Goal: Task Accomplishment & Management: Manage account settings

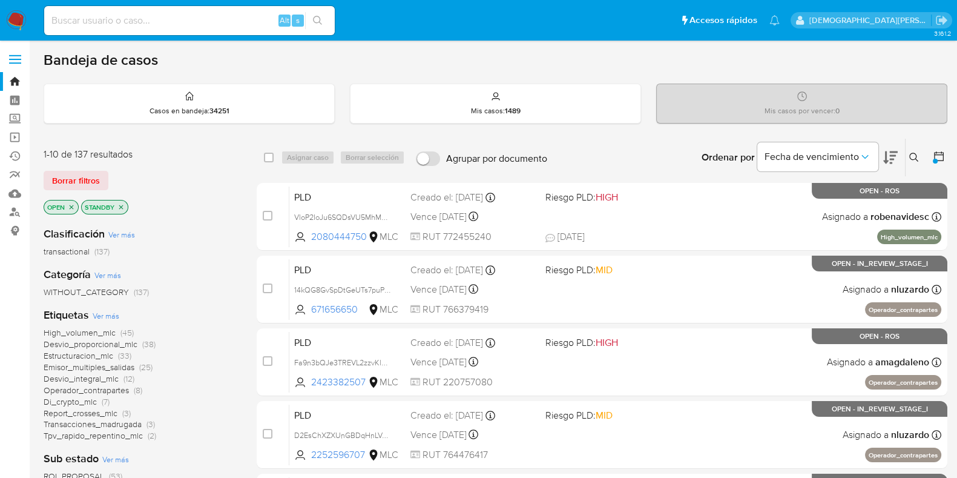
click at [120, 205] on icon "close-filter" at bounding box center [121, 207] width 4 height 4
click at [70, 207] on icon "close-filter" at bounding box center [72, 207] width 4 height 4
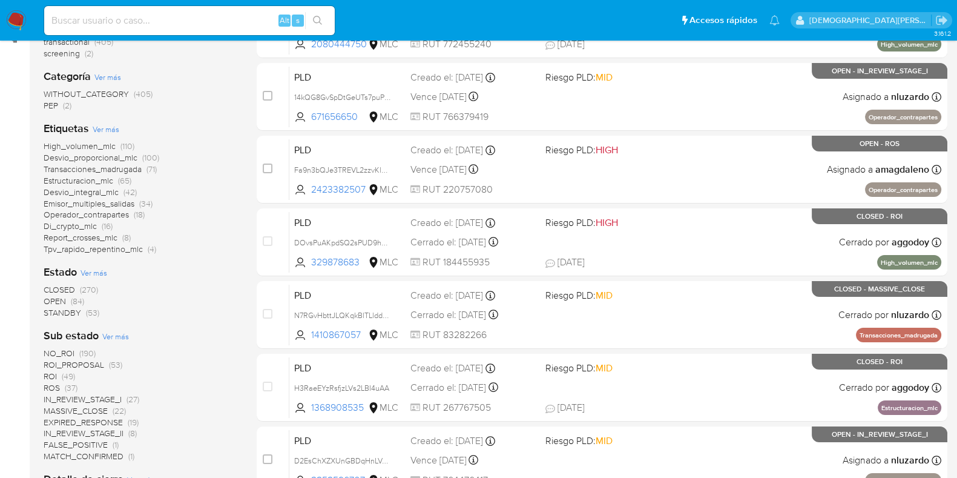
scroll to position [227, 0]
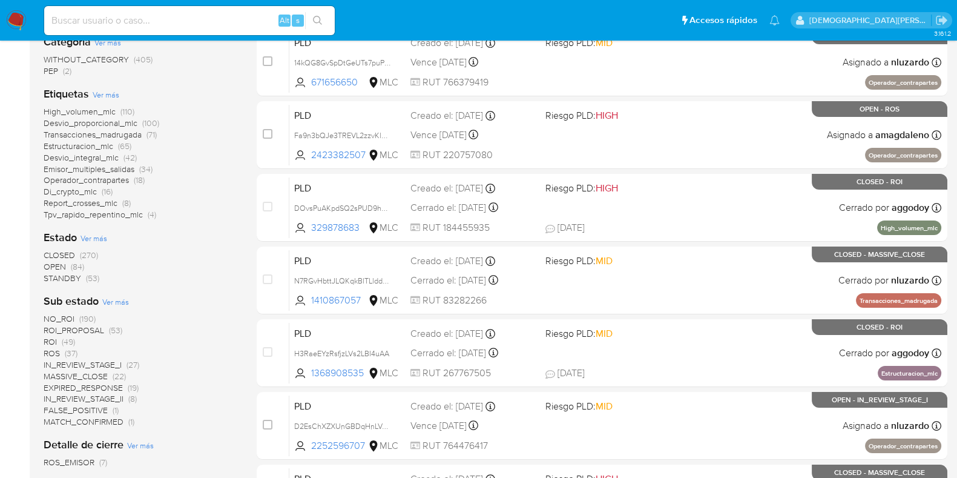
click at [93, 398] on span "IN_REVIEW_STAGE_II" at bounding box center [84, 398] width 80 height 12
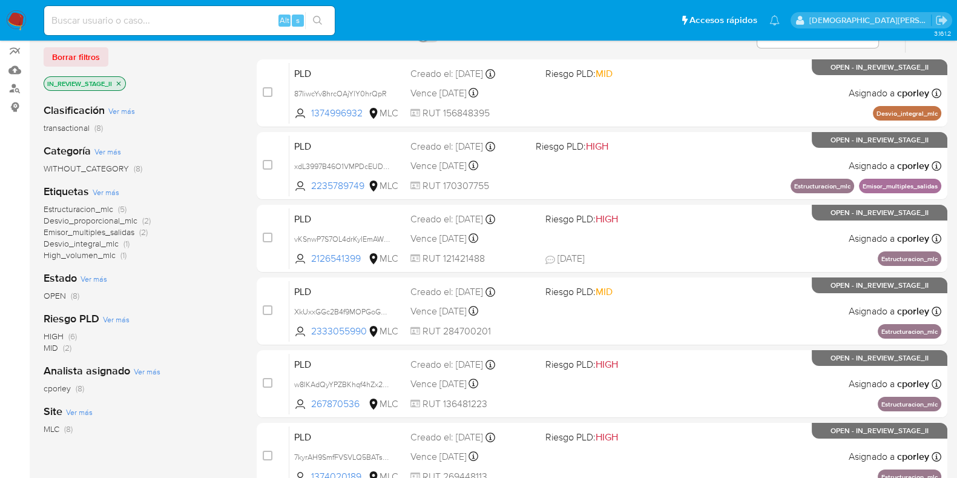
scroll to position [72, 0]
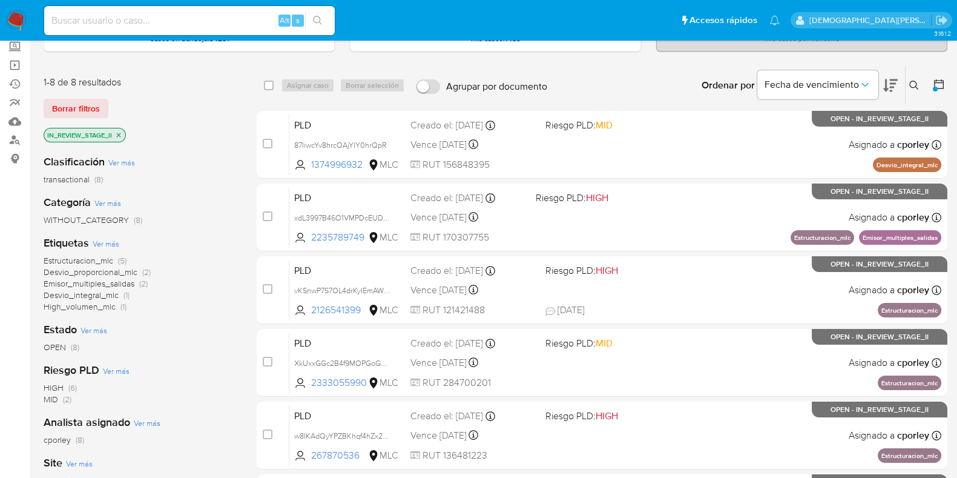
click at [117, 133] on icon "close-filter" at bounding box center [119, 135] width 4 height 4
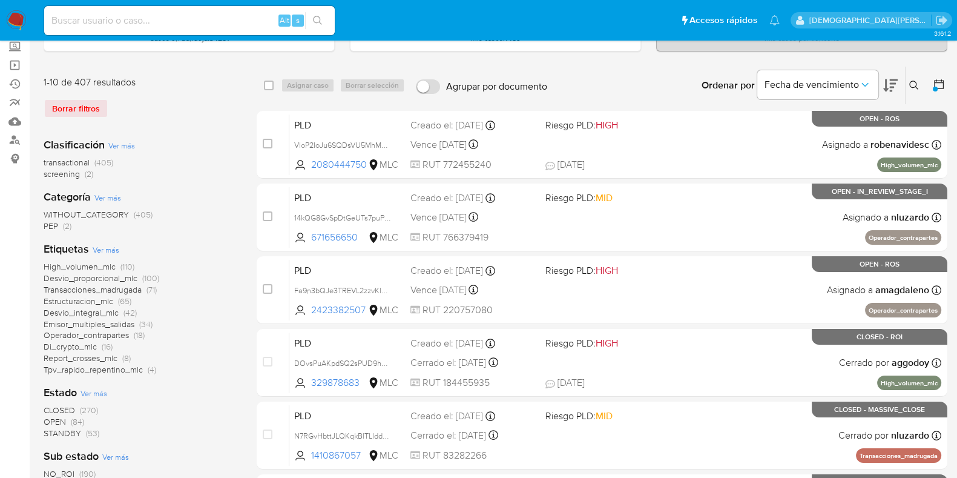
scroll to position [148, 0]
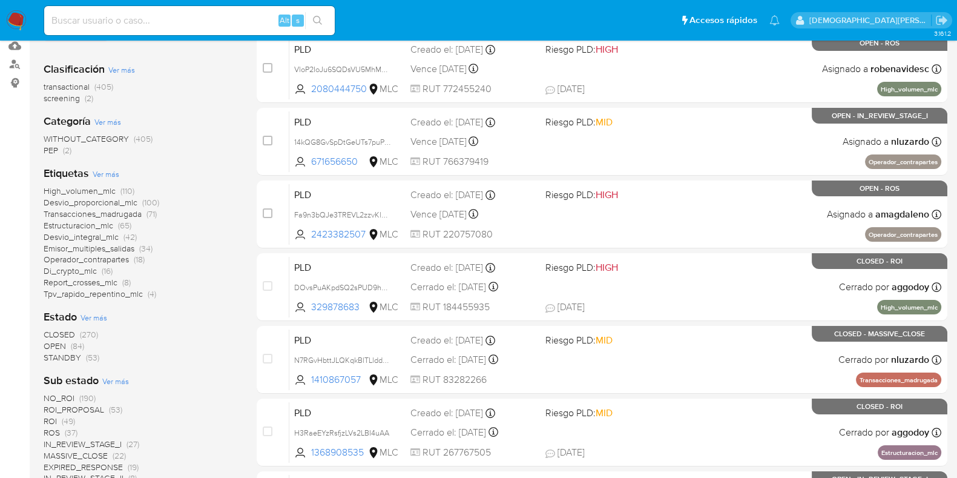
click at [53, 431] on span "ROS" at bounding box center [52, 432] width 16 height 12
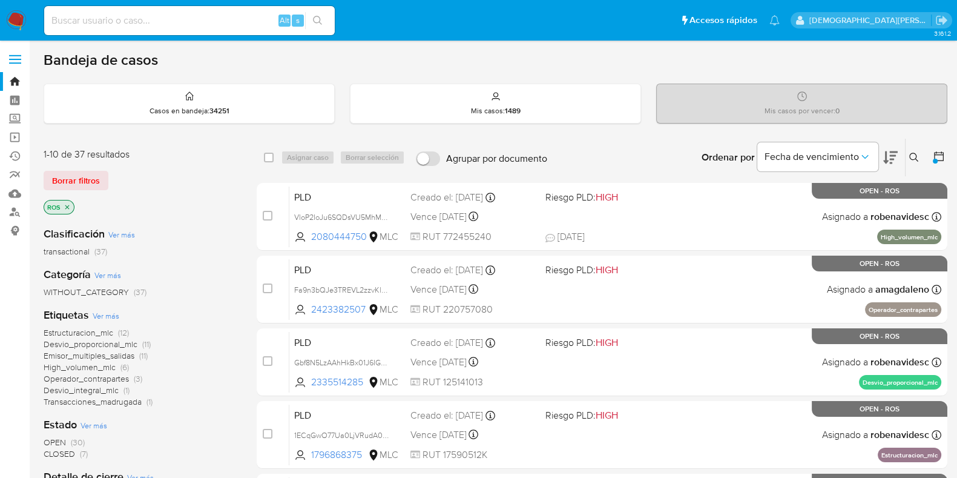
click at [70, 208] on icon "close-filter" at bounding box center [67, 206] width 7 height 7
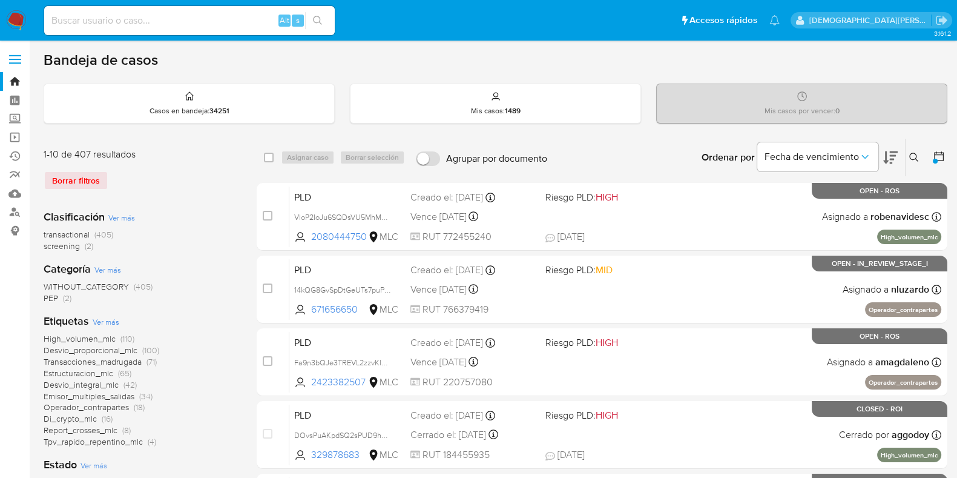
click at [943, 156] on icon at bounding box center [939, 156] width 10 height 10
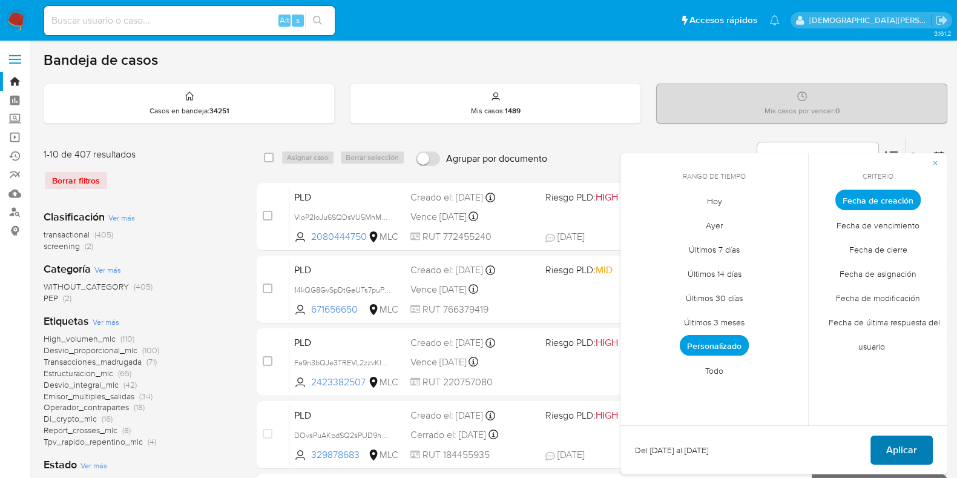
drag, startPoint x: 901, startPoint y: 445, endPoint x: 885, endPoint y: 443, distance: 15.8
click at [899, 445] on span "Aplicar" at bounding box center [901, 449] width 31 height 27
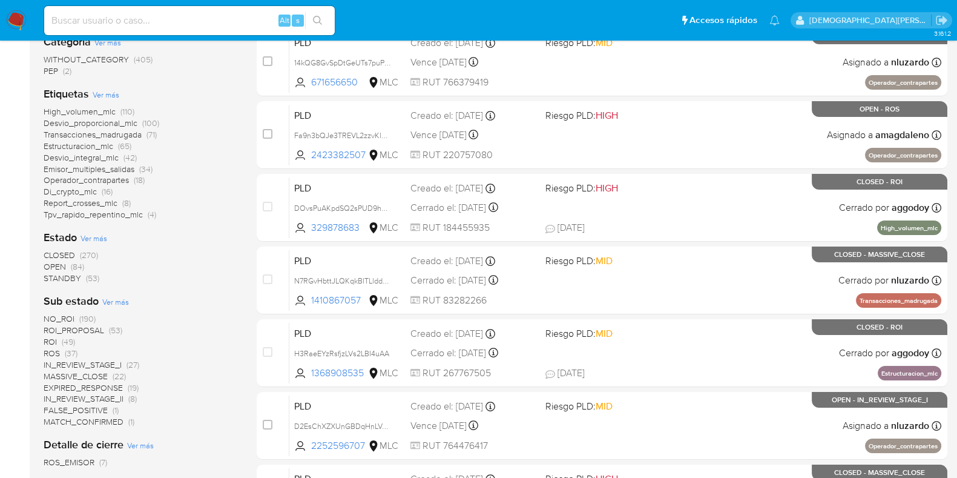
scroll to position [378, 0]
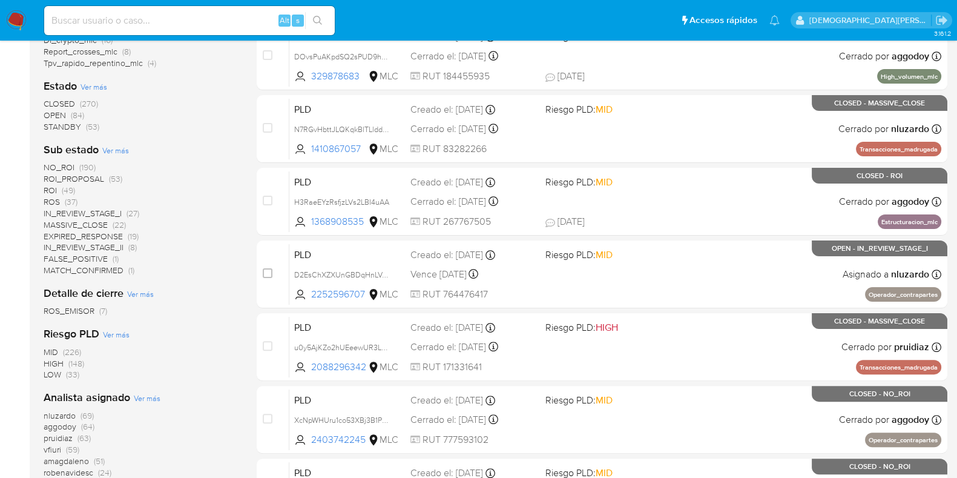
click at [103, 249] on span "IN_REVIEW_STAGE_II" at bounding box center [84, 247] width 80 height 12
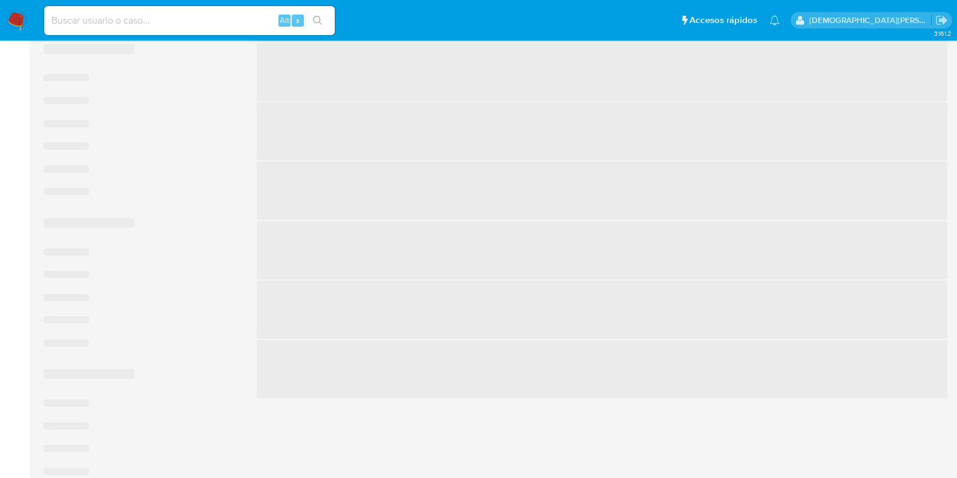
scroll to position [375, 0]
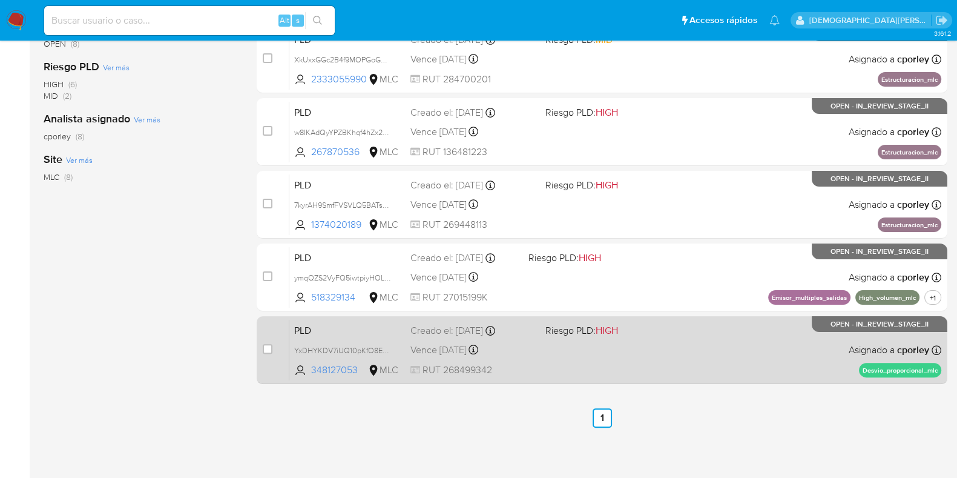
click at [651, 355] on div "PLD YxDHYKDV7iUQ10pKfO8EWdoL 348127053 MLC Riesgo PLD: HIGH Creado el: 12/07/20…" at bounding box center [615, 349] width 652 height 61
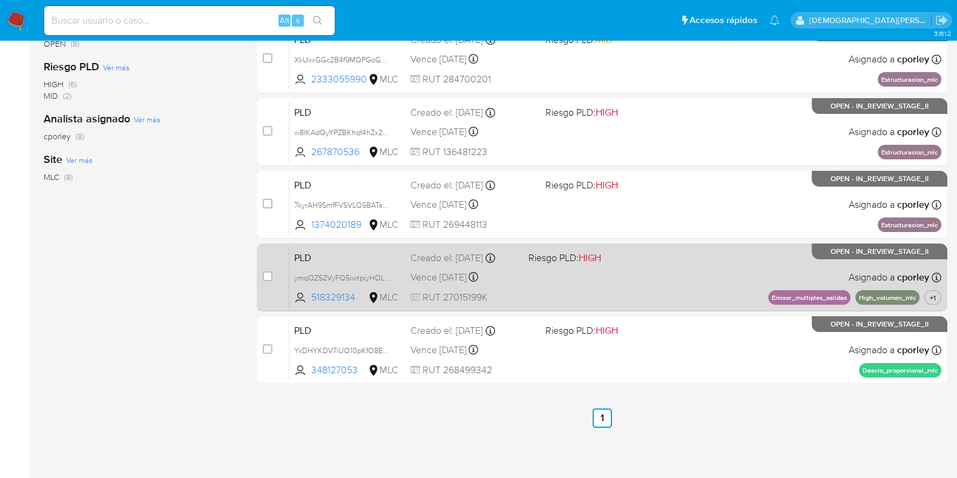
click at [638, 274] on div "PLD ymqQZS2VyFQ5iwtpiyHOLXRE 518329134 MLC Riesgo PLD: HIGH Creado el: 12/07/20…" at bounding box center [615, 276] width 652 height 61
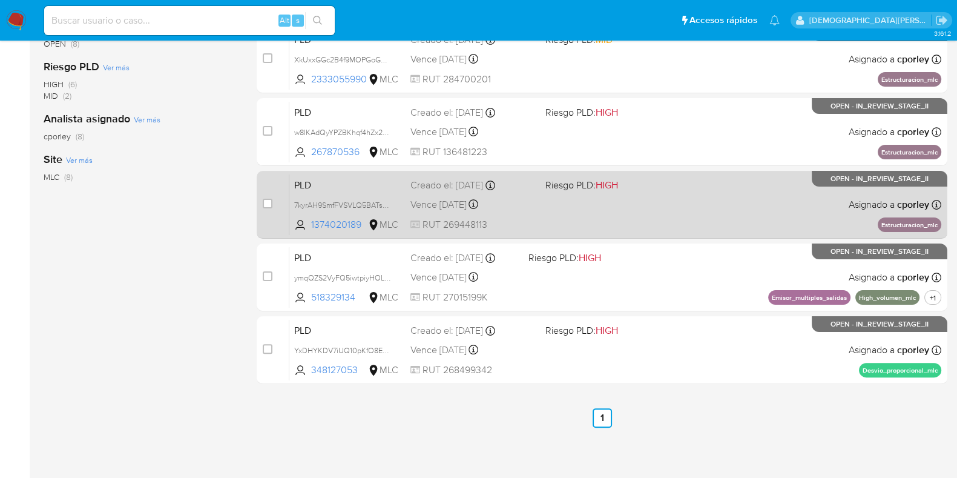
click at [525, 202] on div "Vence in 11 days Vence el 10/10/2025 16:05:57" at bounding box center [472, 204] width 125 height 16
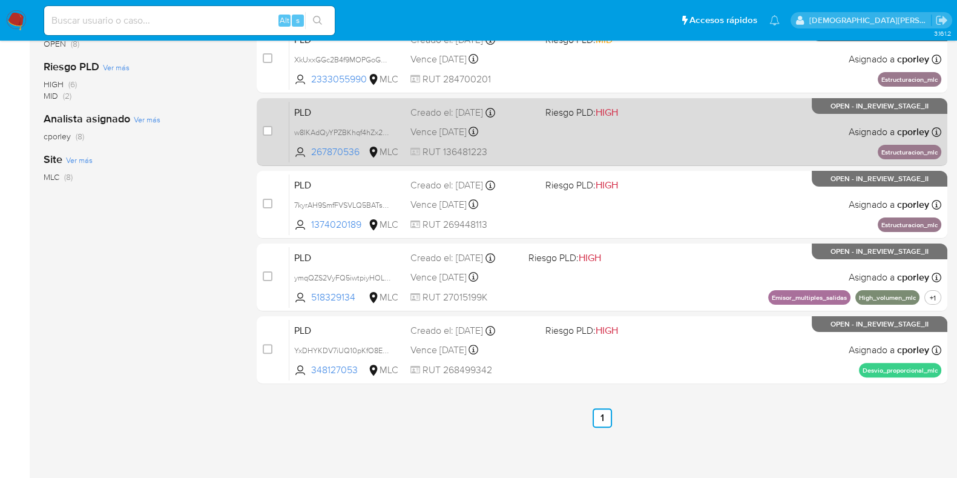
click at [542, 129] on div "PLD w8IKAdQyYPZBKhqf4hZx2ueH 267870536 MLC Riesgo PLD: HIGH Creado el: 12/07/20…" at bounding box center [615, 131] width 652 height 61
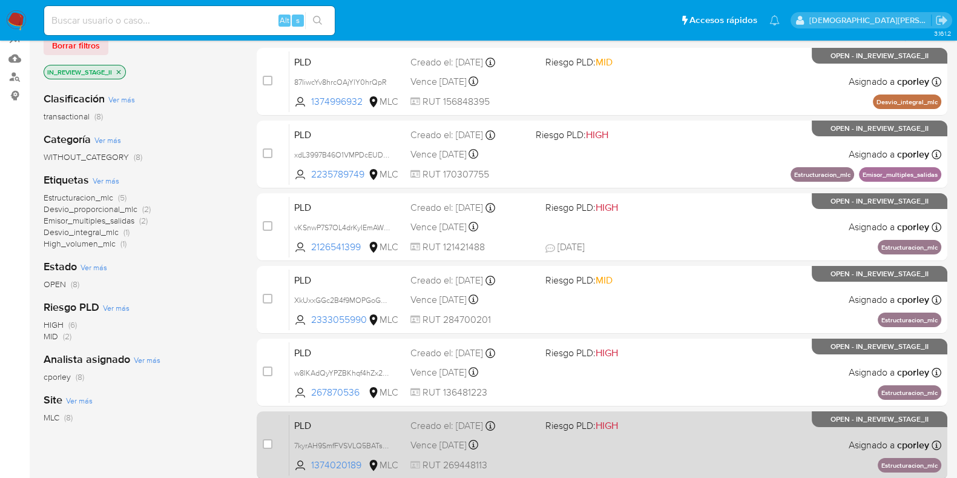
scroll to position [0, 0]
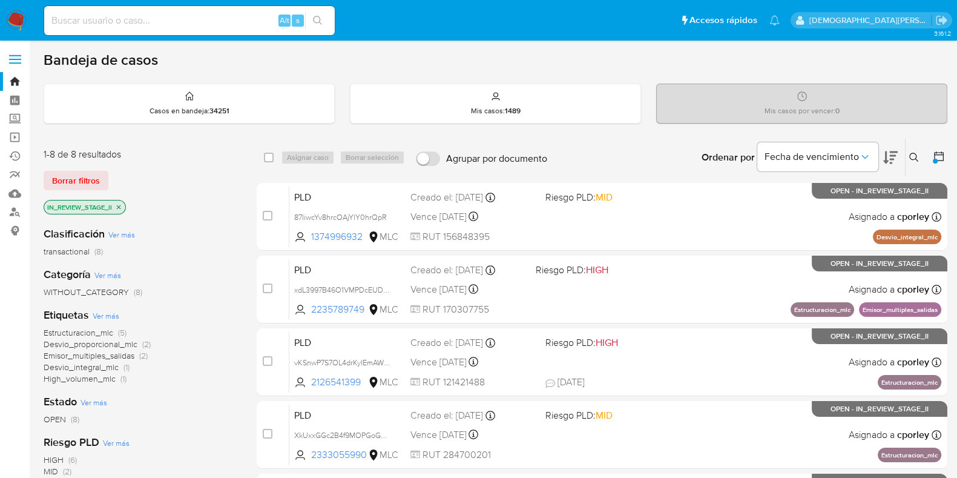
click at [121, 203] on icon "close-filter" at bounding box center [118, 206] width 7 height 7
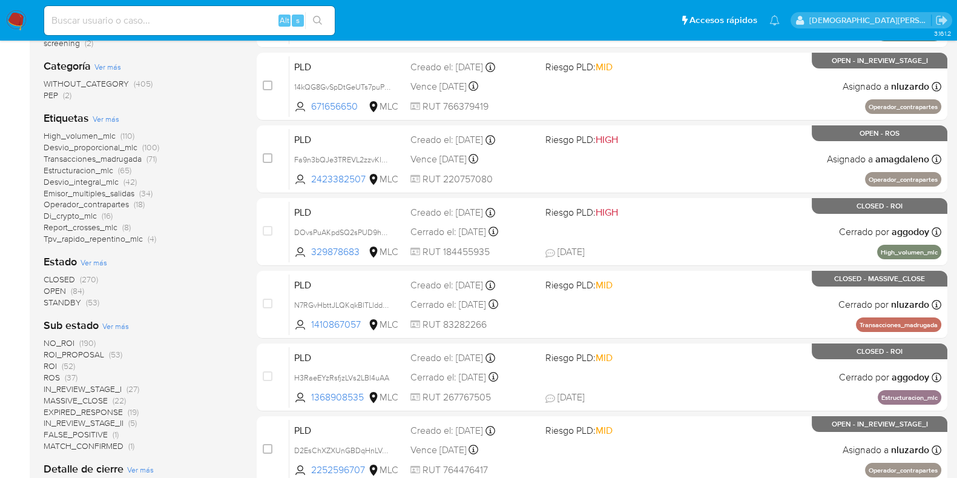
scroll to position [227, 0]
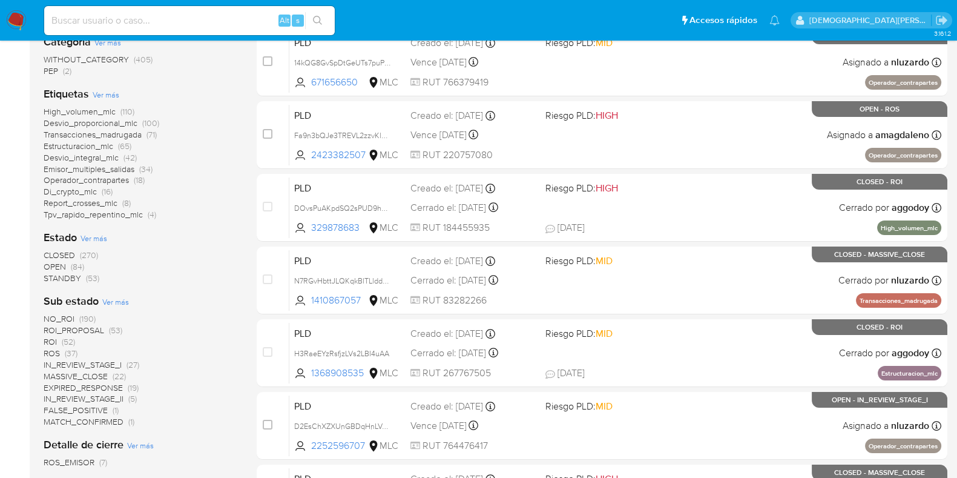
click at [94, 398] on span "IN_REVIEW_STAGE_II" at bounding box center [84, 398] width 80 height 12
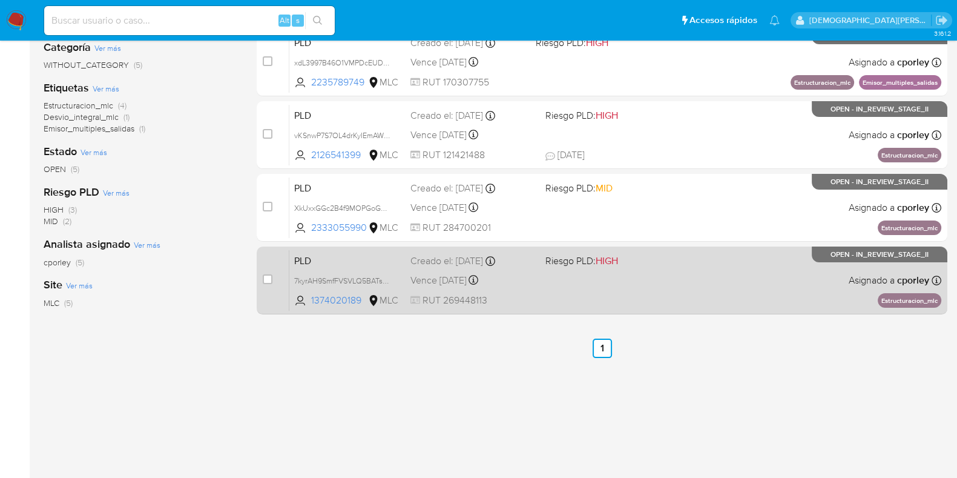
scroll to position [151, 0]
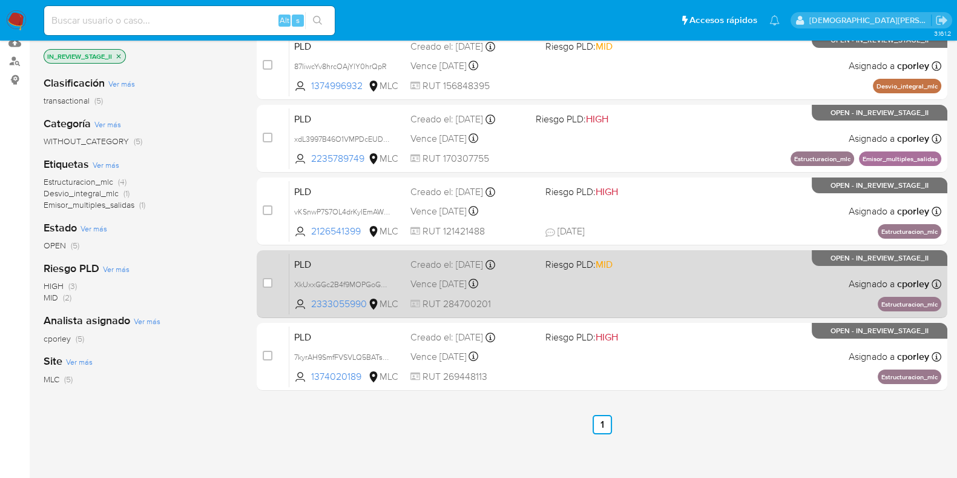
click at [695, 274] on div "PLD XkUxxGGc2B4f9MOPGoG0lv9E 2333055990 MLC Riesgo PLD: MID Creado el: 12/07/20…" at bounding box center [615, 283] width 652 height 61
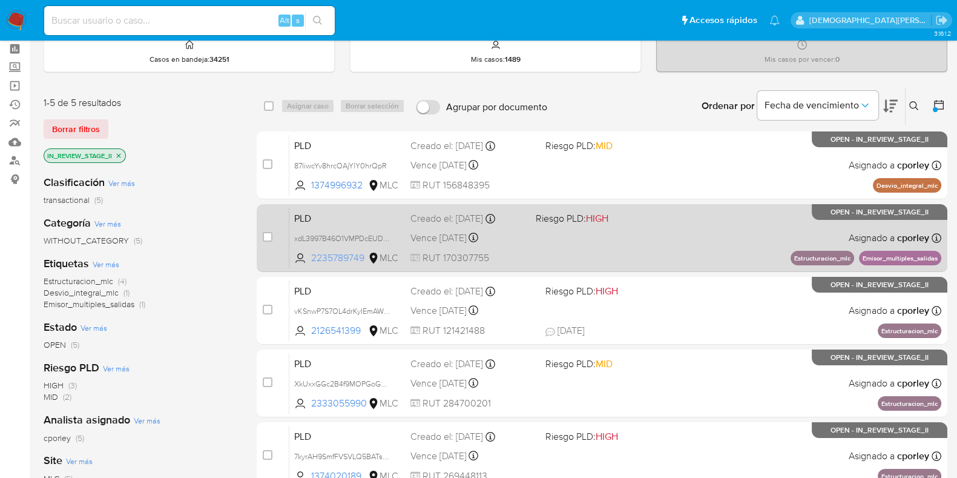
scroll to position [0, 0]
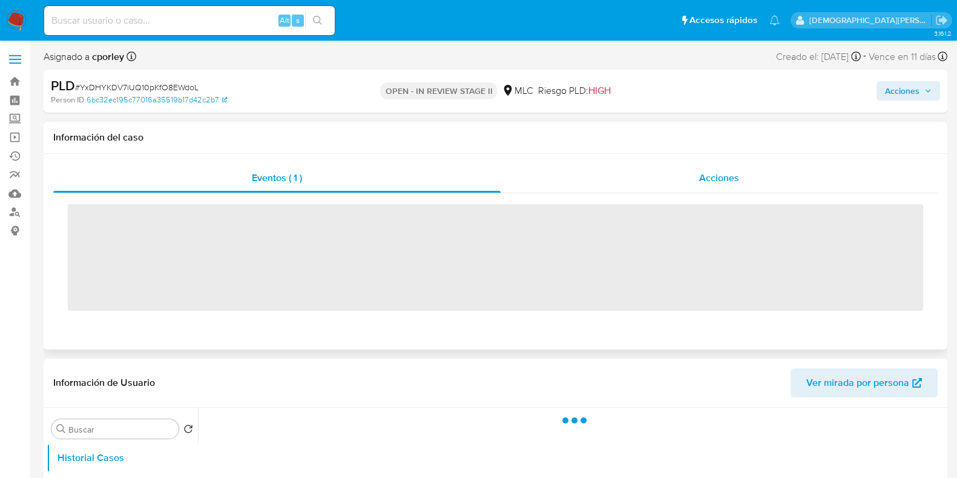
click at [709, 186] on div "Acciones" at bounding box center [719, 177] width 437 height 29
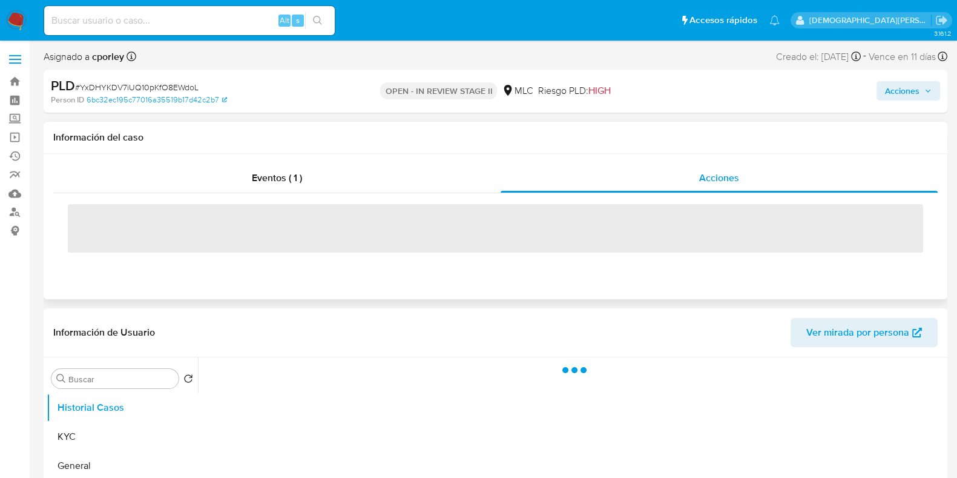
select select "10"
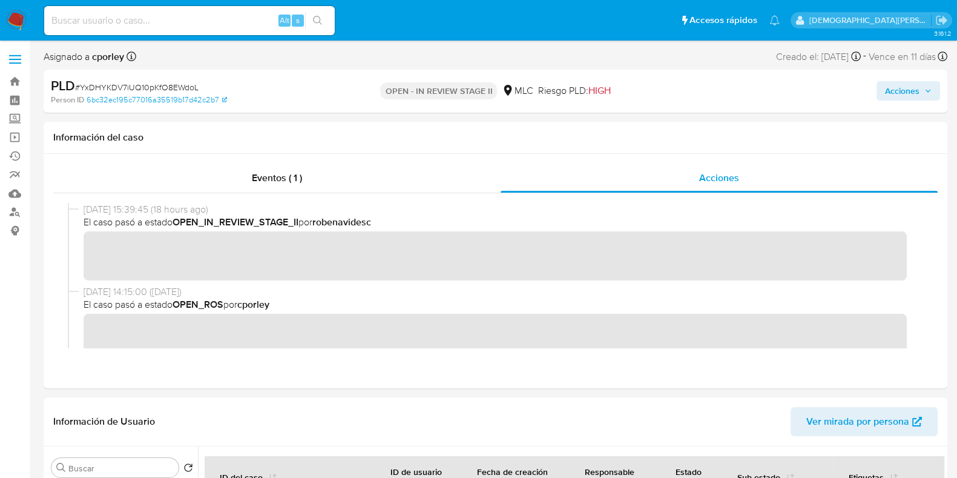
click at [905, 90] on span "Acciones" at bounding box center [902, 90] width 34 height 19
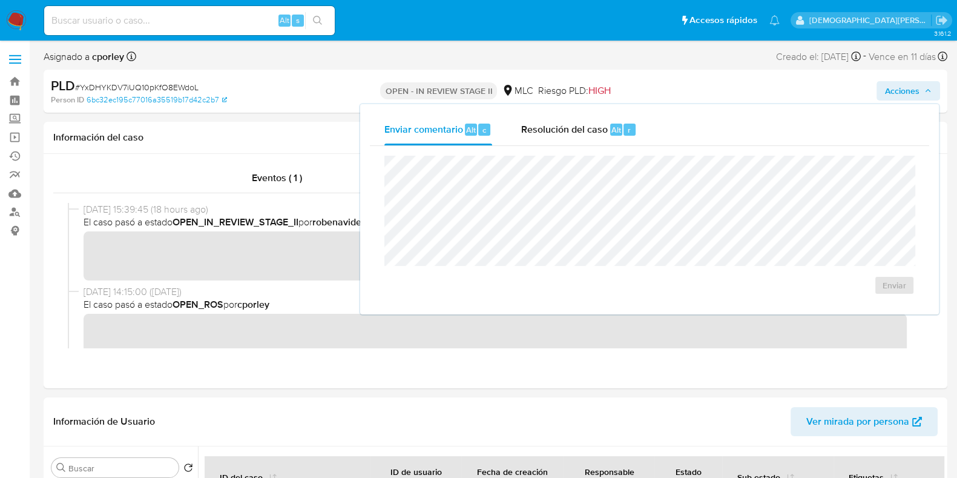
drag, startPoint x: 585, startPoint y: 123, endPoint x: 567, endPoint y: 154, distance: 35.5
click at [583, 128] on span "Resolución del caso" at bounding box center [564, 129] width 87 height 14
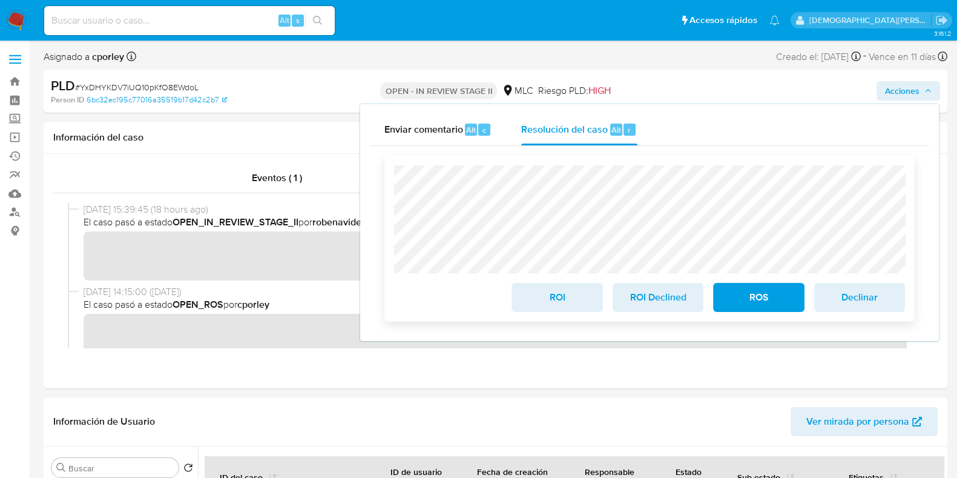
click at [561, 295] on span "ROI" at bounding box center [556, 297] width 59 height 27
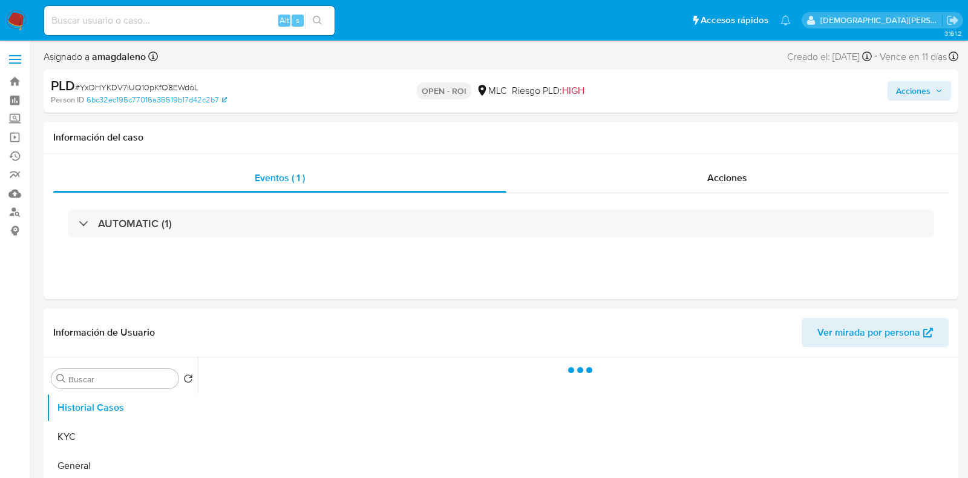
select select "10"
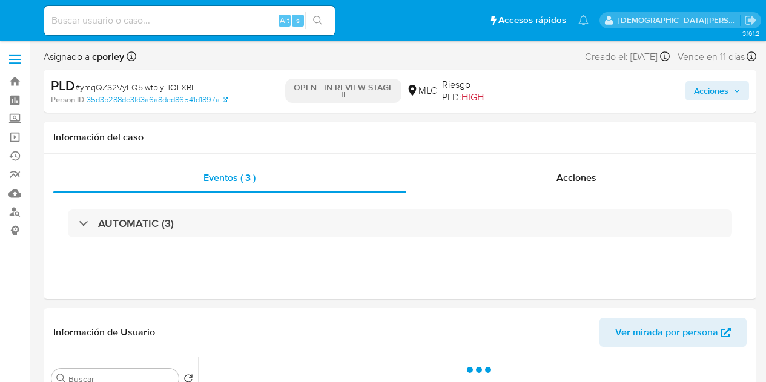
select select "10"
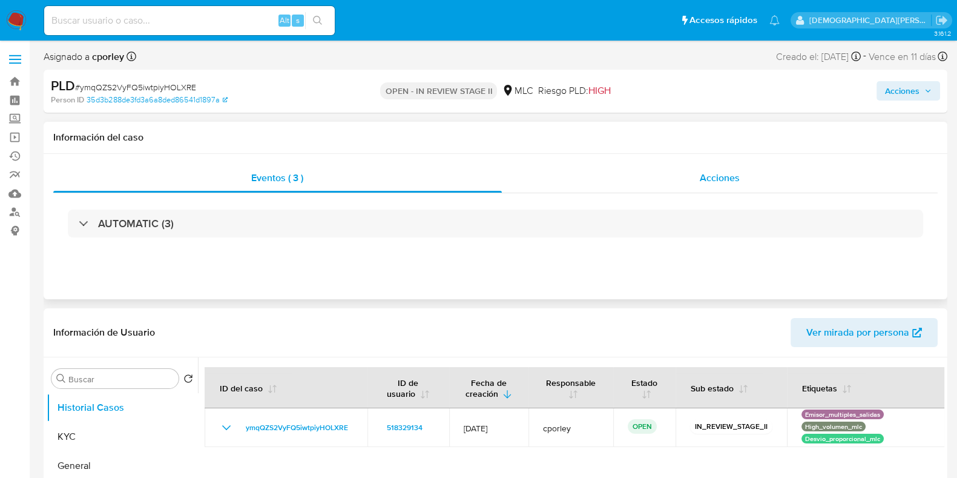
click at [688, 177] on div "Acciones" at bounding box center [720, 177] width 436 height 29
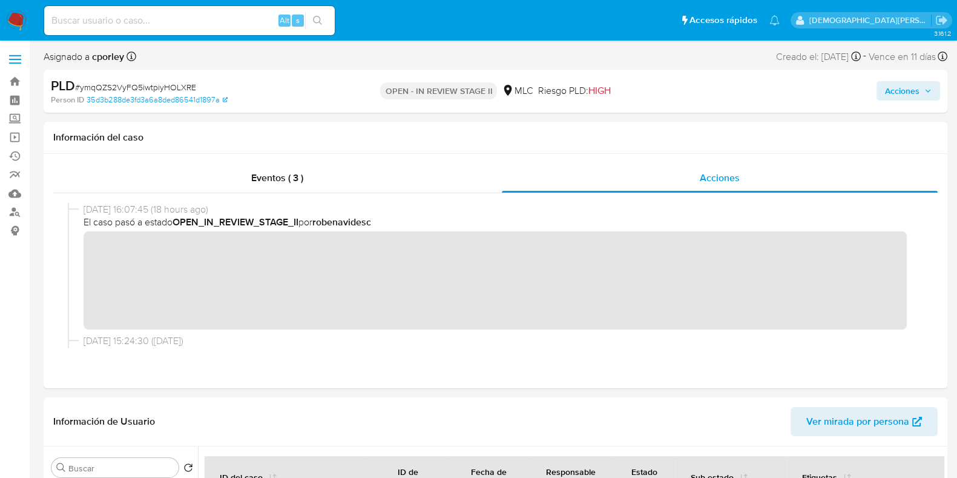
click at [765, 91] on span "Acciones" at bounding box center [902, 90] width 34 height 19
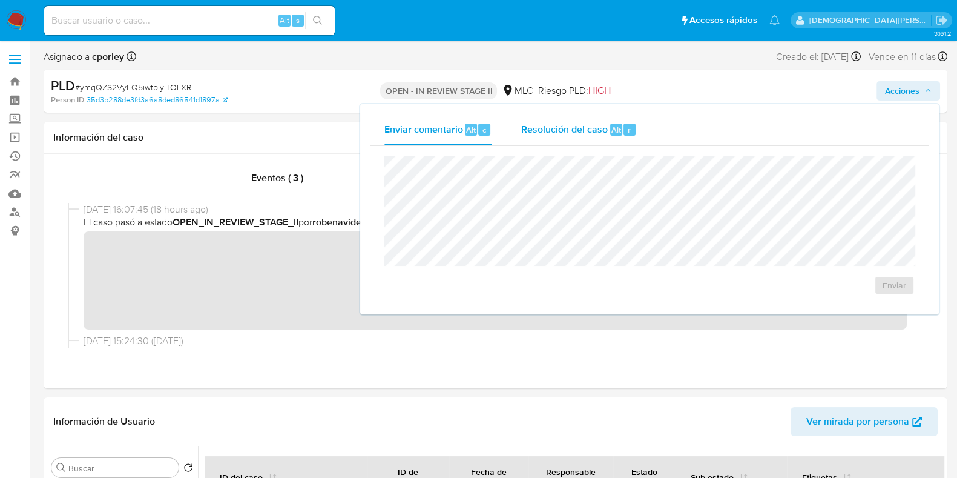
click at [558, 126] on span "Resolución del caso" at bounding box center [564, 129] width 87 height 14
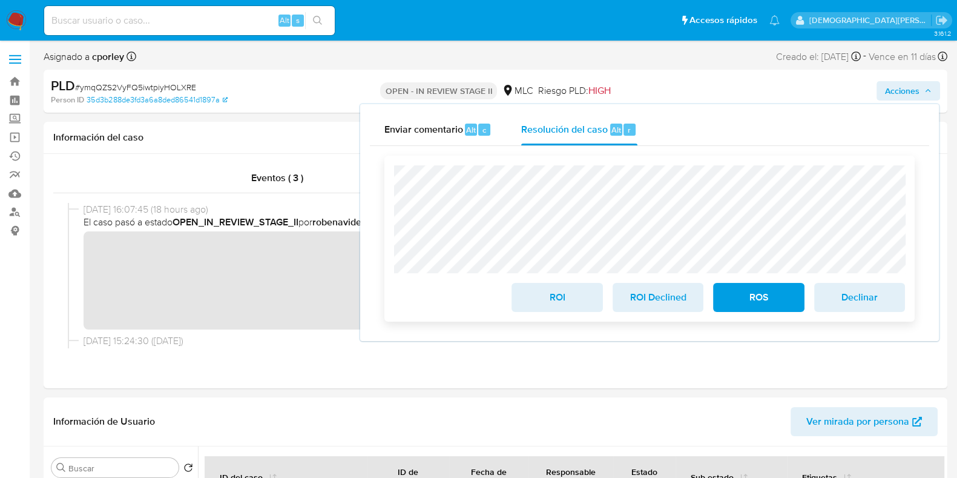
click at [544, 295] on span "ROI" at bounding box center [556, 297] width 59 height 27
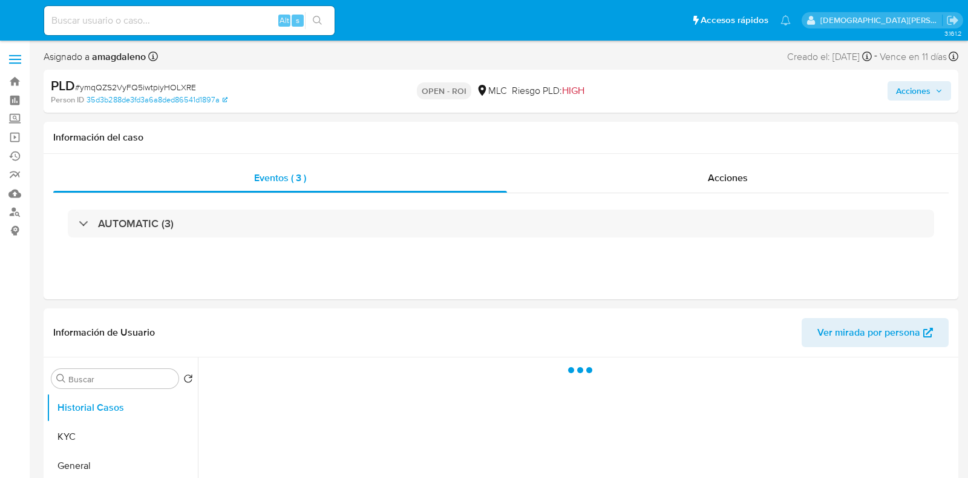
select select "10"
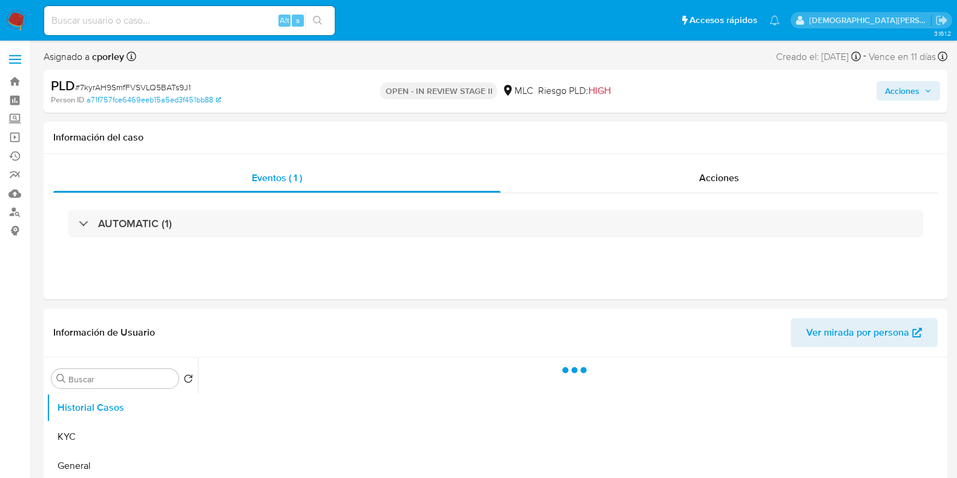
select select "10"
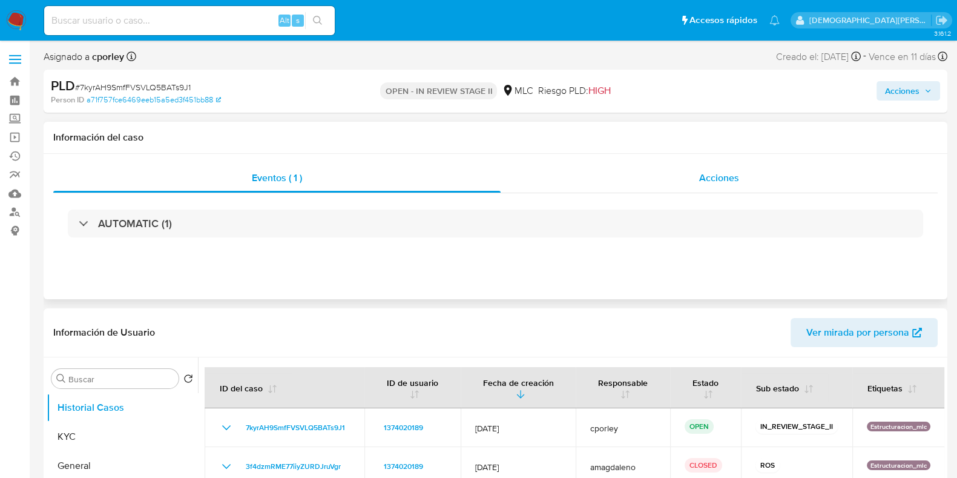
click at [655, 179] on div "Acciones" at bounding box center [719, 177] width 437 height 29
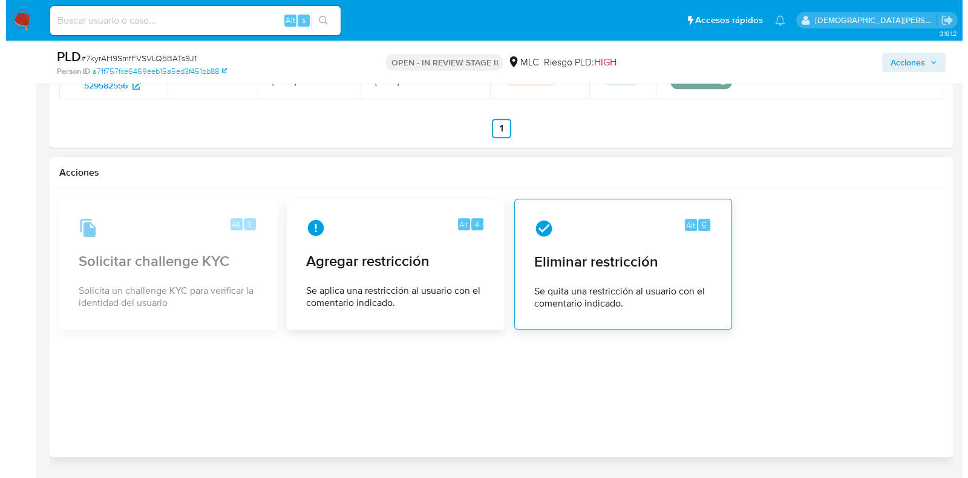
scroll to position [1850, 0]
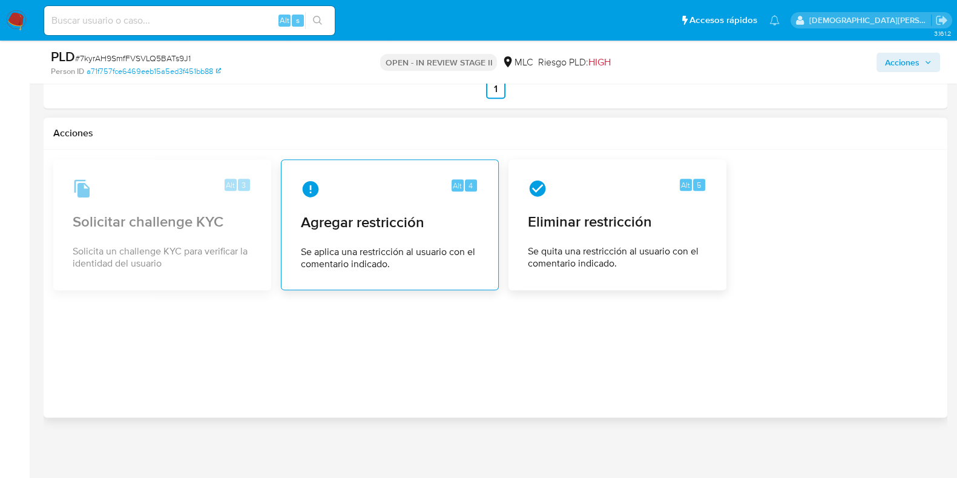
click at [399, 252] on span "Se aplica una restricción al usuario con el comentario indicado." at bounding box center [390, 258] width 178 height 24
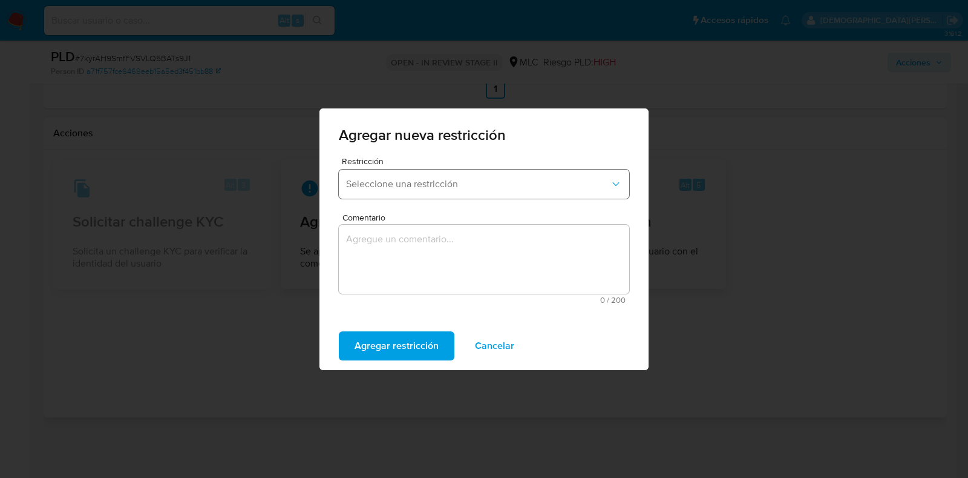
click at [507, 181] on span "Seleccione una restricción" at bounding box center [478, 184] width 264 height 12
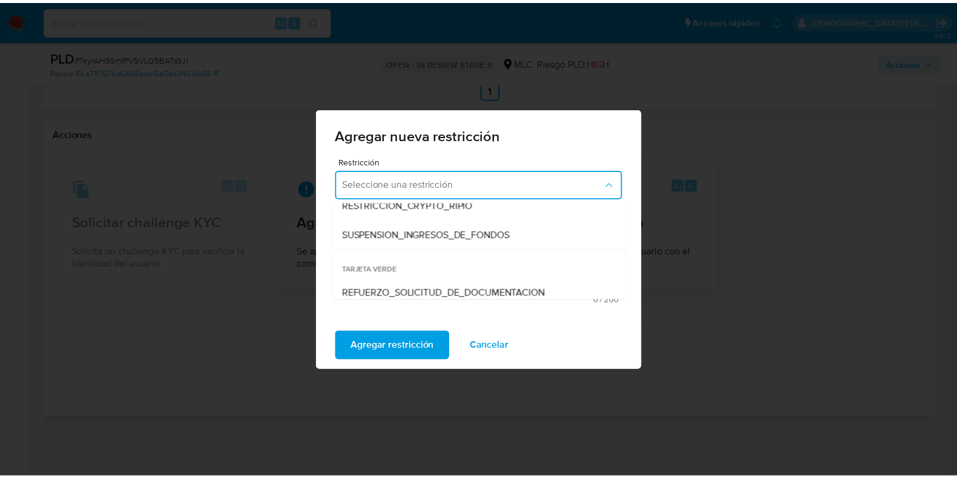
scroll to position [252, 0]
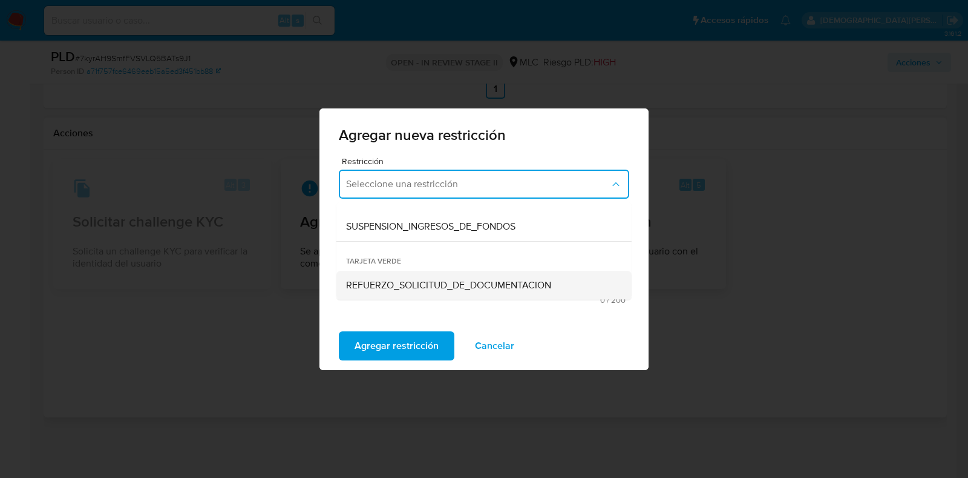
click at [399, 280] on span "REFUERZO_SOLICITUD_DE_DOCUMENTACION" at bounding box center [448, 285] width 205 height 12
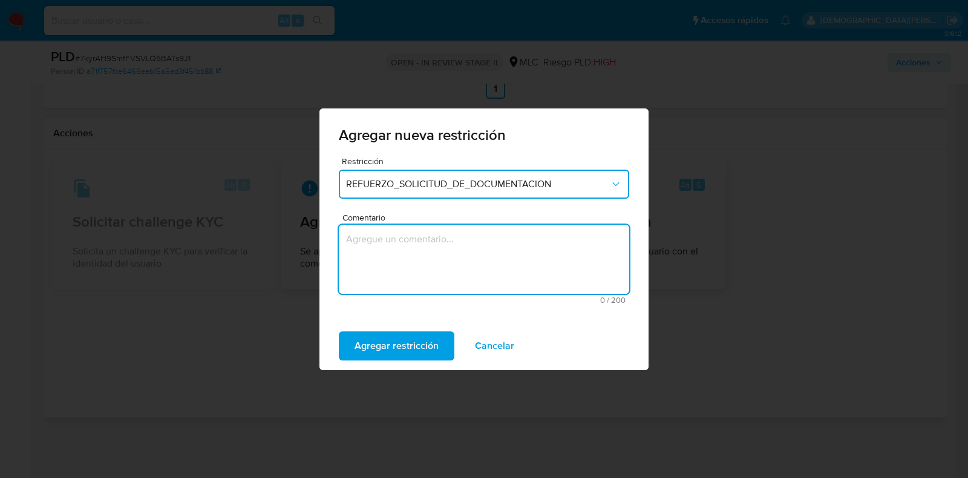
click at [431, 255] on textarea "Comentario" at bounding box center [484, 259] width 291 height 69
type textarea "Se envía para intentar que el usuario responda."
click at [409, 352] on span "Agregar restricción" at bounding box center [397, 345] width 84 height 27
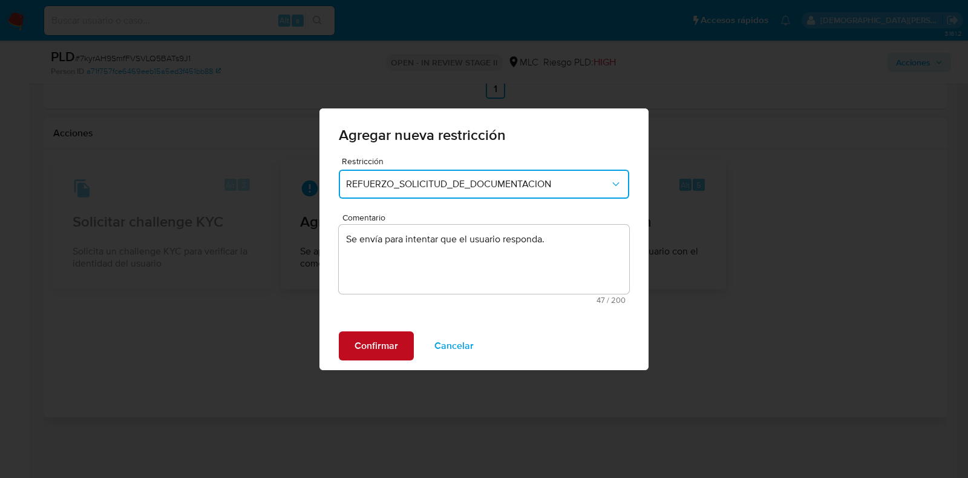
click at [361, 341] on span "Confirmar" at bounding box center [377, 345] width 44 height 27
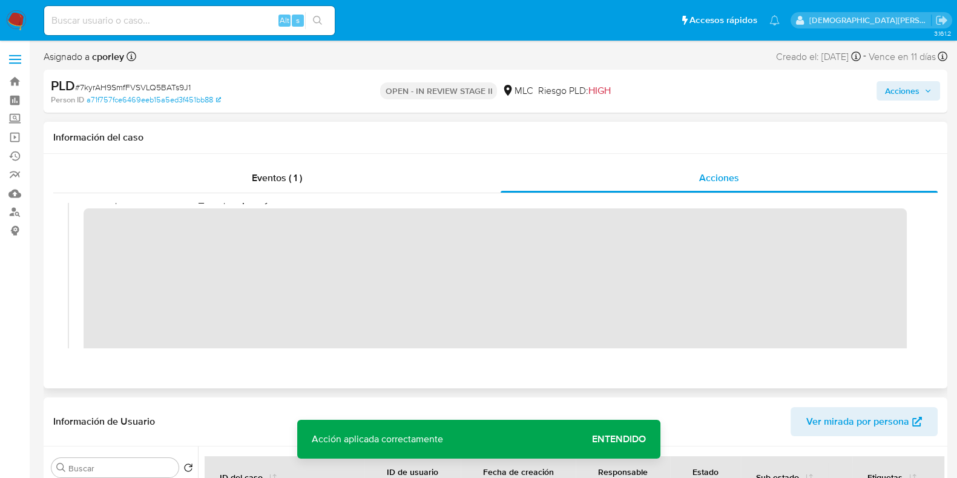
scroll to position [0, 0]
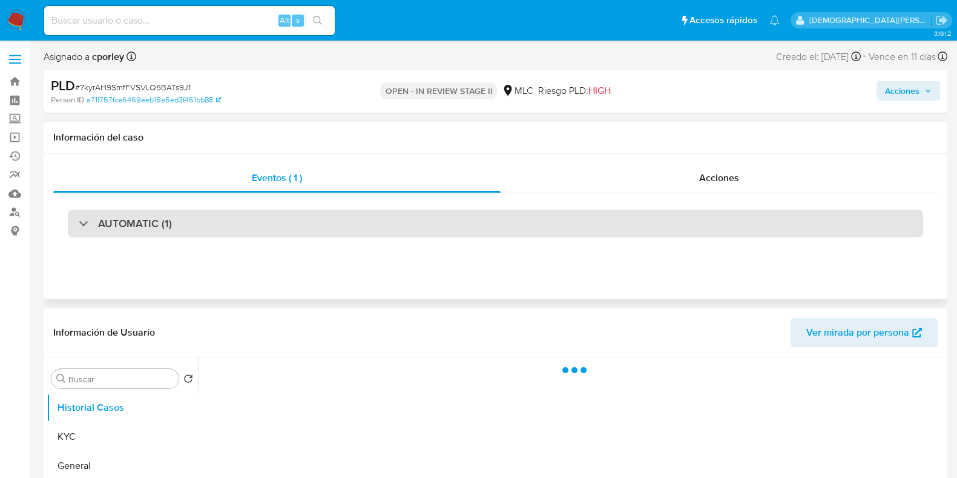
select select "10"
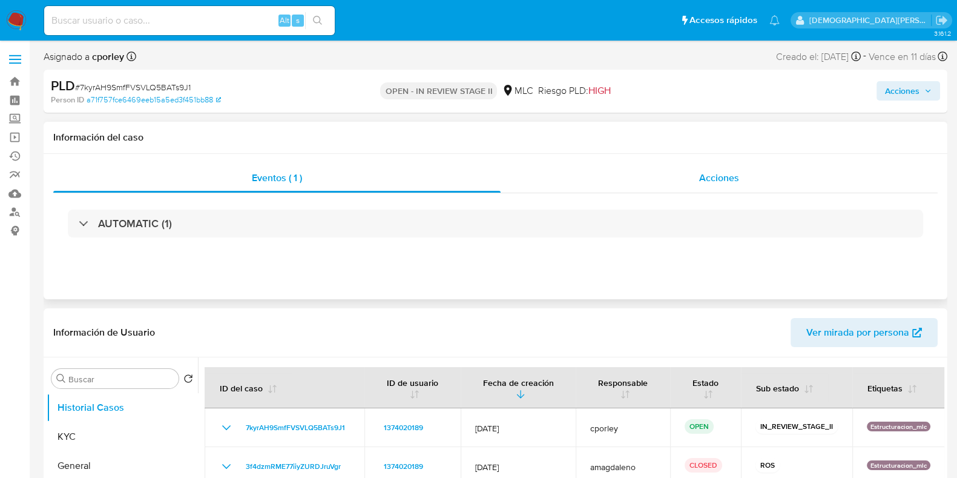
click at [727, 176] on span "Acciones" at bounding box center [719, 178] width 40 height 14
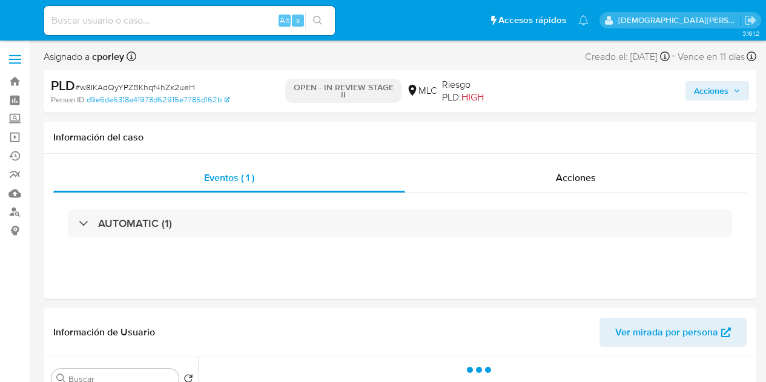
select select "10"
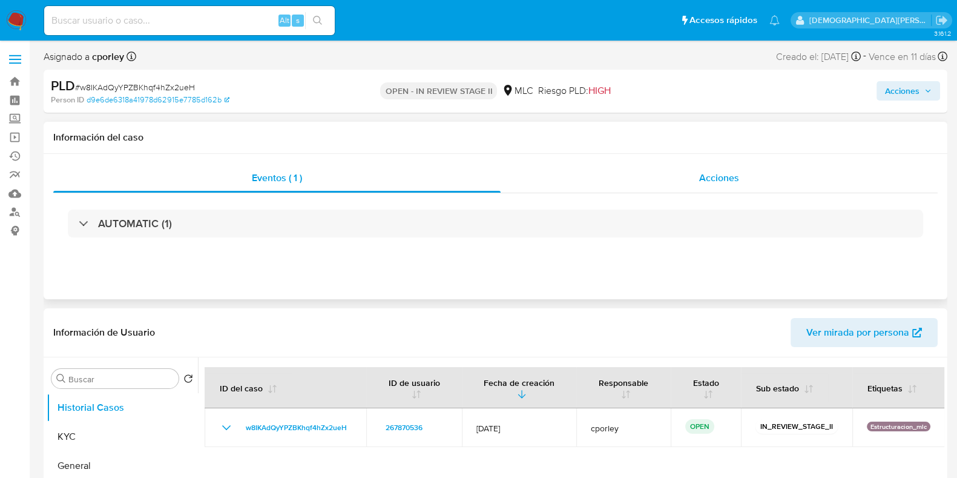
click at [693, 174] on div "Acciones" at bounding box center [719, 177] width 437 height 29
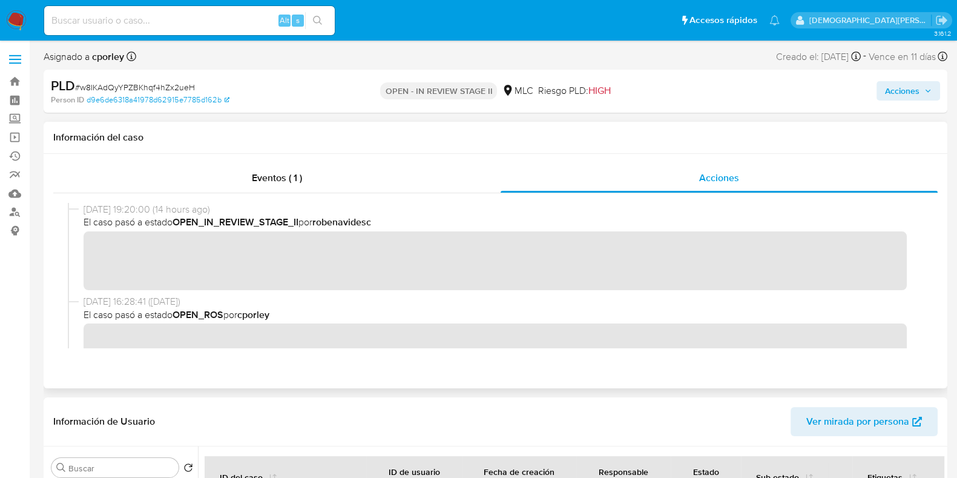
drag, startPoint x: 611, startPoint y: 323, endPoint x: 528, endPoint y: 297, distance: 87.1
click at [528, 297] on span "23/09/2025 16:28:41 (6 days ago)" at bounding box center [501, 301] width 835 height 13
click at [765, 91] on span "Acciones" at bounding box center [902, 90] width 34 height 19
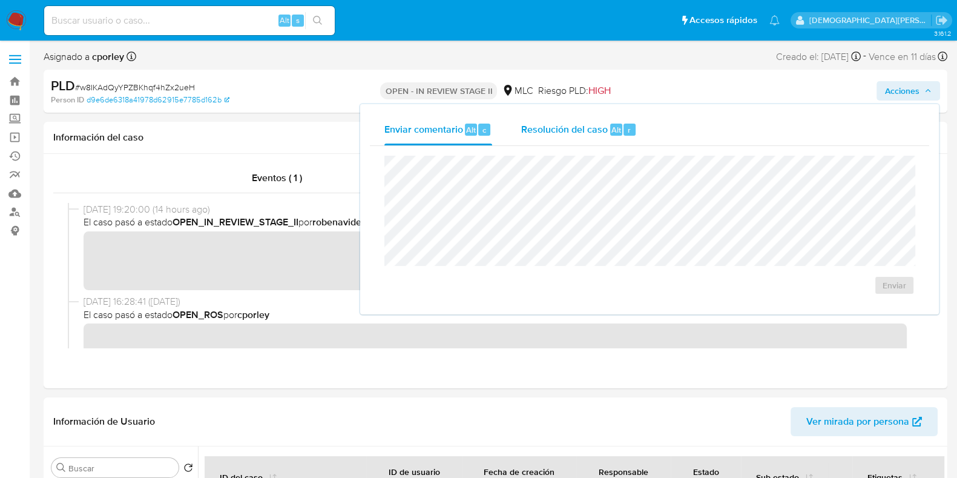
click at [550, 126] on span "Resolución del caso" at bounding box center [564, 129] width 87 height 14
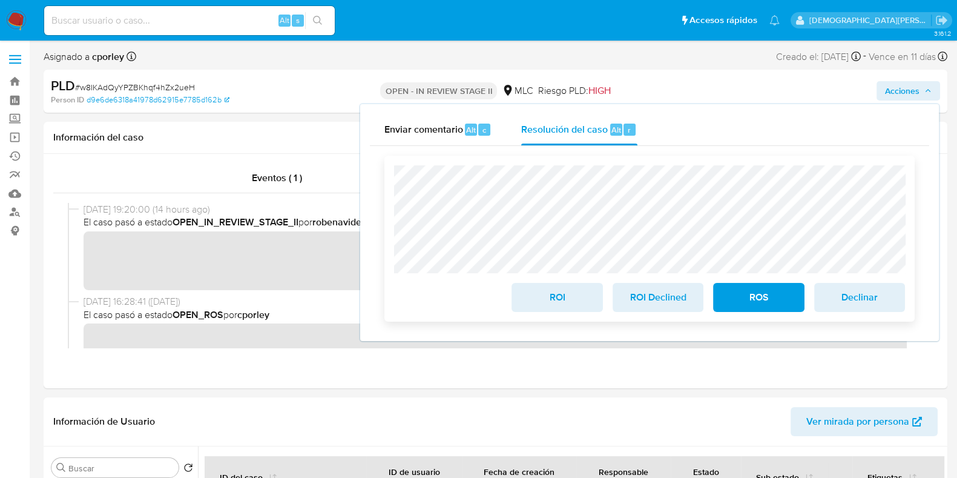
click at [537, 297] on span "ROI" at bounding box center [556, 297] width 59 height 27
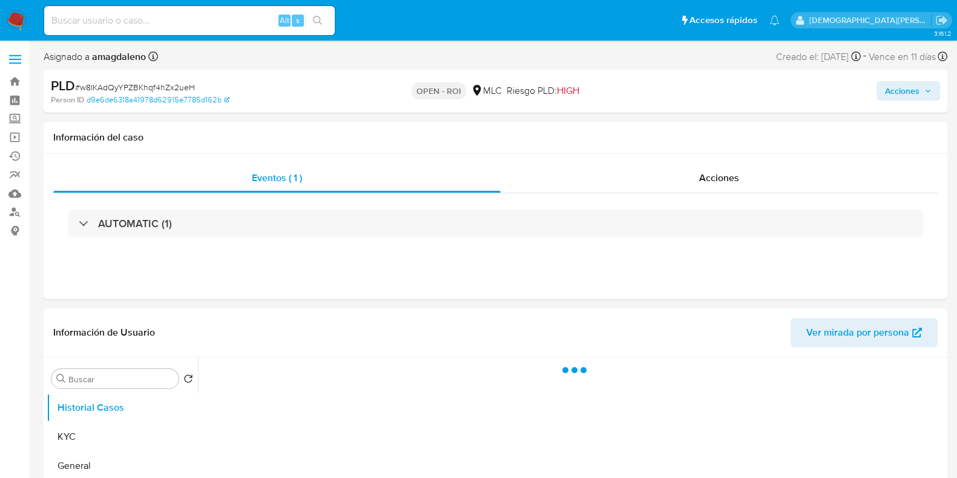
select select "10"
click at [642, 174] on div "Acciones" at bounding box center [719, 177] width 437 height 29
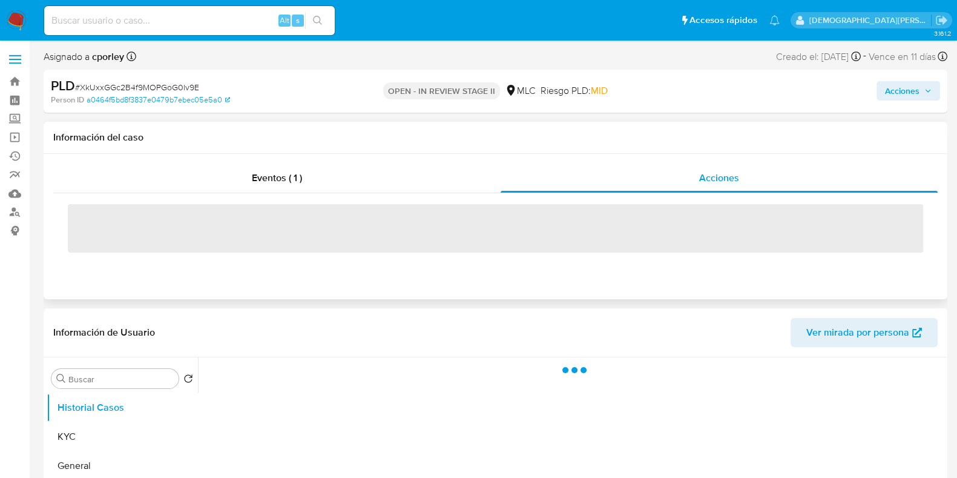
select select "10"
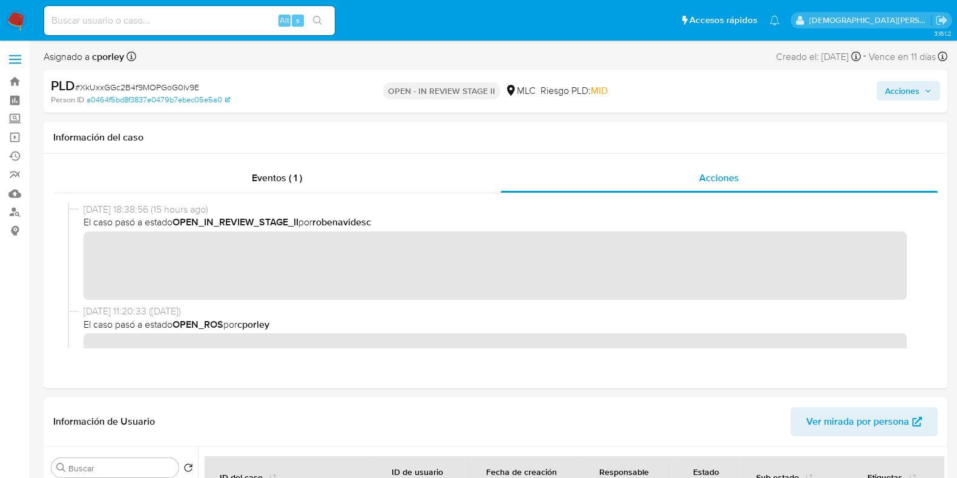
click at [887, 90] on span "Acciones" at bounding box center [902, 90] width 34 height 19
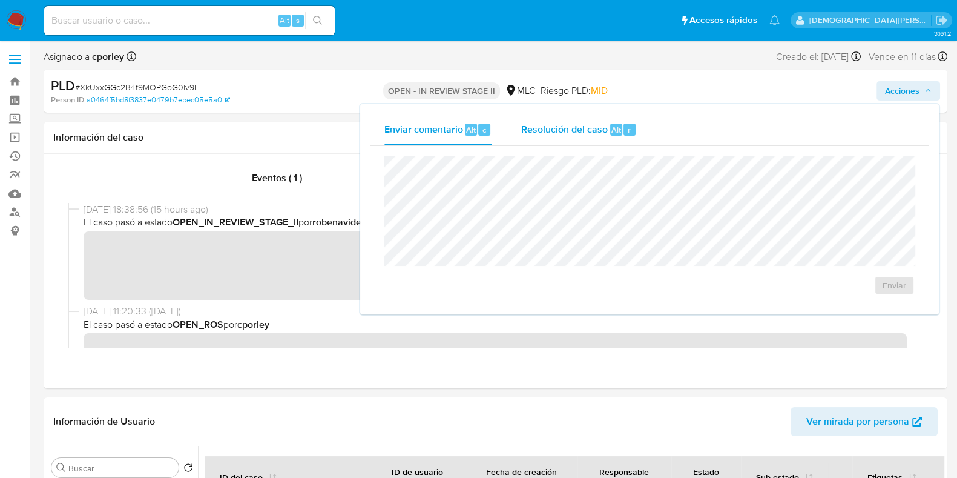
click at [589, 136] on span "Resolución del caso" at bounding box center [564, 129] width 87 height 14
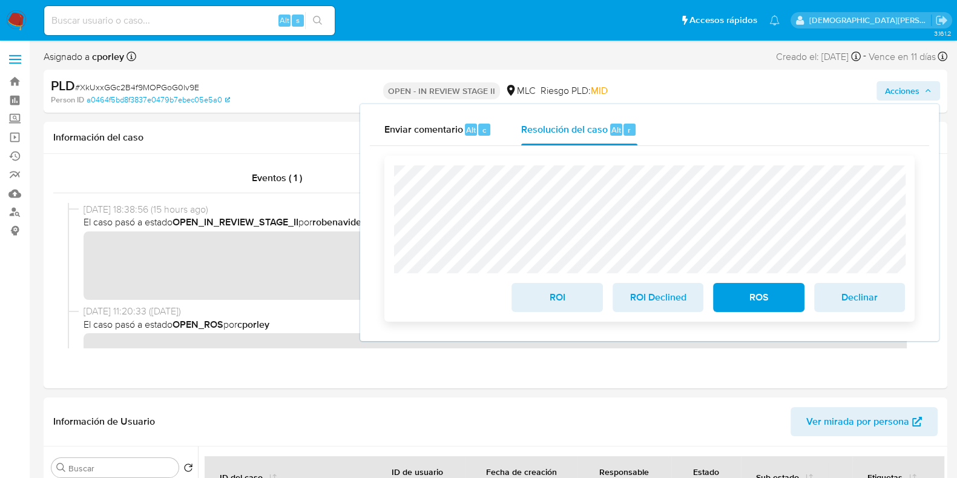
click at [552, 298] on span "ROI" at bounding box center [556, 297] width 59 height 27
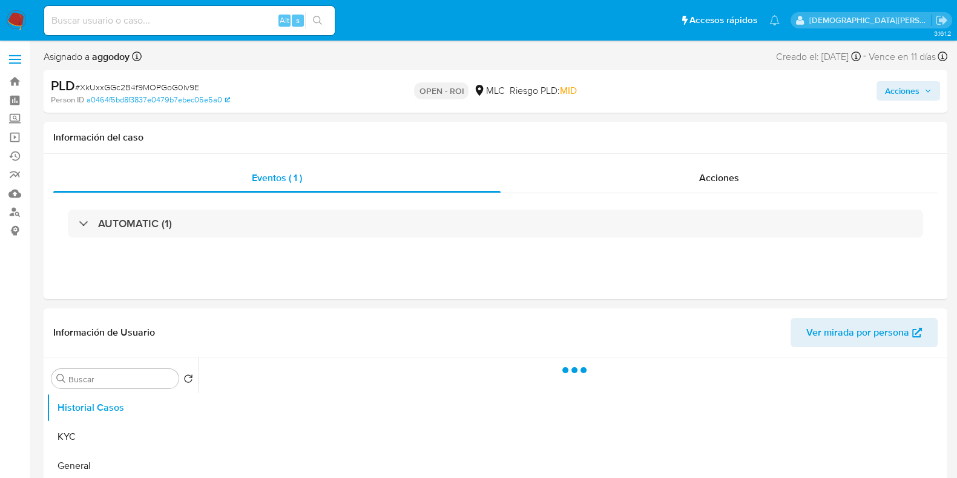
select select "10"
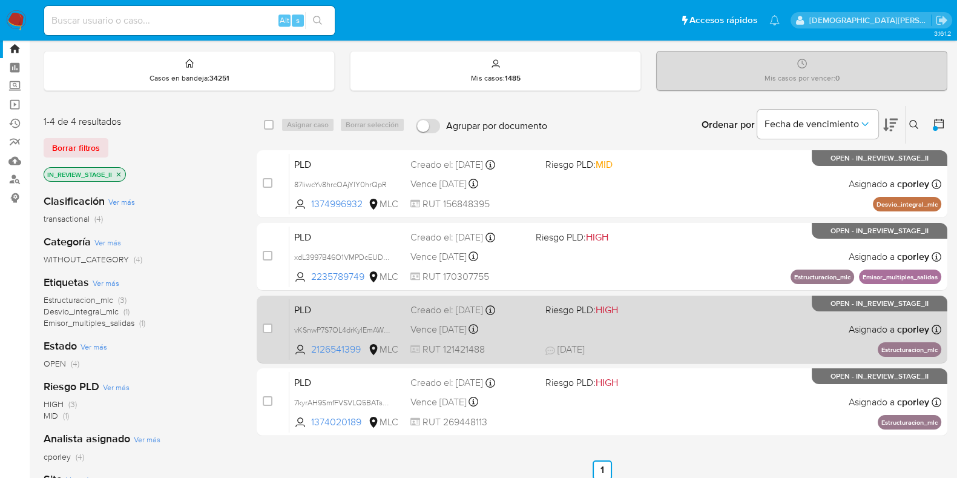
scroll to position [31, 0]
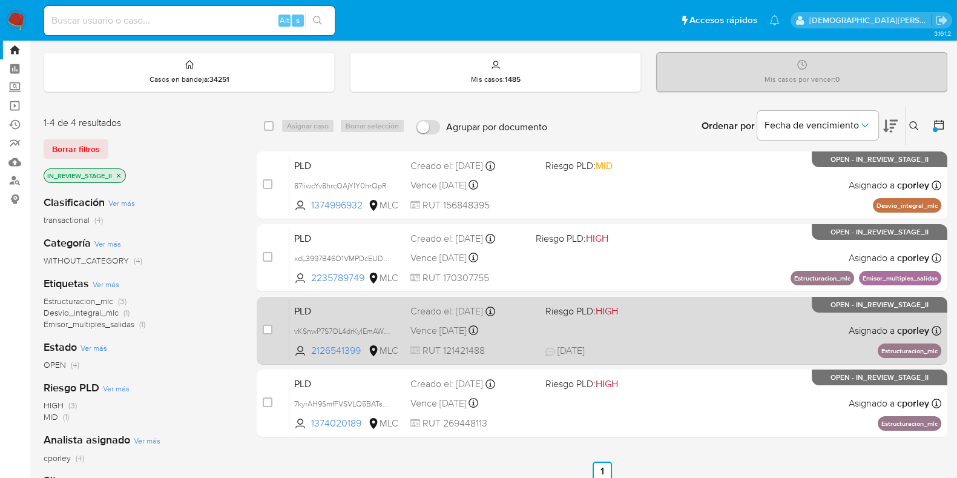
click at [686, 319] on div "PLD vKSnwP7S7OL4drKyIEmAWNC4 2126541399 MLC Riesgo PLD: HIGH Creado el: [DATE] …" at bounding box center [615, 330] width 652 height 61
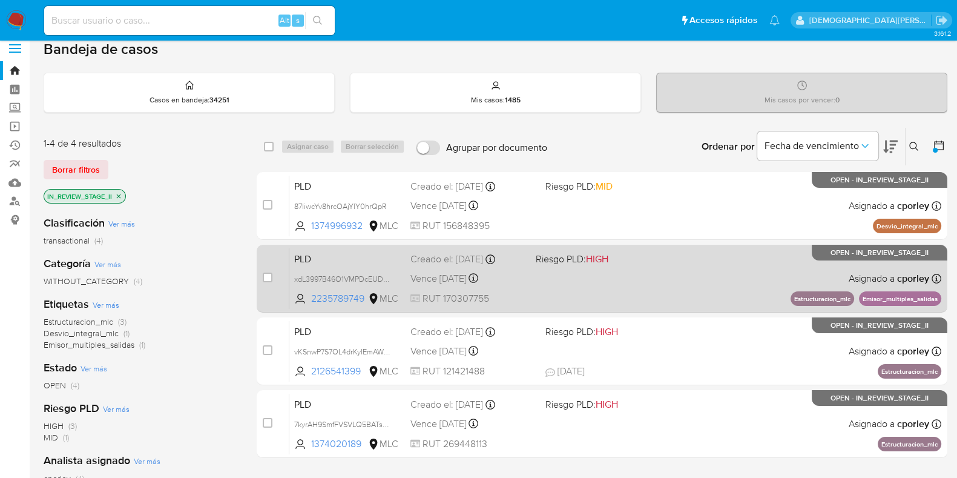
scroll to position [0, 0]
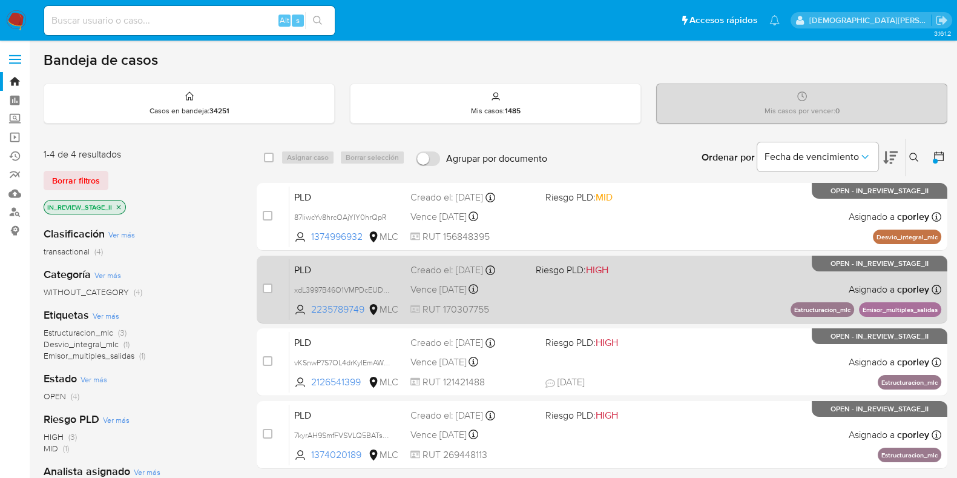
click at [663, 286] on div "PLD xdL3997B46O1VMPDcEUDqnS4 2235789749 MLC Riesgo PLD: HIGH Creado el: [DATE] …" at bounding box center [615, 288] width 652 height 61
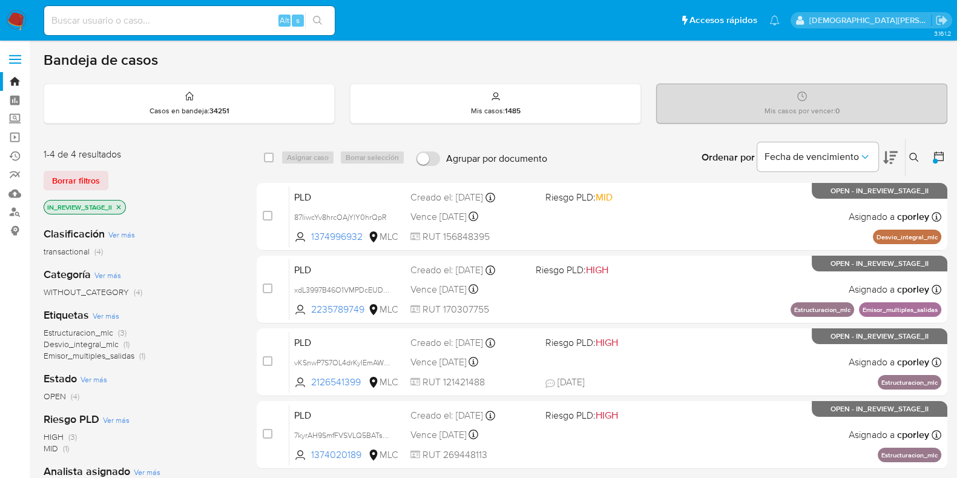
click at [121, 207] on icon "close-filter" at bounding box center [119, 207] width 4 height 4
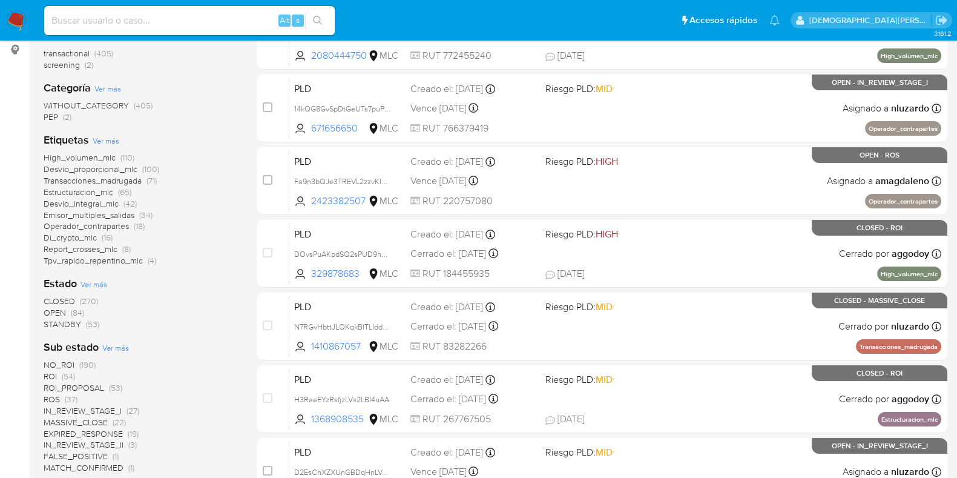
scroll to position [227, 0]
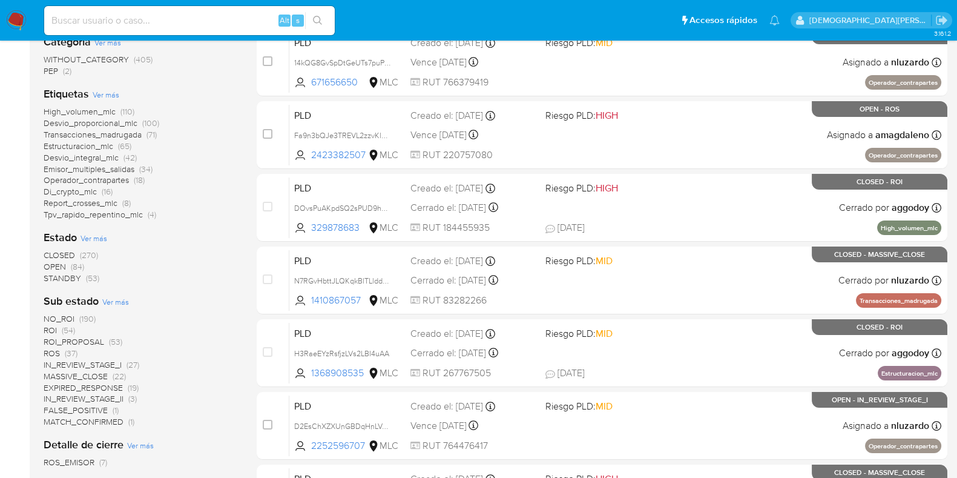
click at [82, 397] on span "IN_REVIEW_STAGE_II" at bounding box center [84, 398] width 80 height 12
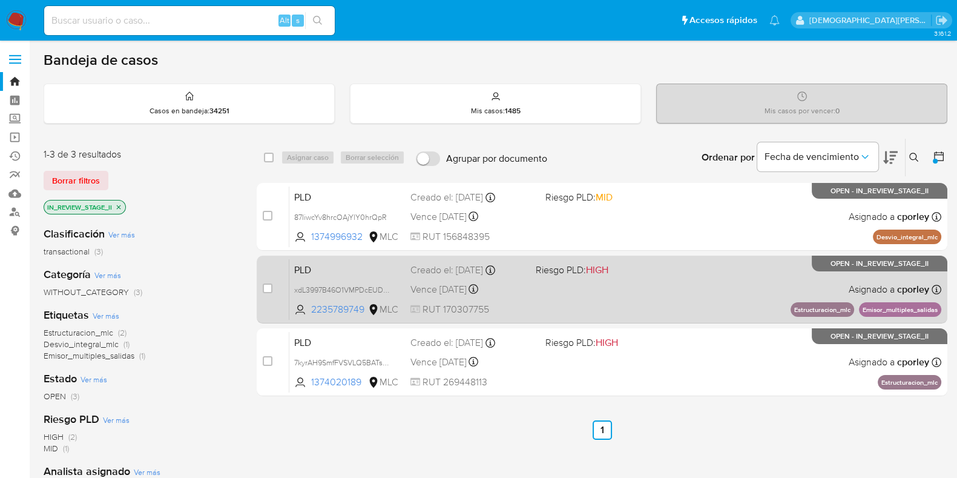
click at [592, 294] on div "PLD xdL3997B46O1VMPDcEUDqnS4 2235789749 MLC Riesgo PLD: HIGH Creado el: 12/07/2…" at bounding box center [615, 288] width 652 height 61
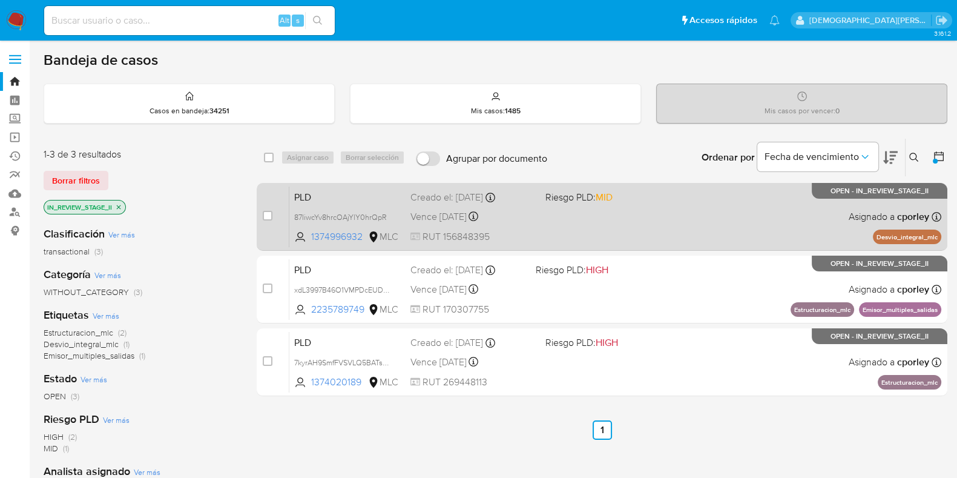
click at [630, 220] on div "PLD 87IiwcYv8hrcOAjYlY0hrQpR 1374996932 MLC Riesgo PLD: MID Creado el: 12/07/20…" at bounding box center [615, 216] width 652 height 61
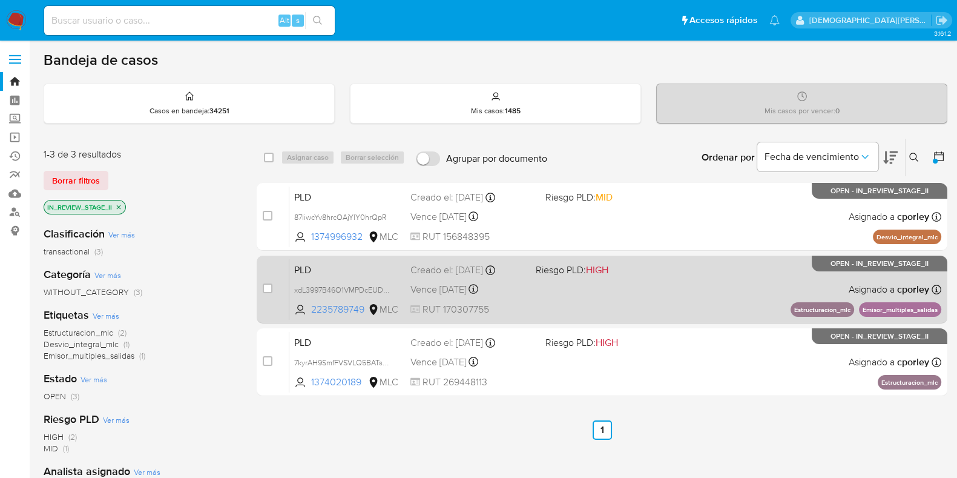
click at [577, 284] on div "PLD xdL3997B46O1VMPDcEUDqnS4 2235789749 MLC Riesgo PLD: HIGH Creado el: 12/07/2…" at bounding box center [615, 288] width 652 height 61
click at [661, 289] on div "PLD xdL3997B46O1VMPDcEUDqnS4 2235789749 MLC Riesgo PLD: HIGH Creado el: 12/07/2…" at bounding box center [615, 288] width 652 height 61
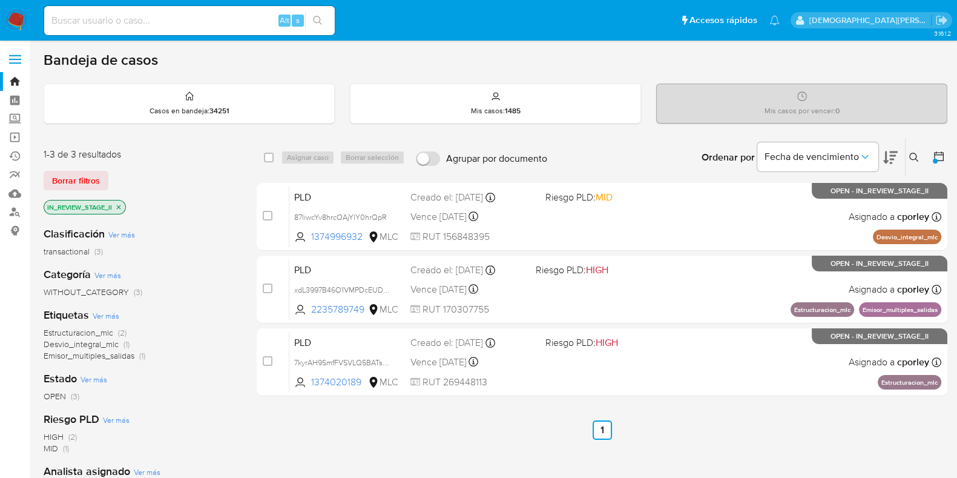
click at [123, 207] on p "IN_REVIEW_STAGE_II" at bounding box center [84, 206] width 81 height 13
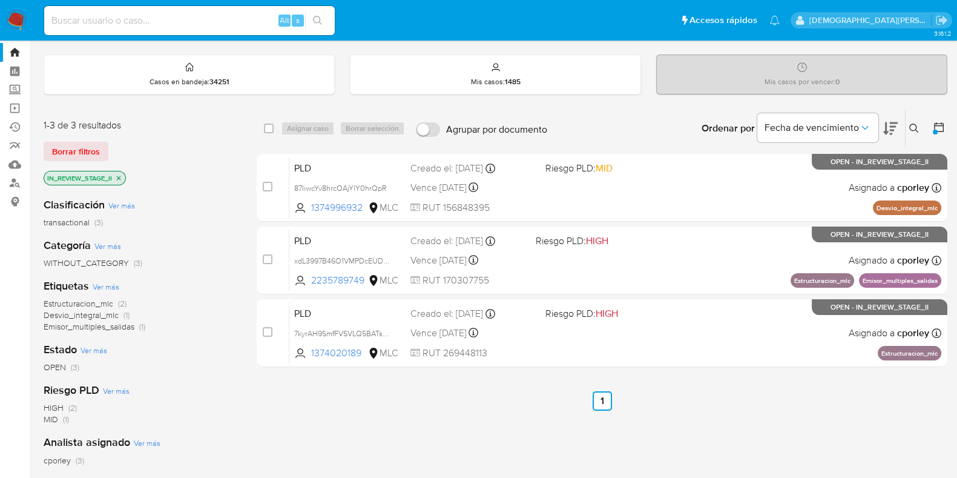
scroll to position [75, 0]
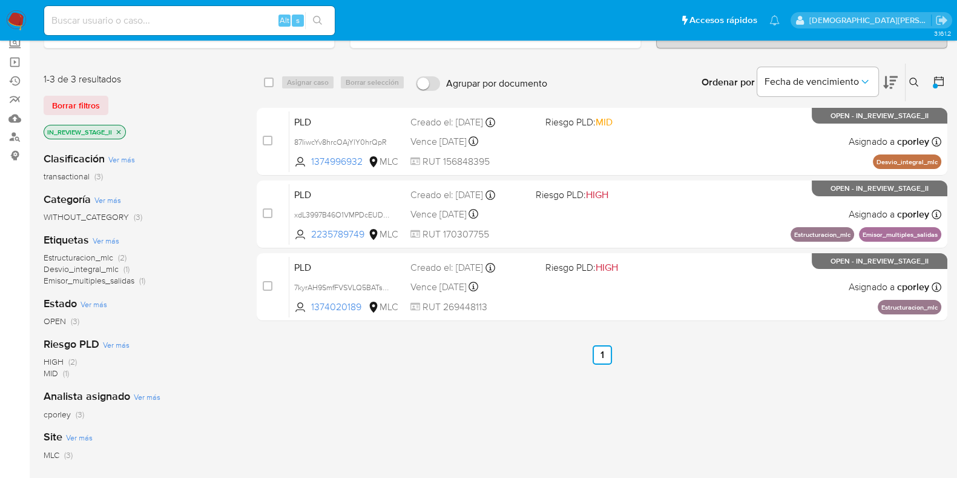
click at [121, 130] on icon "close-filter" at bounding box center [118, 131] width 7 height 7
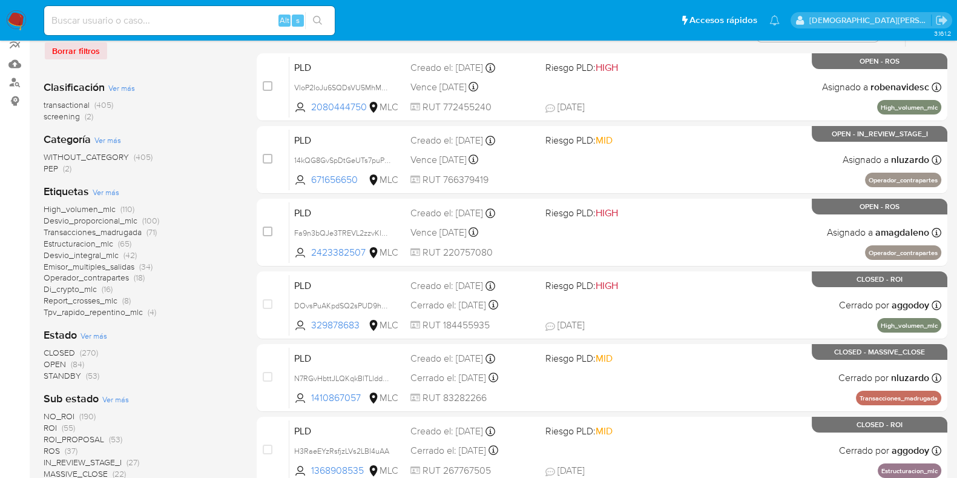
scroll to position [227, 0]
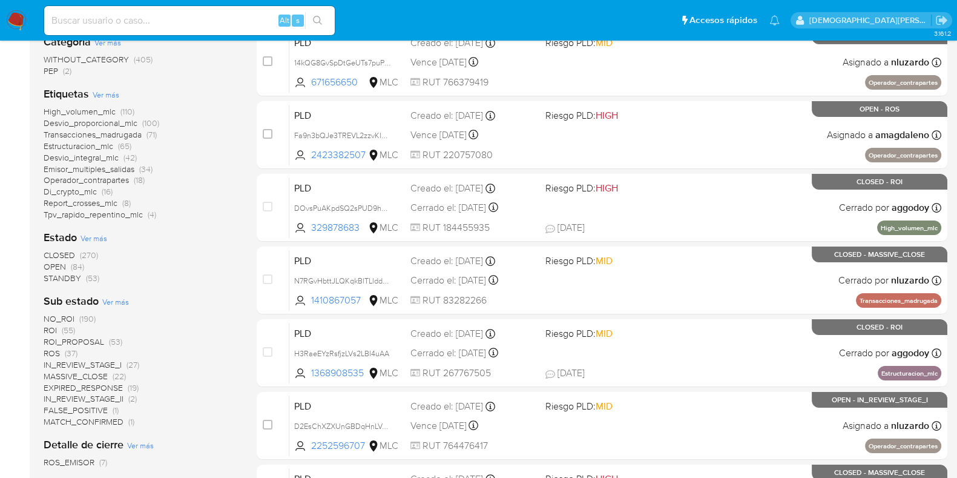
click at [111, 396] on span "IN_REVIEW_STAGE_II" at bounding box center [84, 398] width 80 height 12
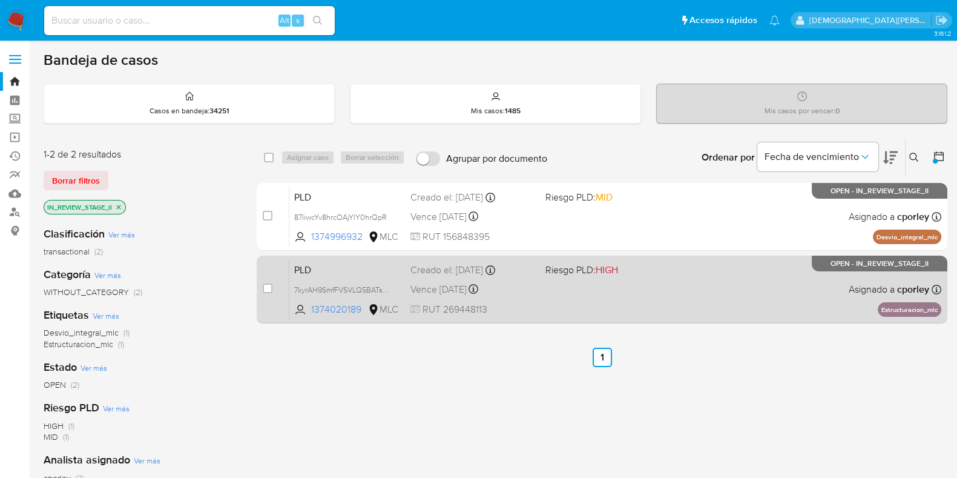
click at [683, 284] on div "PLD 7kyrAH9SmfFVSVLQ5BATs9J1 1374020189 MLC Riesgo PLD: HIGH Creado el: 12/07/2…" at bounding box center [615, 288] width 652 height 61
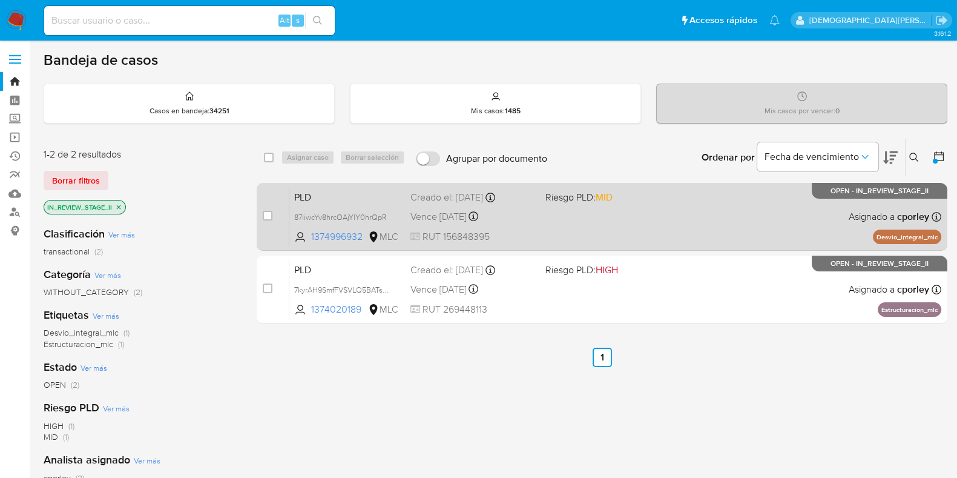
click at [674, 214] on div "PLD 87IiwcYv8hrcOAjYlY0hrQpR 1374996932 MLC Riesgo PLD: MID Creado el: 12/07/20…" at bounding box center [615, 216] width 652 height 61
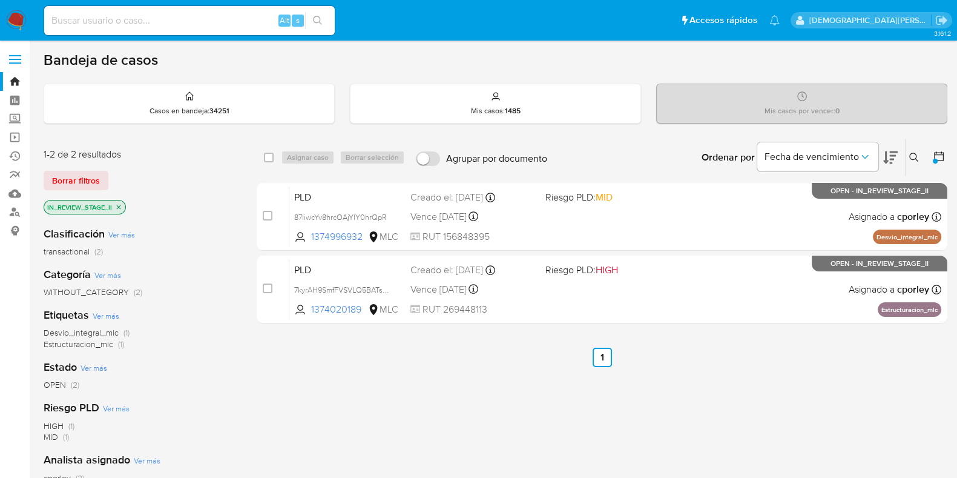
click at [120, 206] on icon "close-filter" at bounding box center [118, 206] width 7 height 7
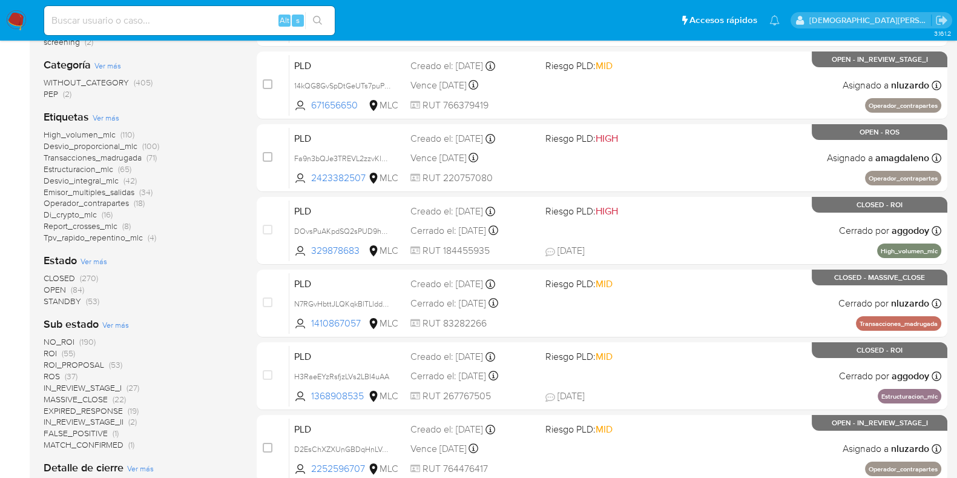
scroll to position [227, 0]
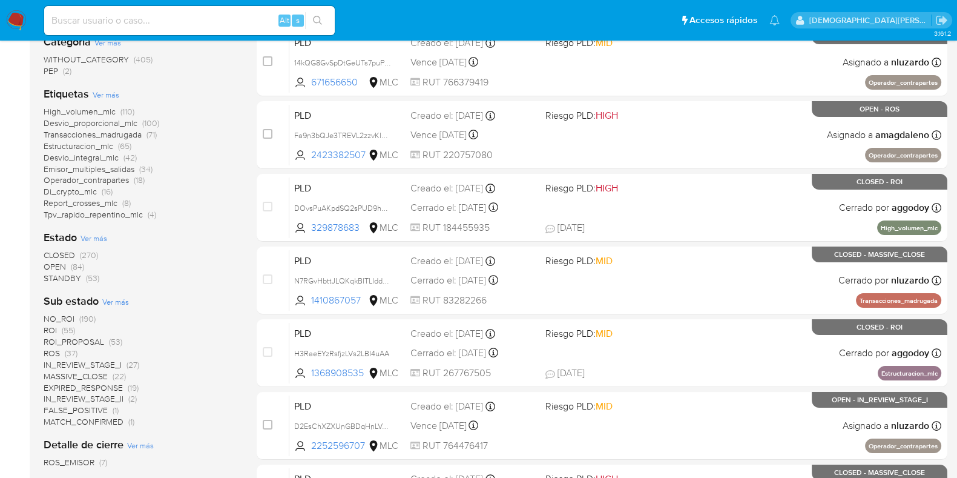
click at [88, 340] on span "ROI_PROPOSAL" at bounding box center [74, 341] width 61 height 12
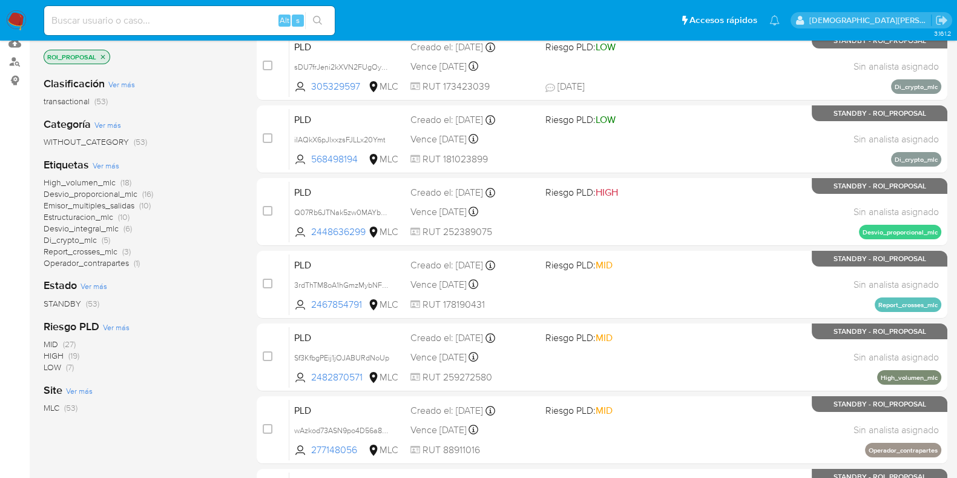
scroll to position [151, 0]
click at [84, 214] on span "Estructuracion_mlc" at bounding box center [79, 216] width 70 height 12
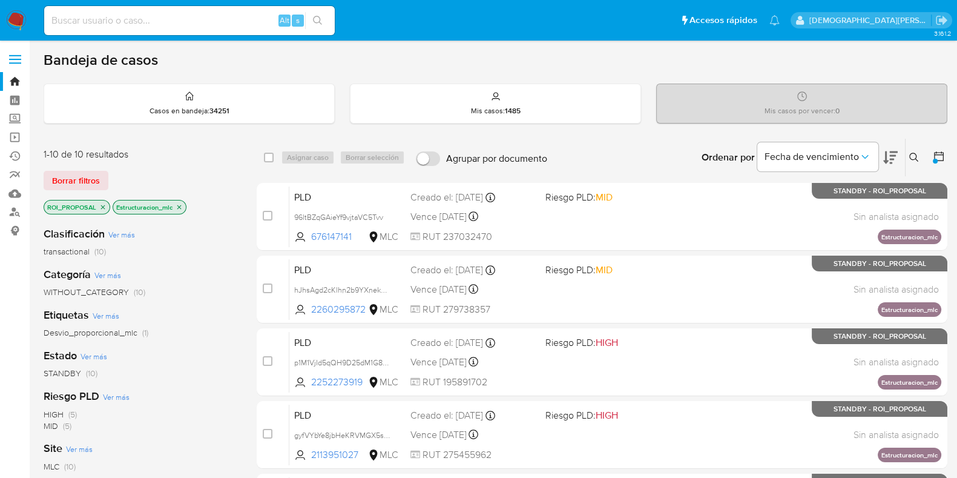
click at [182, 206] on icon "close-filter" at bounding box center [179, 206] width 7 height 7
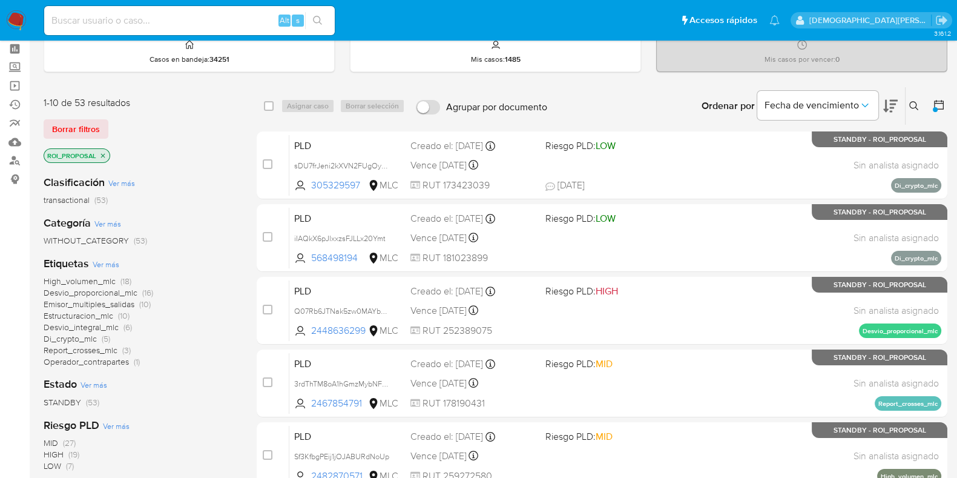
scroll to position [75, 0]
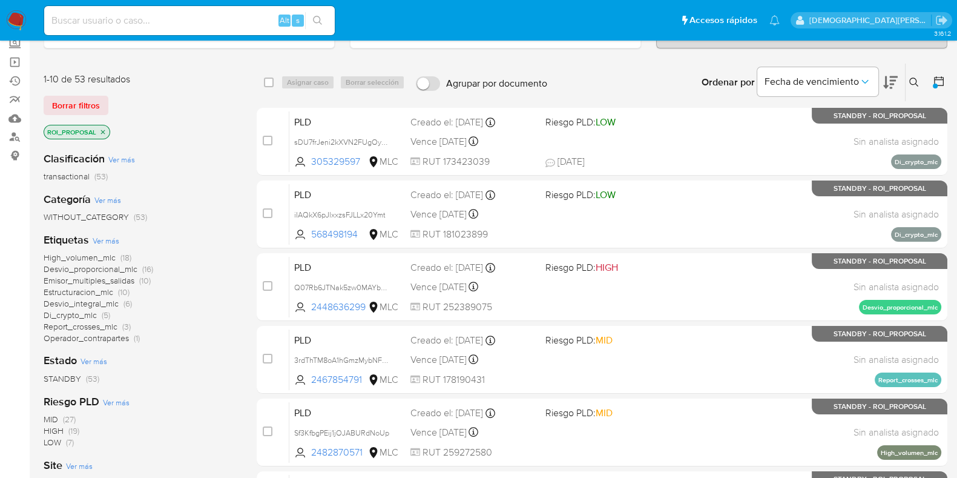
click at [94, 267] on span "Desvio_proporcional_mlc" at bounding box center [91, 269] width 94 height 12
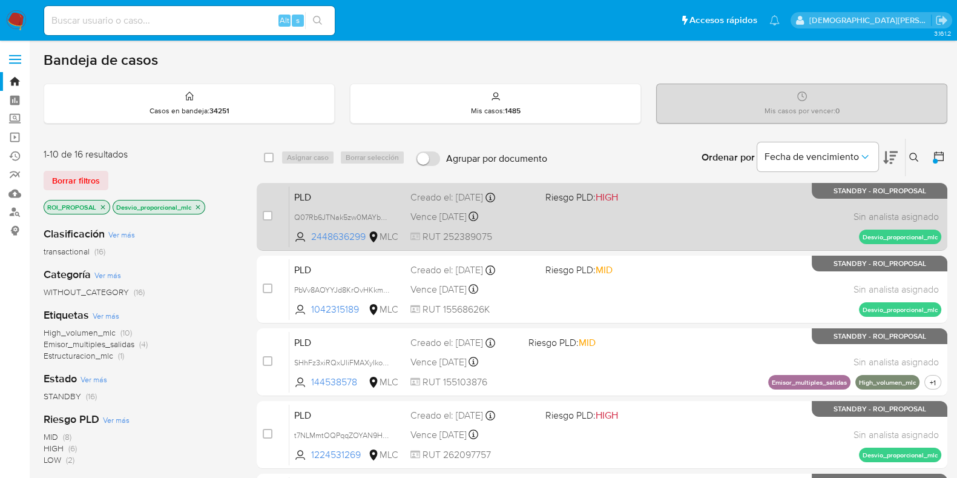
click at [575, 224] on div "PLD Q07Rb6JTNak5zw0MAYbADVA5 2448636299 MLC Riesgo PLD: HIGH Creado el: 12/07/2…" at bounding box center [615, 216] width 652 height 61
click at [268, 218] on input "checkbox" at bounding box center [268, 216] width 10 height 10
checkbox input "true"
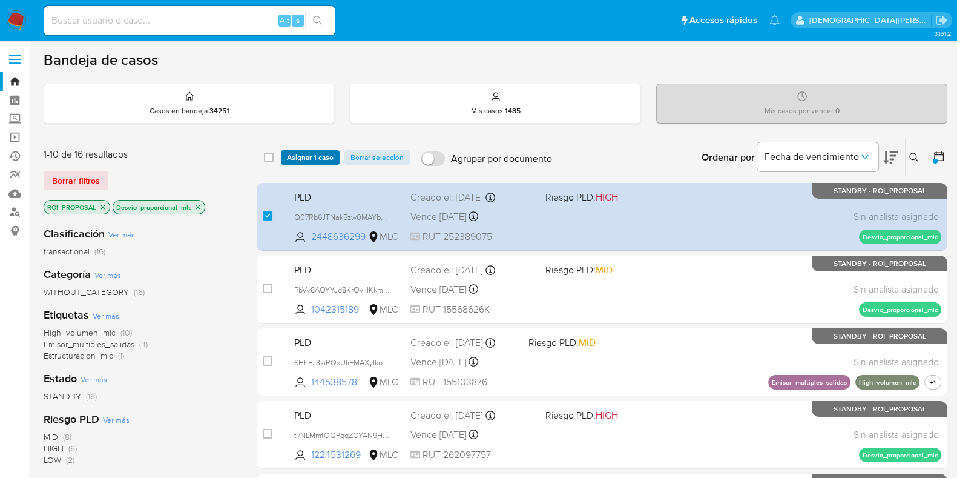
click at [302, 158] on span "Asignar 1 caso" at bounding box center [310, 157] width 47 height 12
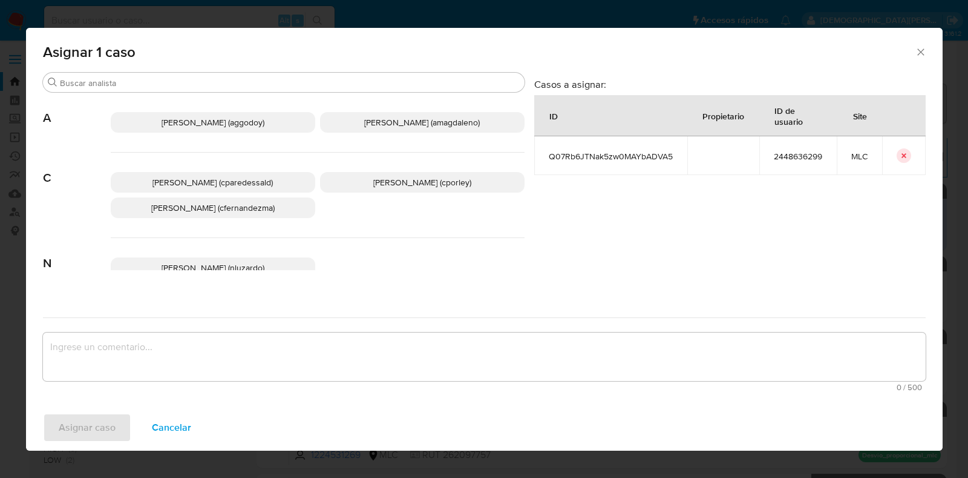
click at [405, 180] on span "Christian Porley (cporley)" at bounding box center [422, 182] width 98 height 12
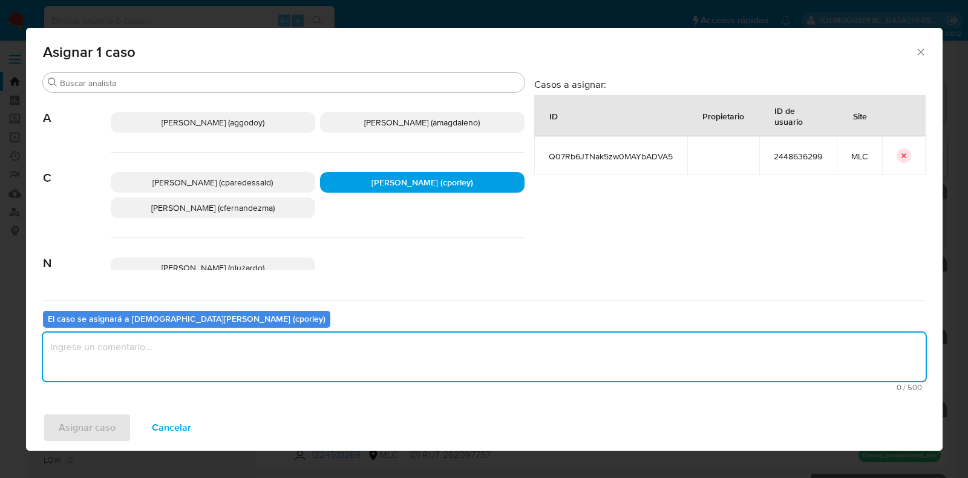
click at [325, 352] on textarea "assign-modal" at bounding box center [484, 356] width 883 height 48
type textarea "-"
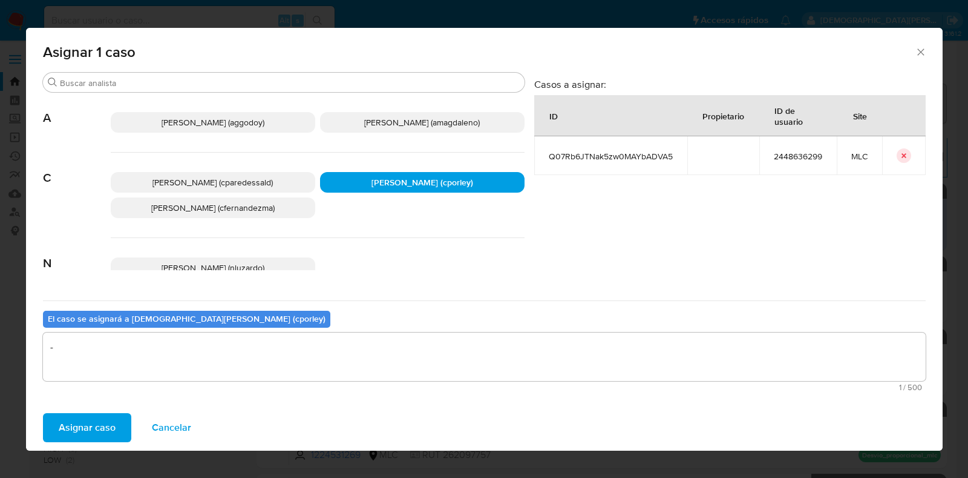
click at [76, 426] on span "Asignar caso" at bounding box center [87, 427] width 57 height 27
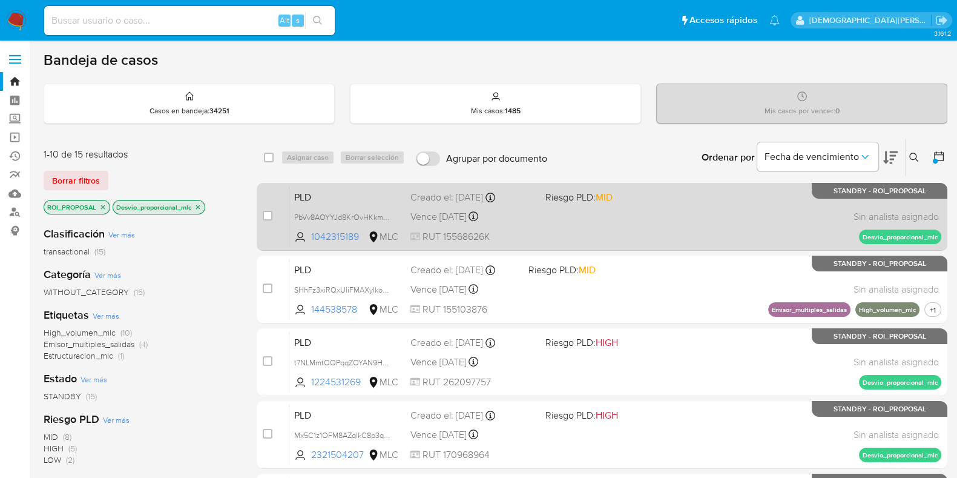
scroll to position [75, 0]
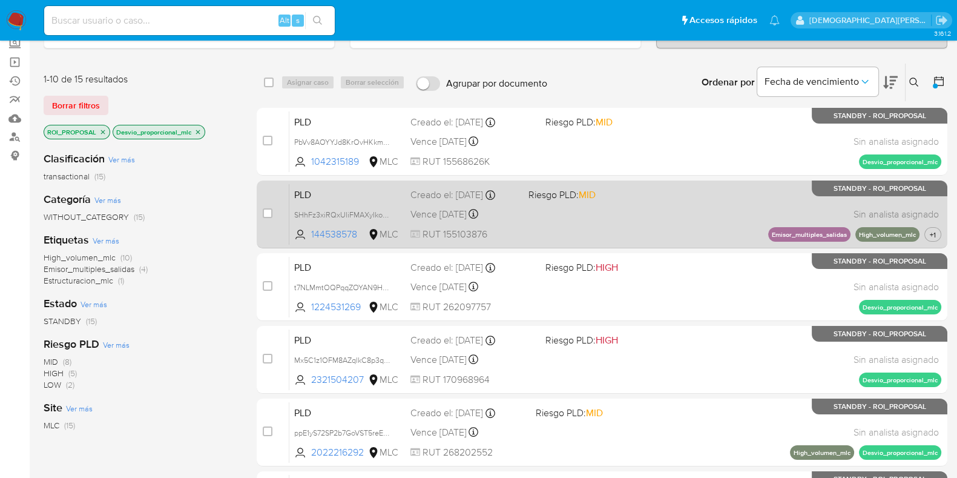
click at [666, 211] on div "PLD SHhFz3xiRQxUliFMAXyIkoXp 144538578 MLC Riesgo PLD: MID Creado el: 12/07/202…" at bounding box center [615, 213] width 652 height 61
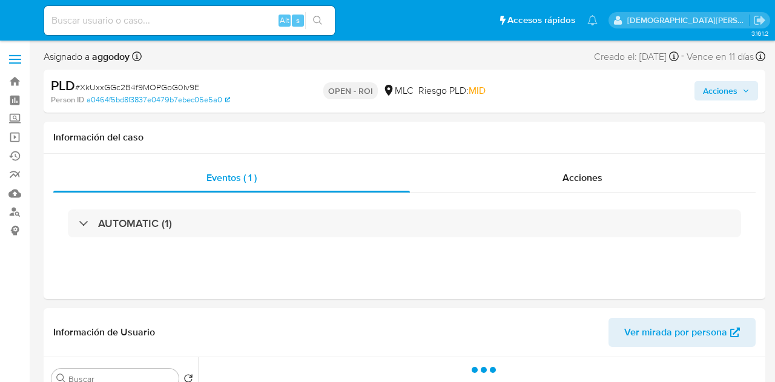
select select "10"
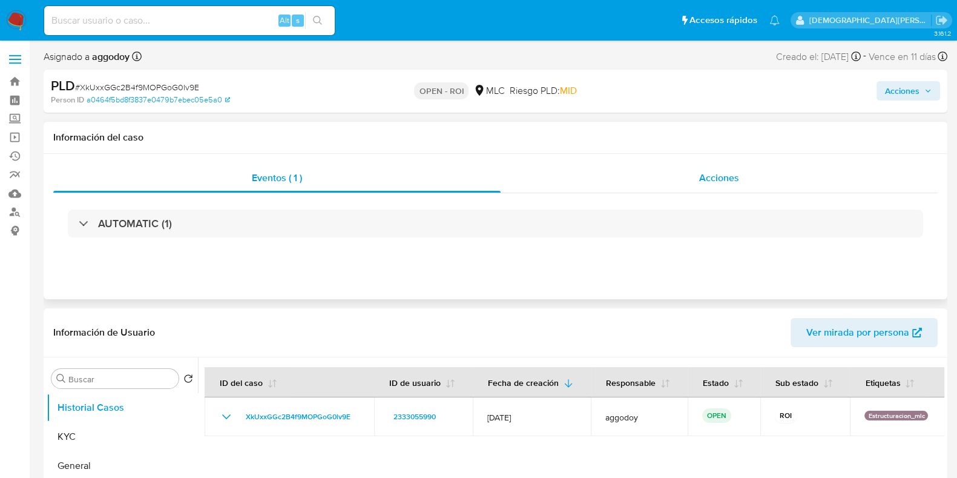
click at [643, 183] on div "Acciones" at bounding box center [719, 177] width 437 height 29
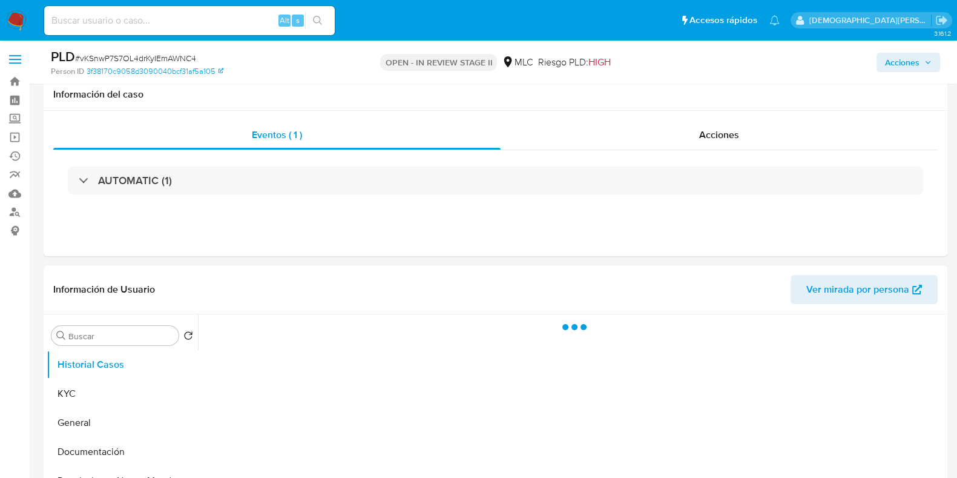
scroll to position [151, 0]
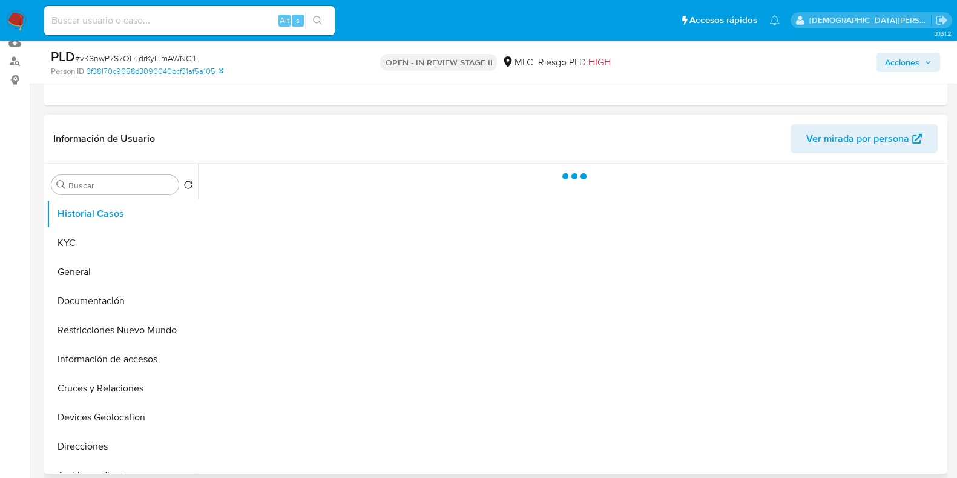
select select "10"
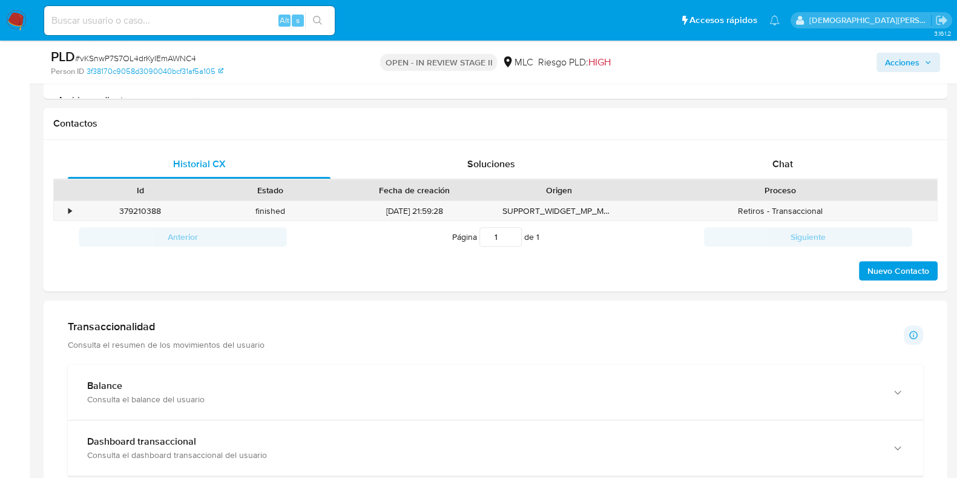
scroll to position [529, 0]
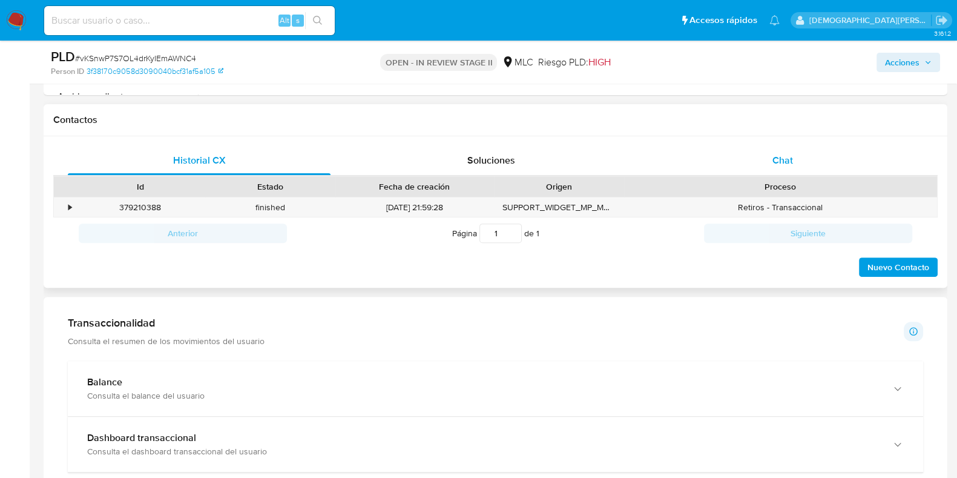
click at [757, 158] on div "Chat" at bounding box center [782, 160] width 263 height 29
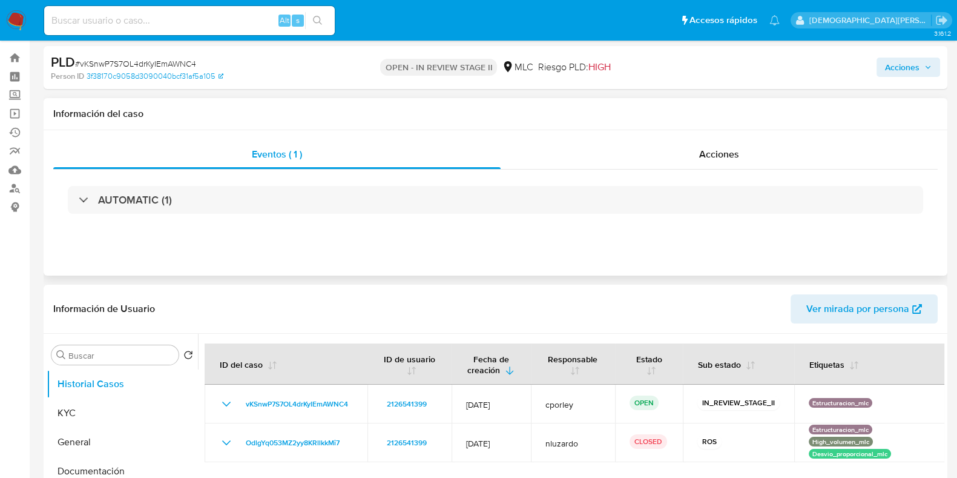
scroll to position [0, 0]
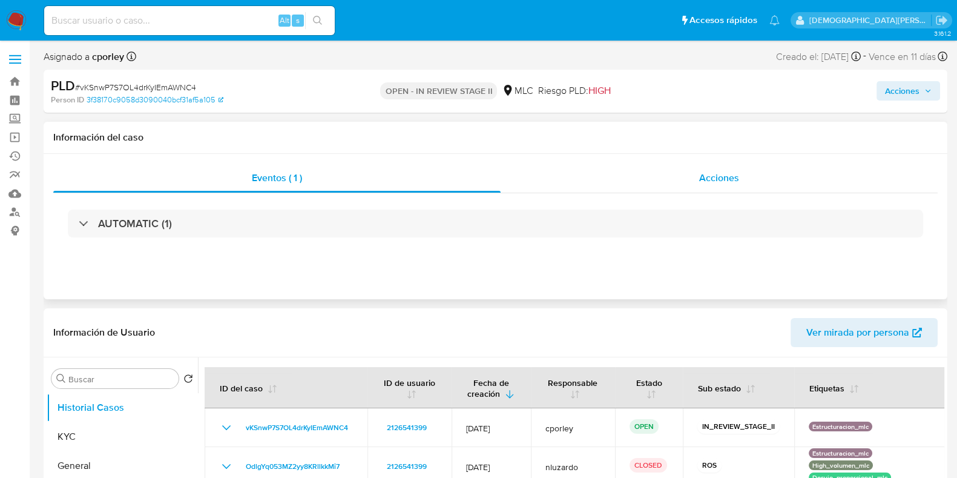
click at [714, 183] on span "Acciones" at bounding box center [719, 178] width 40 height 14
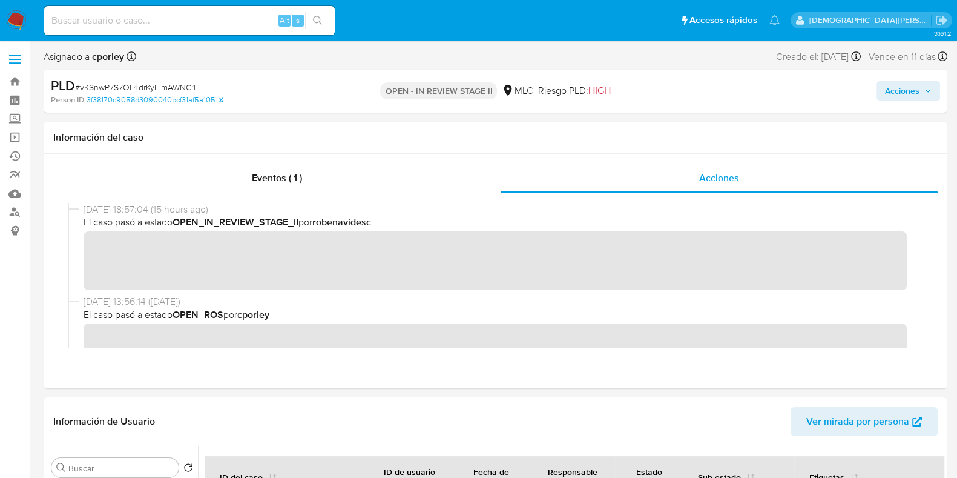
click at [908, 88] on span "Acciones" at bounding box center [902, 90] width 34 height 19
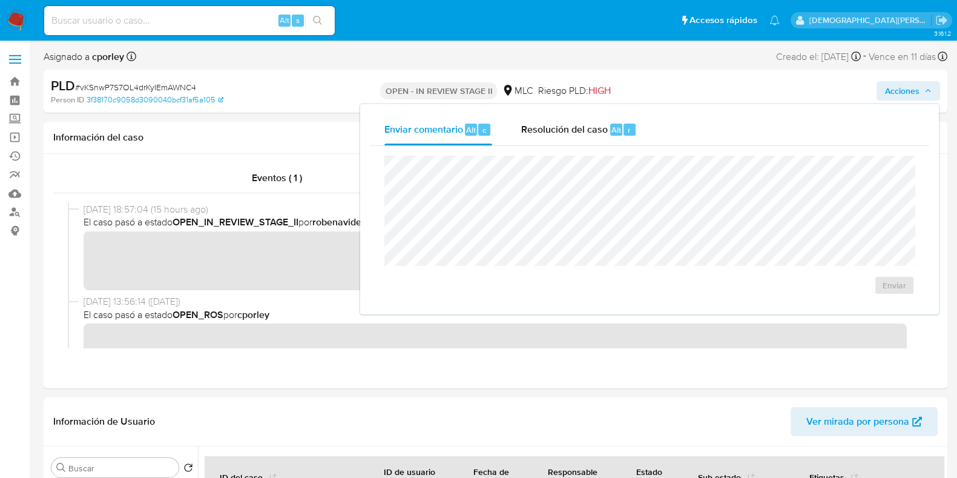
click at [559, 132] on span "Resolución del caso" at bounding box center [564, 129] width 87 height 14
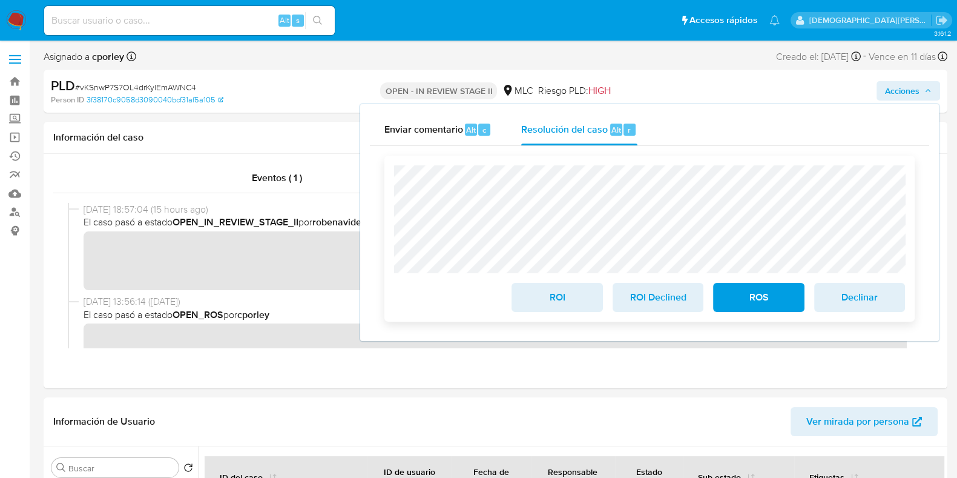
click at [556, 292] on span "ROI" at bounding box center [556, 297] width 59 height 27
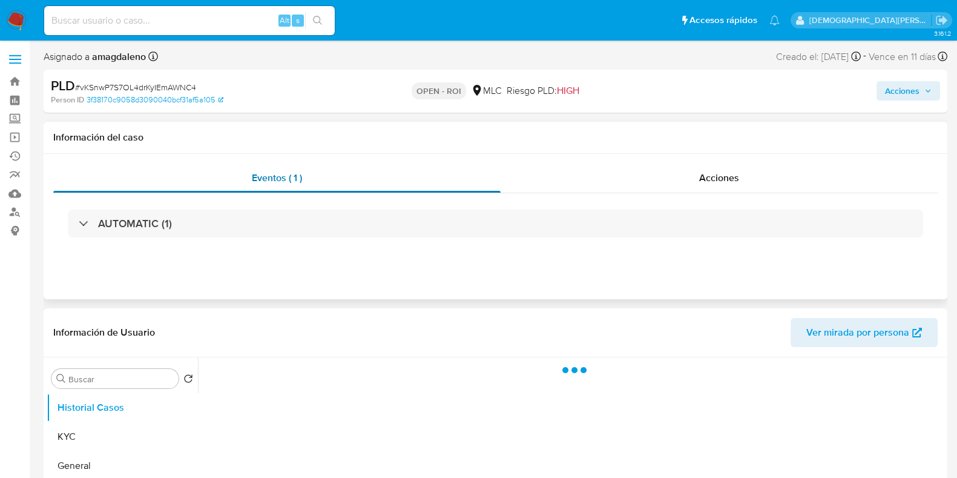
select select "10"
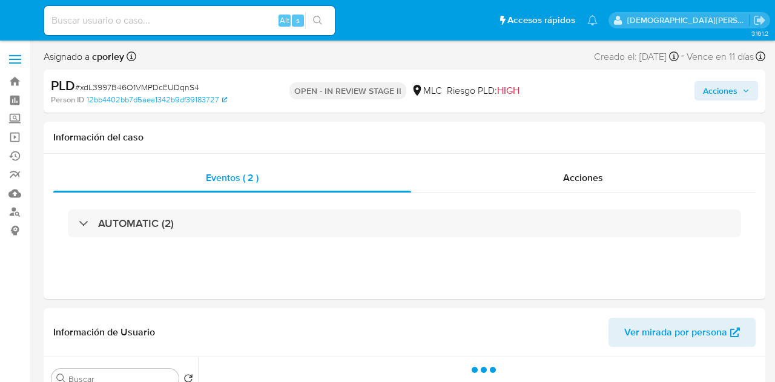
select select "10"
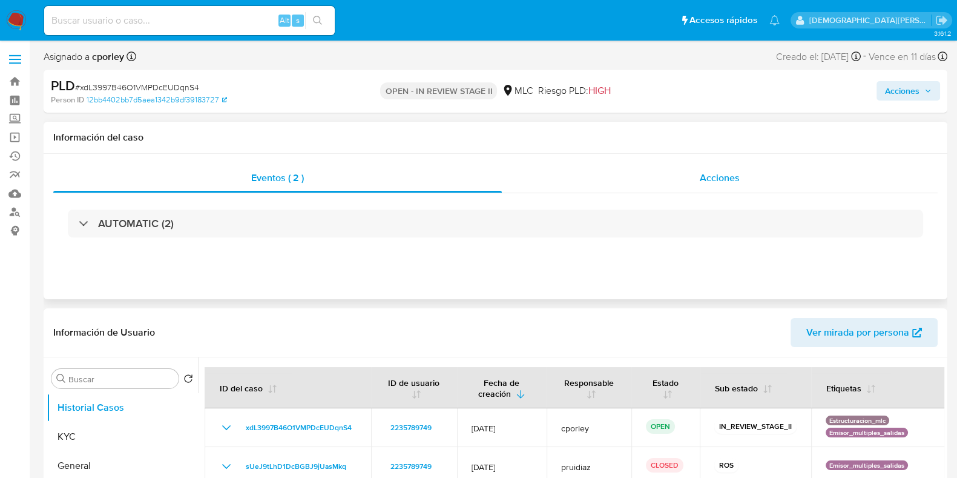
click at [672, 166] on div "Acciones" at bounding box center [720, 177] width 436 height 29
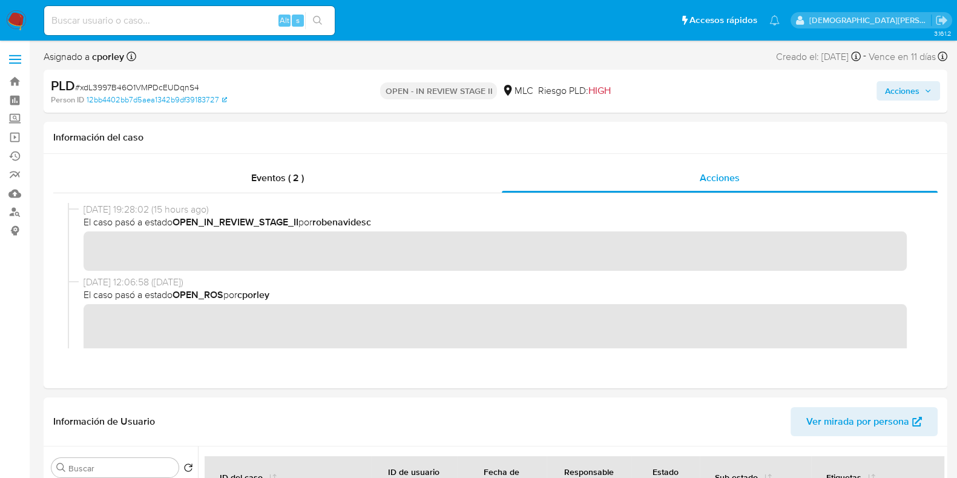
click at [774, 95] on span "Acciones" at bounding box center [902, 90] width 34 height 19
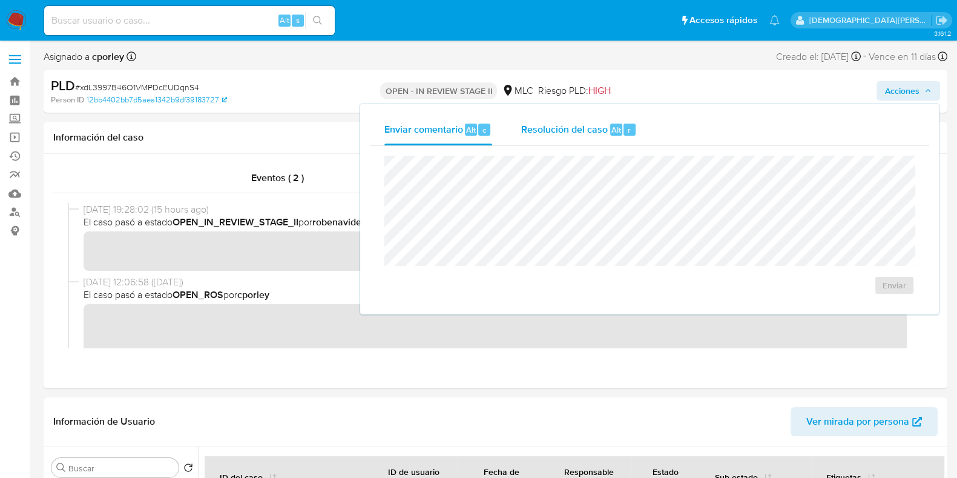
click at [534, 137] on div "Resolución del caso Alt r" at bounding box center [579, 129] width 116 height 31
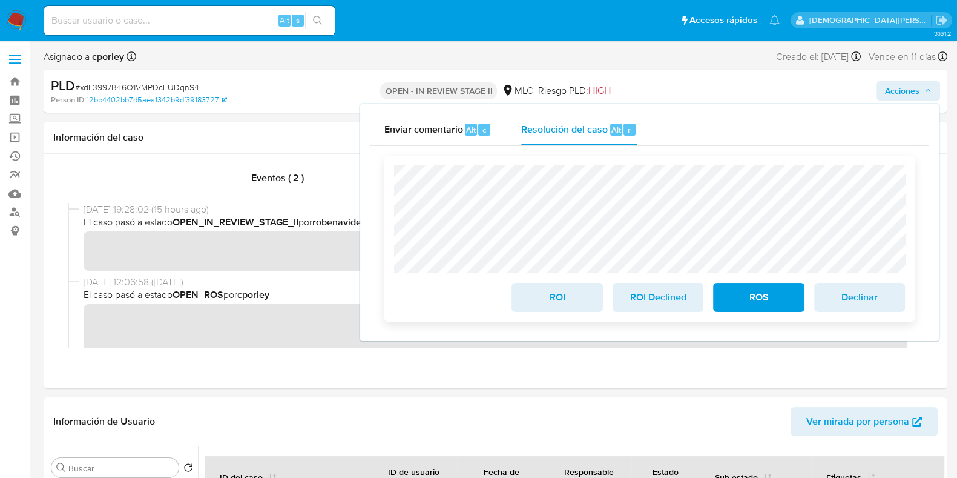
click at [528, 301] on span "ROI" at bounding box center [556, 297] width 59 height 27
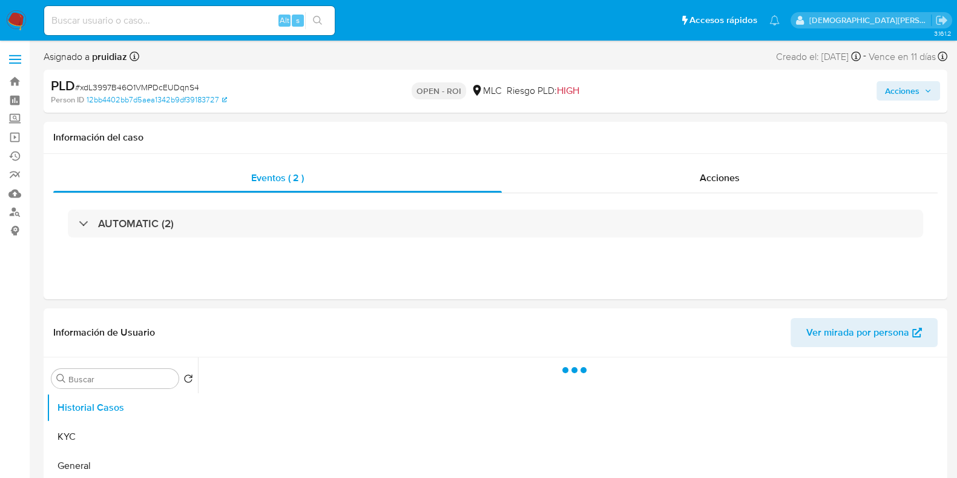
select select "10"
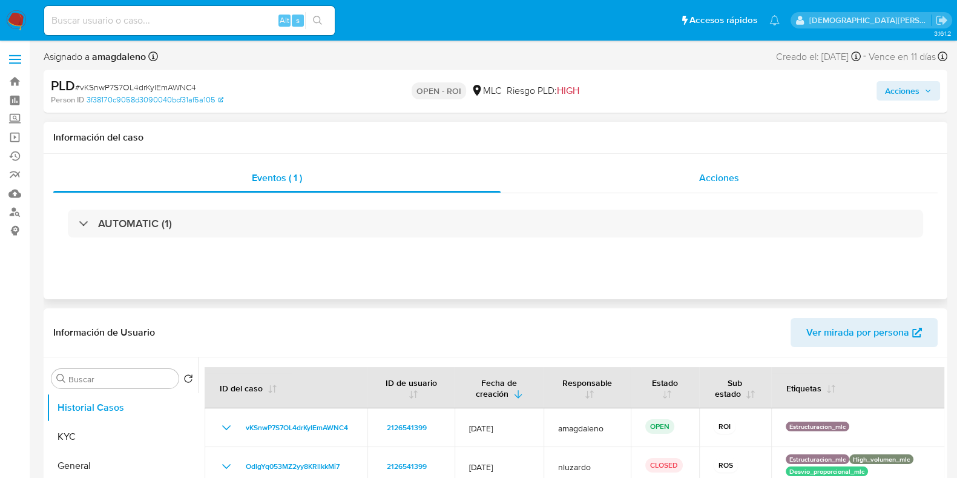
click at [672, 170] on div "Acciones" at bounding box center [719, 177] width 437 height 29
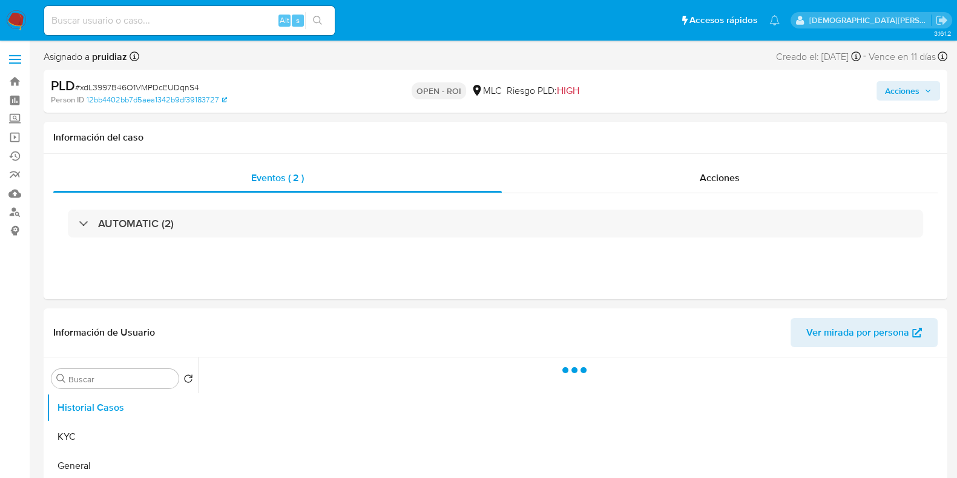
select select "10"
click at [694, 183] on div "Acciones" at bounding box center [719, 177] width 437 height 29
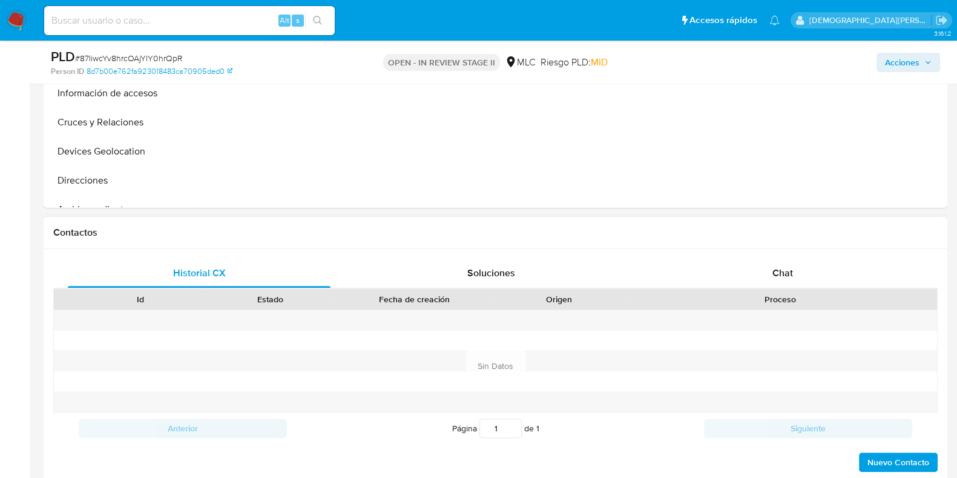
scroll to position [529, 0]
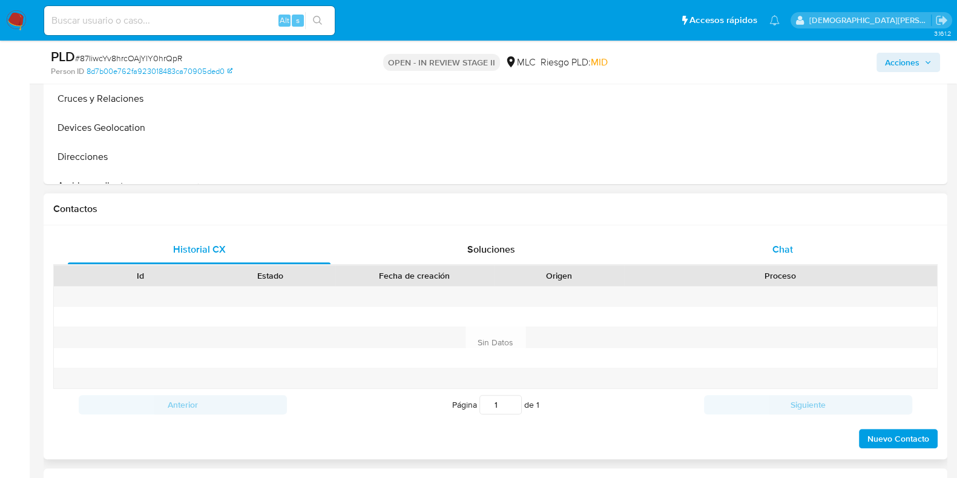
click at [796, 252] on div "Chat" at bounding box center [782, 249] width 263 height 29
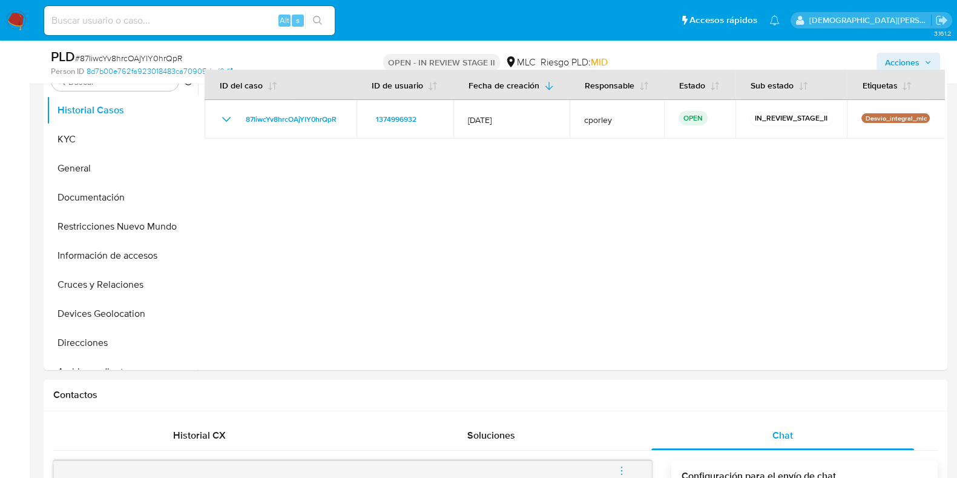
scroll to position [151, 0]
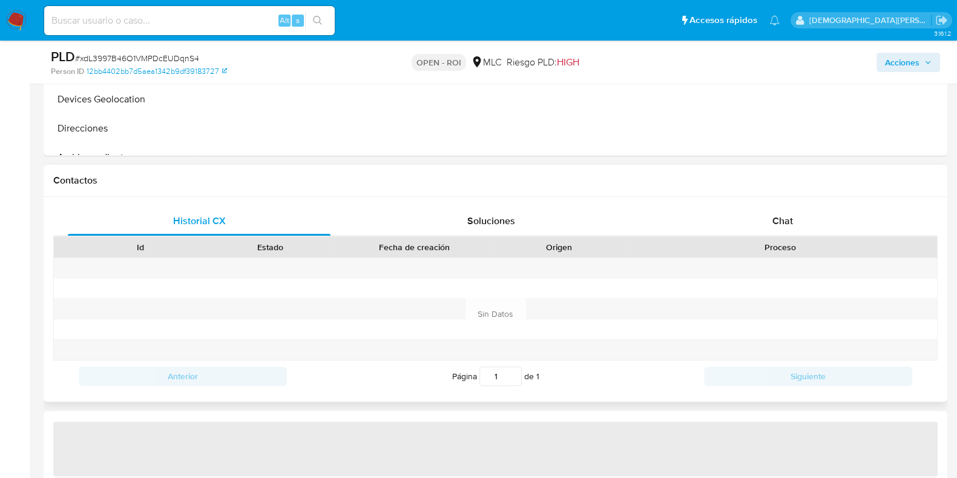
scroll to position [529, 0]
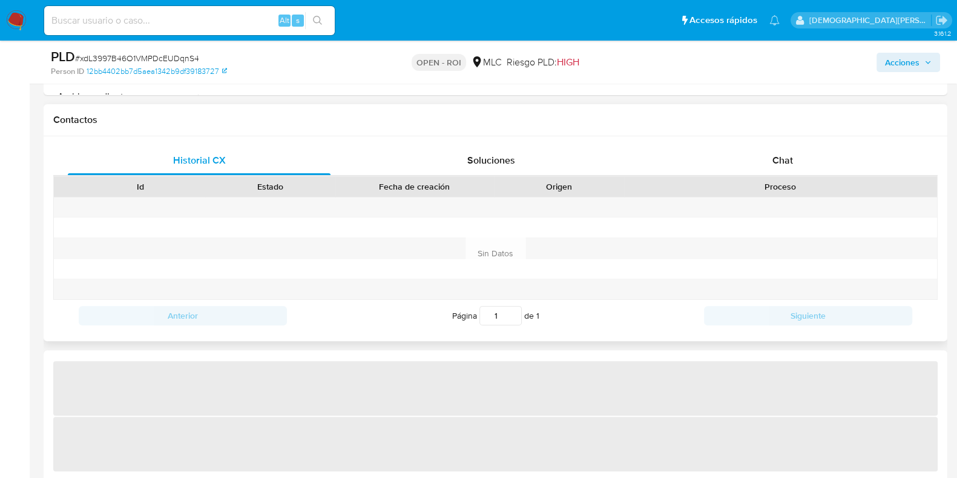
select select "10"
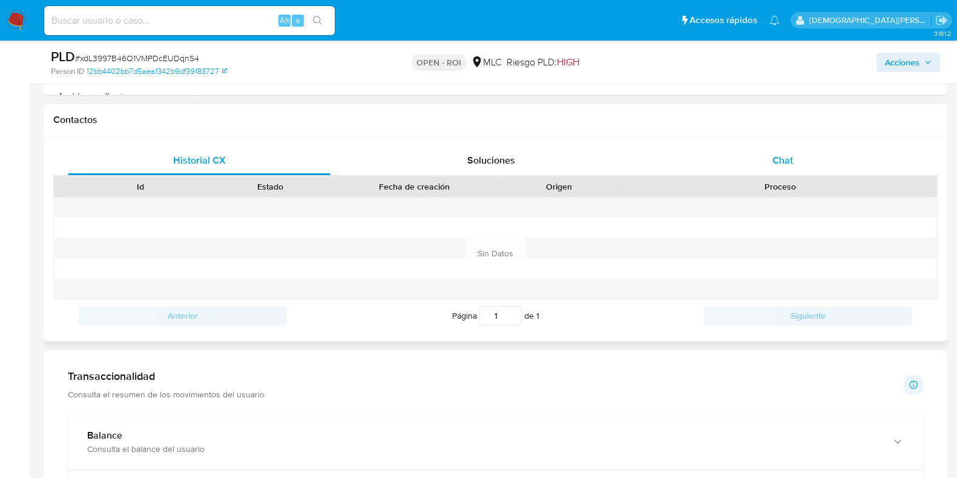
click at [778, 159] on span "Chat" at bounding box center [782, 160] width 21 height 14
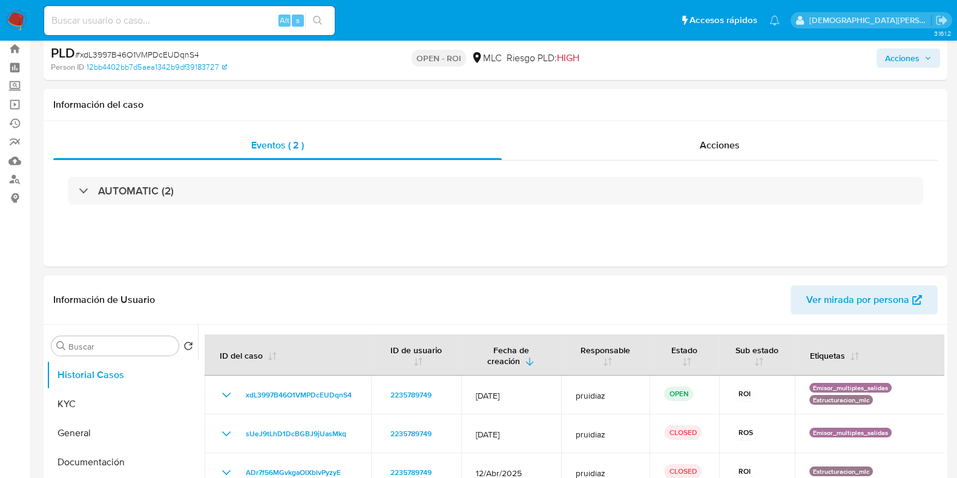
scroll to position [0, 0]
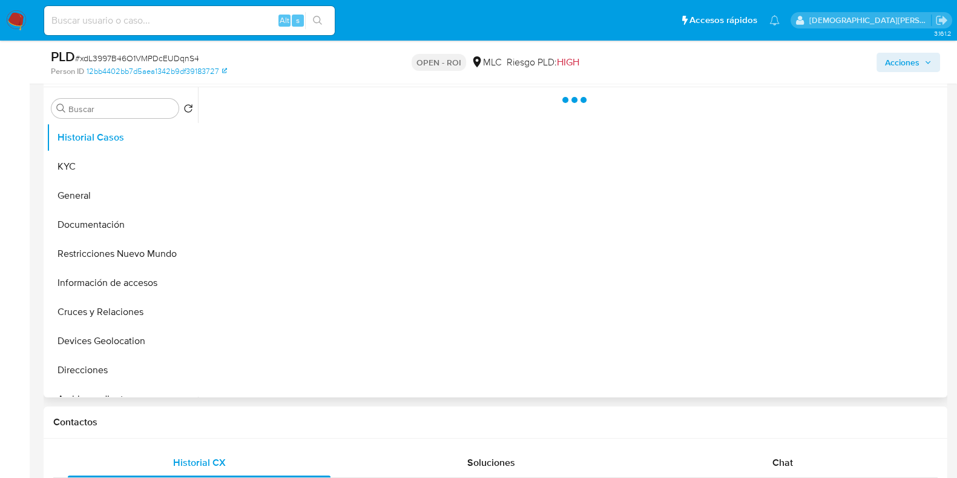
select select "10"
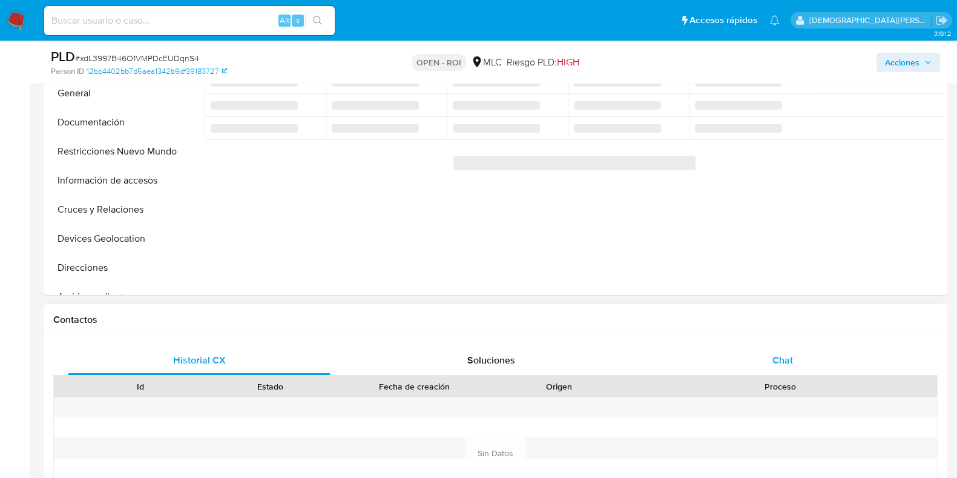
scroll to position [378, 0]
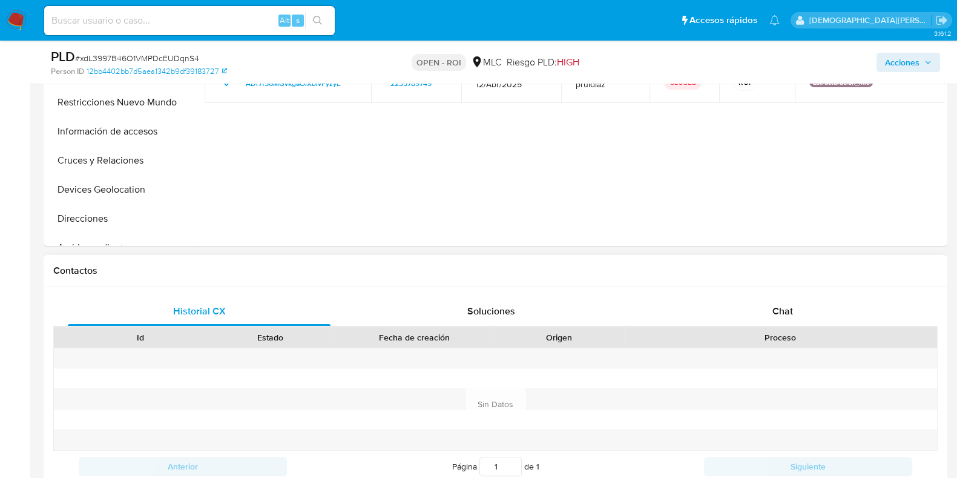
drag, startPoint x: 762, startPoint y: 290, endPoint x: 762, endPoint y: 306, distance: 15.7
click at [762, 291] on div "Historial CX Soluciones Chat Id Estado Fecha de creación Origen Proceso Anterio…" at bounding box center [496, 389] width 904 height 205
click at [761, 310] on div "Chat" at bounding box center [782, 311] width 263 height 29
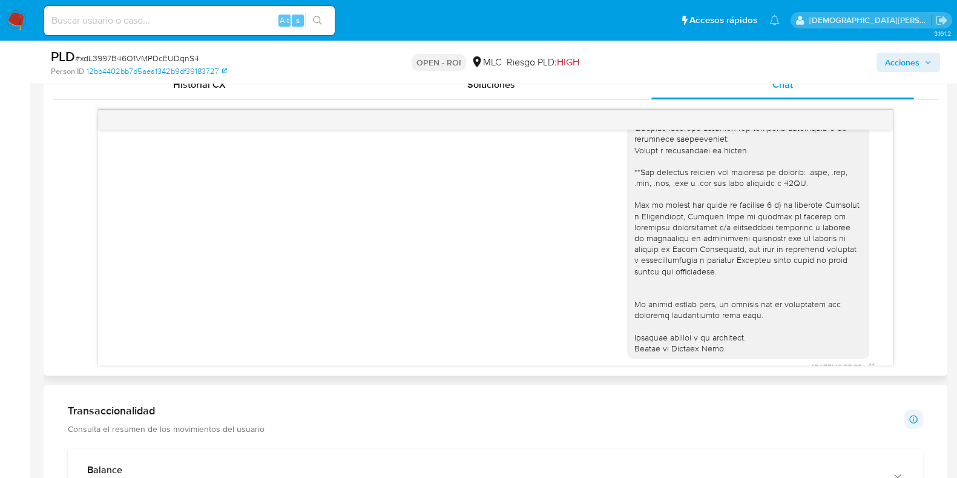
scroll to position [24, 0]
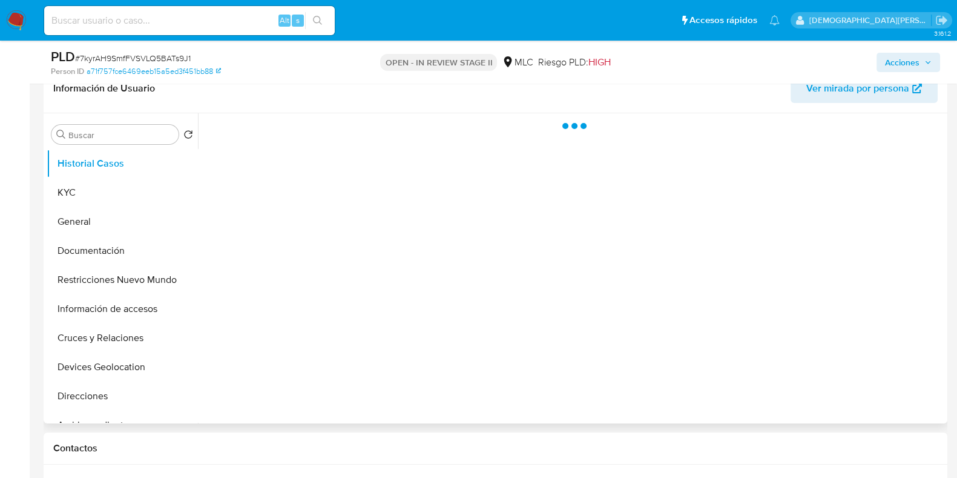
scroll to position [227, 0]
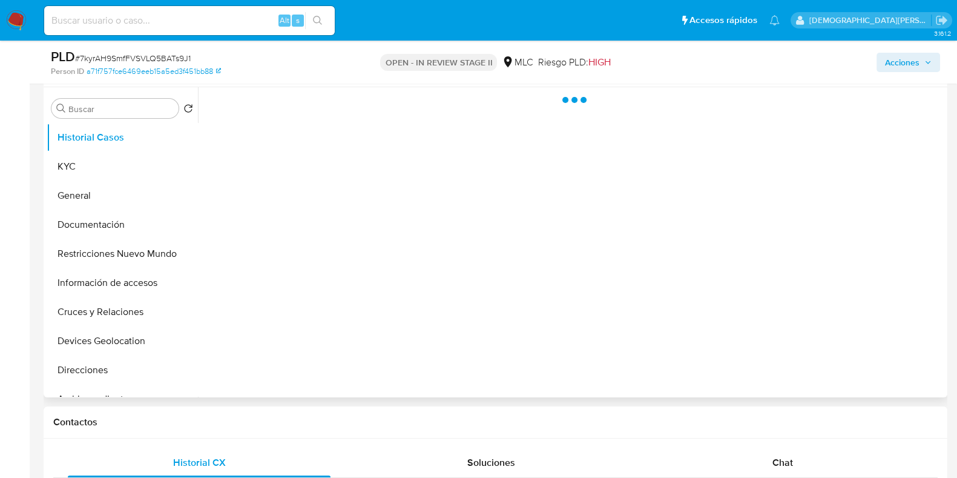
select select "10"
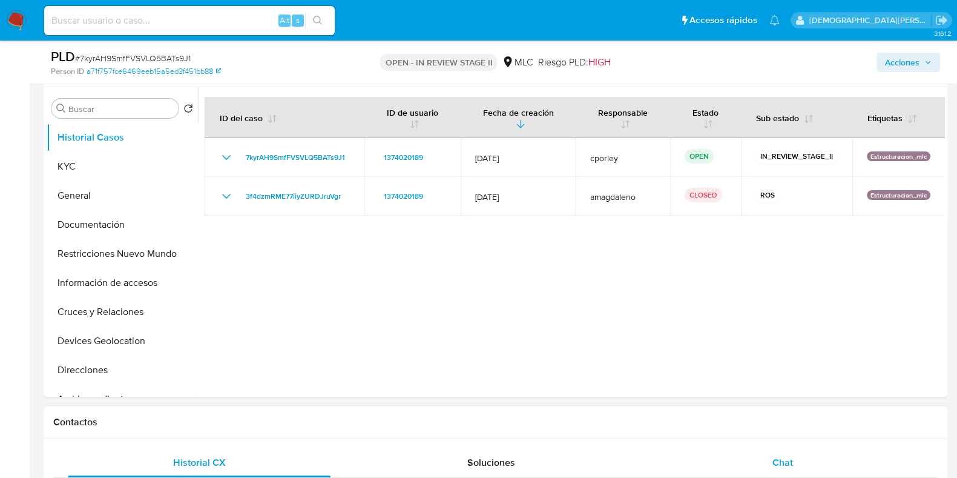
click at [784, 464] on span "Chat" at bounding box center [782, 462] width 21 height 14
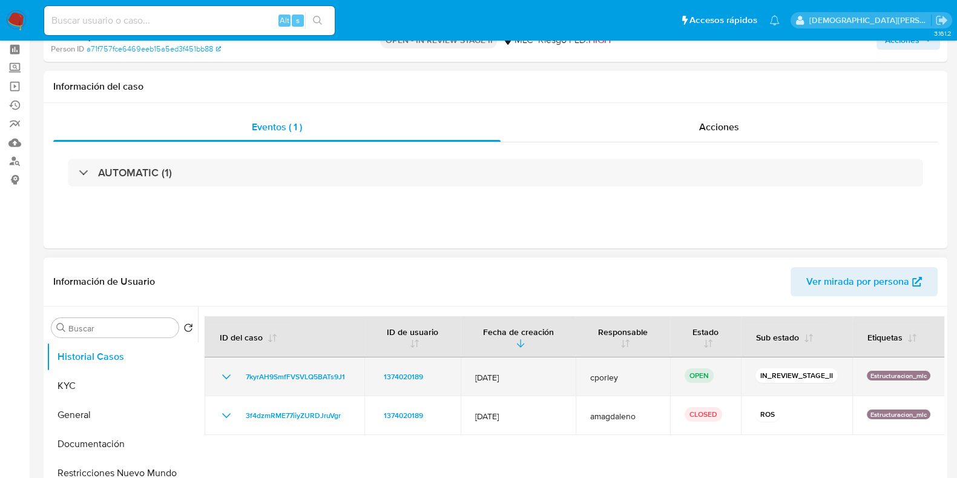
scroll to position [0, 0]
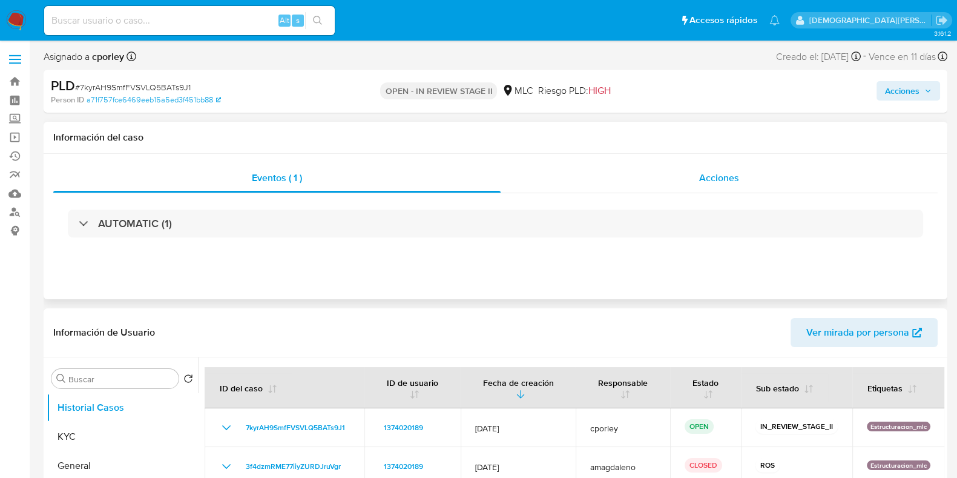
click at [712, 174] on span "Acciones" at bounding box center [719, 178] width 40 height 14
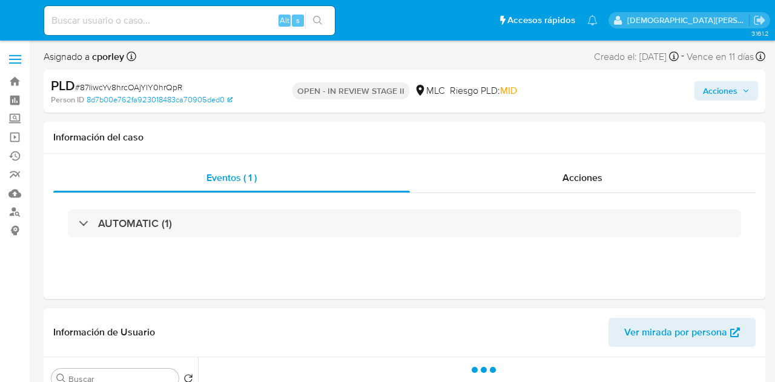
select select "10"
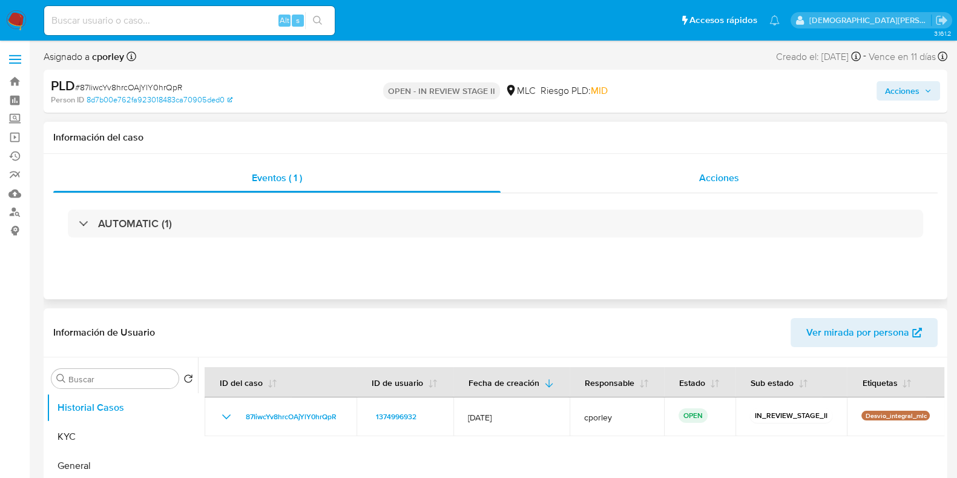
click at [709, 180] on span "Acciones" at bounding box center [719, 178] width 40 height 14
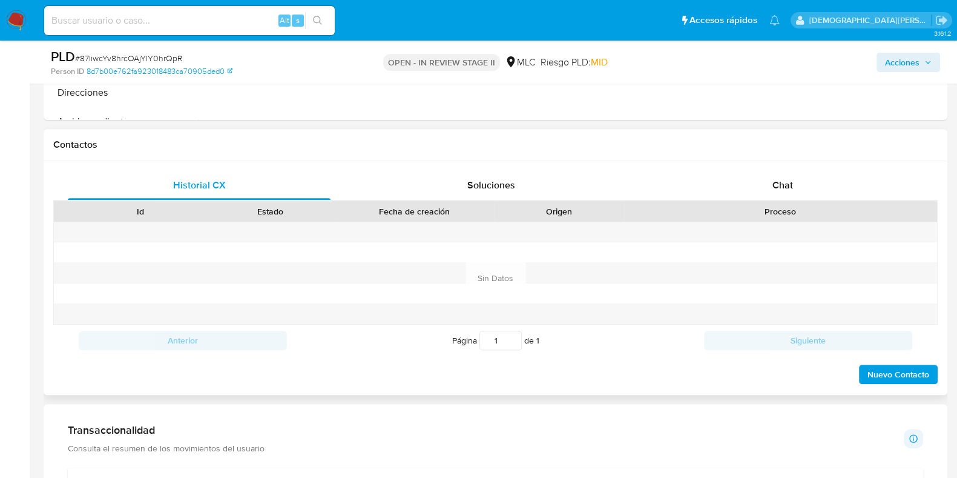
scroll to position [529, 0]
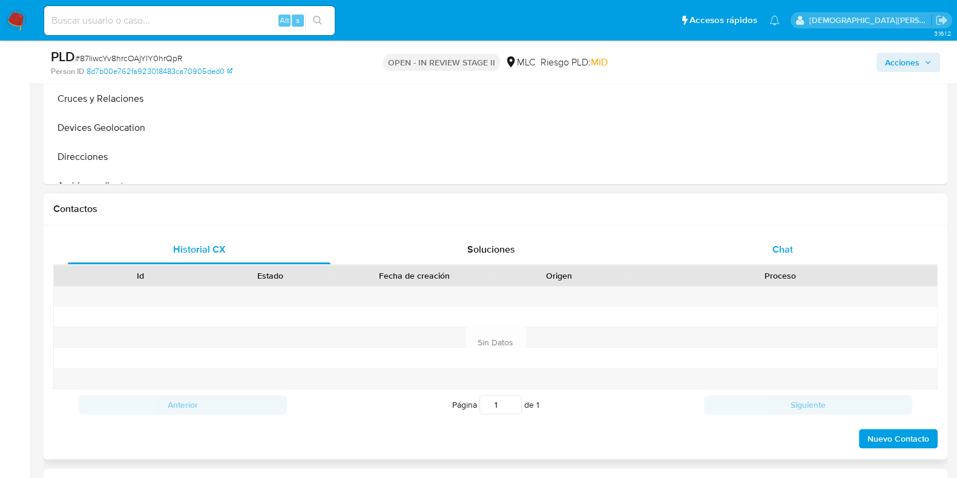
click at [733, 241] on div "Chat" at bounding box center [782, 249] width 263 height 29
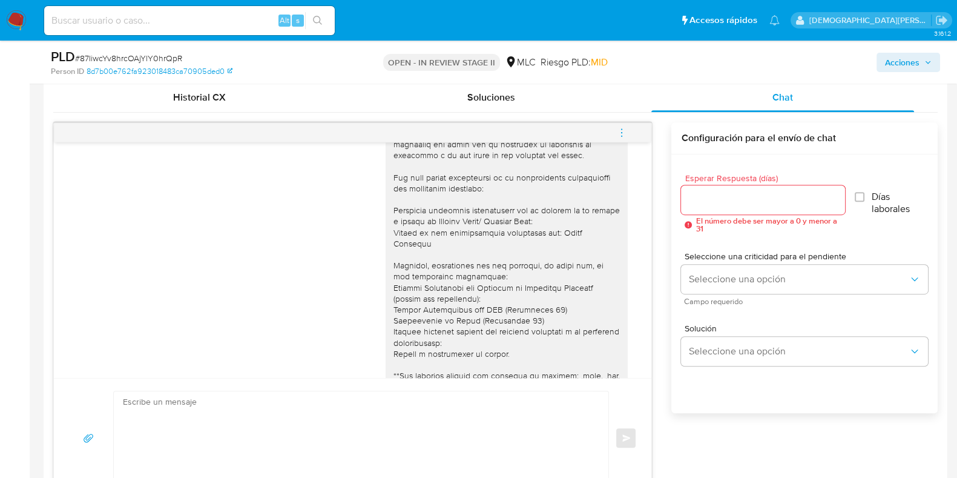
scroll to position [0, 0]
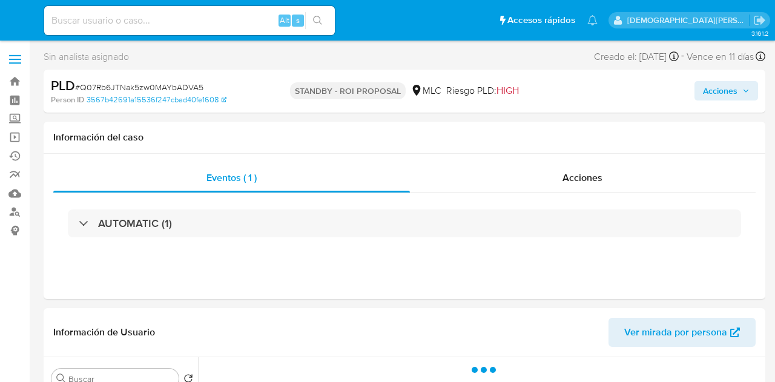
select select "10"
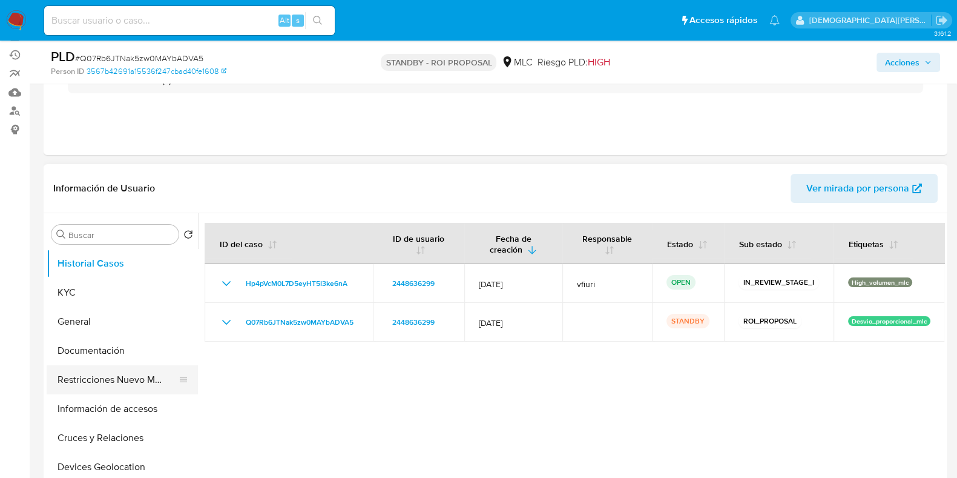
scroll to position [151, 0]
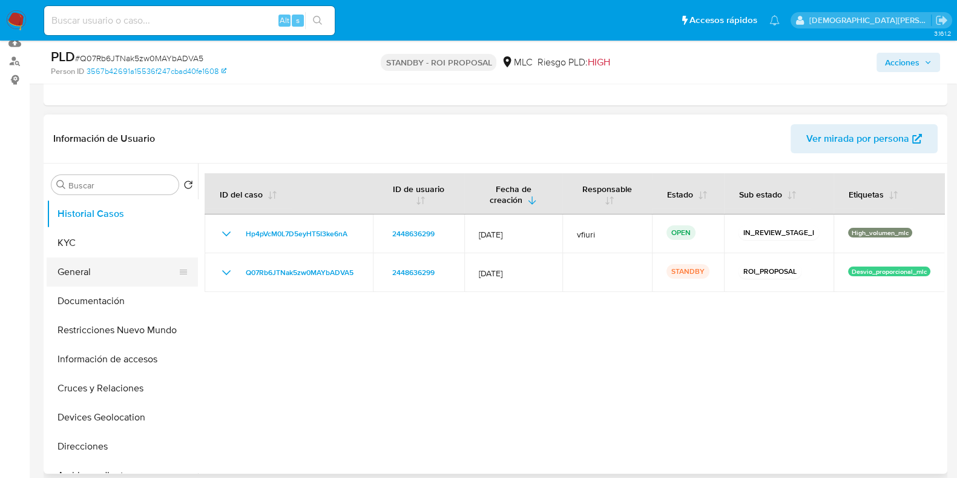
click at [109, 266] on button "General" at bounding box center [118, 271] width 142 height 29
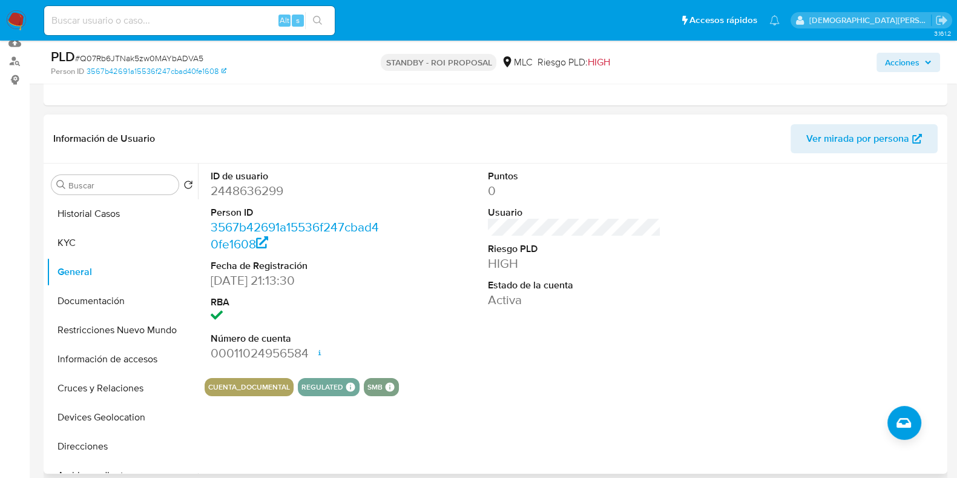
click at [242, 191] on dd "2448636299" at bounding box center [297, 190] width 173 height 17
copy dd "2448636299"
drag, startPoint x: 108, startPoint y: 298, endPoint x: 117, endPoint y: 292, distance: 10.9
click at [108, 298] on button "Documentación" at bounding box center [118, 300] width 142 height 29
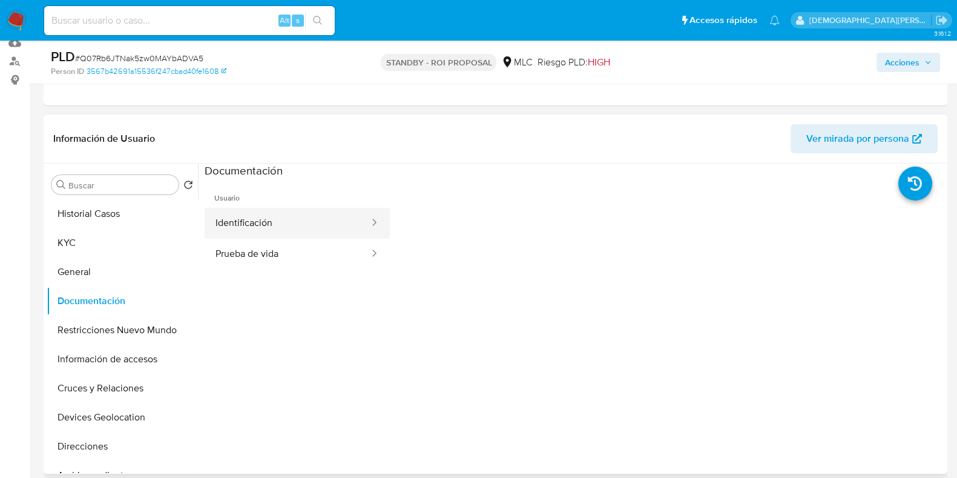
click at [274, 215] on button "Identificación" at bounding box center [288, 223] width 166 height 31
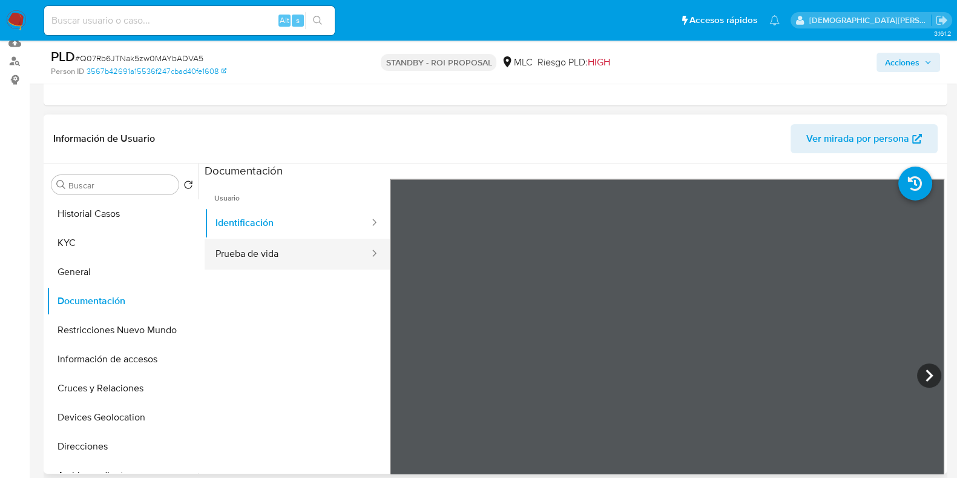
drag, startPoint x: 291, startPoint y: 253, endPoint x: 341, endPoint y: 246, distance: 50.1
click at [293, 253] on button "Prueba de vida" at bounding box center [288, 253] width 166 height 31
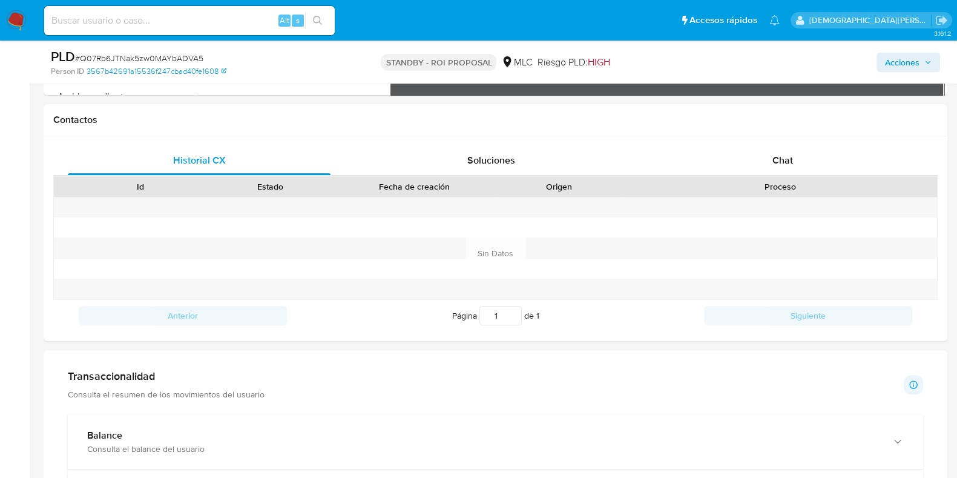
scroll to position [227, 0]
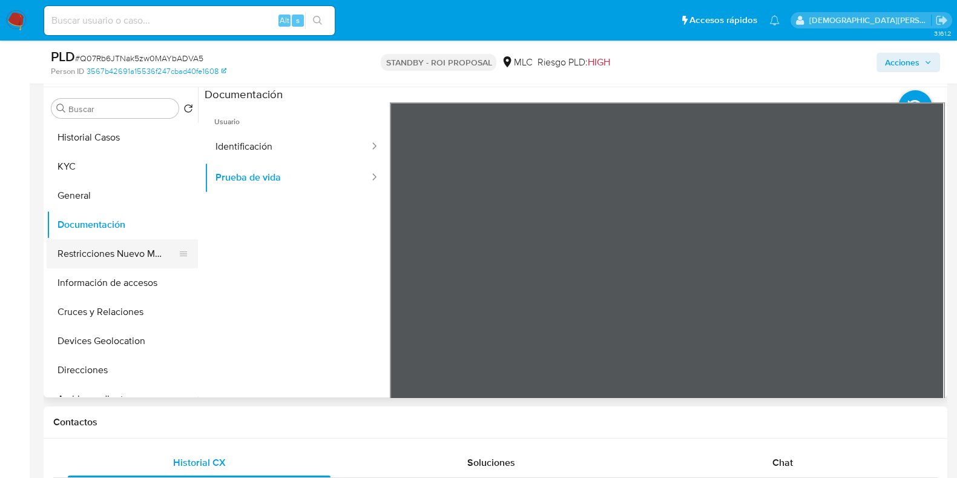
click at [116, 252] on button "Restricciones Nuevo Mundo" at bounding box center [118, 253] width 142 height 29
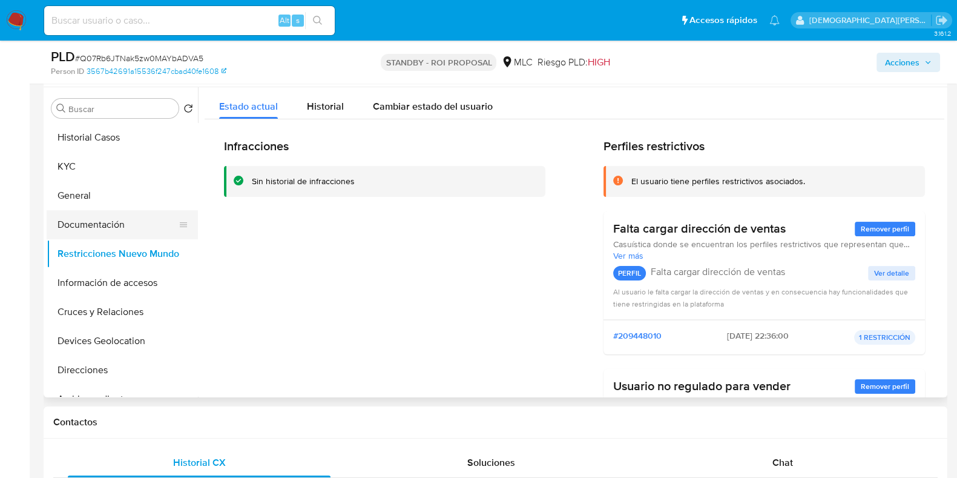
click at [82, 219] on button "Documentación" at bounding box center [118, 224] width 142 height 29
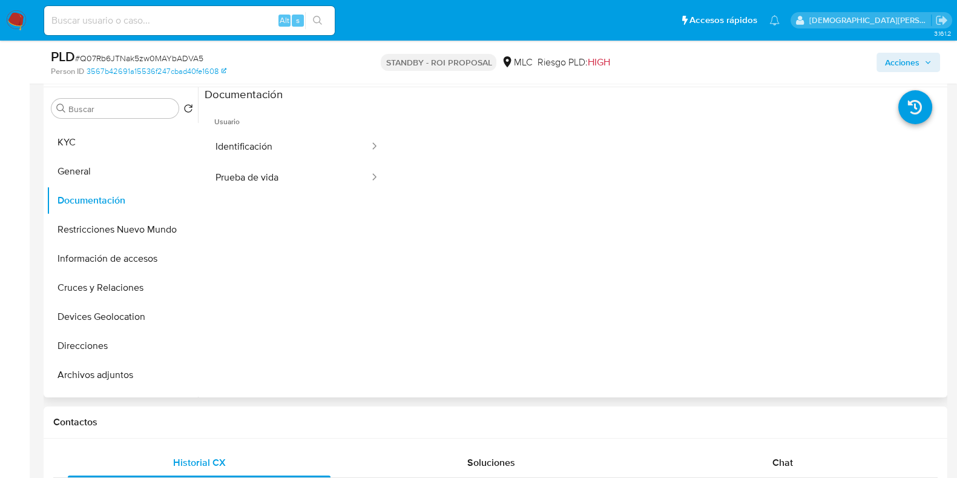
scroll to position [0, 0]
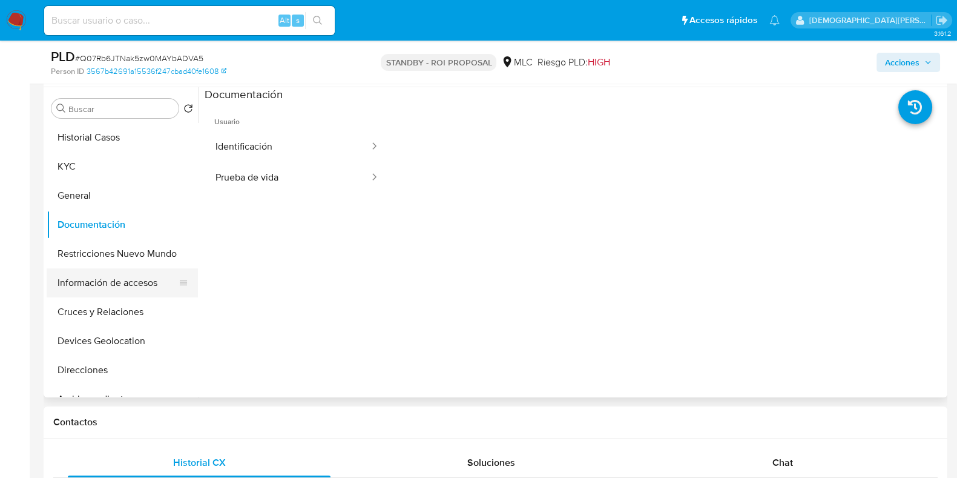
click at [94, 284] on button "Información de accesos" at bounding box center [118, 282] width 142 height 29
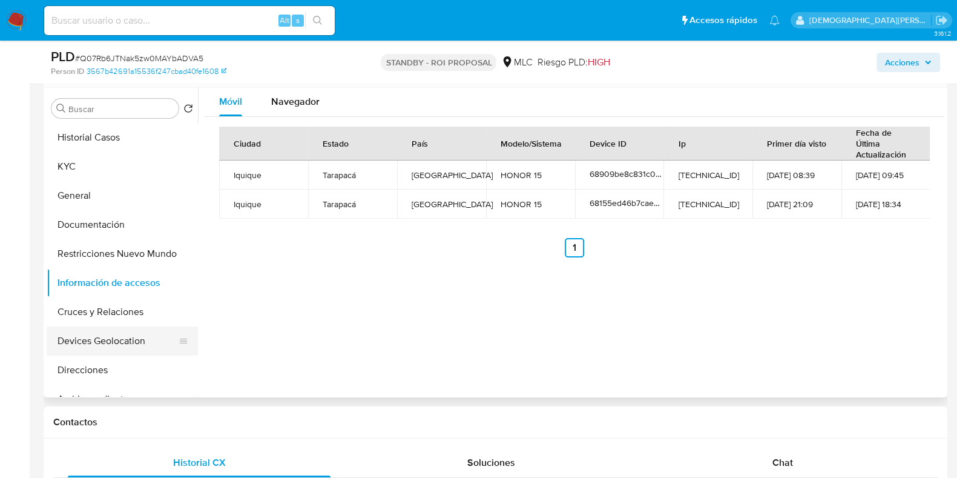
click at [110, 336] on button "Devices Geolocation" at bounding box center [118, 340] width 142 height 29
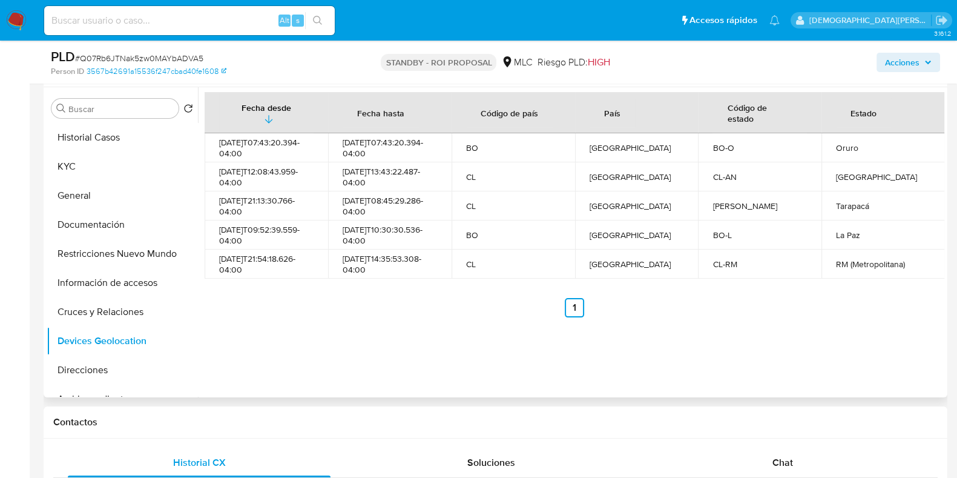
scroll to position [151, 0]
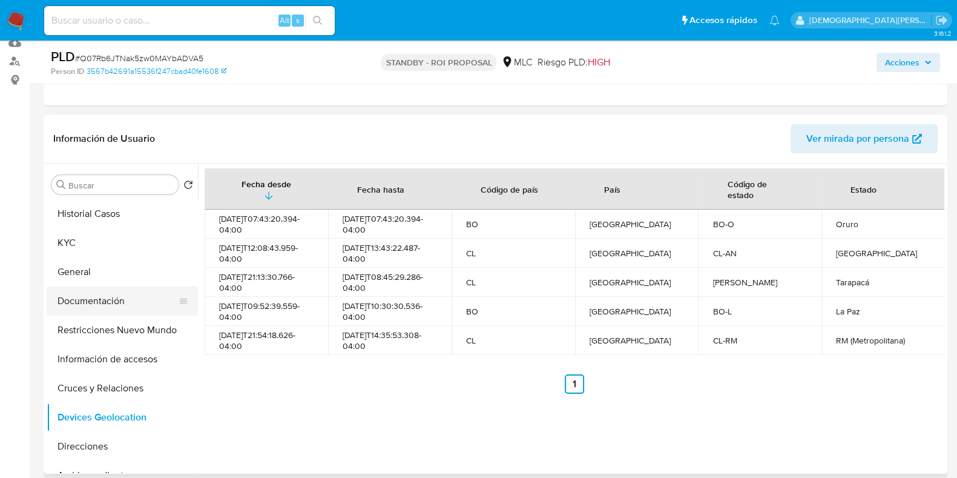
click at [114, 295] on button "Documentación" at bounding box center [118, 300] width 142 height 29
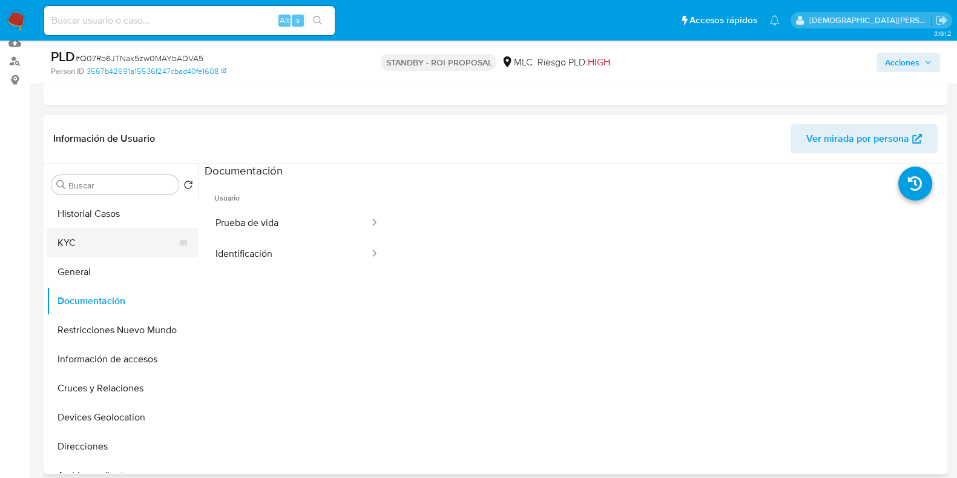
click at [87, 249] on button "KYC" at bounding box center [118, 242] width 142 height 29
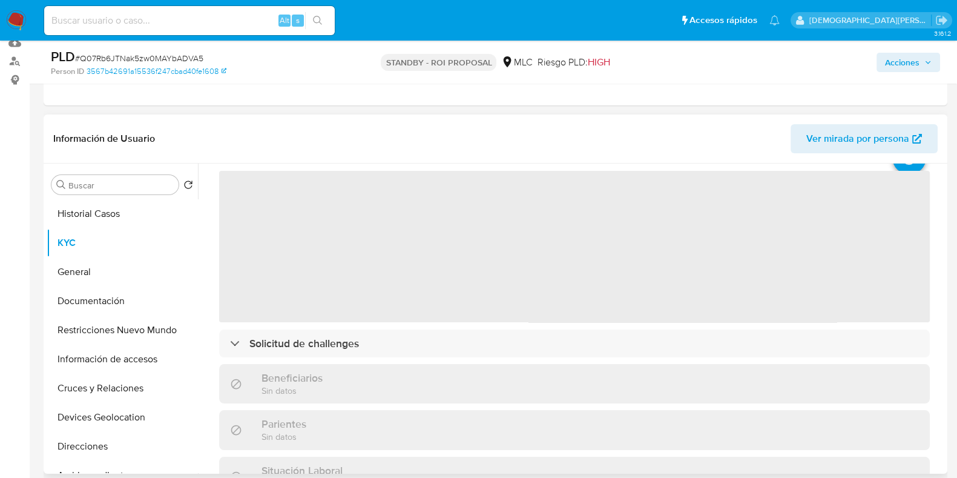
scroll to position [75, 0]
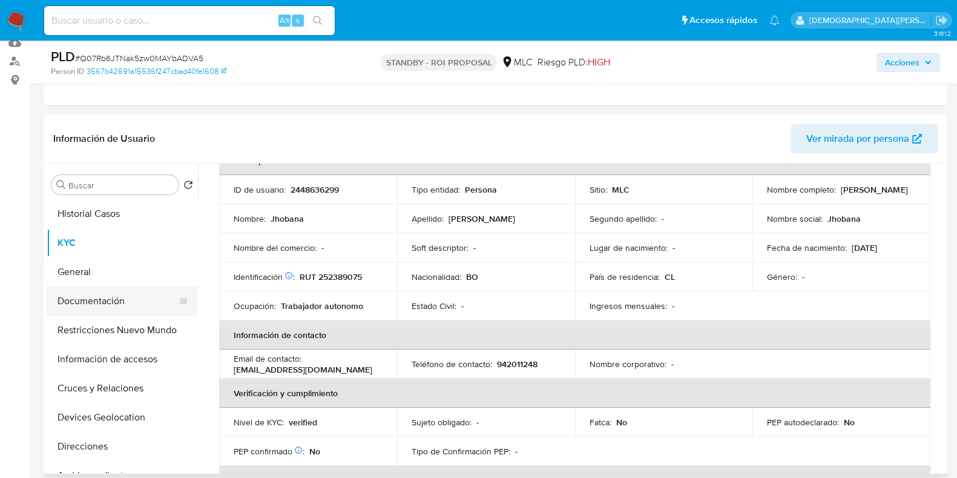
click at [115, 307] on button "Documentación" at bounding box center [118, 300] width 142 height 29
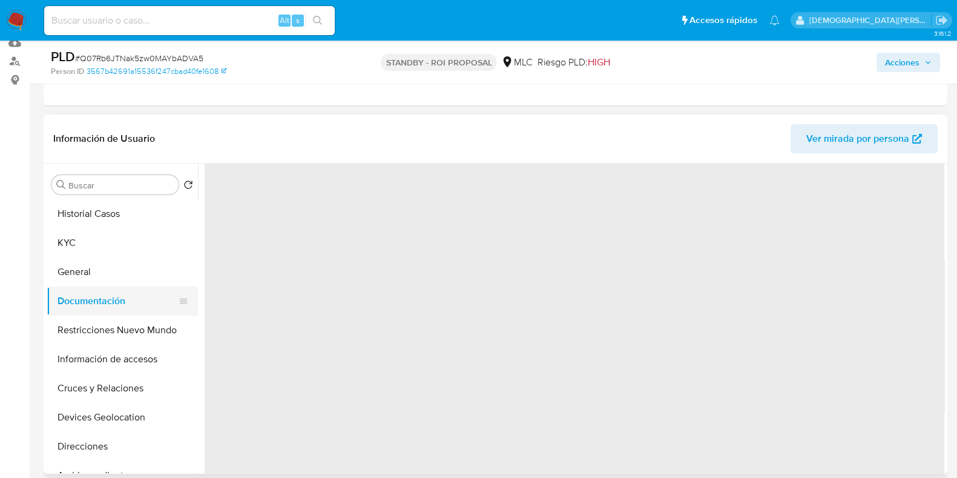
scroll to position [0, 0]
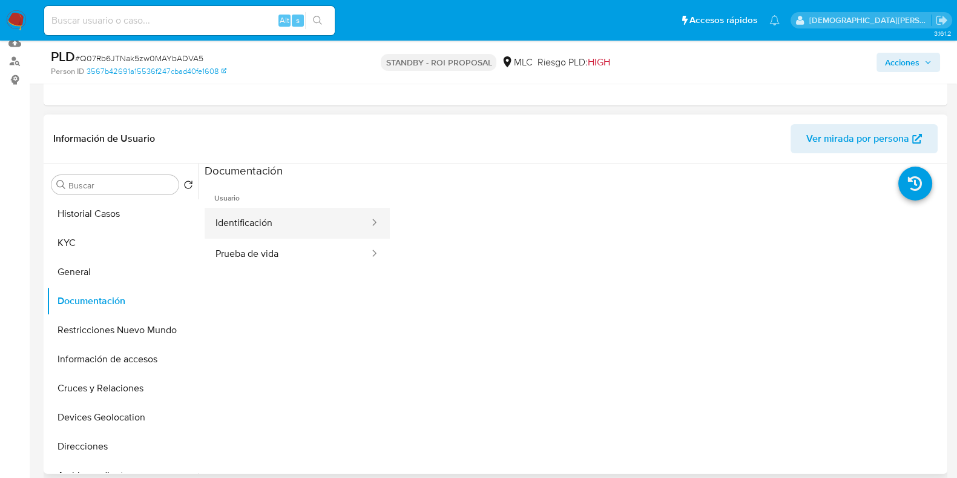
click at [312, 219] on button "Identificación" at bounding box center [288, 223] width 166 height 31
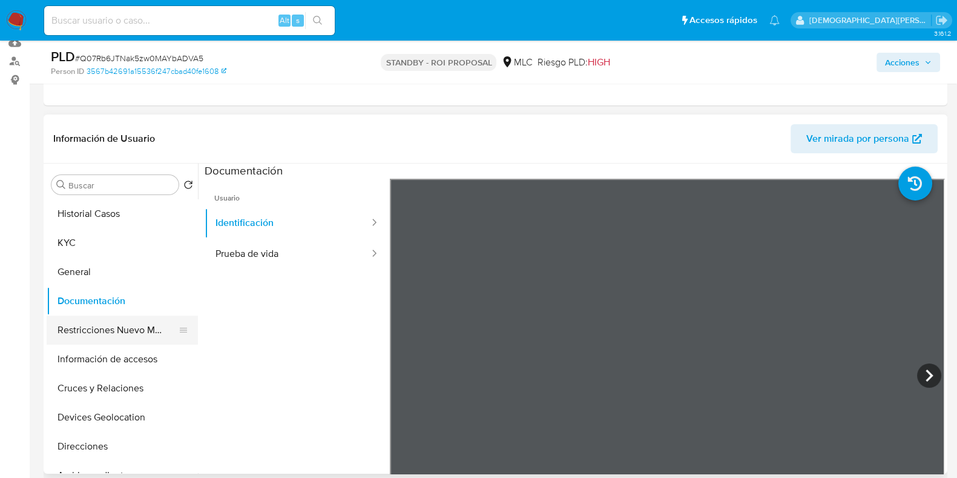
click at [136, 325] on button "Restricciones Nuevo Mundo" at bounding box center [118, 329] width 142 height 29
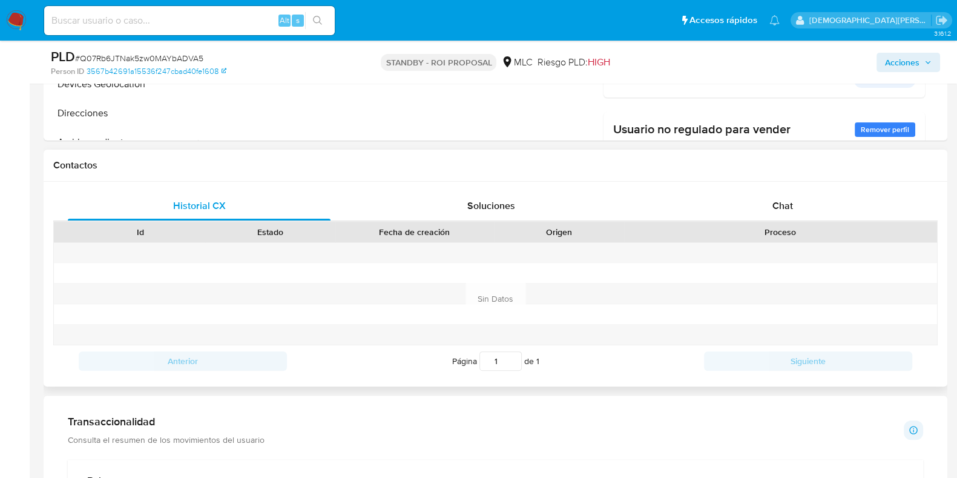
scroll to position [529, 0]
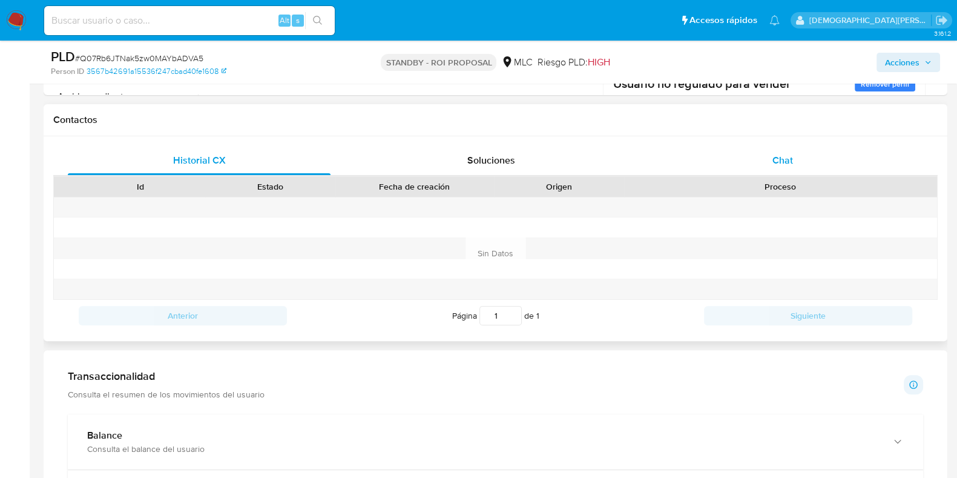
click at [774, 156] on span "Chat" at bounding box center [782, 160] width 21 height 14
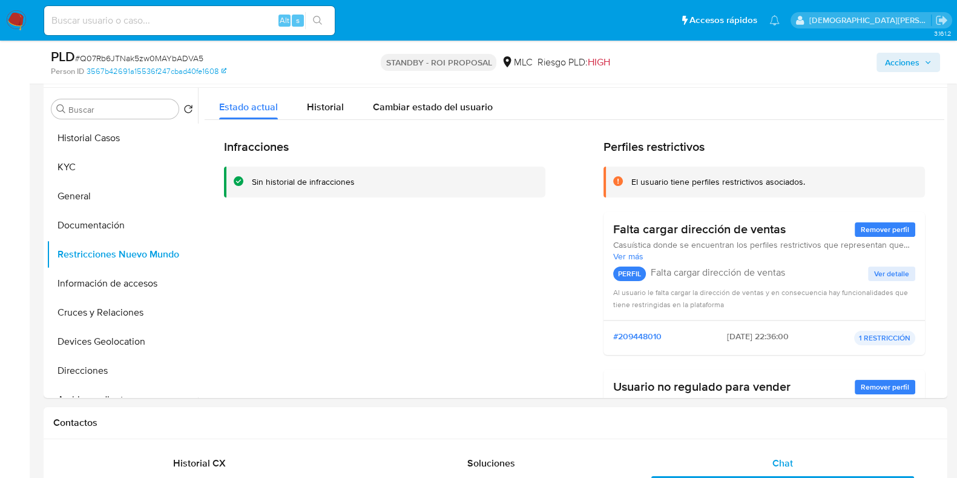
scroll to position [227, 0]
click at [114, 230] on button "Documentación" at bounding box center [118, 224] width 142 height 29
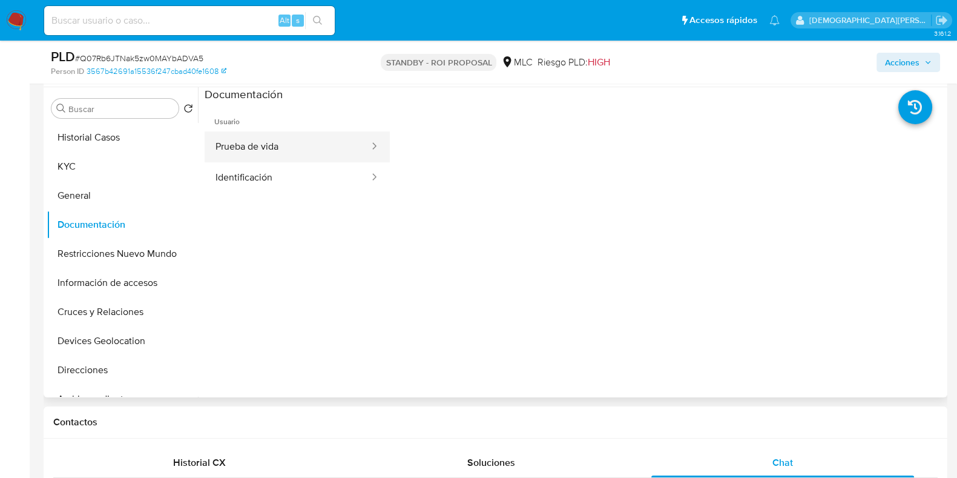
click at [318, 150] on button "Prueba de vida" at bounding box center [288, 146] width 166 height 31
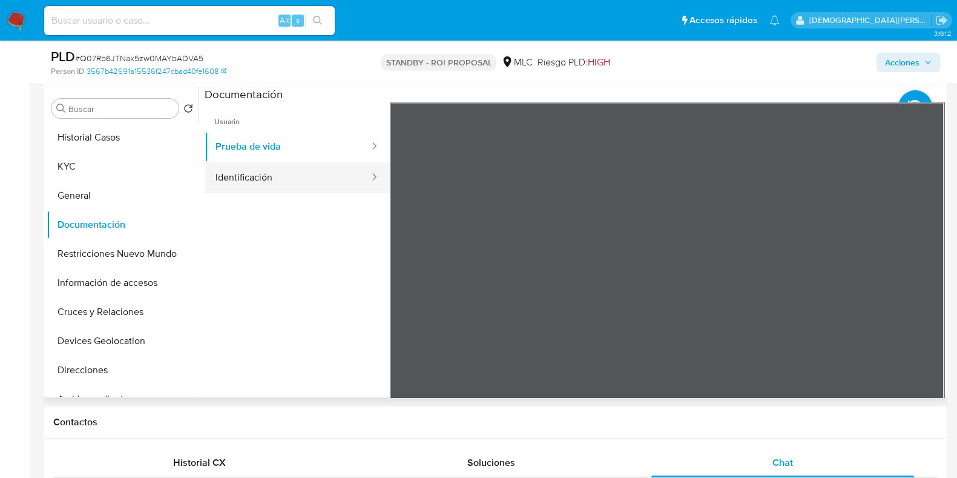
click at [258, 176] on button "Identificación" at bounding box center [288, 177] width 166 height 31
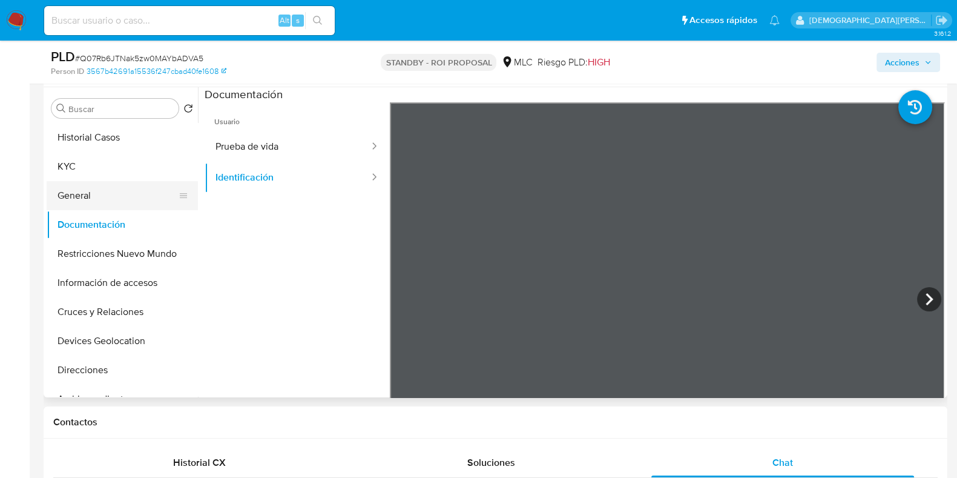
click at [89, 191] on button "General" at bounding box center [118, 195] width 142 height 29
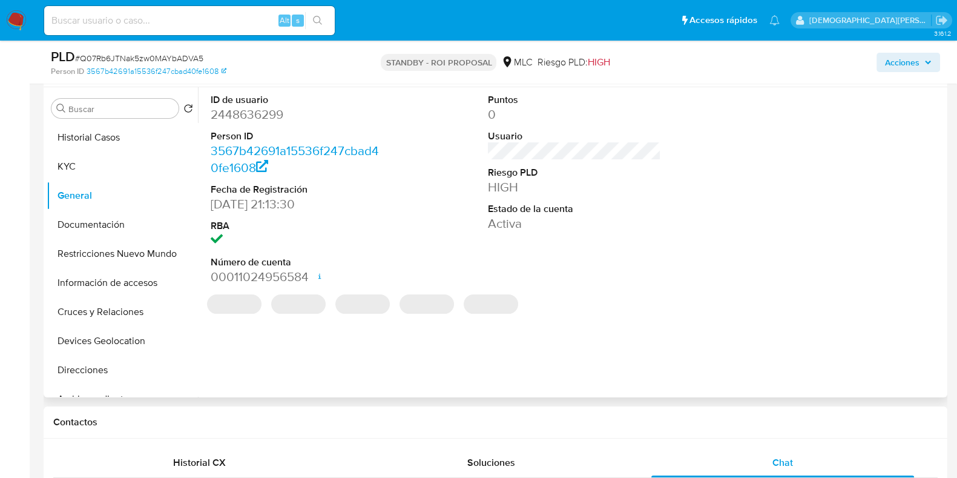
click at [256, 115] on dd "2448636299" at bounding box center [297, 114] width 173 height 17
copy dd "2448636299"
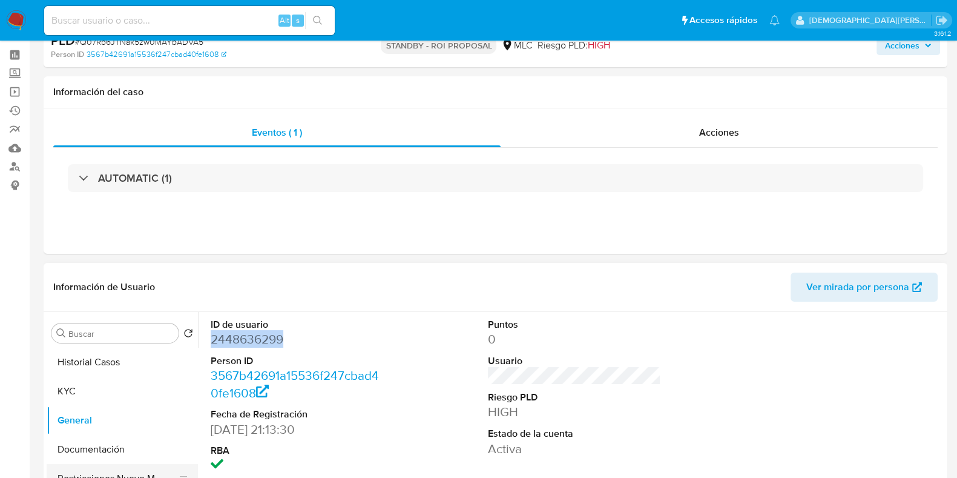
scroll to position [151, 0]
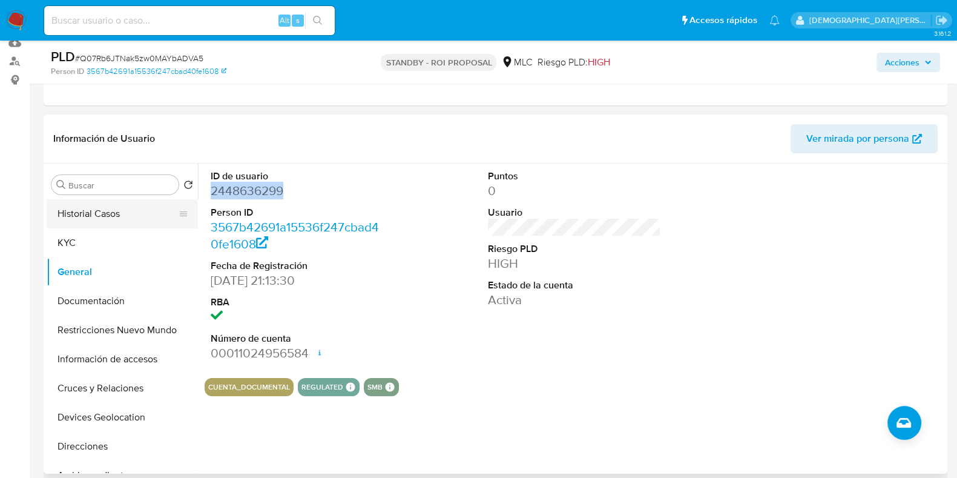
click at [133, 210] on button "Historial Casos" at bounding box center [118, 213] width 142 height 29
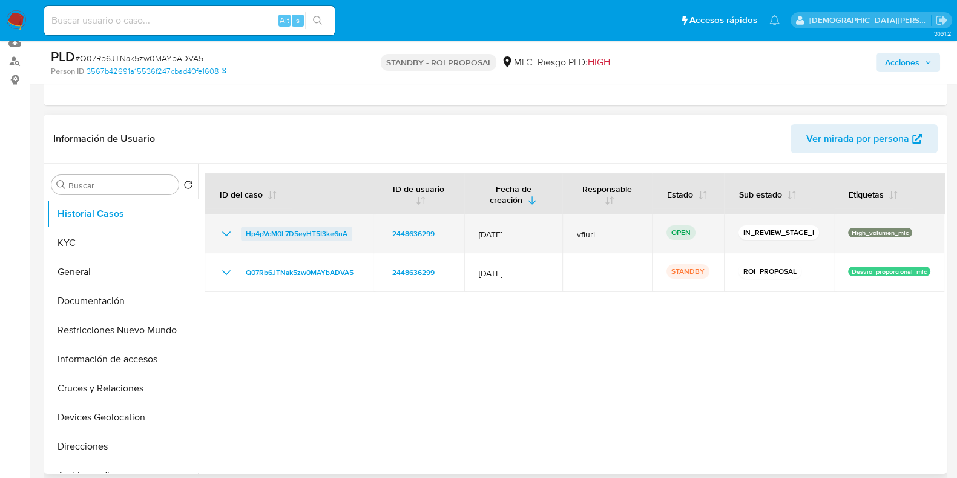
drag, startPoint x: 266, startPoint y: 235, endPoint x: 258, endPoint y: 237, distance: 8.2
click at [266, 236] on span "Hp4pVcM0L7D5eyHT5I3ke6nA" at bounding box center [297, 233] width 102 height 15
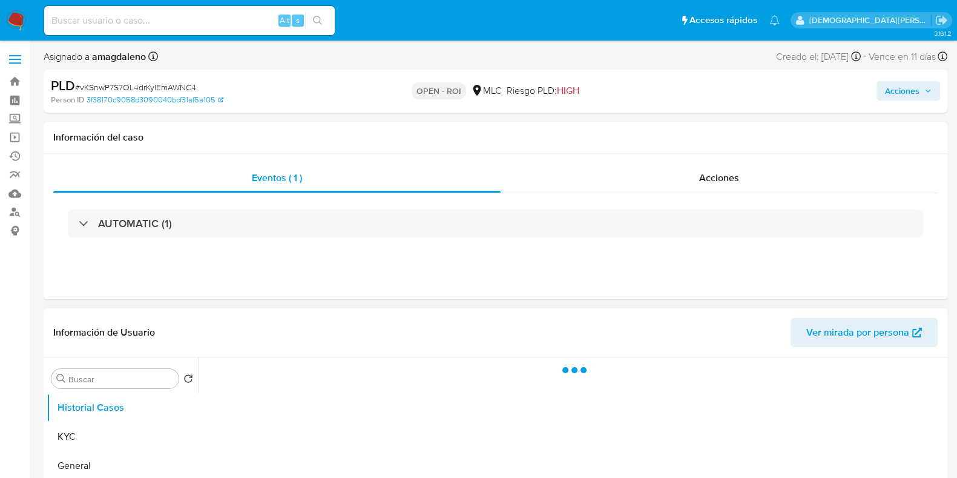
select select "10"
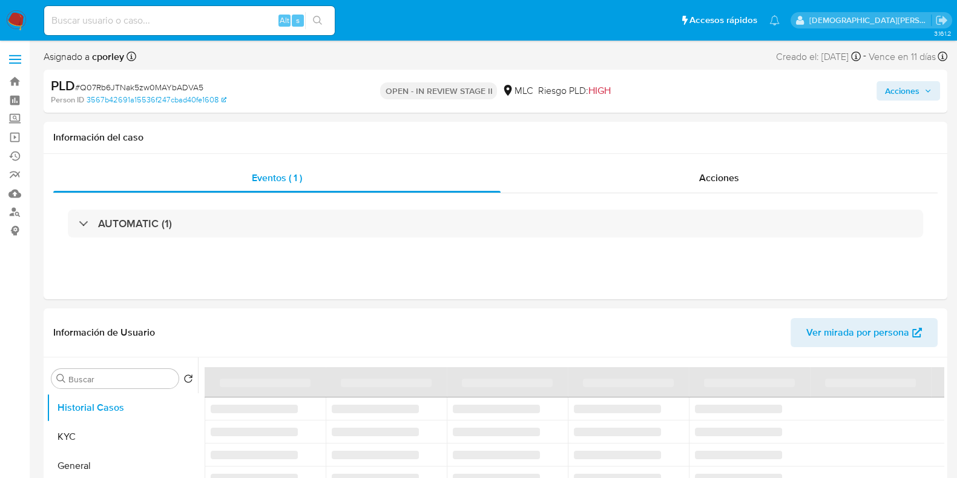
click at [905, 92] on span "Acciones" at bounding box center [902, 90] width 34 height 19
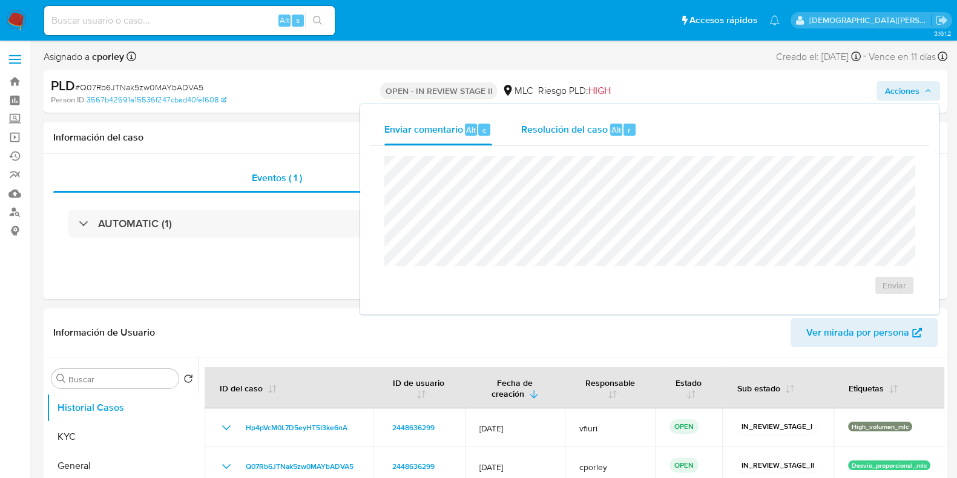
click at [560, 136] on div "Resolución del caso Alt r" at bounding box center [579, 129] width 116 height 31
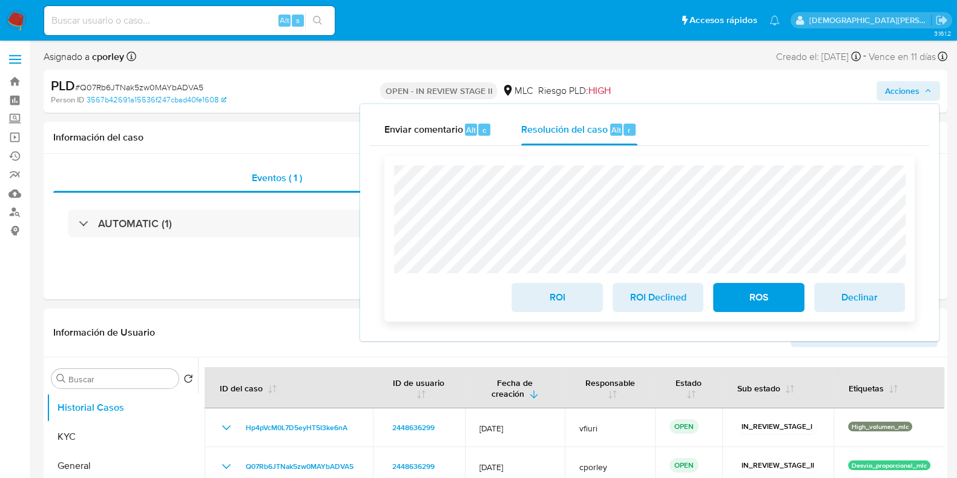
click at [545, 300] on span "ROI" at bounding box center [556, 297] width 59 height 27
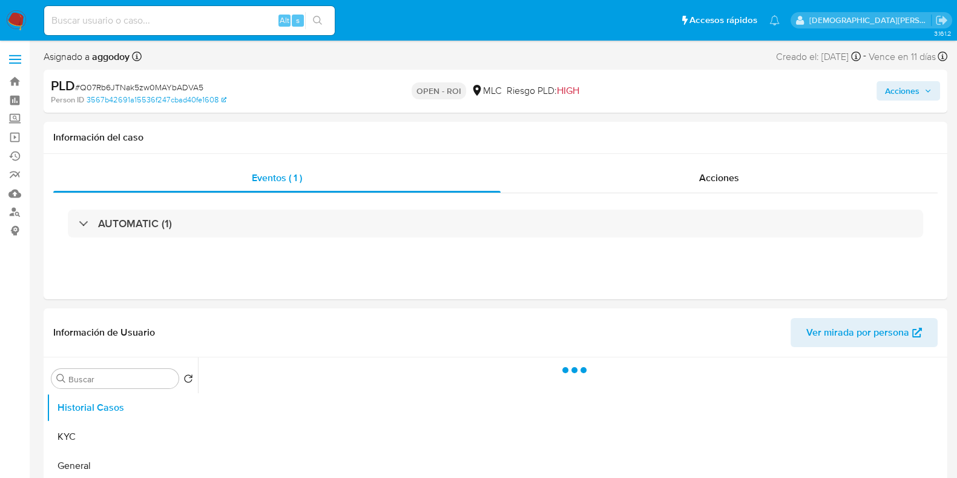
select select "10"
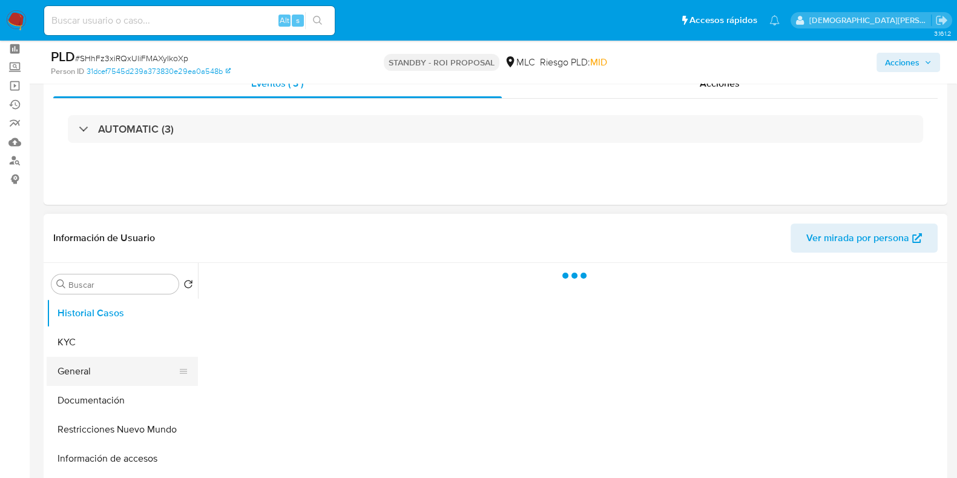
scroll to position [75, 0]
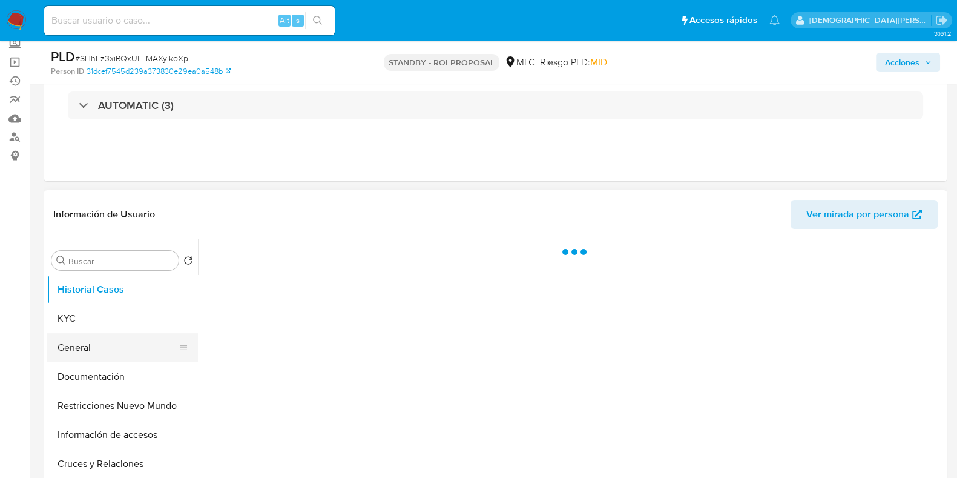
select select "10"
click at [102, 347] on button "General" at bounding box center [118, 347] width 142 height 29
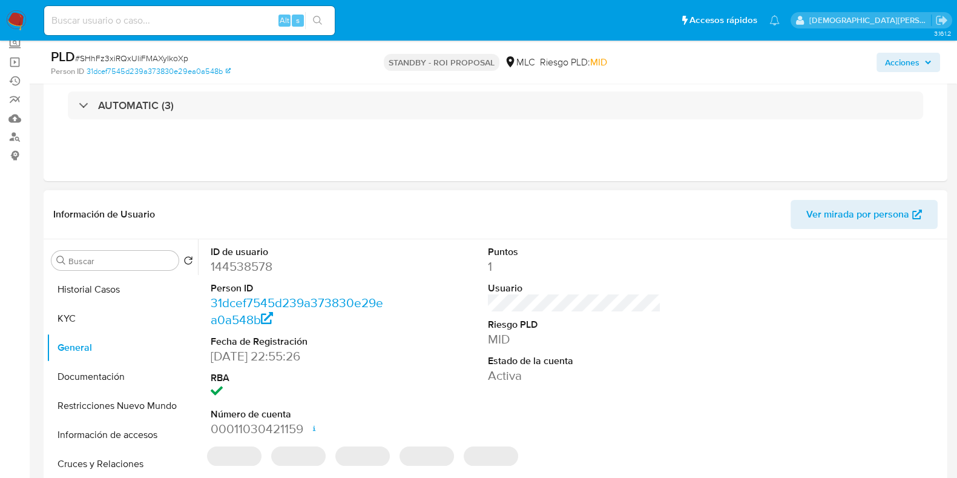
click at [258, 263] on dd "144538578" at bounding box center [297, 266] width 173 height 17
copy dd "144538578"
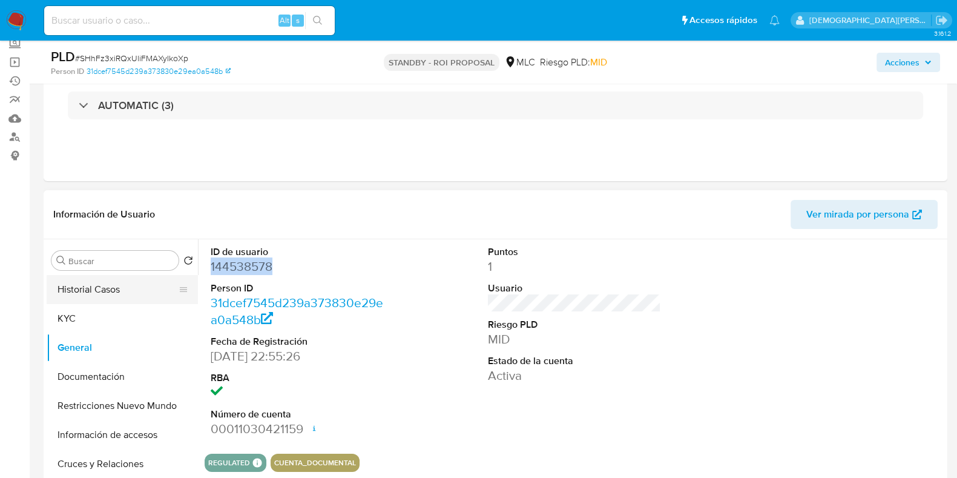
click at [92, 290] on button "Historial Casos" at bounding box center [118, 289] width 142 height 29
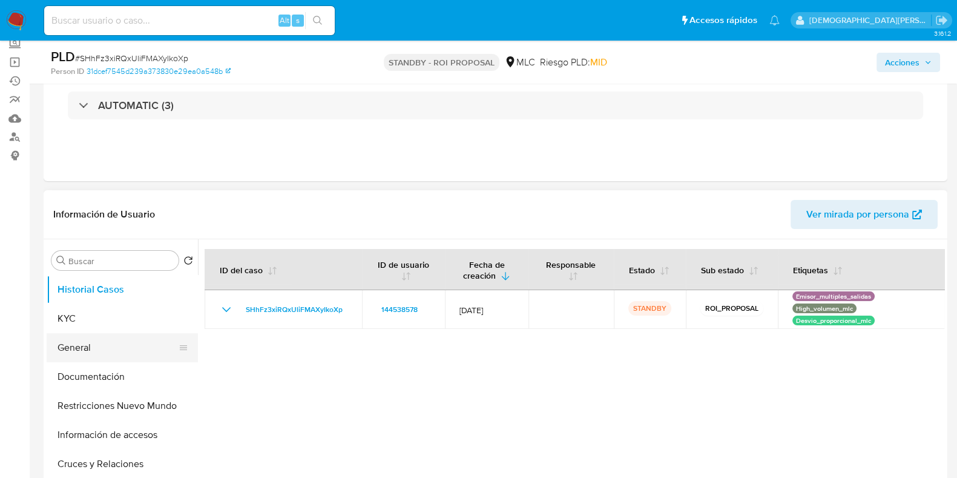
click at [91, 346] on button "General" at bounding box center [118, 347] width 142 height 29
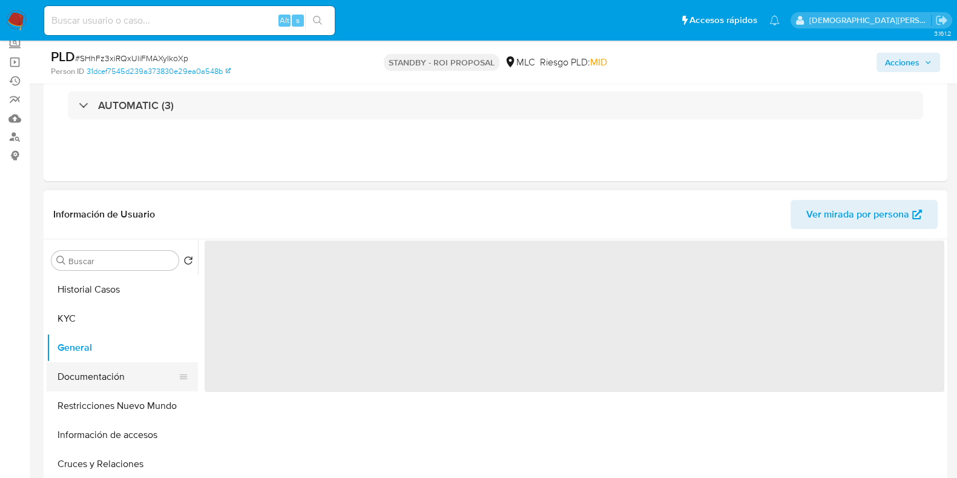
click at [97, 376] on button "Documentación" at bounding box center [118, 376] width 142 height 29
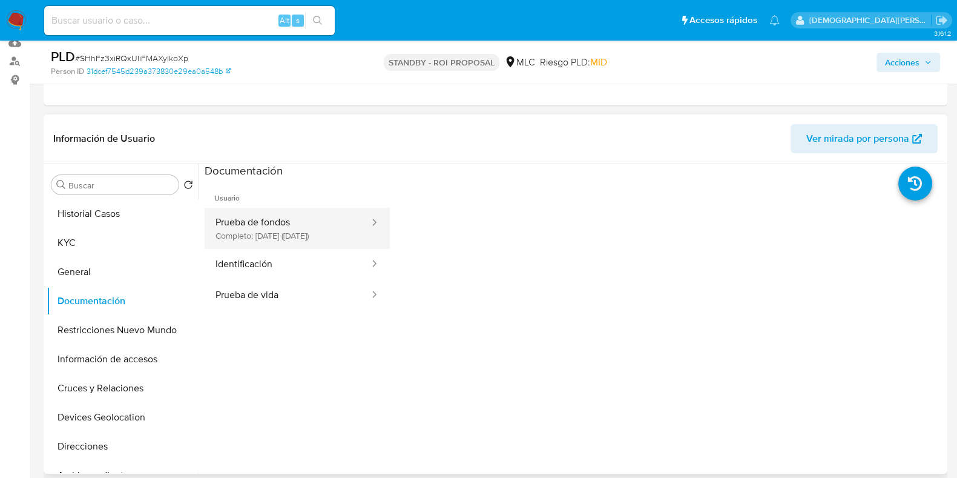
click at [306, 226] on button "Prueba de fondos Completo: 11/07/2025 (hace 3 meses)" at bounding box center [288, 228] width 166 height 41
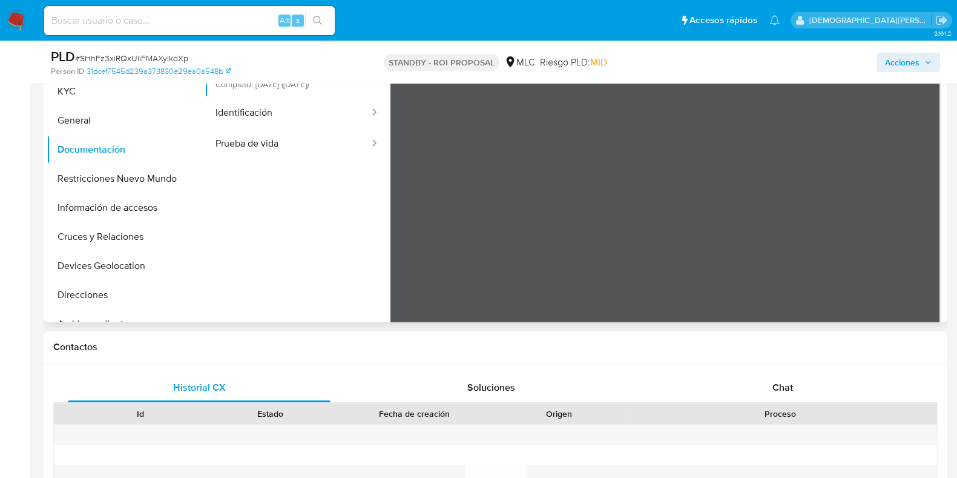
scroll to position [227, 0]
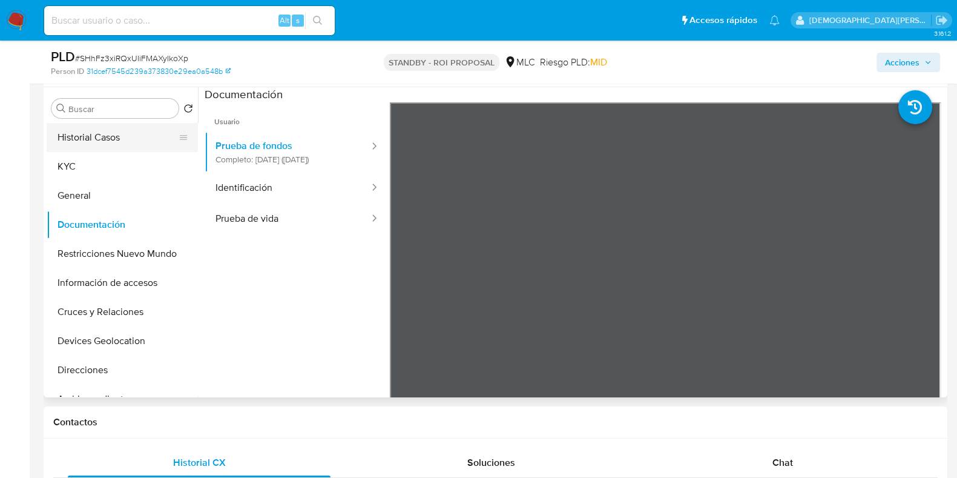
click at [91, 136] on button "Historial Casos" at bounding box center [118, 137] width 142 height 29
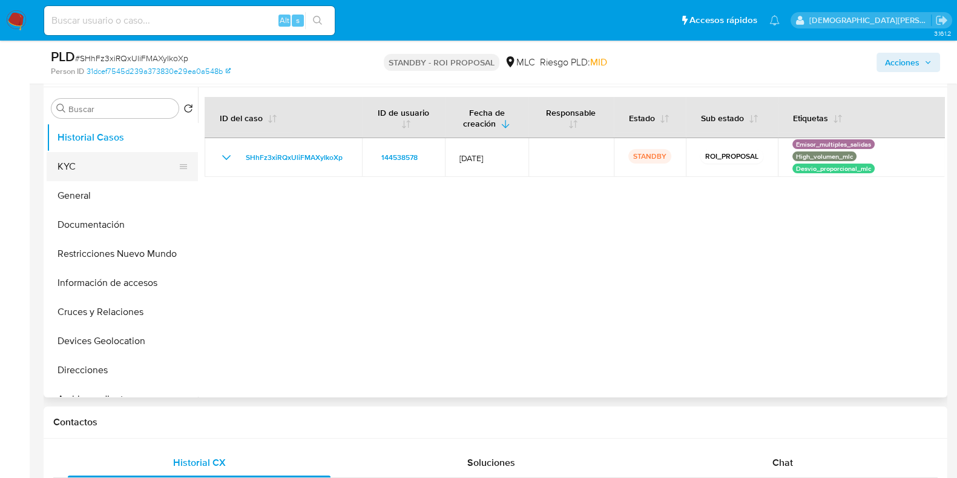
click at [87, 165] on button "KYC" at bounding box center [118, 166] width 142 height 29
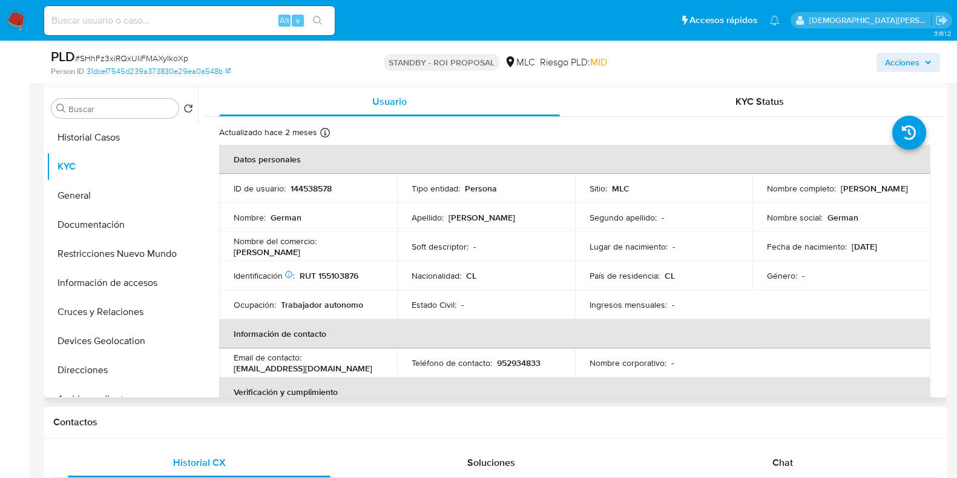
click at [330, 271] on p "RUT 155103876" at bounding box center [329, 275] width 59 height 11
copy p "155103876"
click at [116, 221] on button "Documentación" at bounding box center [118, 224] width 142 height 29
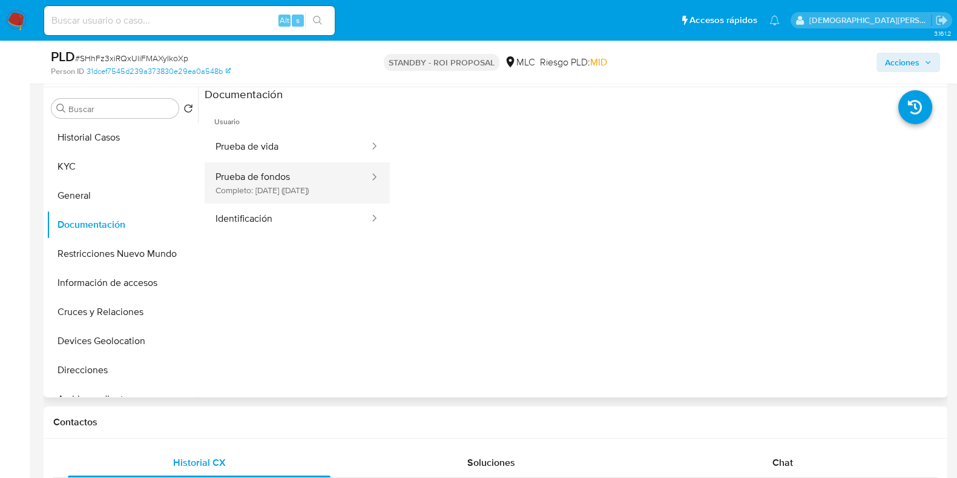
click at [266, 187] on button "Prueba de fondos Completo: 11/07/2025 (hace 3 meses)" at bounding box center [288, 182] width 166 height 41
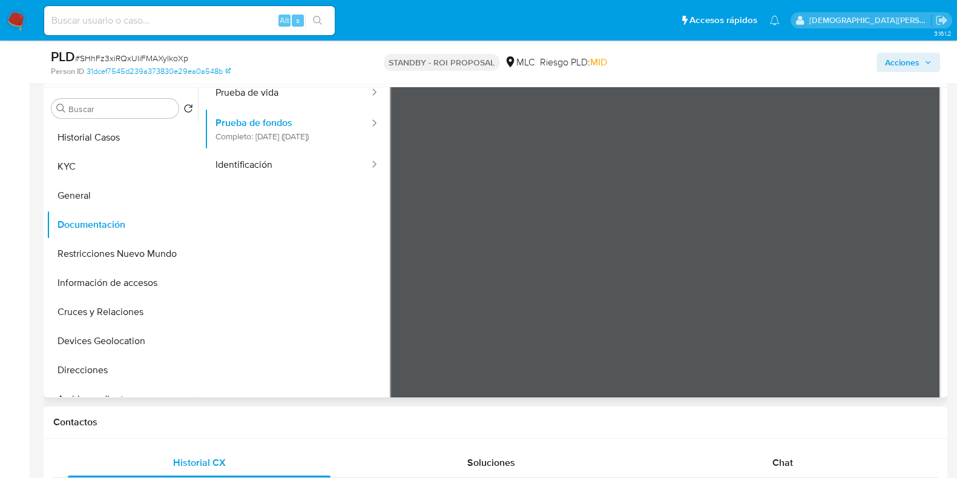
scroll to position [30, 0]
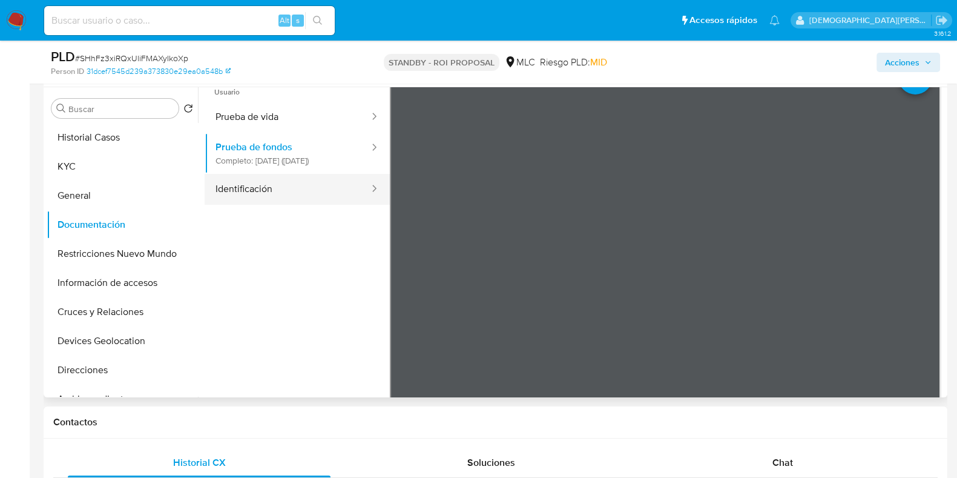
click at [292, 200] on button "Identificación" at bounding box center [288, 189] width 166 height 31
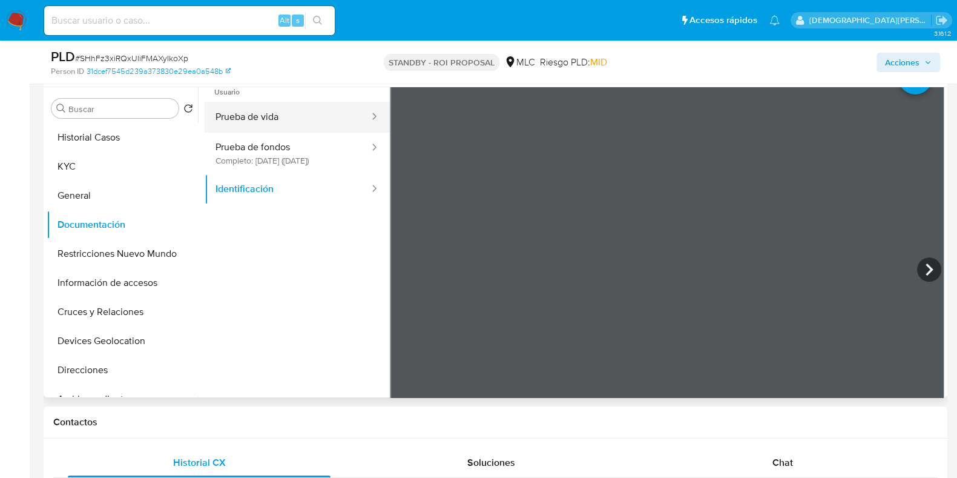
click at [291, 125] on button "Prueba de vida" at bounding box center [288, 117] width 166 height 31
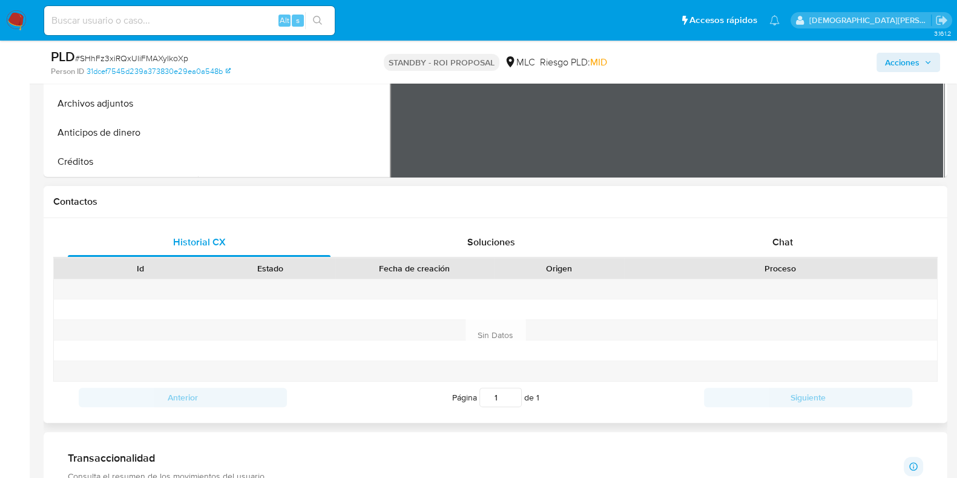
scroll to position [454, 0]
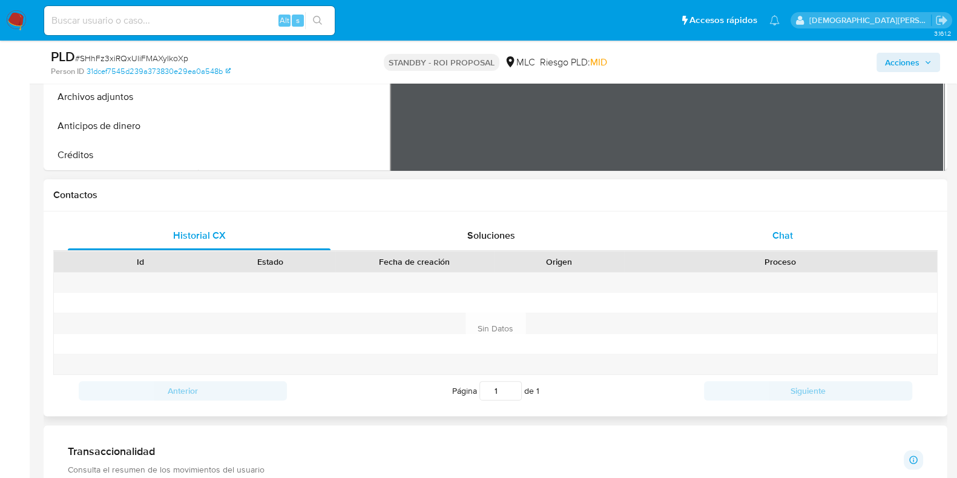
click at [737, 240] on div "Chat" at bounding box center [782, 235] width 263 height 29
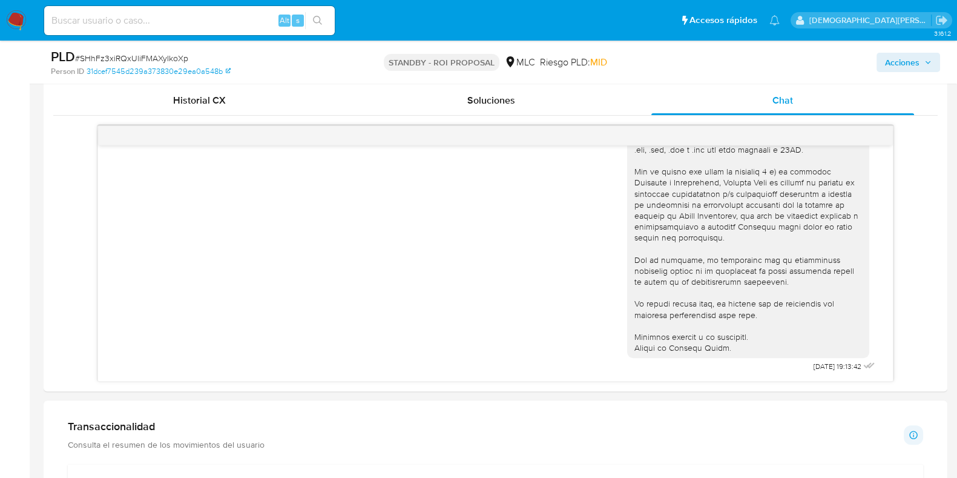
scroll to position [211, 0]
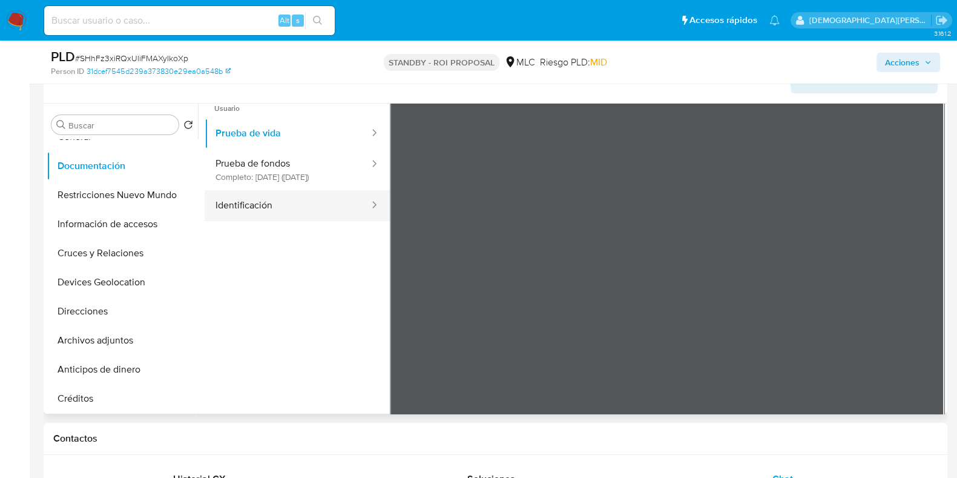
click at [246, 213] on button "Identificación" at bounding box center [288, 205] width 166 height 31
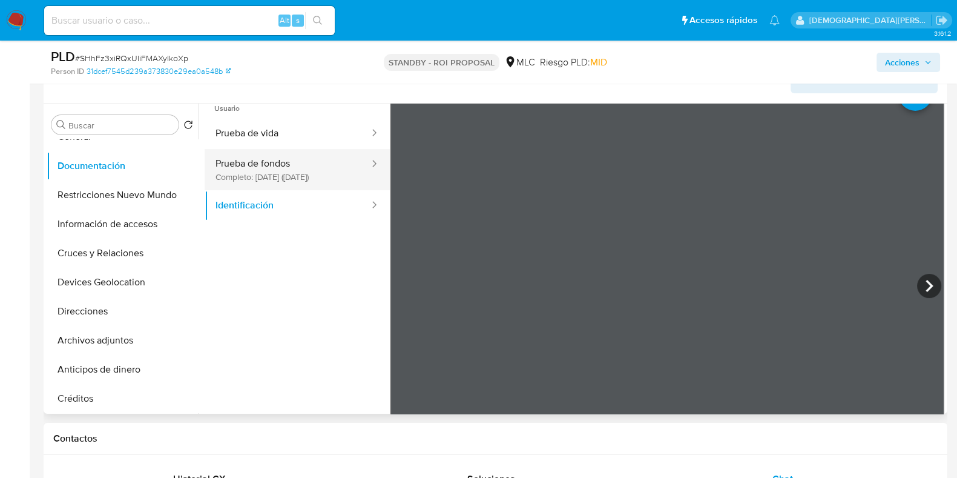
click at [284, 162] on button "Prueba de fondos Completo: 11/07/2025 (hace 3 meses)" at bounding box center [288, 169] width 166 height 41
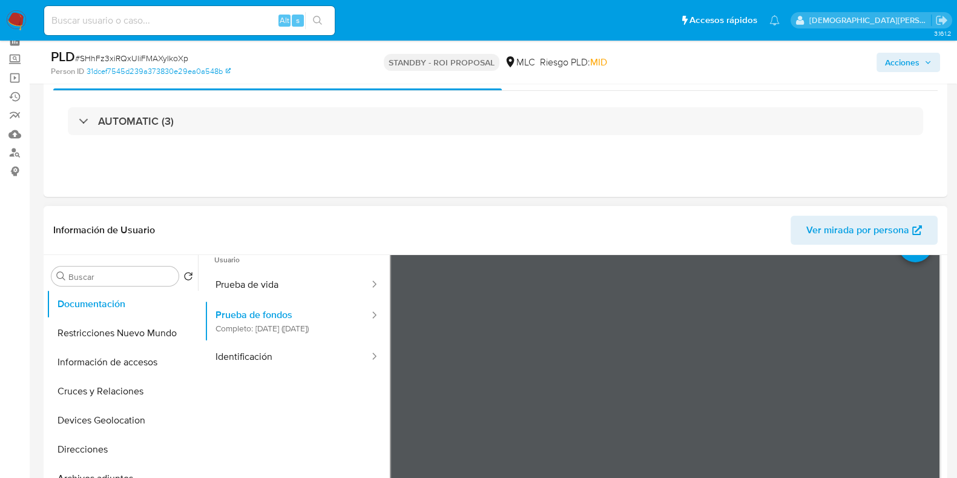
scroll to position [0, 0]
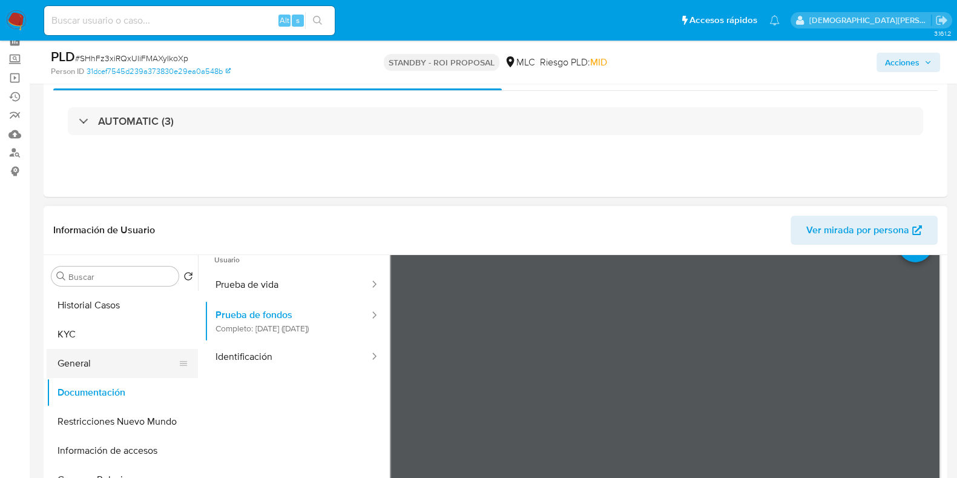
click at [96, 356] on button "General" at bounding box center [118, 363] width 142 height 29
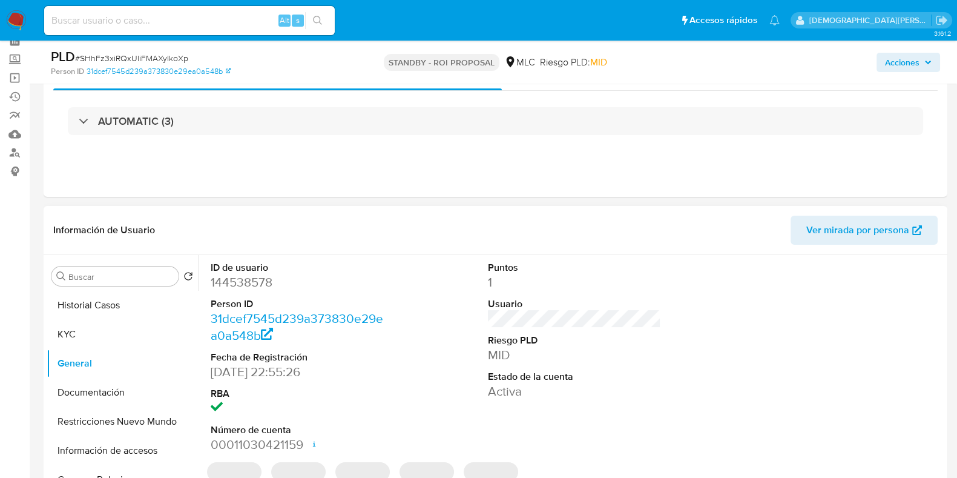
click at [250, 281] on dd "144538578" at bounding box center [297, 282] width 173 height 17
copy dd "144538578"
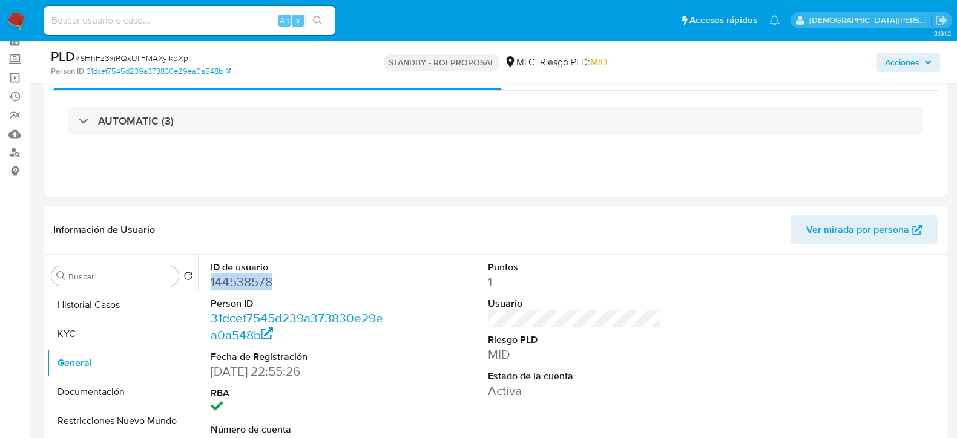
click at [241, 286] on dd "144538578" at bounding box center [297, 282] width 173 height 17
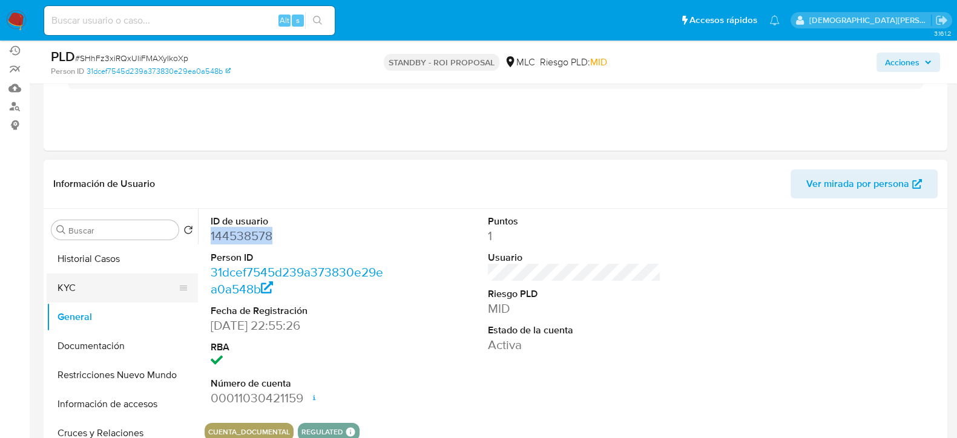
scroll to position [135, 0]
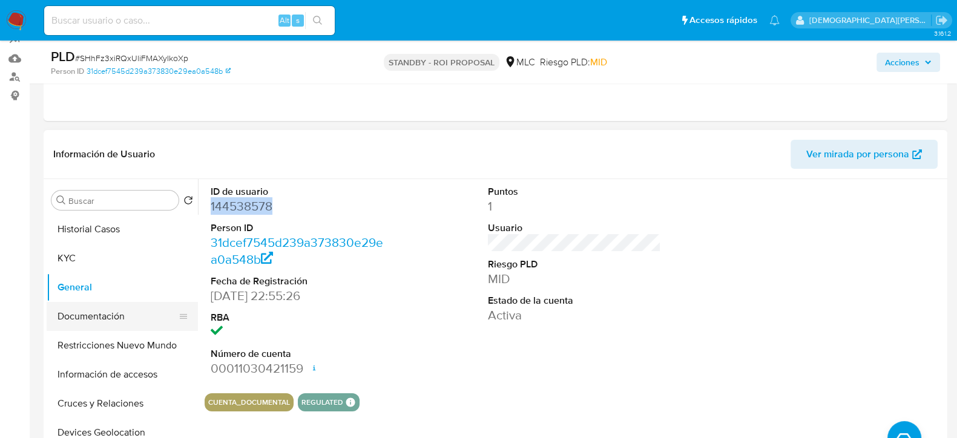
click at [124, 315] on button "Documentación" at bounding box center [118, 316] width 142 height 29
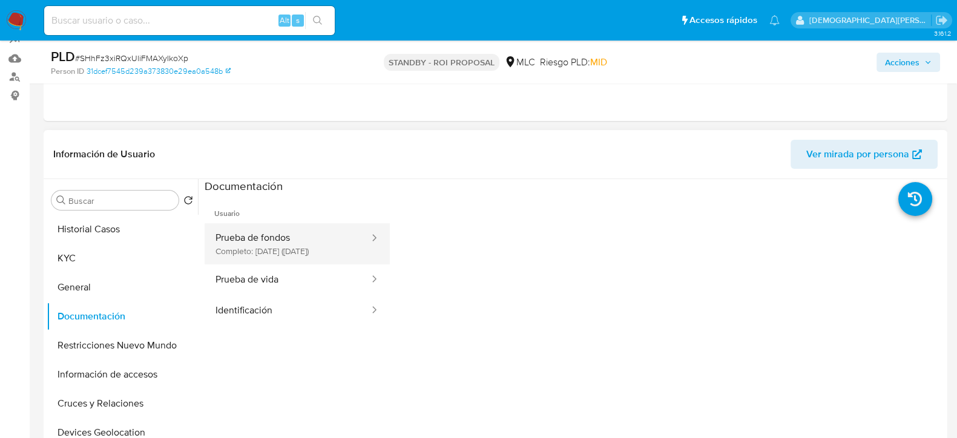
click at [281, 247] on button "Prueba de fondos Completo: 11/07/2025 (hace 3 meses)" at bounding box center [288, 243] width 166 height 41
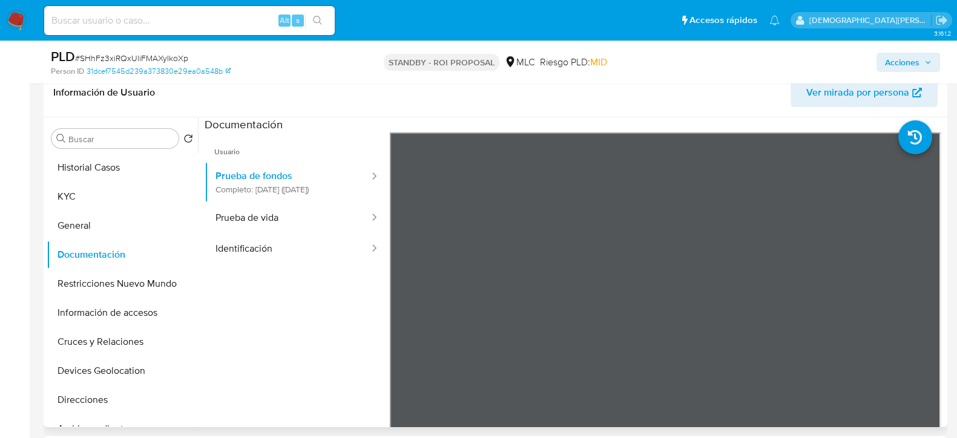
scroll to position [211, 0]
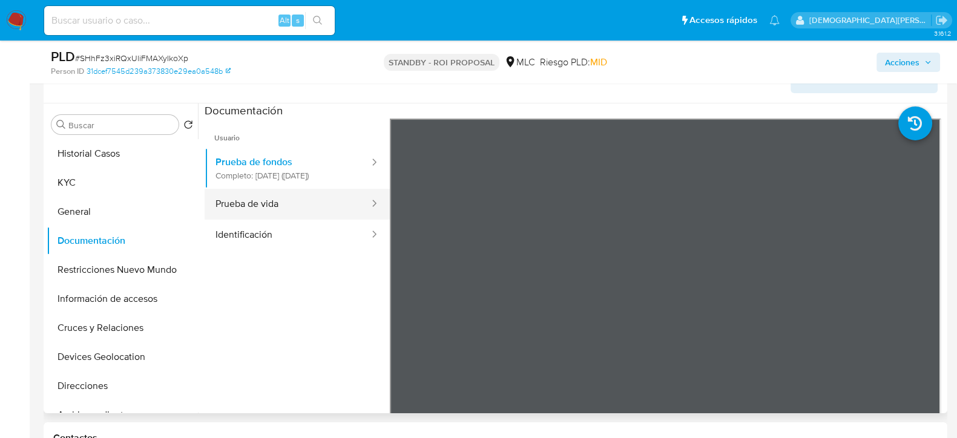
click at [287, 218] on button "Prueba de vida" at bounding box center [288, 204] width 166 height 31
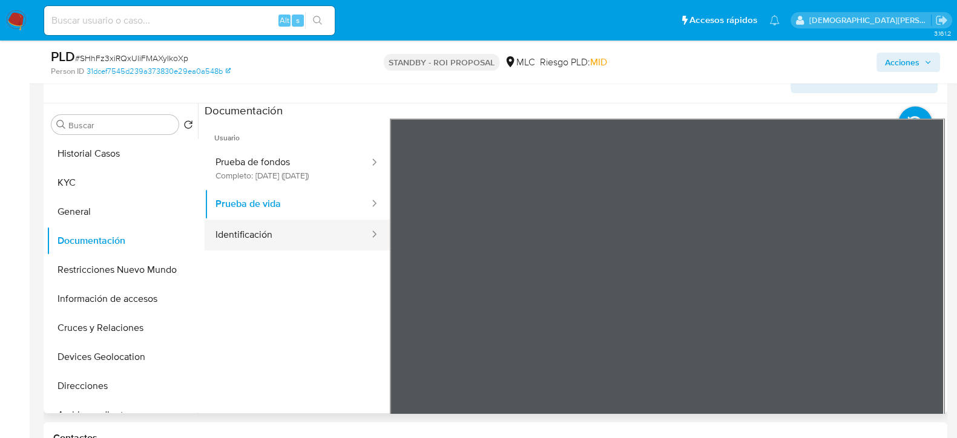
click at [311, 246] on button "Identificación" at bounding box center [288, 235] width 166 height 31
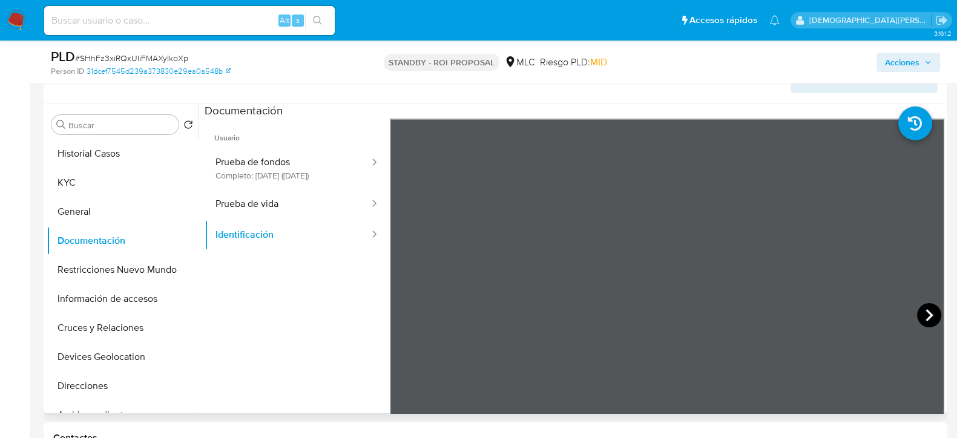
click at [917, 307] on icon at bounding box center [929, 315] width 24 height 24
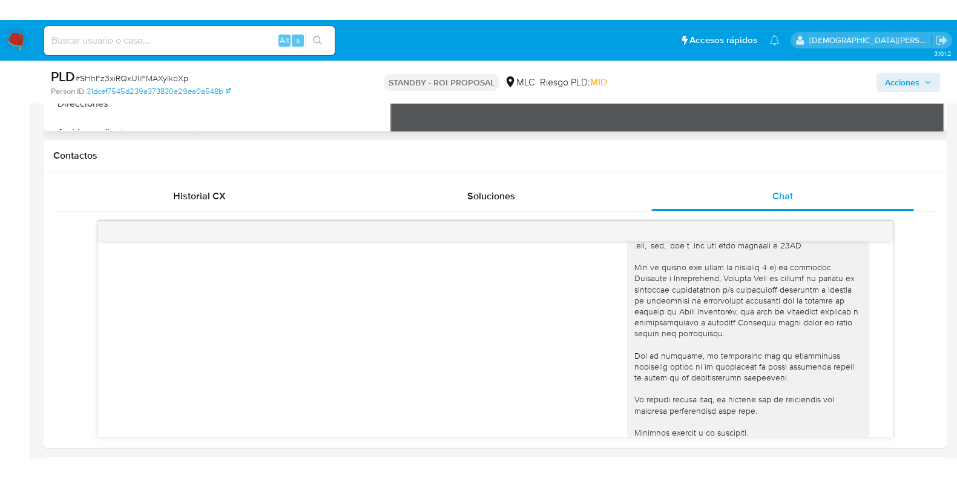
scroll to position [286, 0]
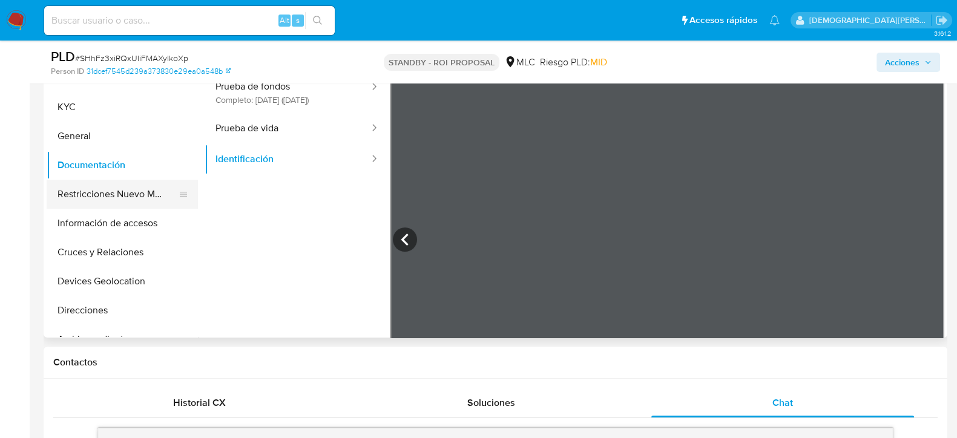
click at [114, 194] on button "Restricciones Nuevo Mundo" at bounding box center [118, 194] width 142 height 29
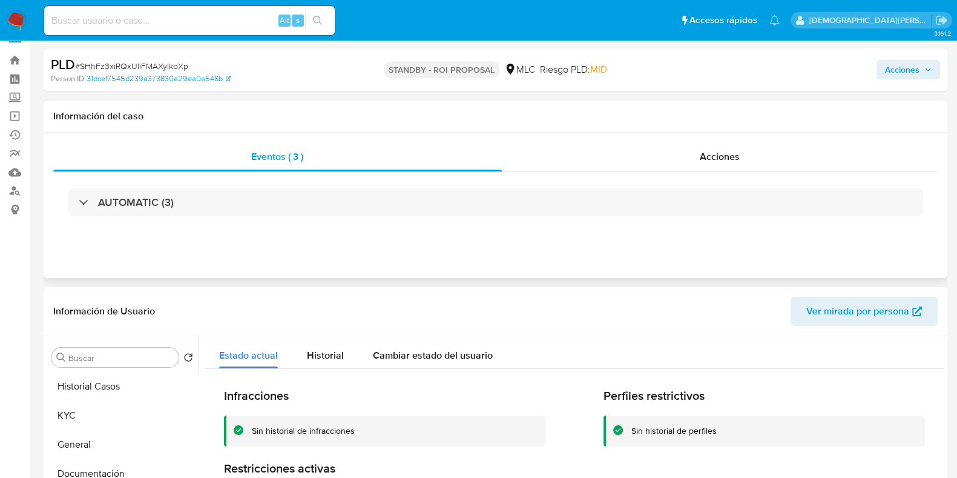
scroll to position [0, 0]
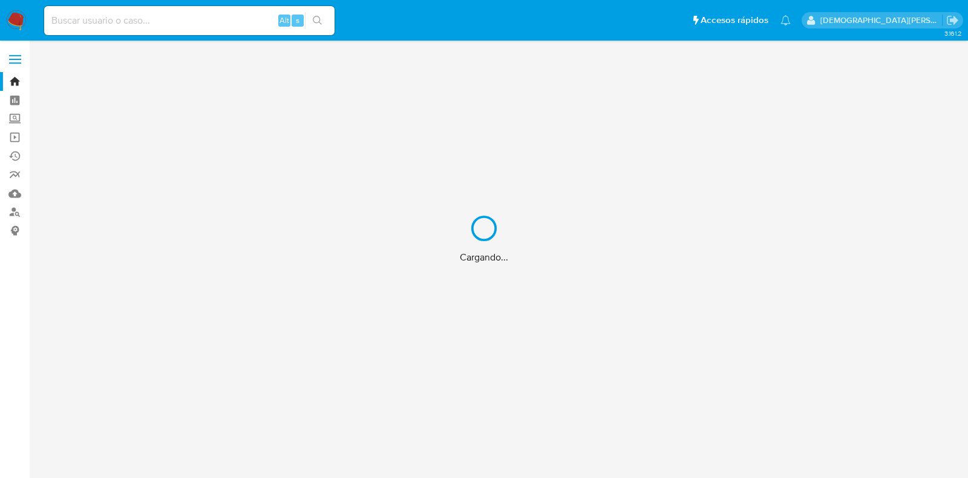
click at [15, 213] on div "Cargando..." at bounding box center [484, 239] width 968 height 478
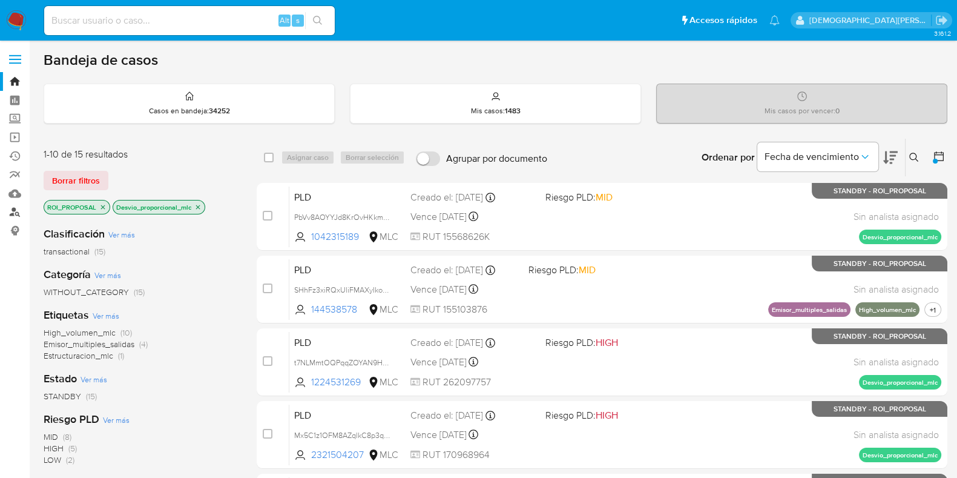
click at [16, 212] on link "Buscador de personas" at bounding box center [72, 212] width 144 height 19
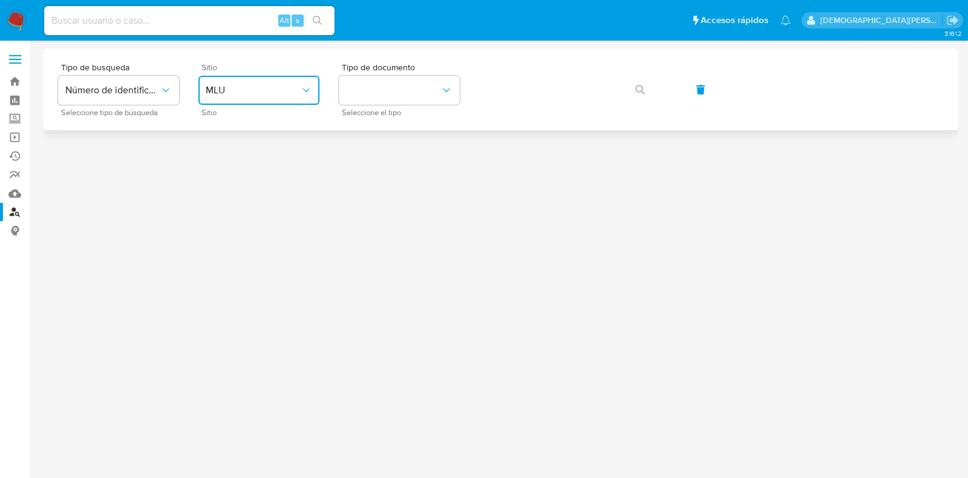
click at [269, 91] on span "MLU" at bounding box center [253, 90] width 94 height 12
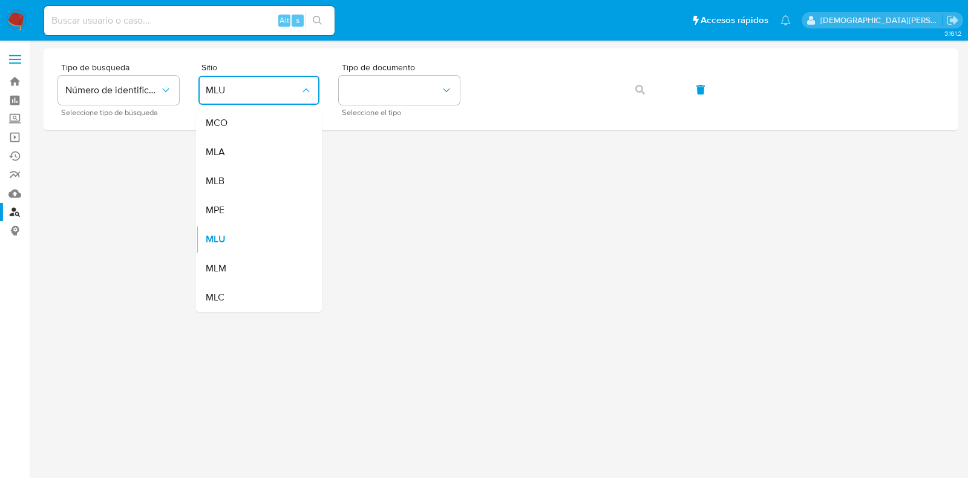
drag, startPoint x: 248, startPoint y: 292, endPoint x: 366, endPoint y: 180, distance: 163.1
click at [249, 291] on div "MLC" at bounding box center [255, 297] width 99 height 29
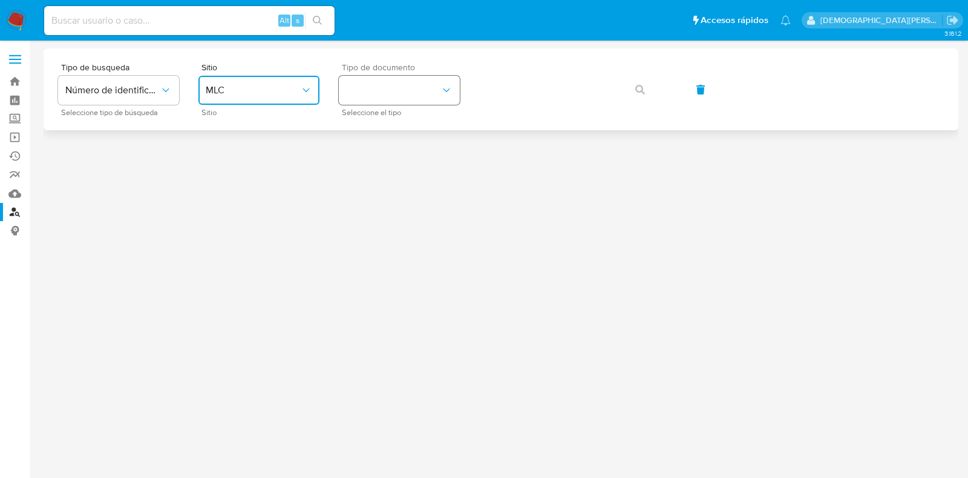
click at [425, 92] on button "identificationType" at bounding box center [399, 90] width 121 height 29
drag, startPoint x: 412, startPoint y: 119, endPoint x: 475, endPoint y: 101, distance: 65.9
click at [422, 118] on div "RUT RUT" at bounding box center [395, 128] width 99 height 41
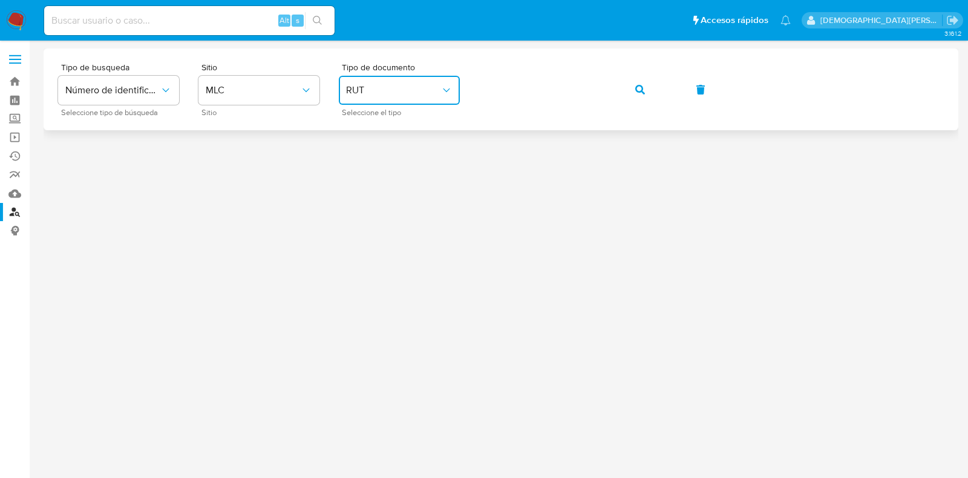
click at [643, 84] on button "button" at bounding box center [640, 89] width 41 height 29
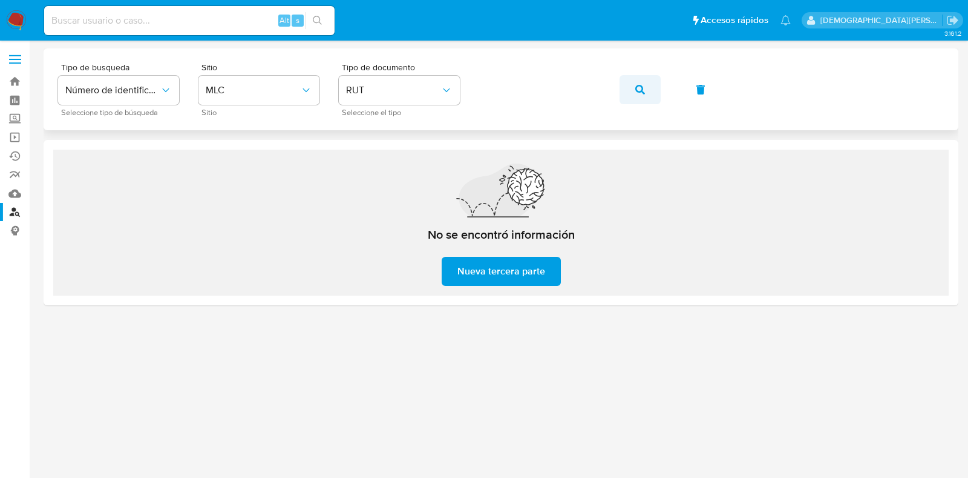
click at [637, 88] on icon "button" at bounding box center [640, 90] width 10 height 10
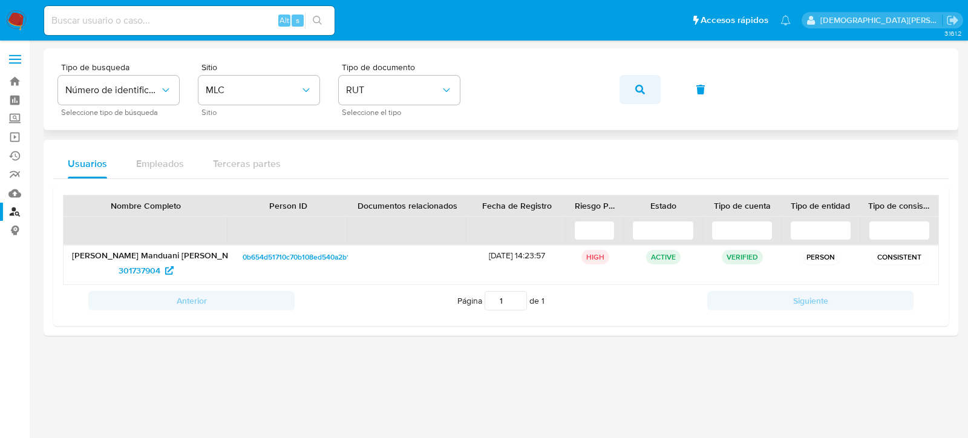
click at [640, 88] on icon "button" at bounding box center [640, 90] width 10 height 10
click at [142, 267] on span "73779394" at bounding box center [139, 270] width 37 height 19
click at [643, 89] on icon "button" at bounding box center [640, 90] width 10 height 10
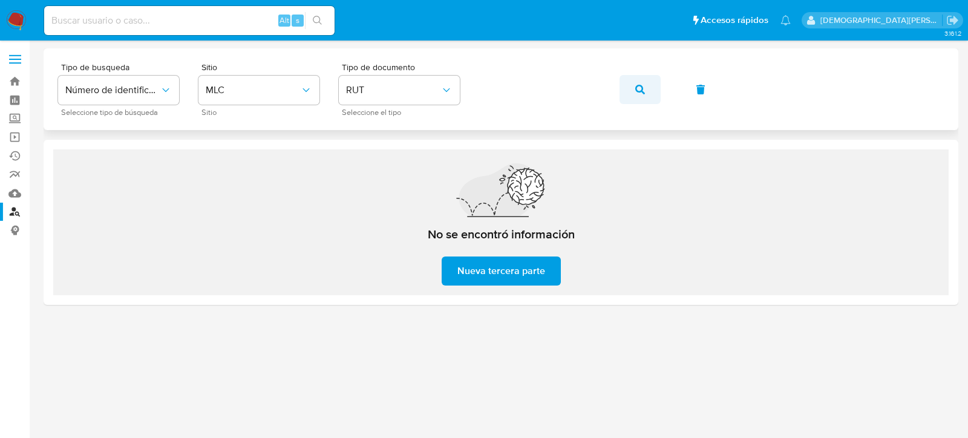
click at [637, 89] on icon "button" at bounding box center [640, 90] width 10 height 10
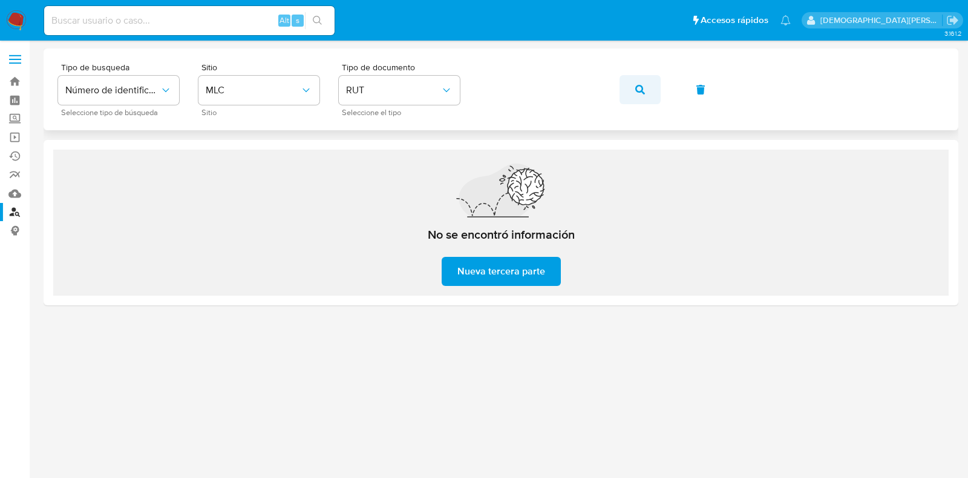
click at [645, 92] on button "button" at bounding box center [640, 89] width 41 height 29
click at [639, 89] on icon "button" at bounding box center [640, 90] width 10 height 10
click at [641, 91] on icon "button" at bounding box center [640, 90] width 10 height 10
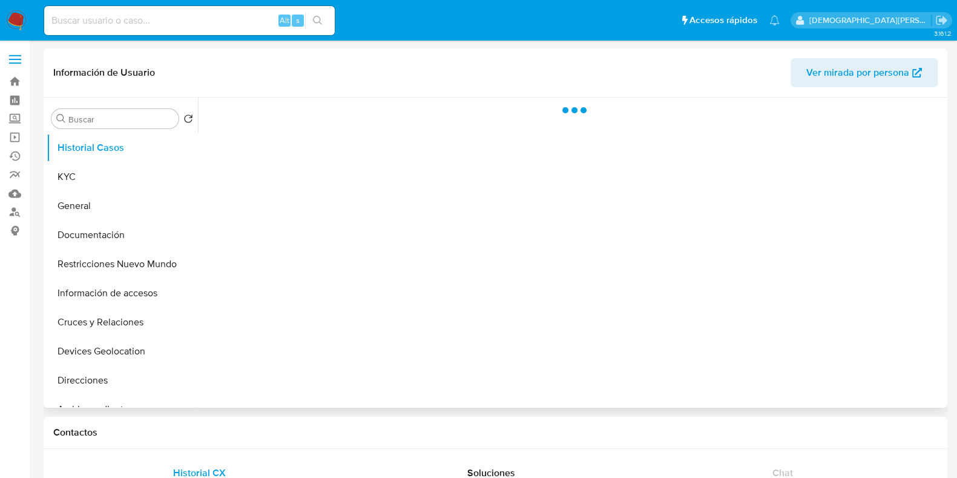
select select "10"
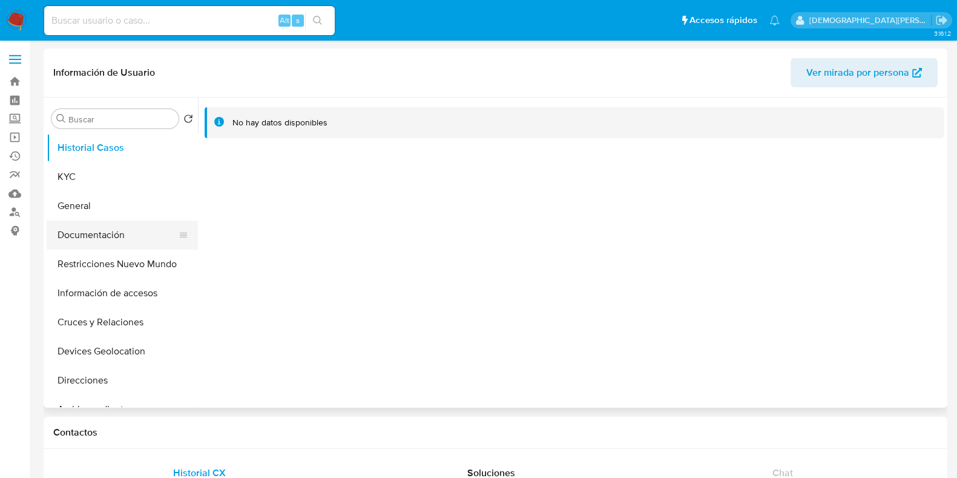
click at [111, 230] on button "Documentación" at bounding box center [118, 234] width 142 height 29
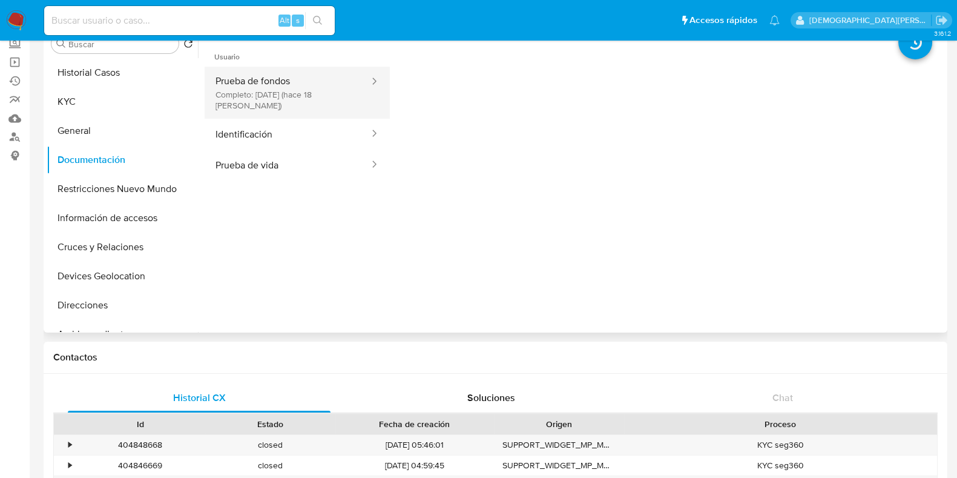
drag, startPoint x: 301, startPoint y: 85, endPoint x: 367, endPoint y: 88, distance: 66.6
click at [305, 84] on button "Prueba de fondos Completo: 11/09/2025 (hace 18 días)" at bounding box center [288, 93] width 166 height 52
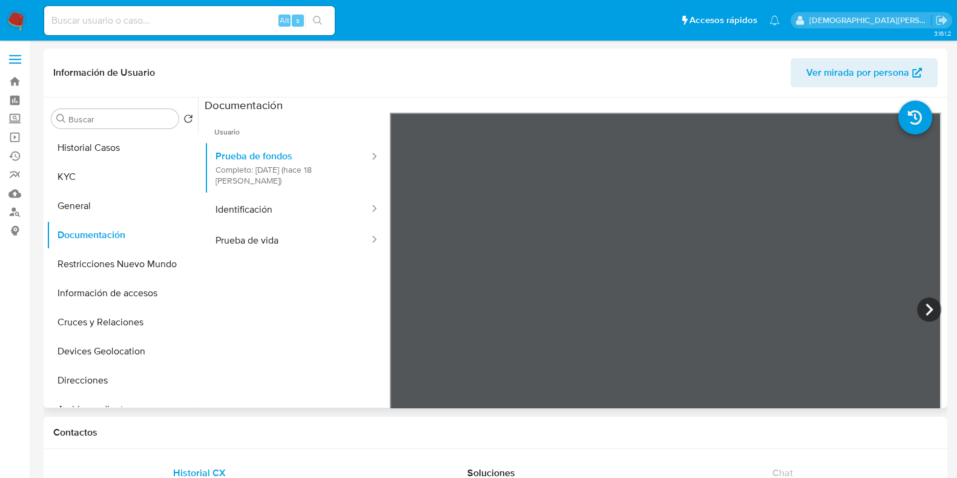
scroll to position [75, 0]
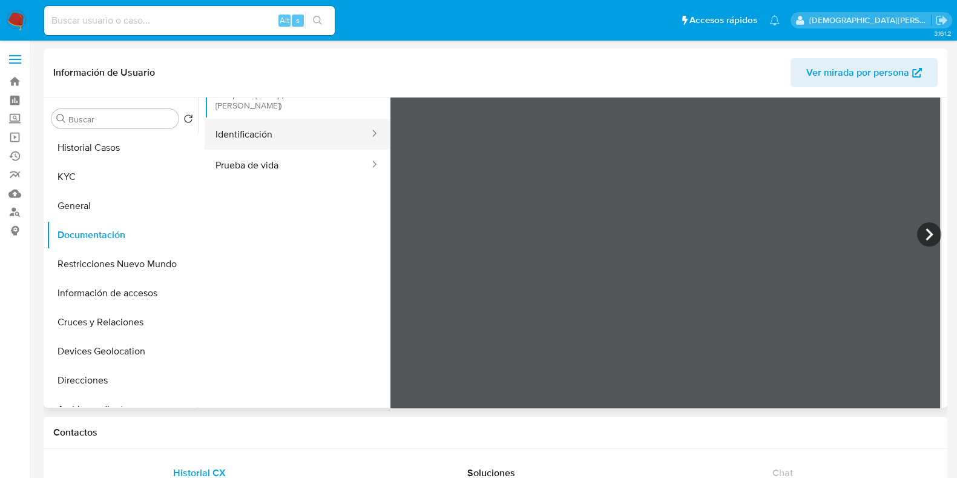
drag, startPoint x: 246, startPoint y: 135, endPoint x: 339, endPoint y: 221, distance: 126.3
click at [248, 135] on button "Identificación" at bounding box center [288, 134] width 166 height 31
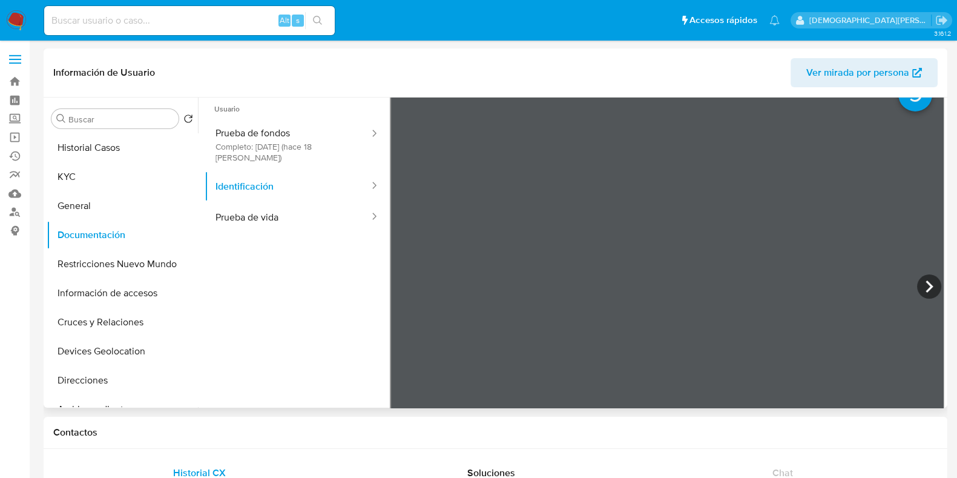
scroll to position [0, 0]
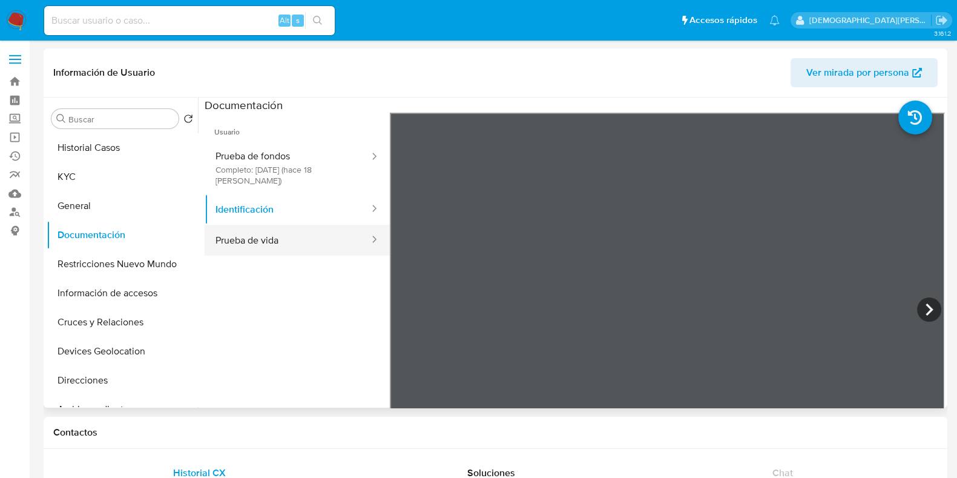
click at [284, 235] on button "Prueba de vida" at bounding box center [288, 240] width 166 height 31
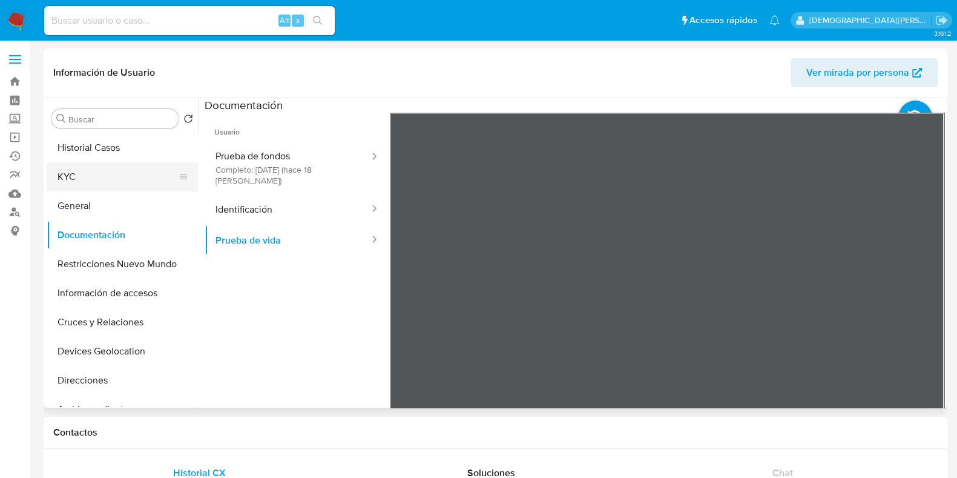
click at [92, 176] on button "KYC" at bounding box center [118, 176] width 142 height 29
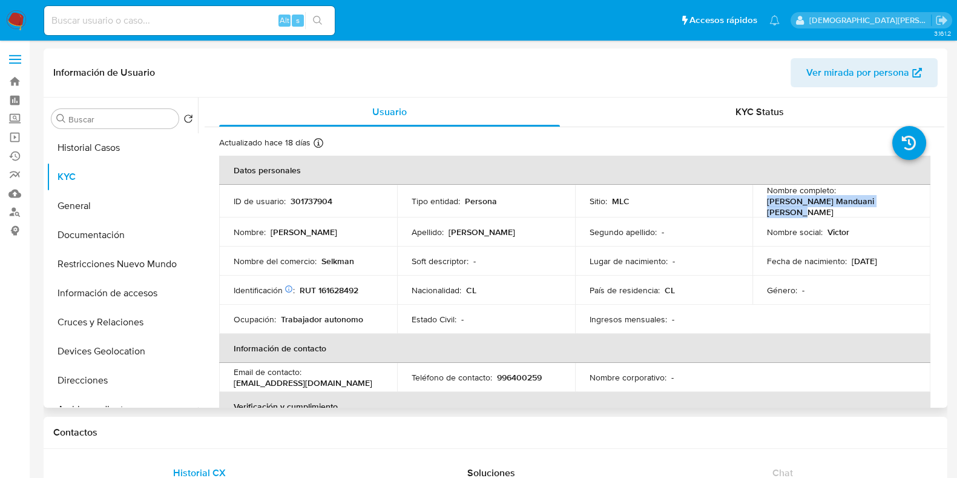
drag, startPoint x: 896, startPoint y: 205, endPoint x: 771, endPoint y: 205, distance: 124.7
click at [767, 207] on div "Nombre completo : Víctor Antonio Manduani Bórquez" at bounding box center [841, 201] width 149 height 33
drag, startPoint x: 82, startPoint y: 234, endPoint x: 97, endPoint y: 231, distance: 16.1
click at [82, 234] on button "Documentación" at bounding box center [118, 234] width 142 height 29
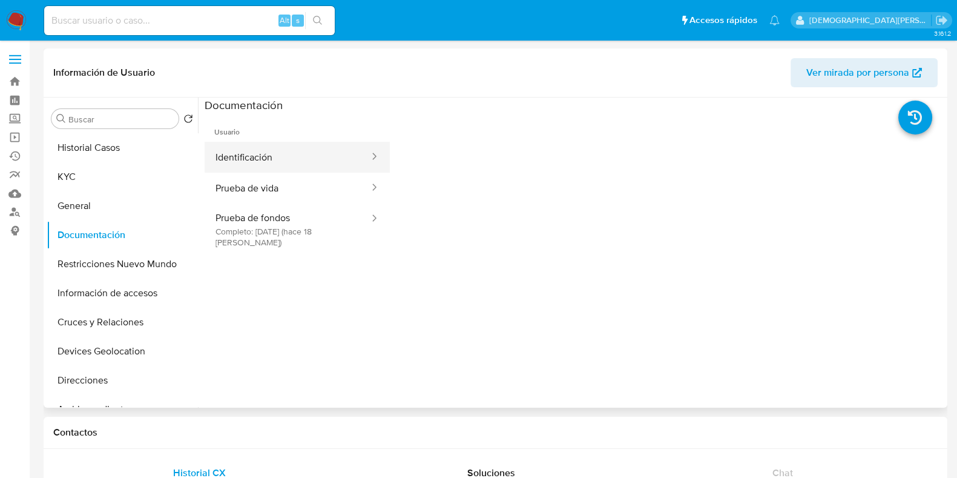
click at [318, 150] on button "Identificación" at bounding box center [288, 157] width 166 height 31
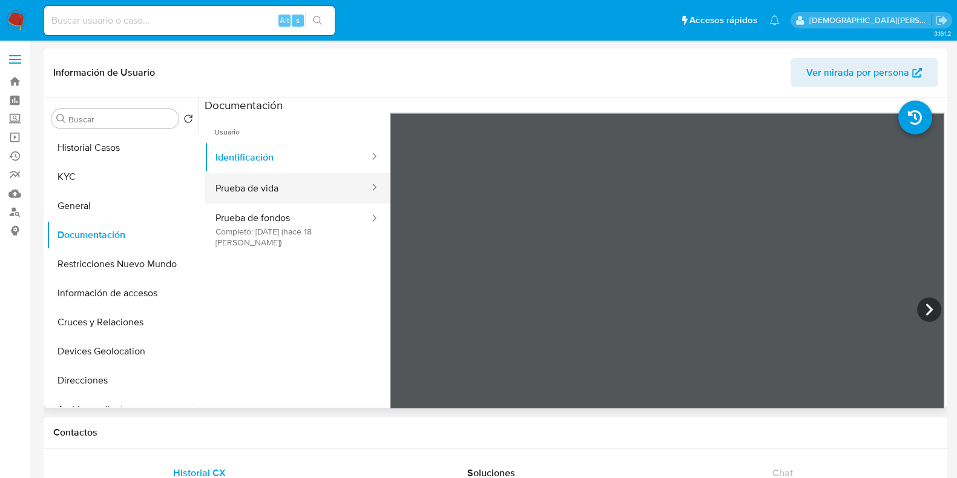
click at [297, 183] on button "Prueba de vida" at bounding box center [288, 187] width 166 height 31
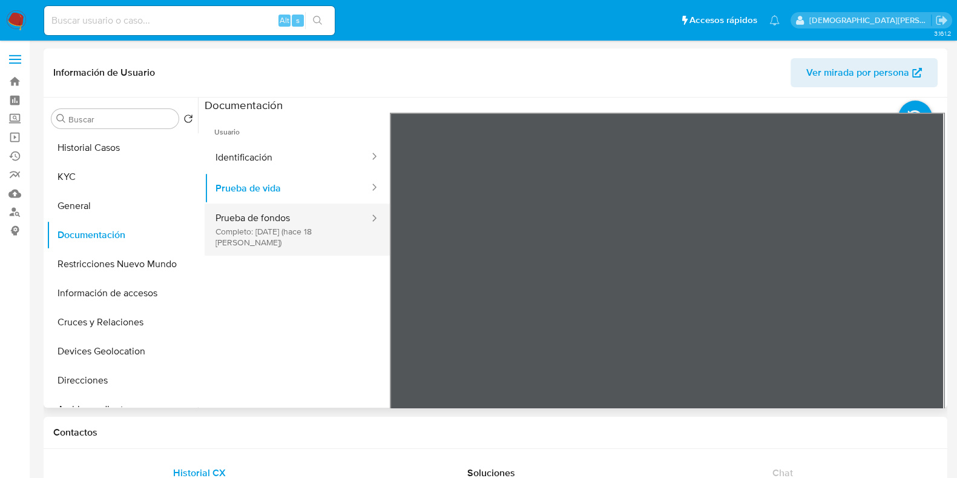
click at [294, 228] on button "Prueba de fondos Completo: 11/09/2025 (hace 18 días)" at bounding box center [288, 229] width 166 height 52
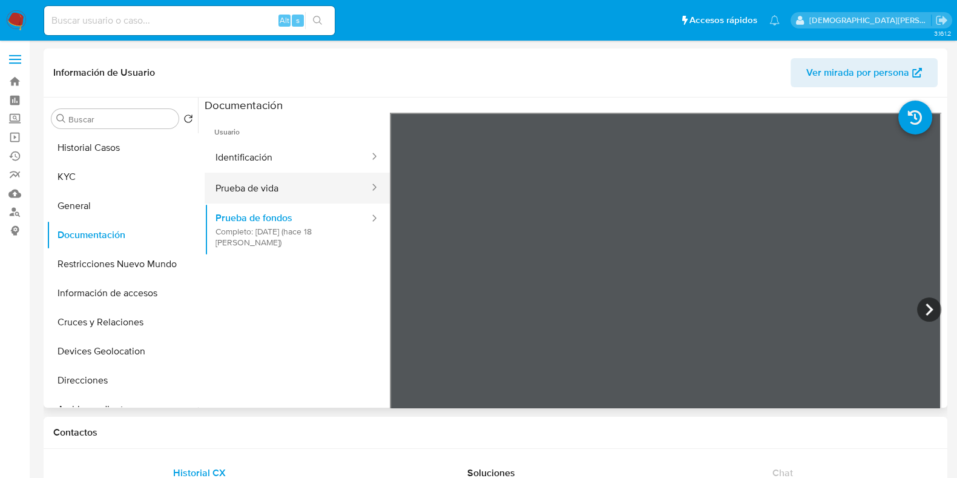
drag, startPoint x: 301, startPoint y: 189, endPoint x: 372, endPoint y: 192, distance: 70.3
click at [303, 189] on button "Prueba de vida" at bounding box center [288, 187] width 166 height 31
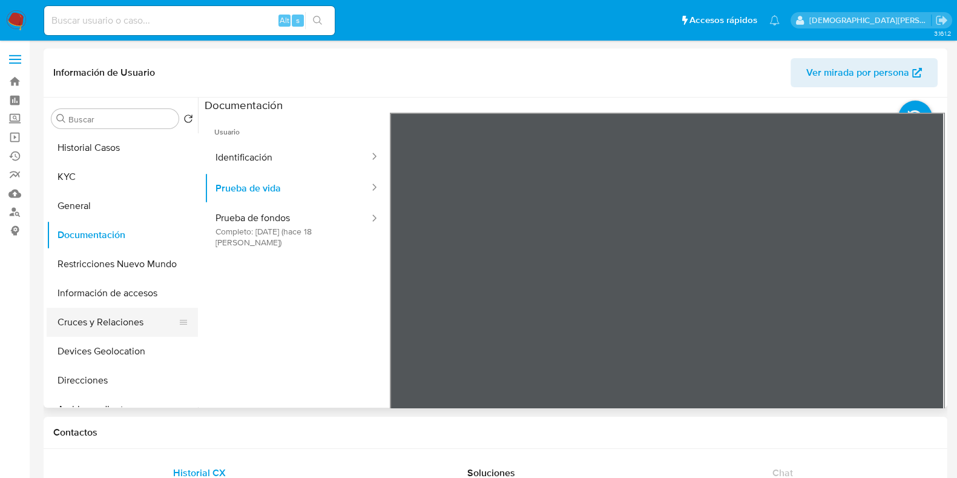
click at [127, 324] on button "Cruces y Relaciones" at bounding box center [118, 321] width 142 height 29
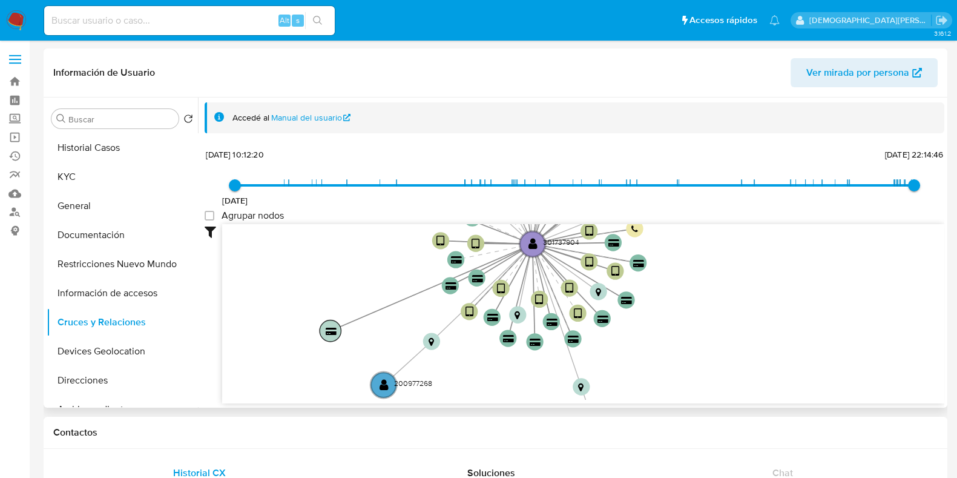
drag, startPoint x: 436, startPoint y: 259, endPoint x: 322, endPoint y: 330, distance: 134.3
click at [322, 330] on circle at bounding box center [330, 330] width 21 height 21
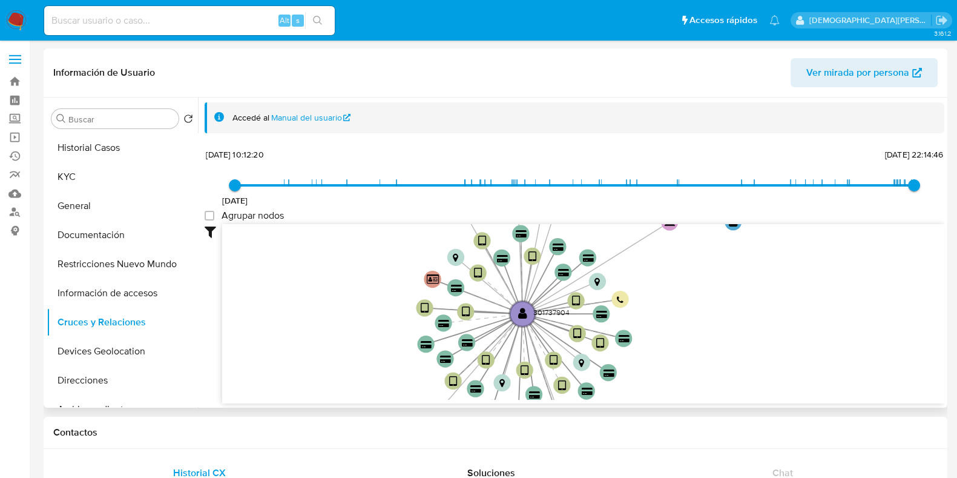
drag, startPoint x: 316, startPoint y: 346, endPoint x: 304, endPoint y: 389, distance: 43.9
click at [306, 391] on icon "device-60b3bbea08813b0018dd875f  user-301737904  301737904 device-61314a3d088…" at bounding box center [583, 312] width 722 height 176
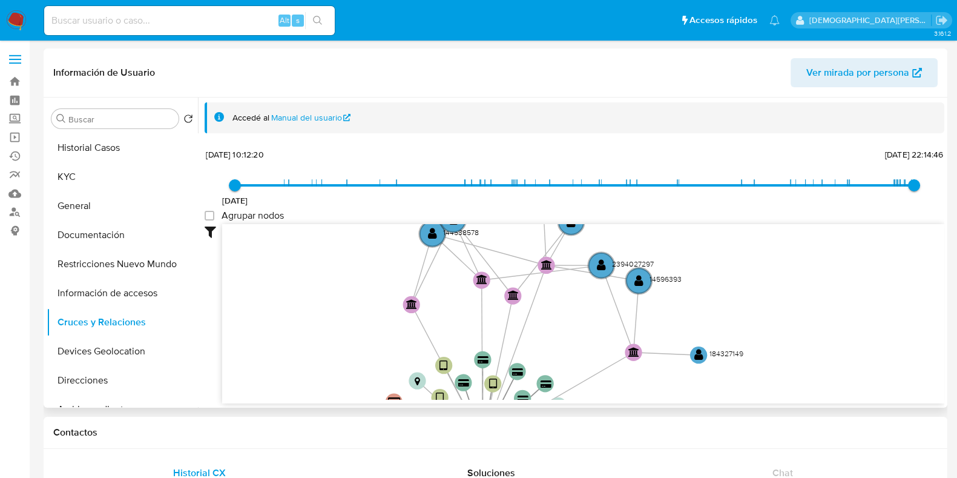
drag, startPoint x: 337, startPoint y: 310, endPoint x: 306, endPoint y: 389, distance: 85.3
click at [306, 389] on icon "device-60b3bbea08813b0018dd875f  user-301737904  301737904 device-61314a3d088…" at bounding box center [583, 312] width 722 height 176
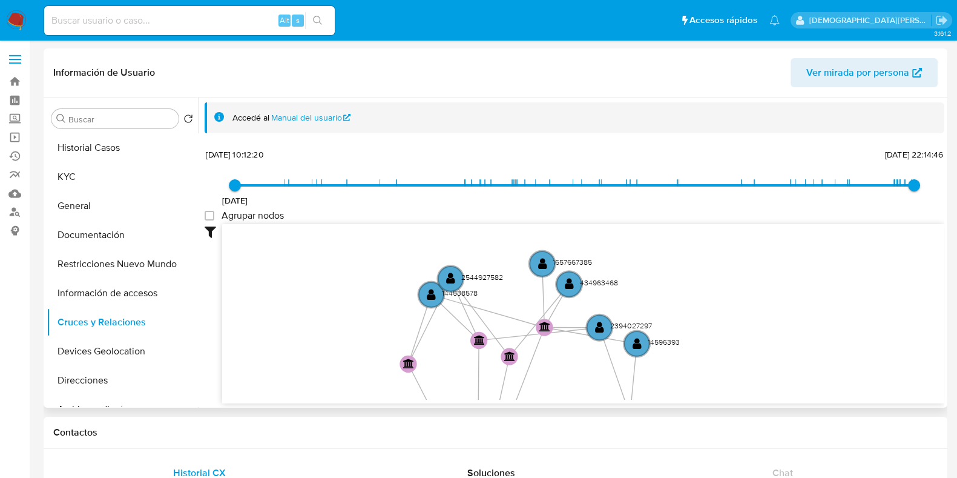
drag, startPoint x: 307, startPoint y: 361, endPoint x: 307, endPoint y: 375, distance: 13.3
click at [307, 375] on icon "device-60b3bbea08813b0018dd875f  user-301737904  301737904 device-61314a3d088…" at bounding box center [583, 312] width 722 height 176
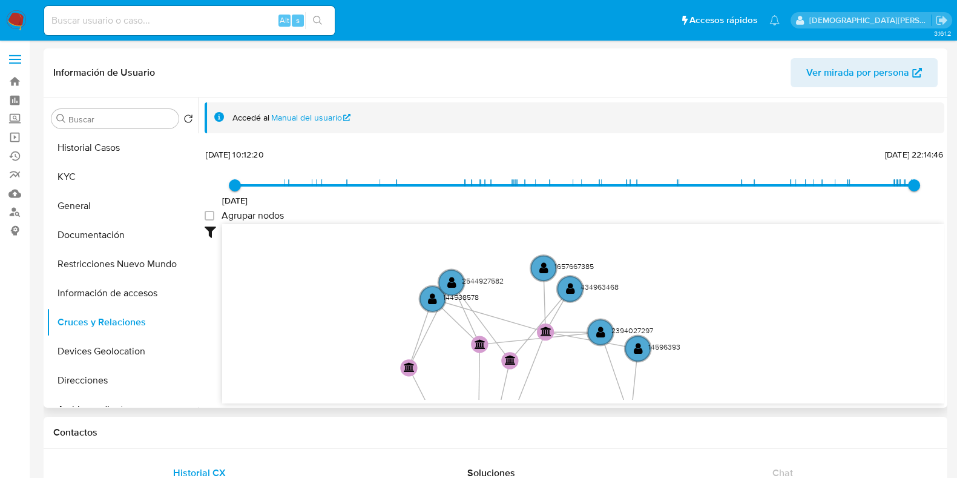
click at [360, 313] on icon "device-60b3bbea08813b0018dd875f  user-301737904  301737904 device-61314a3d088…" at bounding box center [583, 312] width 722 height 176
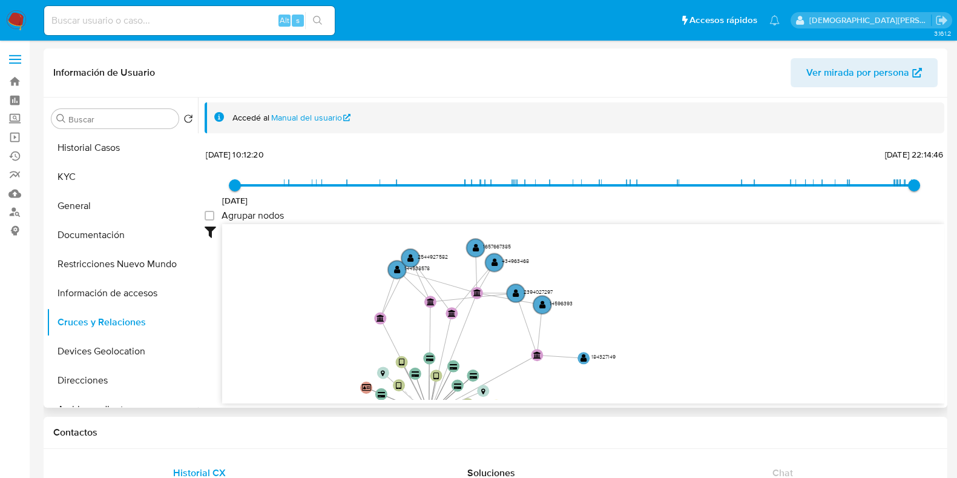
drag, startPoint x: 294, startPoint y: 304, endPoint x: 298, endPoint y: 278, distance: 25.8
click at [298, 278] on icon "device-60b3bbea08813b0018dd875f  user-301737904  301737904 device-61314a3d088…" at bounding box center [583, 312] width 722 height 176
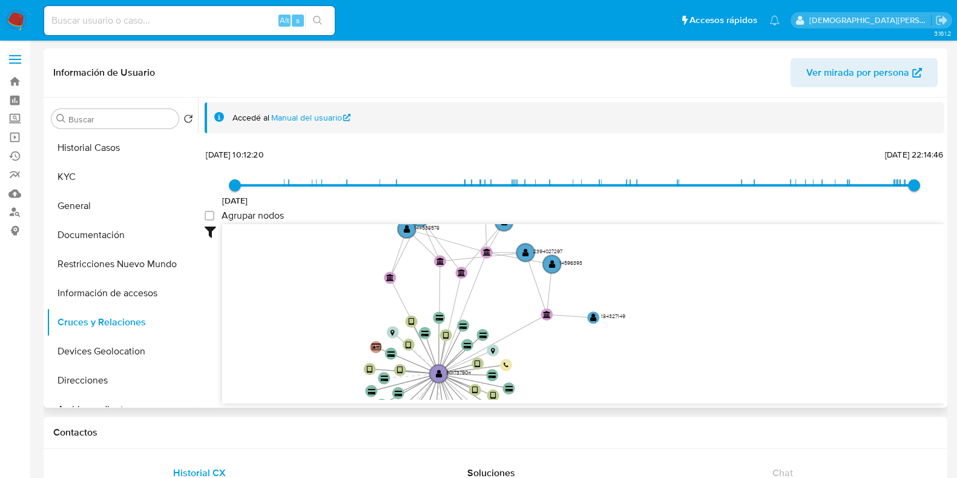
drag, startPoint x: 294, startPoint y: 291, endPoint x: 297, endPoint y: 284, distance: 7.3
click at [297, 284] on icon "device-60b3bbea08813b0018dd875f  user-301737904  301737904 device-61314a3d088…" at bounding box center [583, 312] width 722 height 176
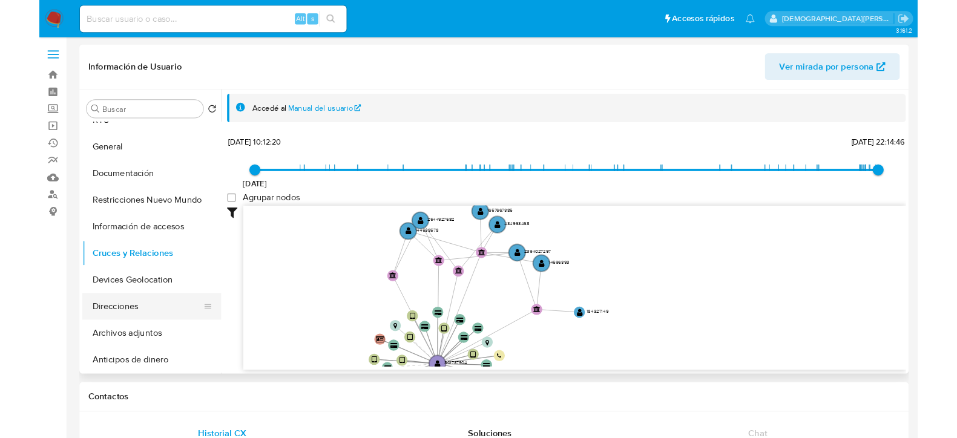
scroll to position [151, 0]
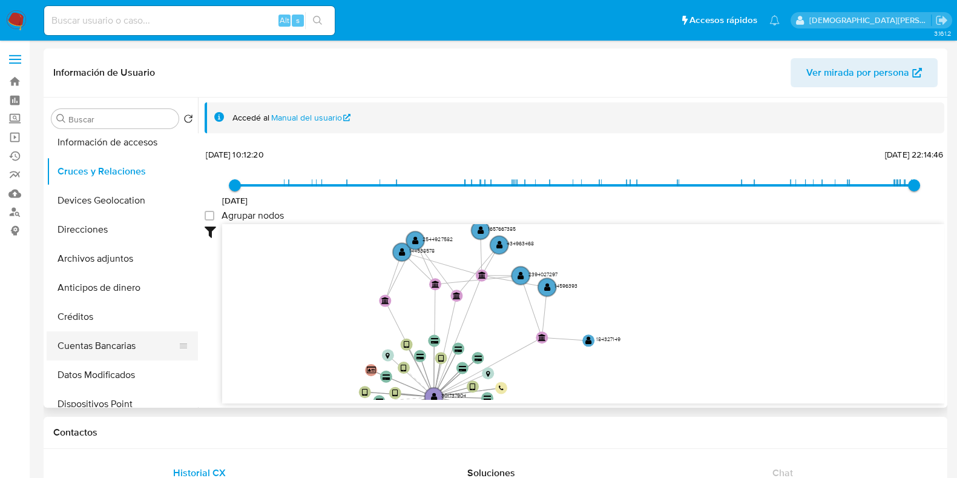
click at [88, 341] on button "Cuentas Bancarias" at bounding box center [118, 345] width 142 height 29
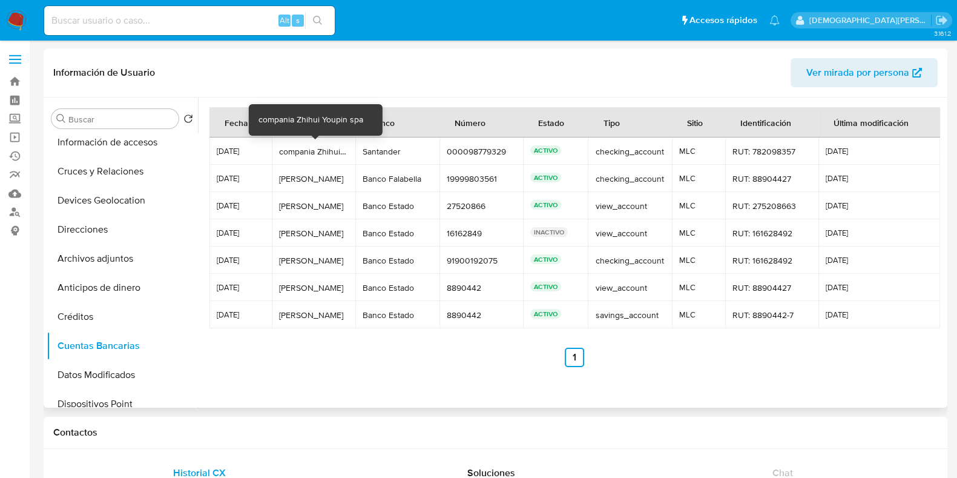
click at [308, 149] on div "compania Zhihui Youpin spa" at bounding box center [313, 151] width 69 height 11
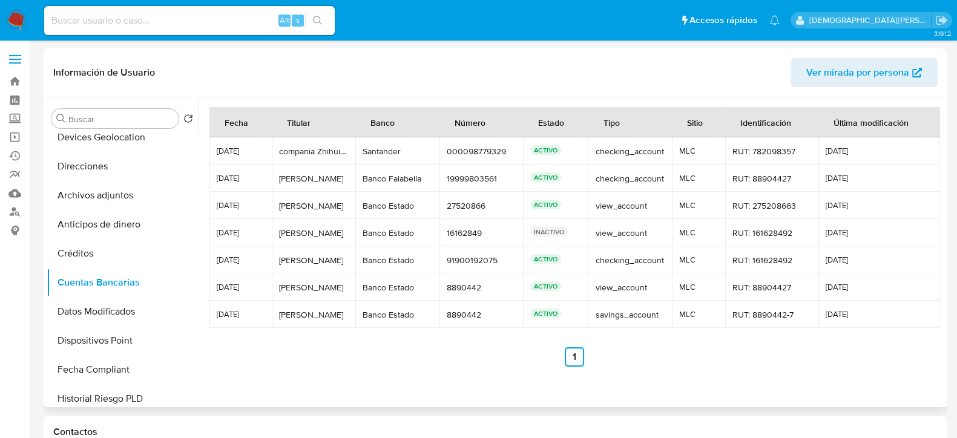
scroll to position [0, 0]
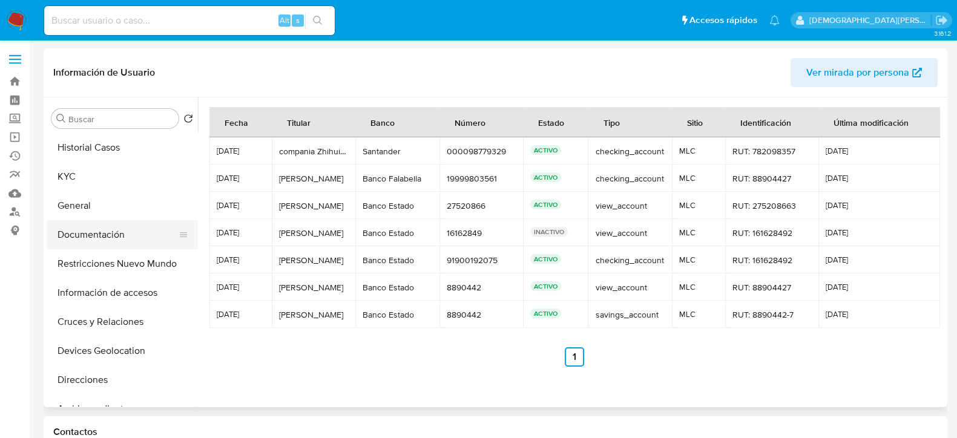
click at [119, 229] on button "Documentación" at bounding box center [118, 234] width 142 height 29
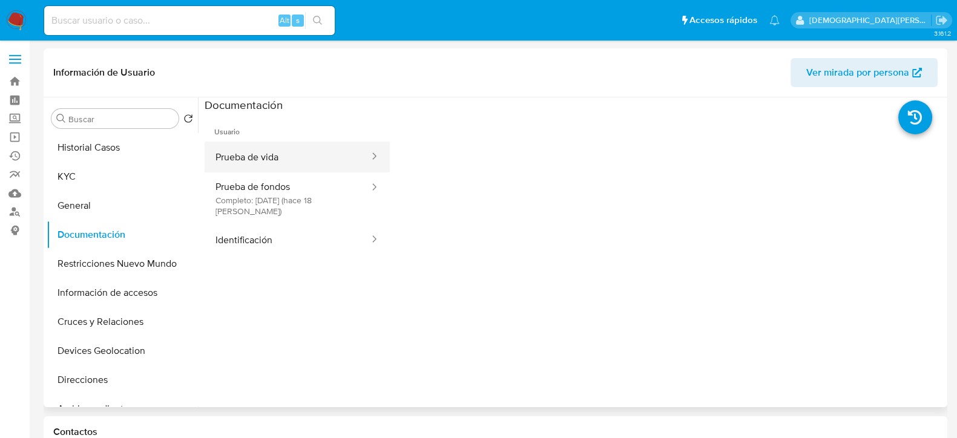
click at [302, 151] on button "Prueba de vida" at bounding box center [288, 157] width 166 height 31
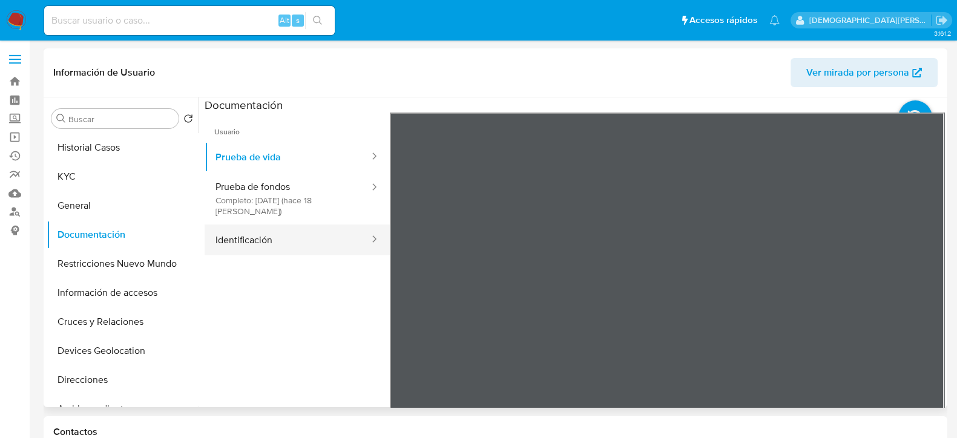
click at [308, 236] on button "Identificación" at bounding box center [288, 240] width 166 height 31
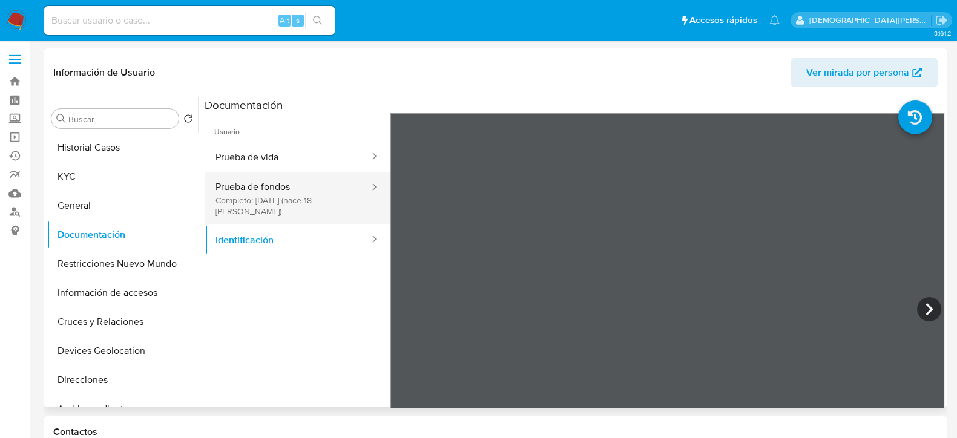
click at [277, 189] on button "Prueba de fondos Completo: 11/09/2025 (hace 18 días)" at bounding box center [288, 198] width 166 height 52
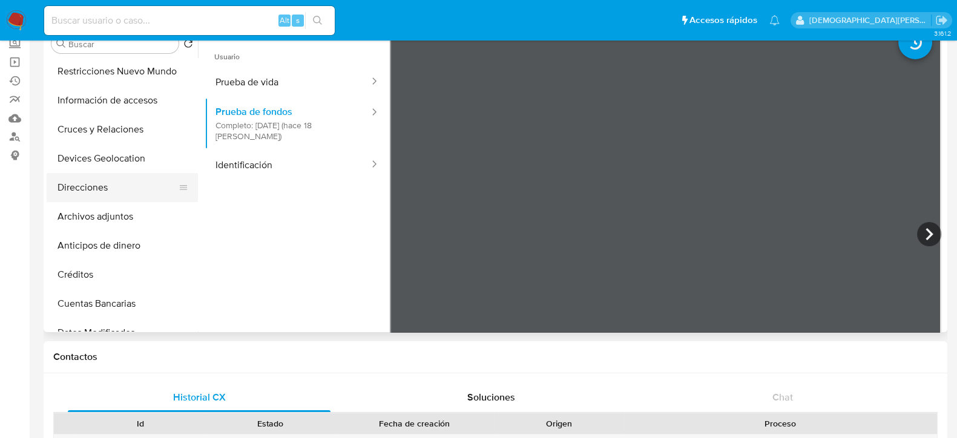
scroll to position [227, 0]
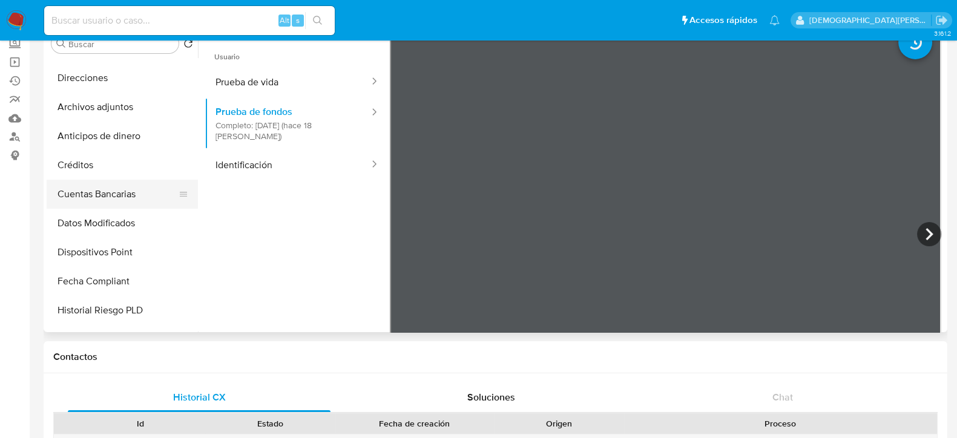
click at [123, 198] on button "Cuentas Bancarias" at bounding box center [118, 194] width 142 height 29
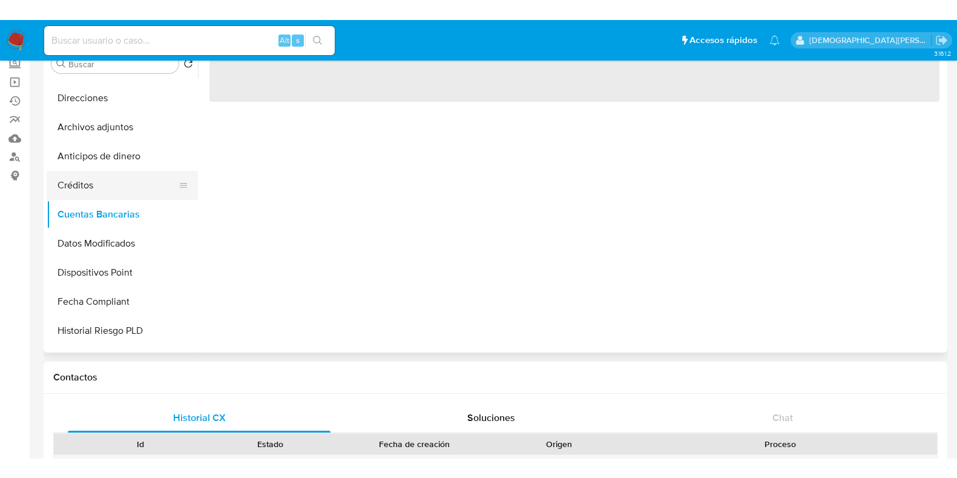
scroll to position [151, 0]
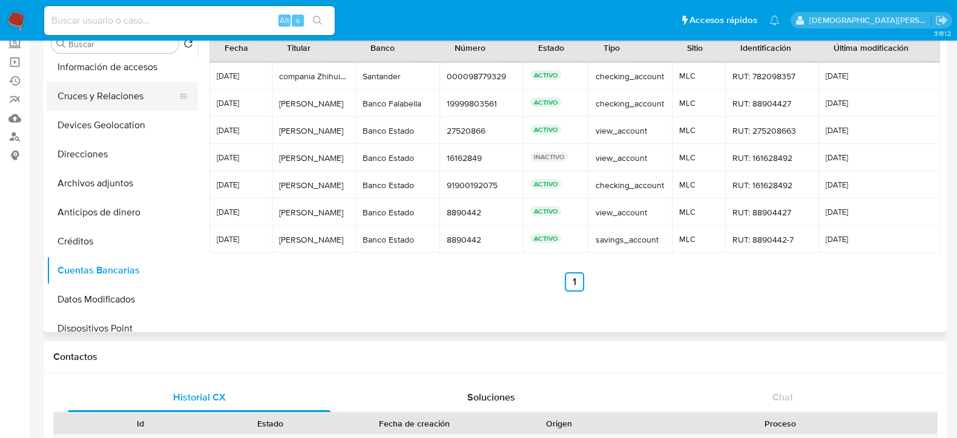
click at [140, 91] on button "Cruces y Relaciones" at bounding box center [118, 96] width 142 height 29
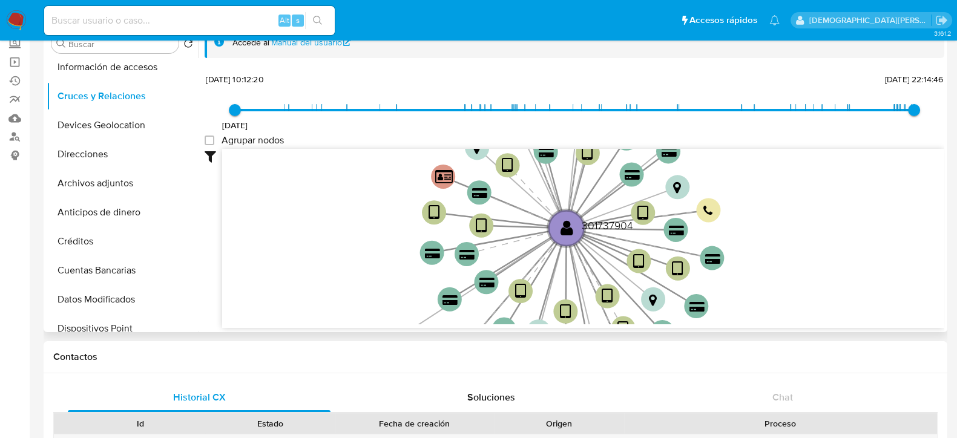
click at [309, 272] on icon "device-60b3bbea08813b0018dd875f  user-301737904  301737904 device-61314a3d088…" at bounding box center [583, 237] width 722 height 176
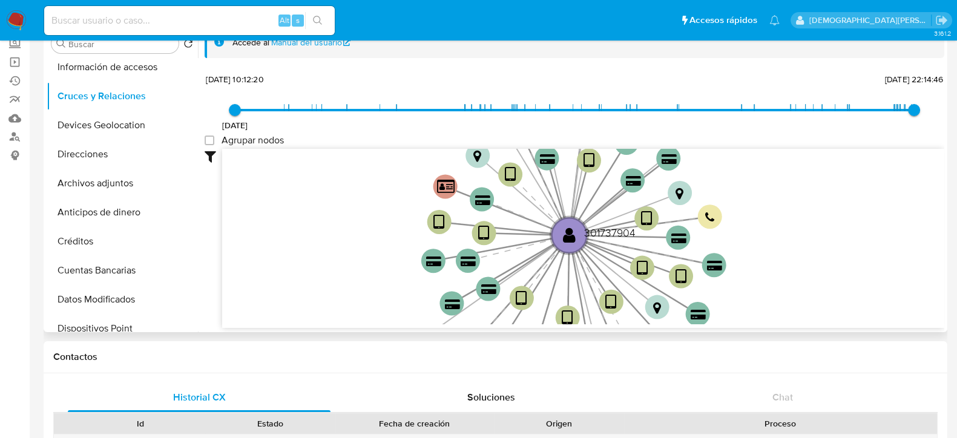
drag, startPoint x: 318, startPoint y: 197, endPoint x: 327, endPoint y: 245, distance: 48.2
click at [325, 261] on icon "device-60b3bbea08813b0018dd875f  user-301737904  301737904 device-61314a3d088…" at bounding box center [583, 237] width 722 height 176
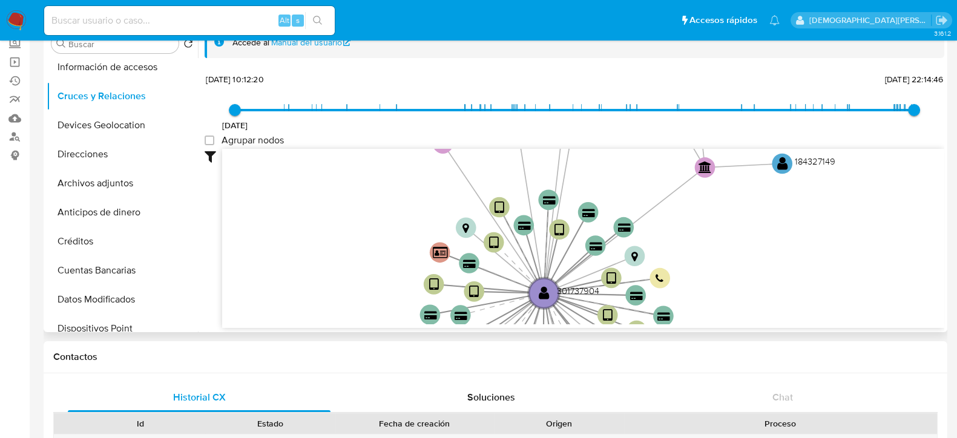
drag, startPoint x: 344, startPoint y: 228, endPoint x: 344, endPoint y: 284, distance: 56.3
click at [344, 284] on icon "device-60b3bbea08813b0018dd875f  user-301737904  301737904 device-61314a3d088…" at bounding box center [583, 237] width 722 height 176
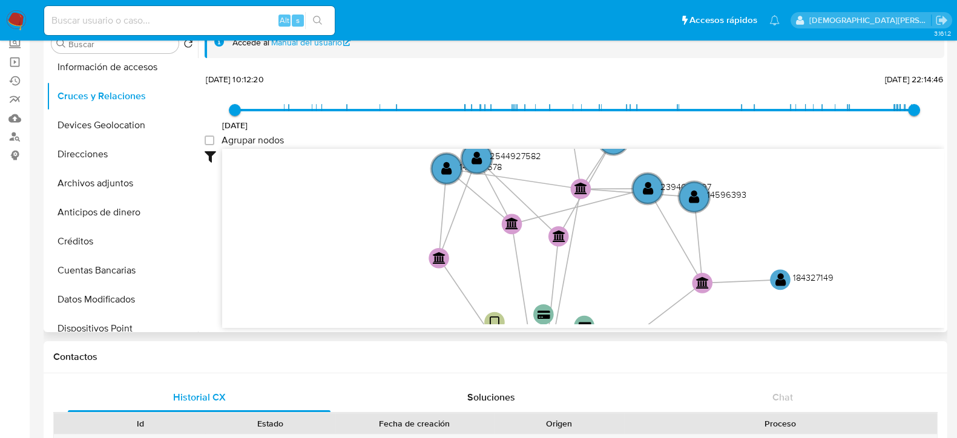
drag, startPoint x: 344, startPoint y: 284, endPoint x: 343, endPoint y: 291, distance: 7.4
click at [343, 291] on icon "device-60b3bbea08813b0018dd875f  user-301737904  301737904 device-61314a3d088…" at bounding box center [583, 237] width 722 height 176
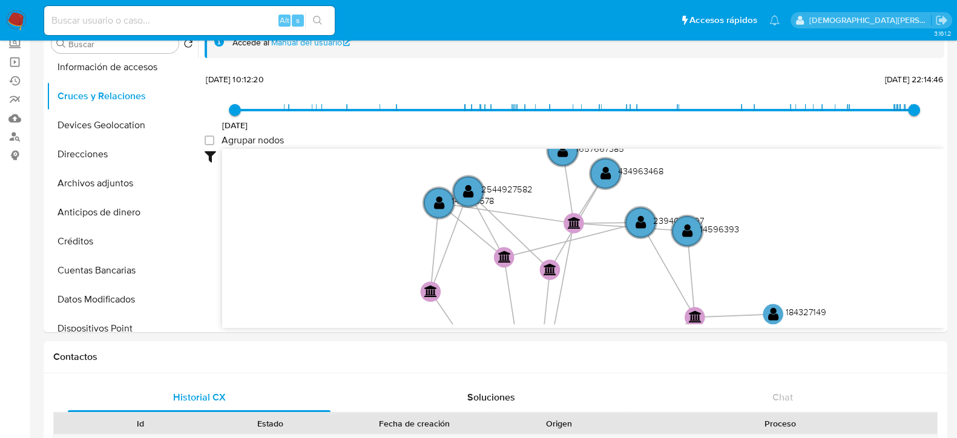
drag, startPoint x: 348, startPoint y: 289, endPoint x: 310, endPoint y: 19, distance: 272.6
click at [346, 292] on icon "device-60b3bbea08813b0018dd875f  user-301737904  301737904 device-61314a3d088…" at bounding box center [583, 237] width 722 height 176
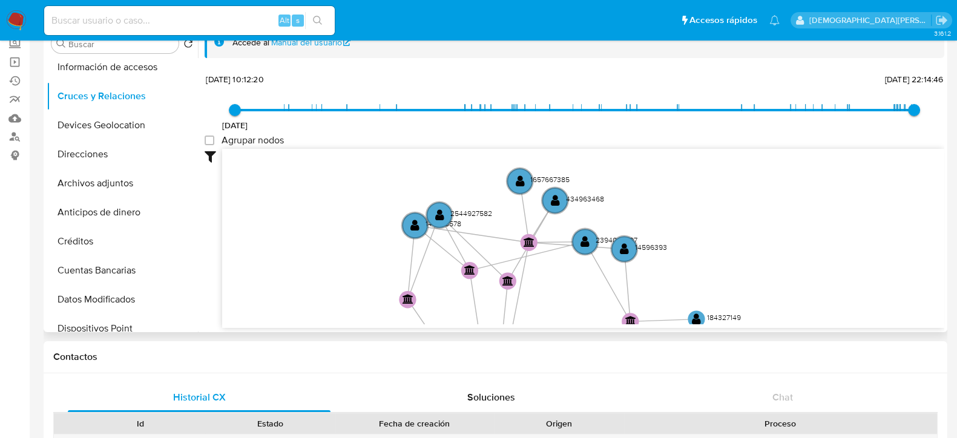
click at [324, 229] on icon "device-60b3bbea08813b0018dd875f  user-301737904  301737904 device-61314a3d088…" at bounding box center [583, 237] width 722 height 176
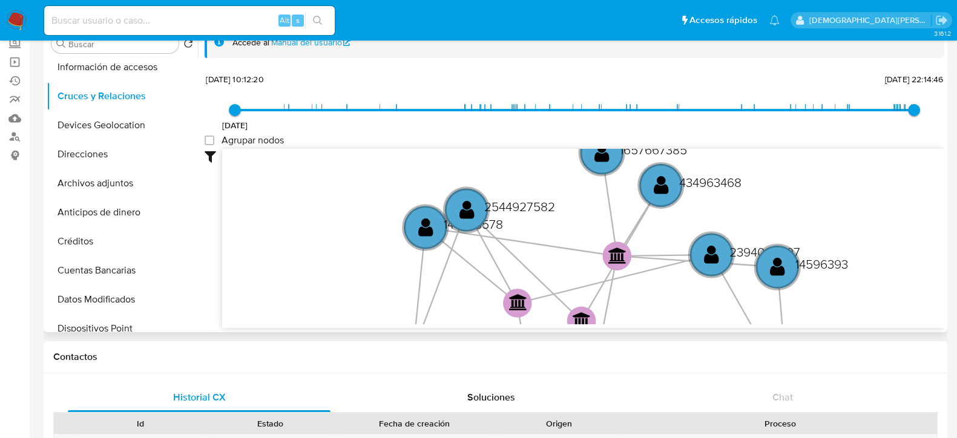
click at [361, 236] on icon "device-60b3bbea08813b0018dd875f  user-301737904  301737904 device-61314a3d088…" at bounding box center [583, 237] width 722 height 176
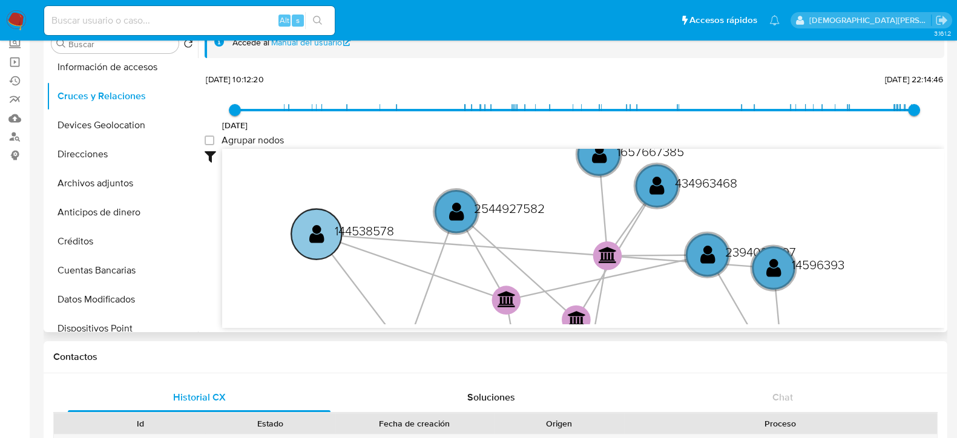
drag, startPoint x: 405, startPoint y: 223, endPoint x: 300, endPoint y: 229, distance: 105.5
click at [300, 229] on circle at bounding box center [316, 234] width 50 height 50
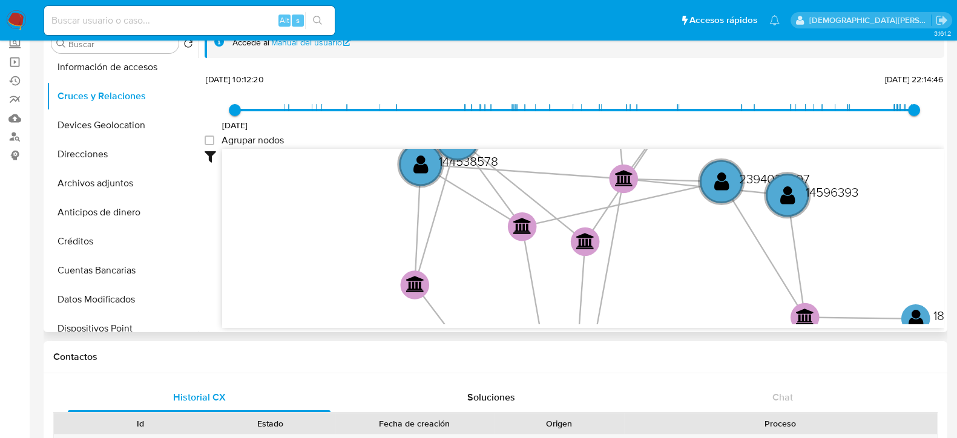
drag, startPoint x: 281, startPoint y: 210, endPoint x: 297, endPoint y: 165, distance: 47.8
click at [297, 165] on icon "device-60b3bbea08813b0018dd875f  user-301737904  301737904 device-61314a3d088…" at bounding box center [583, 237] width 722 height 176
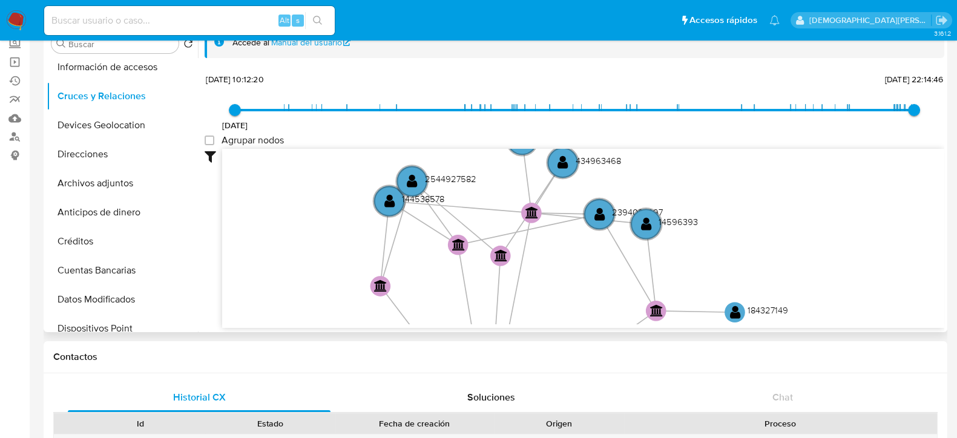
drag, startPoint x: 288, startPoint y: 242, endPoint x: 287, endPoint y: 251, distance: 9.1
click at [287, 251] on icon "device-60b3bbea08813b0018dd875f  user-301737904  301737904 device-61314a3d088…" at bounding box center [583, 237] width 722 height 176
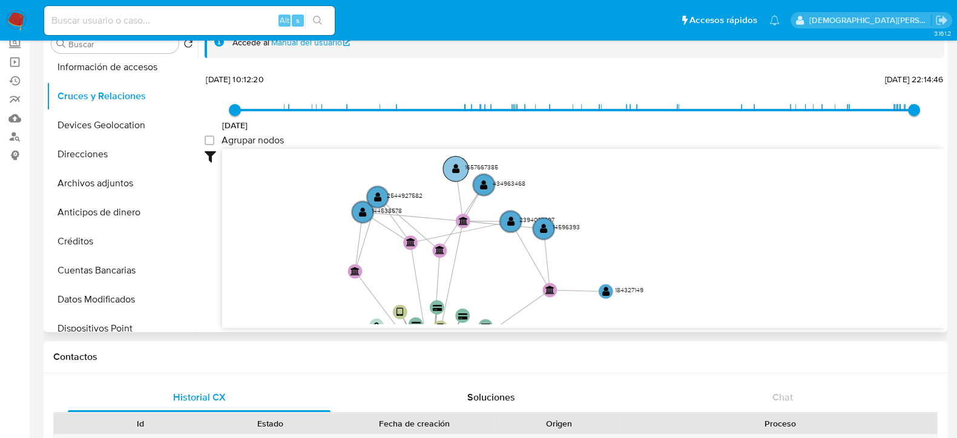
click at [458, 166] on text "" at bounding box center [456, 168] width 8 height 10
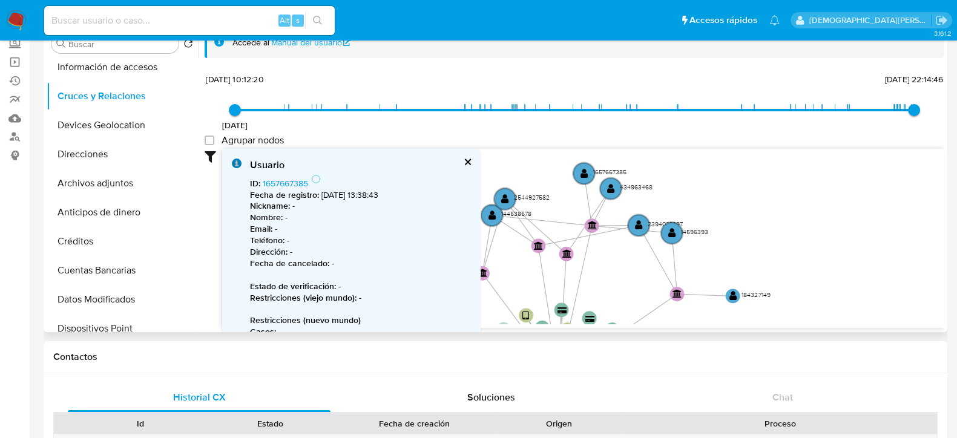
drag, startPoint x: 723, startPoint y: 186, endPoint x: 832, endPoint y: 188, distance: 109.0
click at [832, 188] on icon "device-60b3bbea08813b0018dd875f  user-301737904  301737904 device-61314a3d088…" at bounding box center [583, 237] width 722 height 176
click at [580, 169] on text "" at bounding box center [584, 173] width 8 height 10
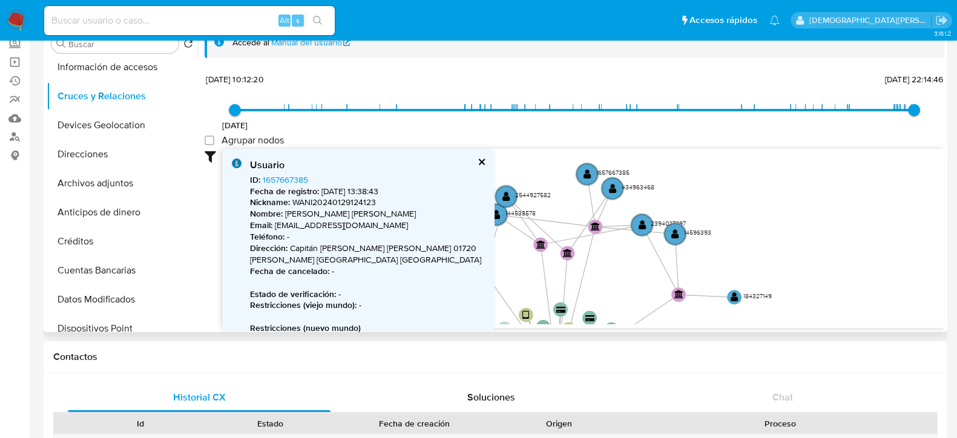
drag, startPoint x: 791, startPoint y: 180, endPoint x: 815, endPoint y: 174, distance: 24.8
click at [815, 174] on icon "device-60b3bbea08813b0018dd875f  user-301737904  301737904 device-61314a3d088…" at bounding box center [583, 237] width 722 height 176
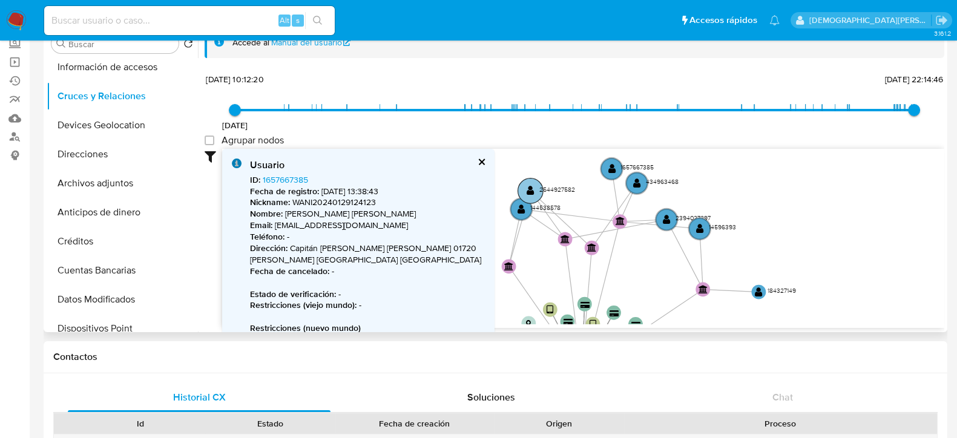
click at [536, 189] on circle at bounding box center [529, 191] width 25 height 25
click at [534, 188] on text "" at bounding box center [531, 190] width 8 height 10
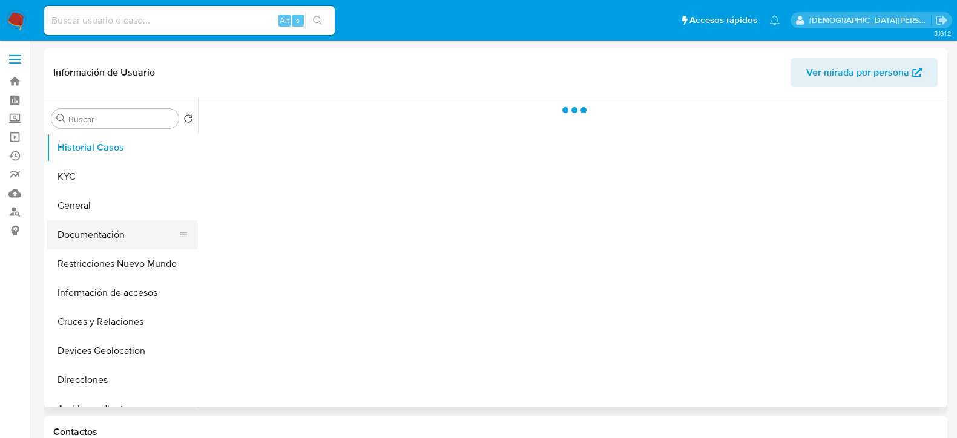
click at [86, 238] on button "Documentación" at bounding box center [118, 234] width 142 height 29
select select "10"
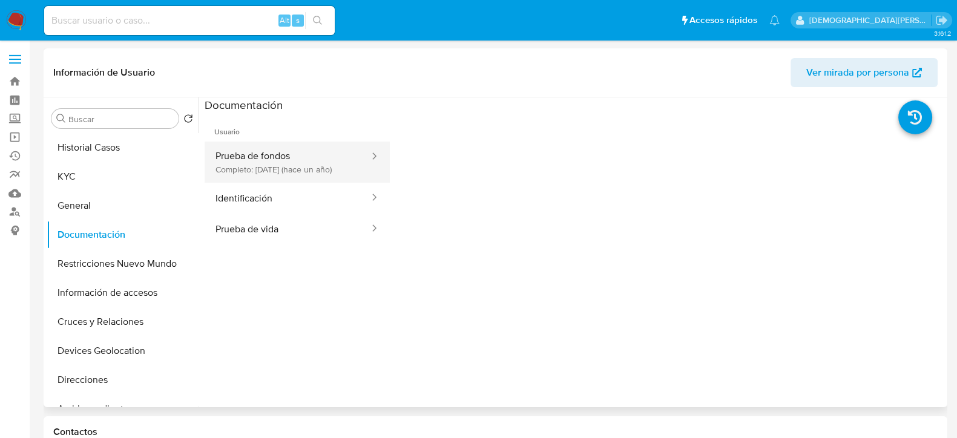
click at [307, 162] on button "Prueba de fondos Completo: [DATE] (hace un año)" at bounding box center [288, 162] width 166 height 41
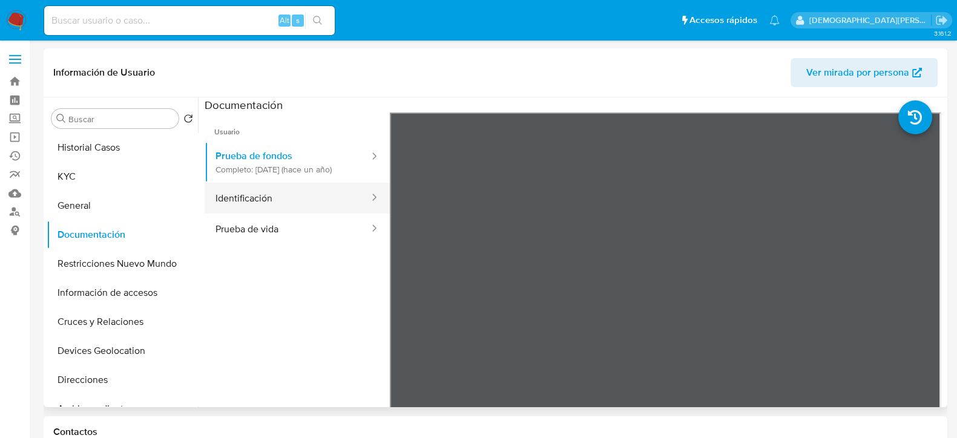
click at [222, 212] on button "Identificación" at bounding box center [288, 198] width 166 height 31
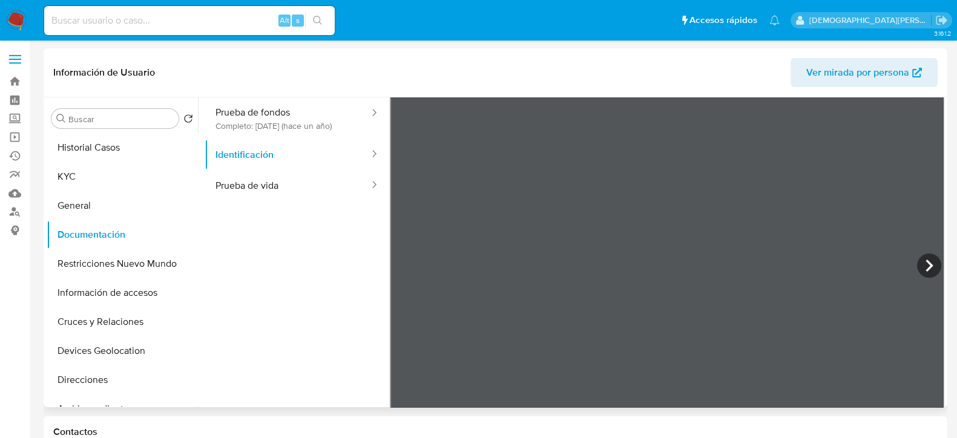
scroll to position [102, 0]
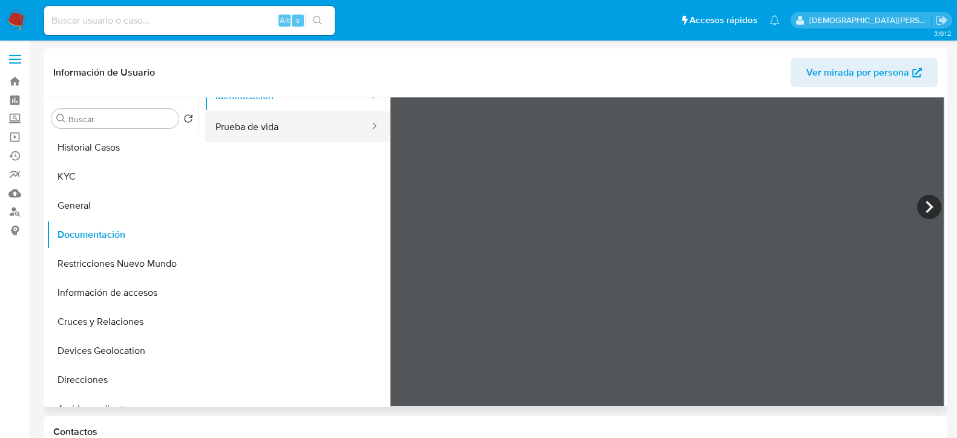
click at [248, 139] on button "Prueba de vida" at bounding box center [288, 126] width 166 height 31
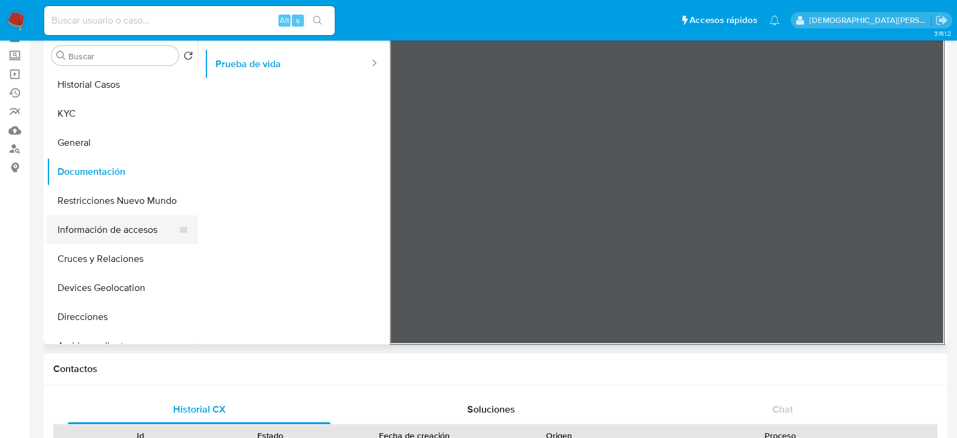
scroll to position [0, 0]
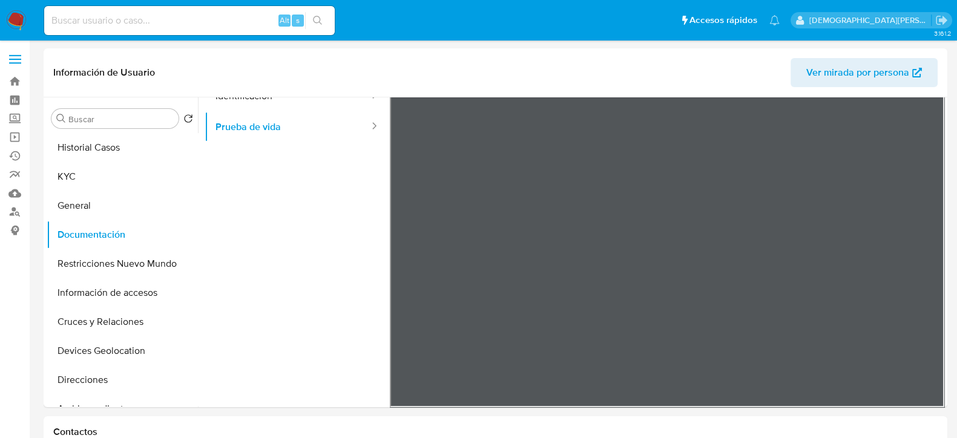
drag, startPoint x: 130, startPoint y: 265, endPoint x: 0, endPoint y: 265, distance: 129.5
click at [106, 269] on button "Restricciones Nuevo Mundo" at bounding box center [122, 263] width 151 height 29
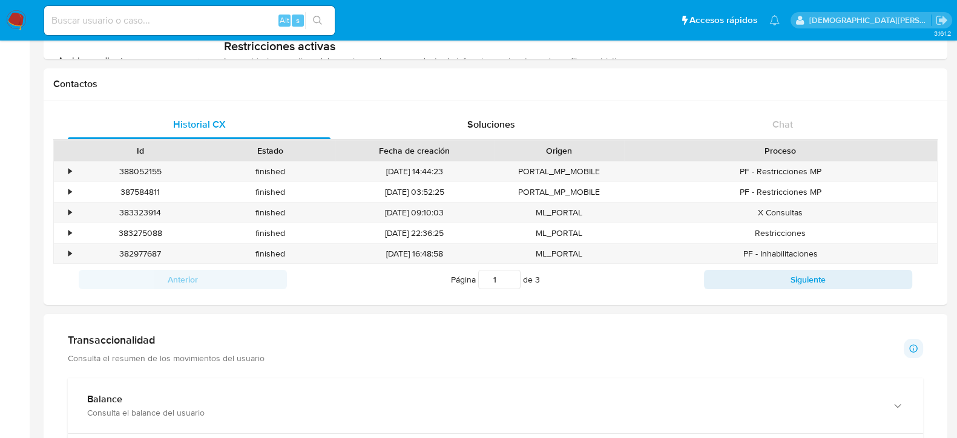
scroll to position [378, 0]
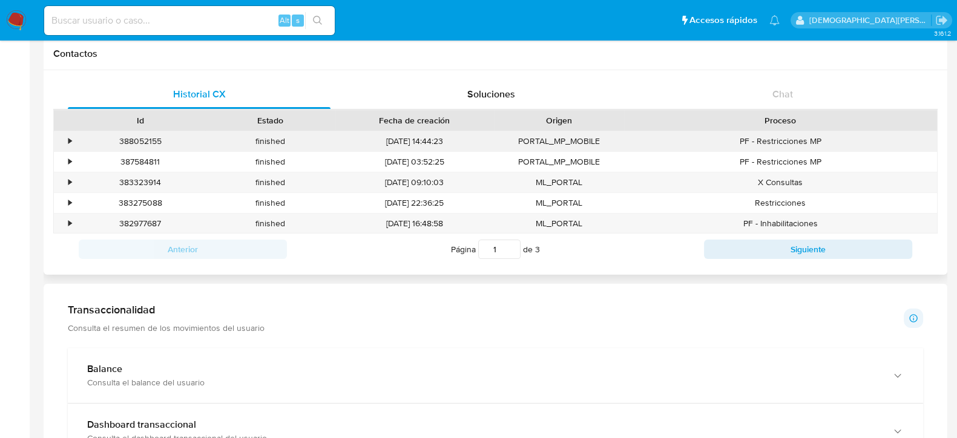
drag, startPoint x: 68, startPoint y: 137, endPoint x: 157, endPoint y: 148, distance: 89.6
click at [68, 137] on div "•" at bounding box center [69, 141] width 3 height 11
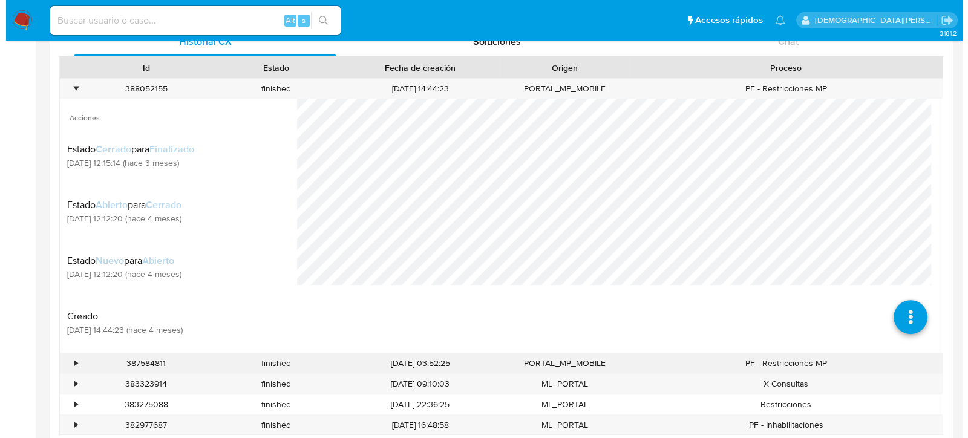
scroll to position [454, 0]
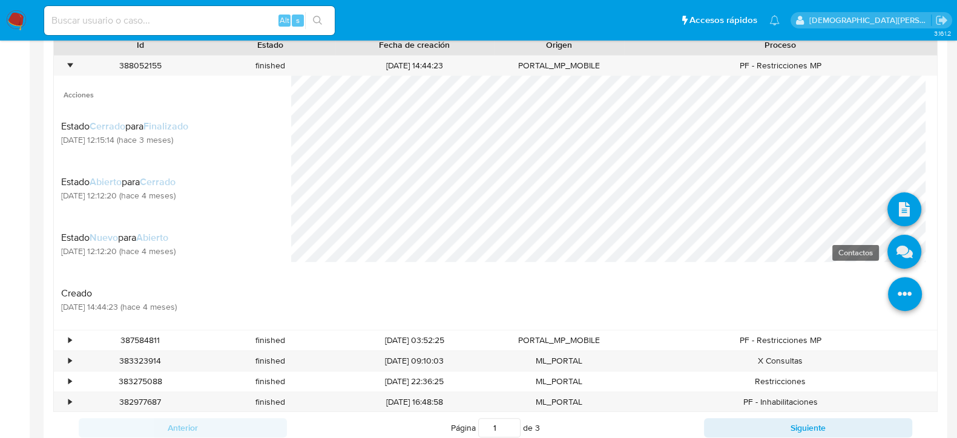
click at [896, 255] on icon at bounding box center [904, 252] width 34 height 34
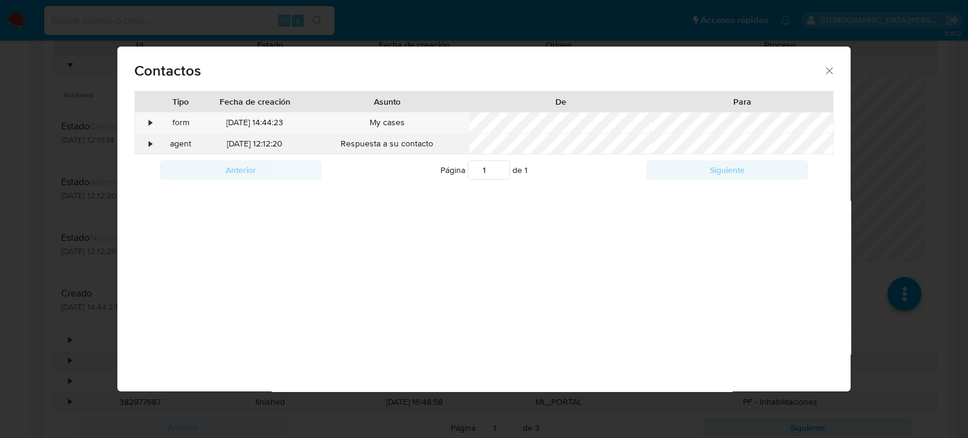
click at [145, 147] on div "•" at bounding box center [145, 144] width 21 height 21
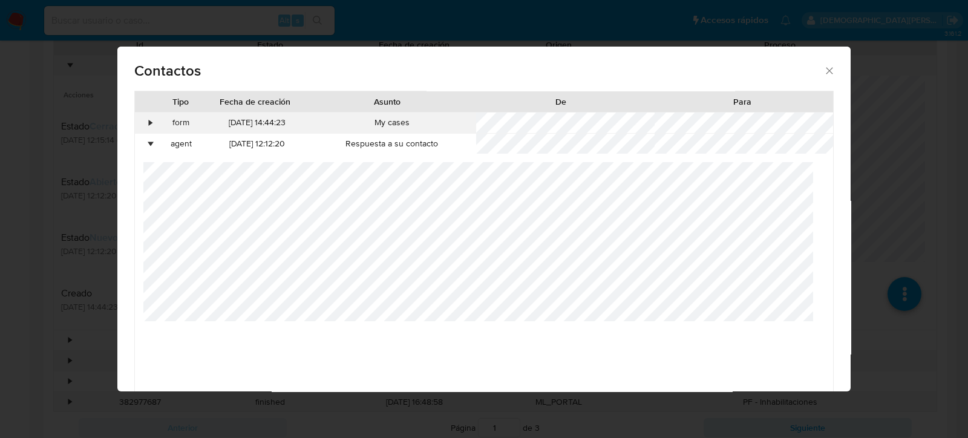
click at [154, 122] on div "•" at bounding box center [145, 123] width 21 height 21
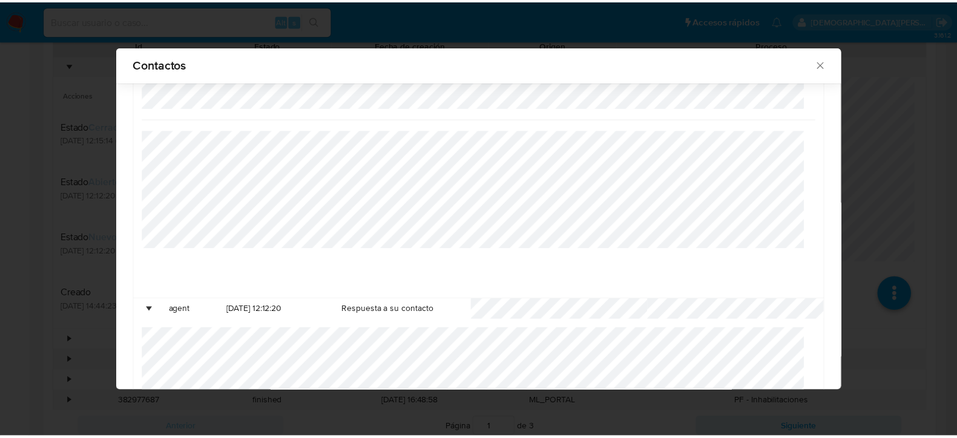
scroll to position [0, 0]
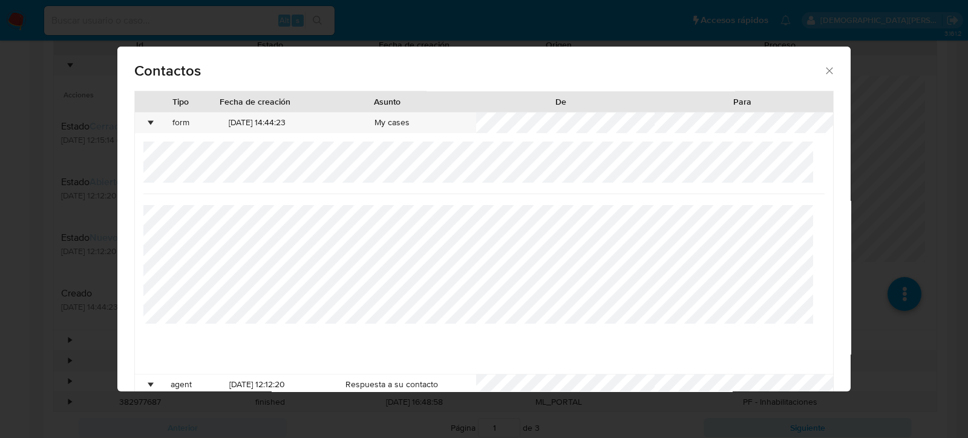
click at [826, 73] on icon "close" at bounding box center [829, 71] width 7 height 7
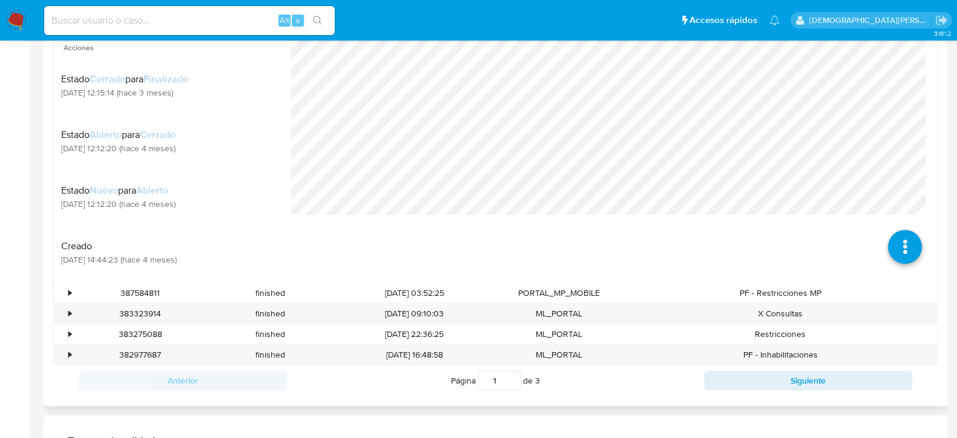
scroll to position [529, 0]
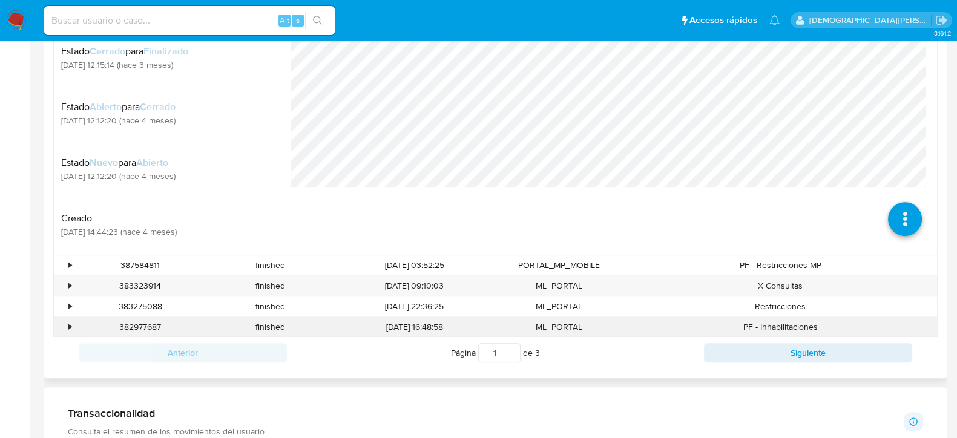
click at [68, 326] on div "•" at bounding box center [69, 326] width 3 height 11
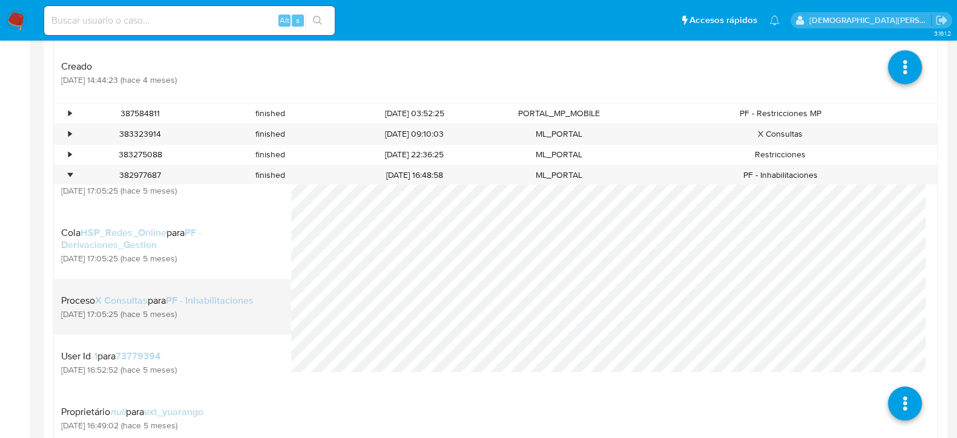
scroll to position [343, 0]
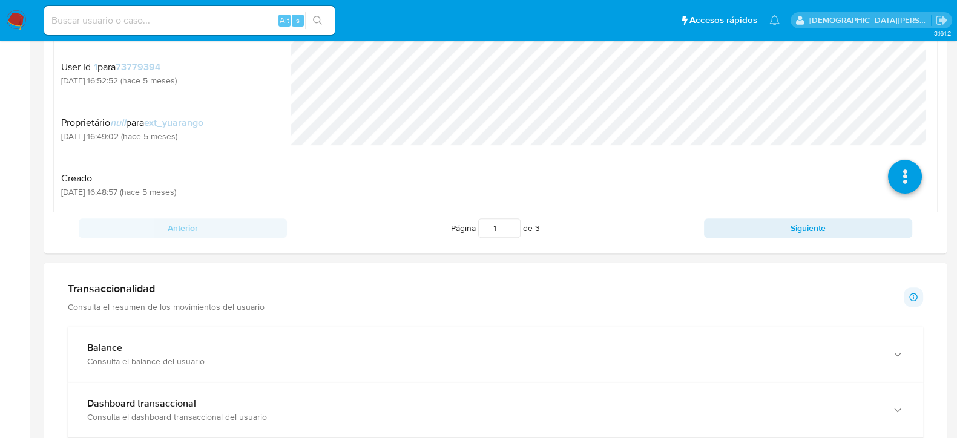
drag, startPoint x: 729, startPoint y: 222, endPoint x: 593, endPoint y: 235, distance: 136.9
click at [728, 222] on button "Siguiente" at bounding box center [808, 227] width 208 height 19
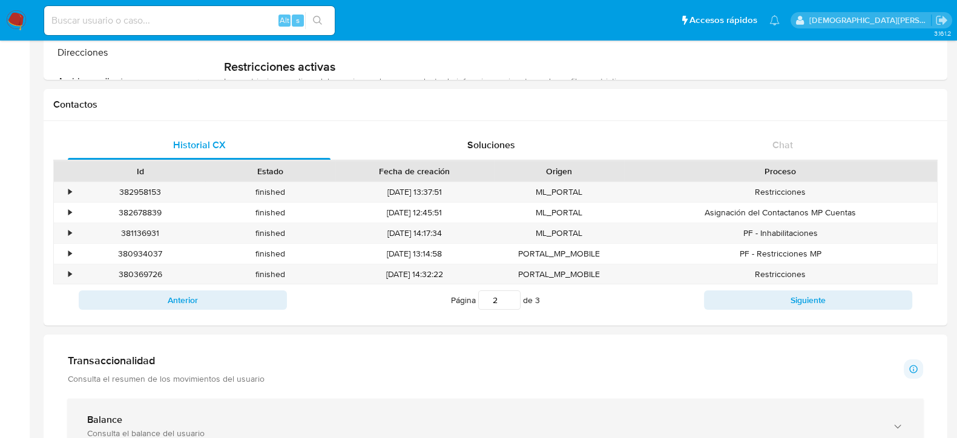
scroll to position [302, 0]
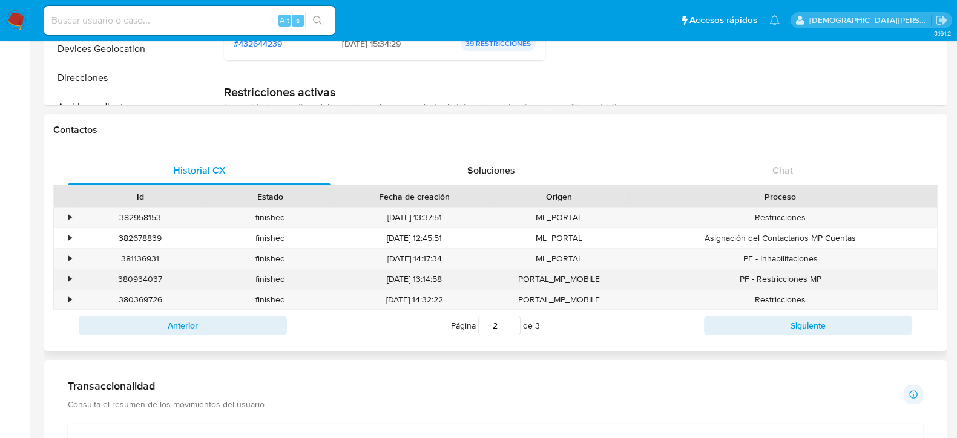
click at [68, 277] on div "•" at bounding box center [69, 279] width 3 height 11
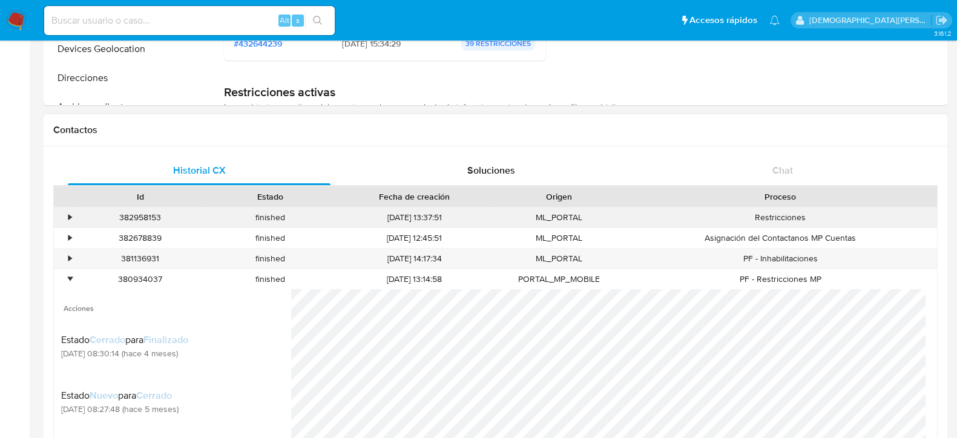
click at [65, 212] on div "•" at bounding box center [64, 218] width 21 height 20
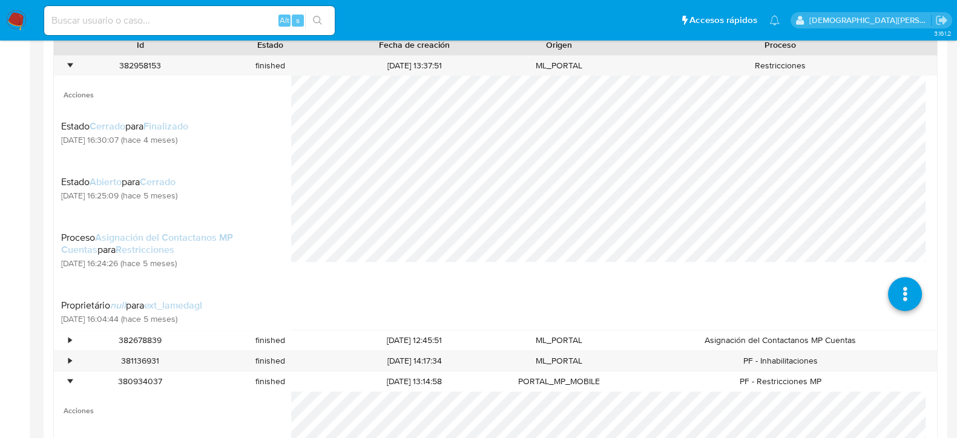
scroll to position [605, 0]
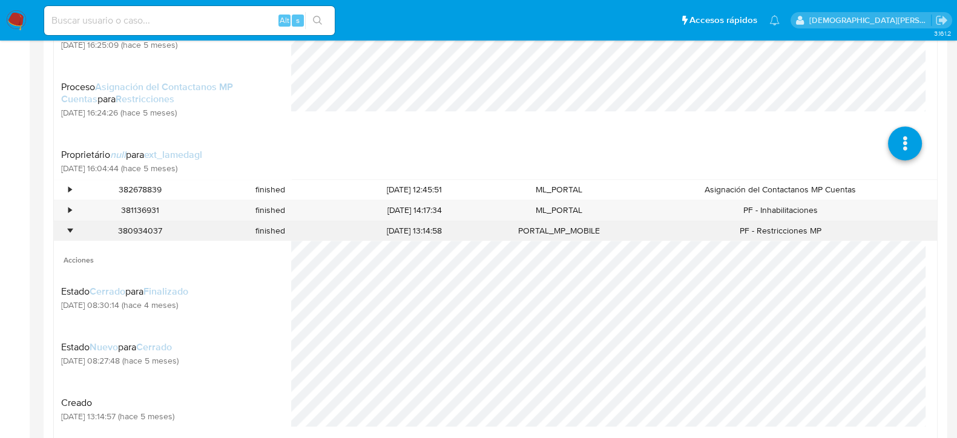
click at [70, 228] on div "•" at bounding box center [69, 230] width 3 height 11
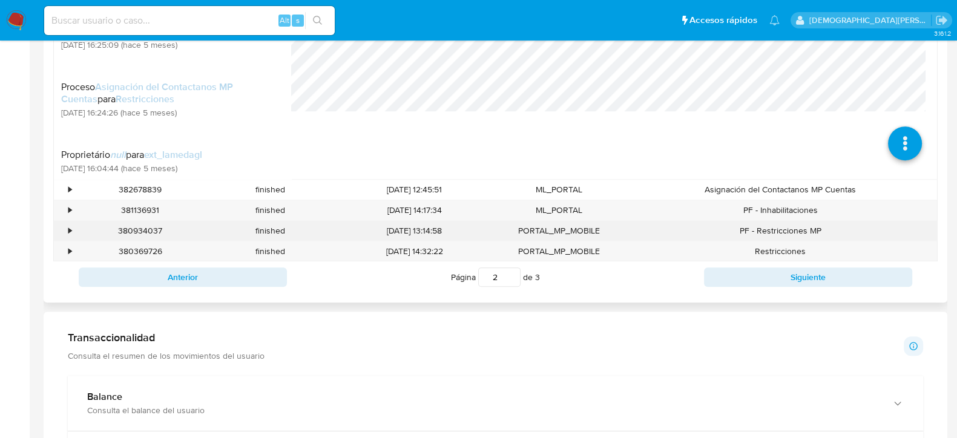
click at [64, 228] on div "•" at bounding box center [64, 231] width 21 height 20
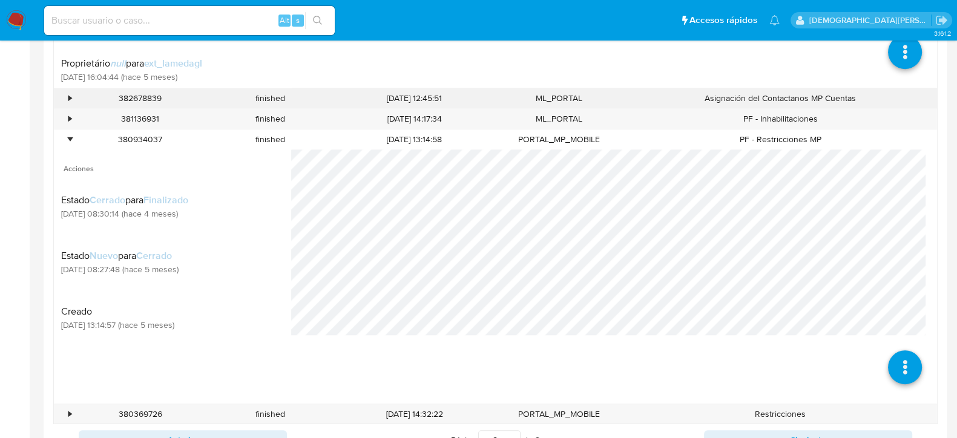
scroll to position [757, 0]
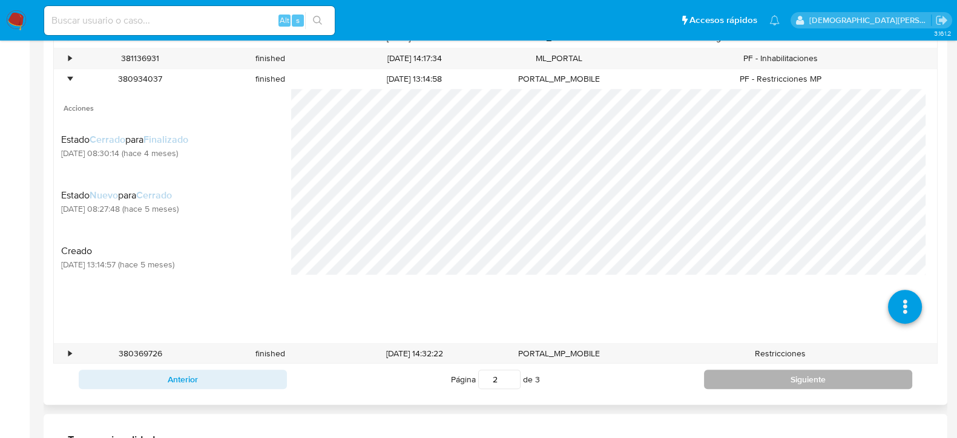
drag, startPoint x: 801, startPoint y: 373, endPoint x: 664, endPoint y: 329, distance: 144.3
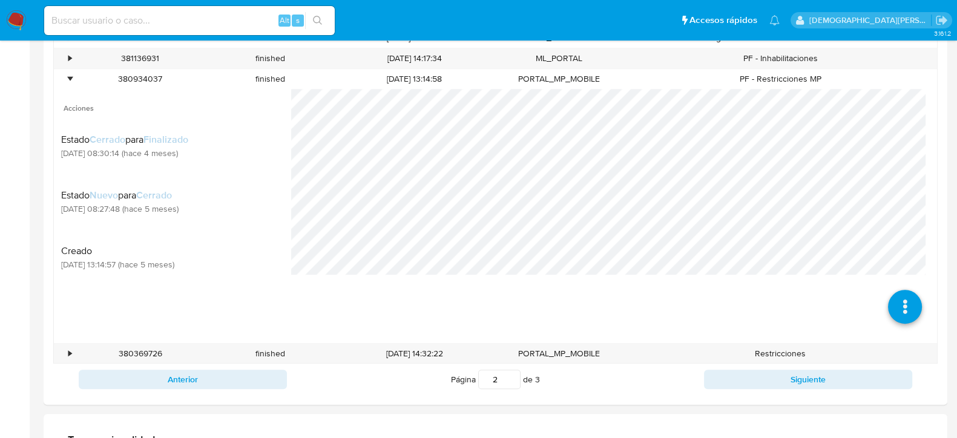
click at [801, 372] on button "Siguiente" at bounding box center [808, 379] width 208 height 19
type input "3"
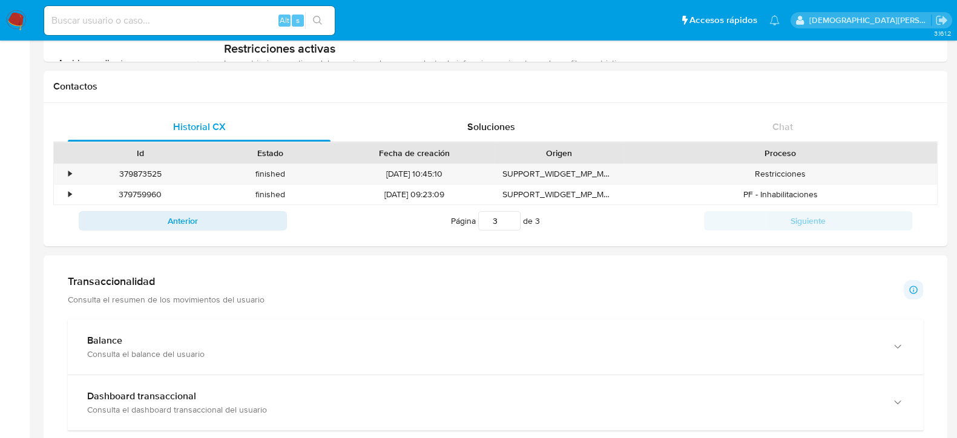
scroll to position [302, 0]
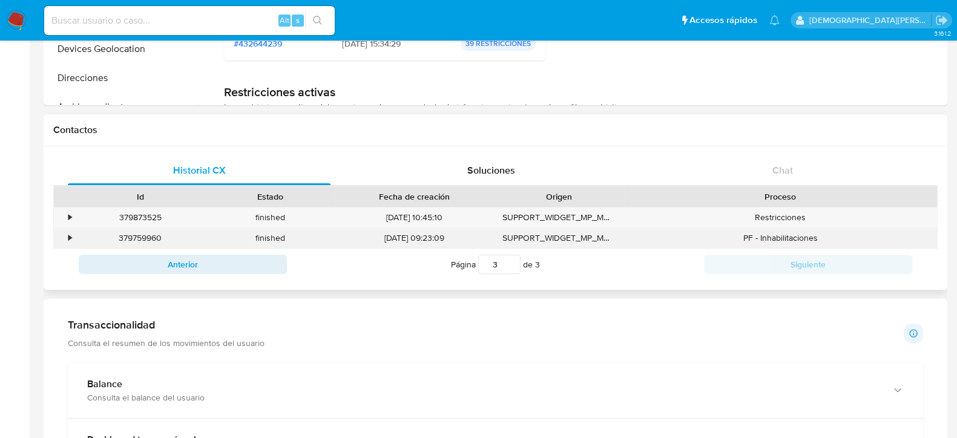
click at [68, 237] on div "•" at bounding box center [69, 237] width 3 height 11
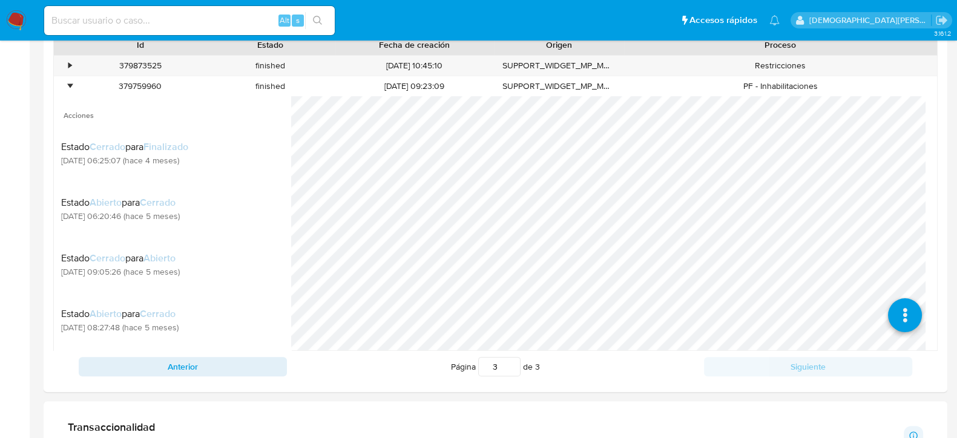
scroll to position [151, 0]
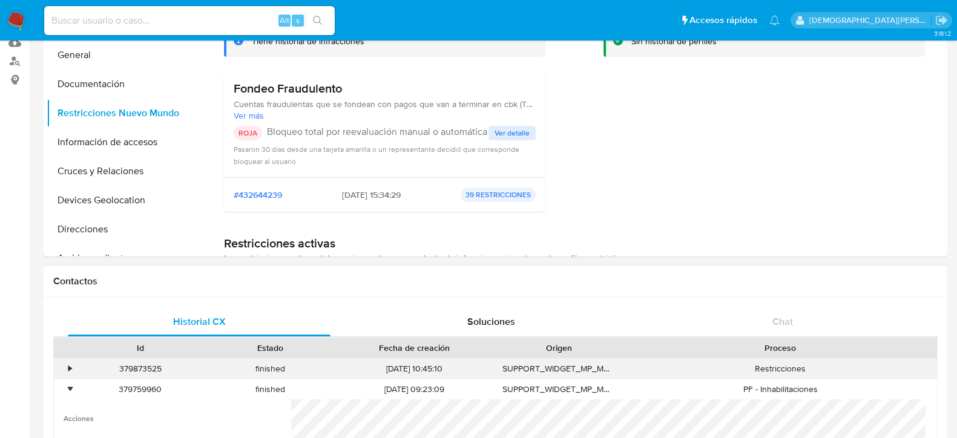
click at [69, 366] on div "•" at bounding box center [69, 368] width 3 height 11
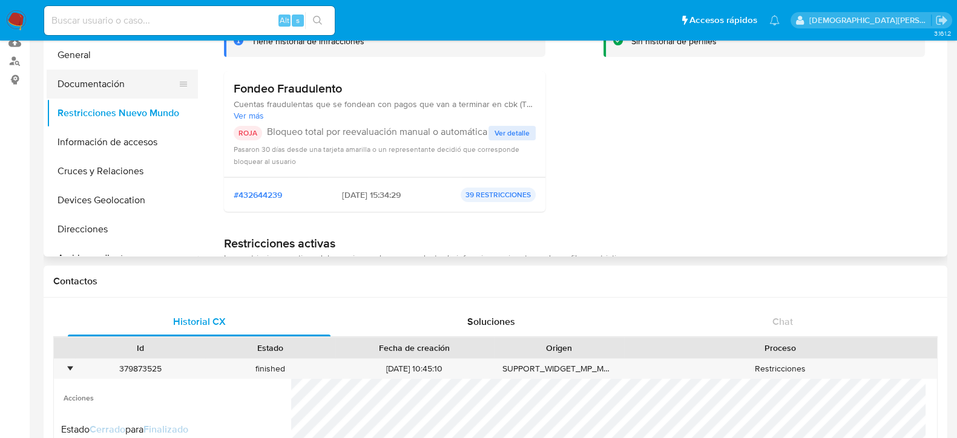
click at [96, 73] on button "Documentación" at bounding box center [118, 84] width 142 height 29
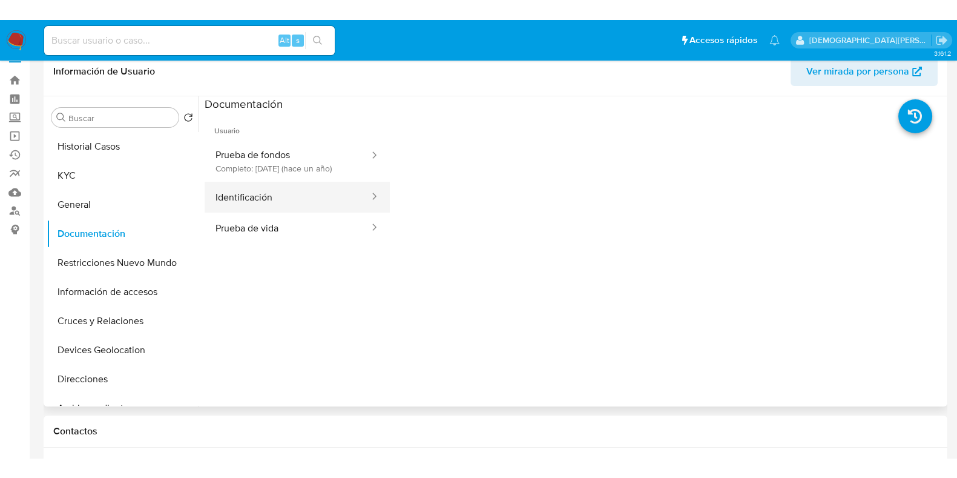
scroll to position [0, 0]
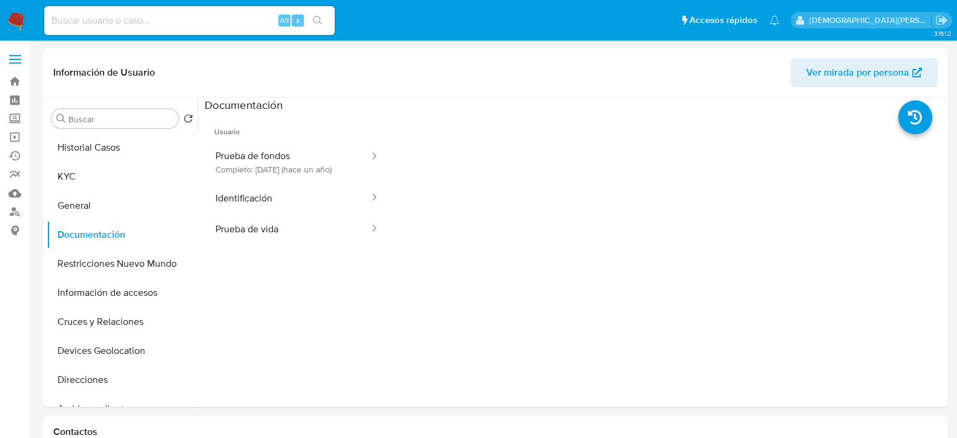
click at [203, 22] on input at bounding box center [189, 21] width 291 height 16
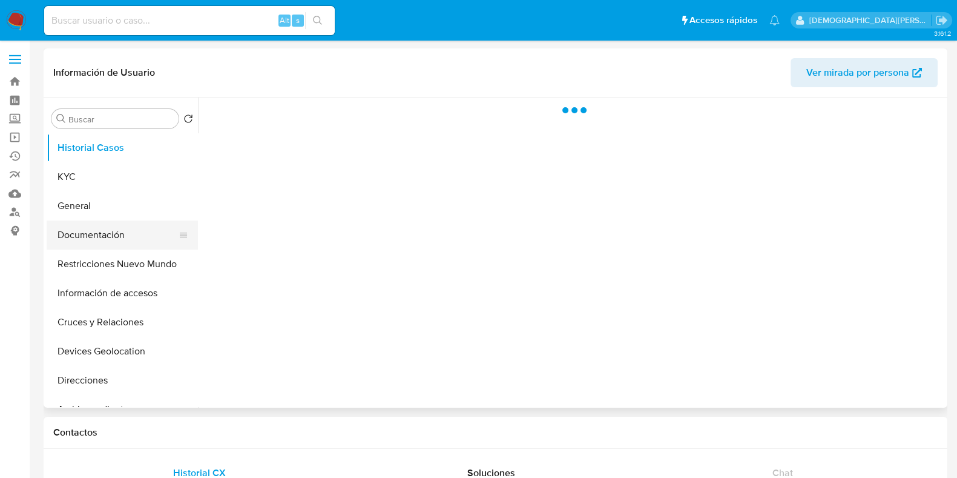
click at [78, 234] on button "Documentación" at bounding box center [118, 234] width 142 height 29
select select "10"
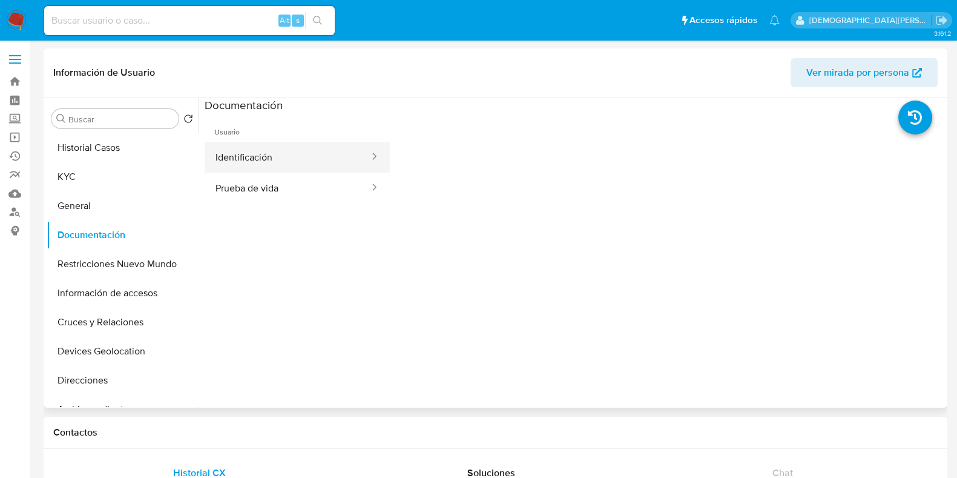
click at [272, 159] on button "Identificación" at bounding box center [288, 157] width 166 height 31
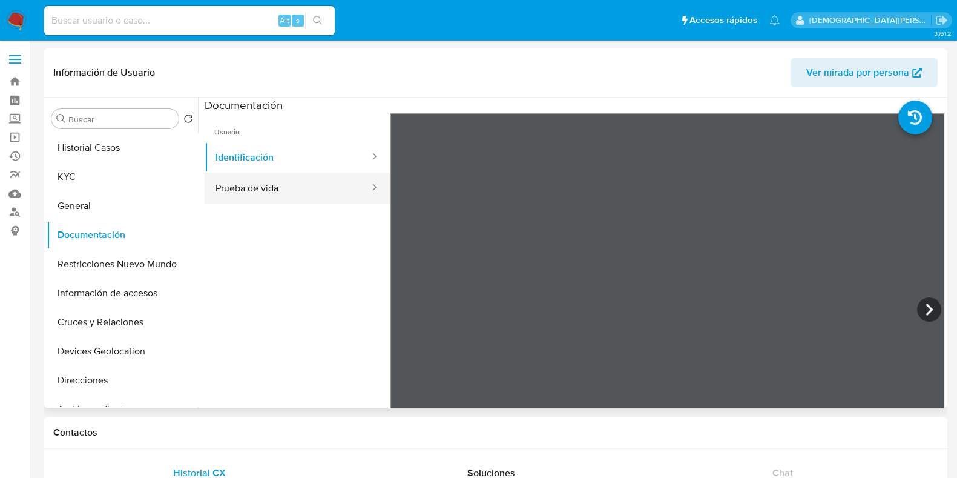
drag, startPoint x: 306, startPoint y: 183, endPoint x: 360, endPoint y: 185, distance: 54.5
click at [308, 183] on button "Prueba de vida" at bounding box center [288, 187] width 166 height 31
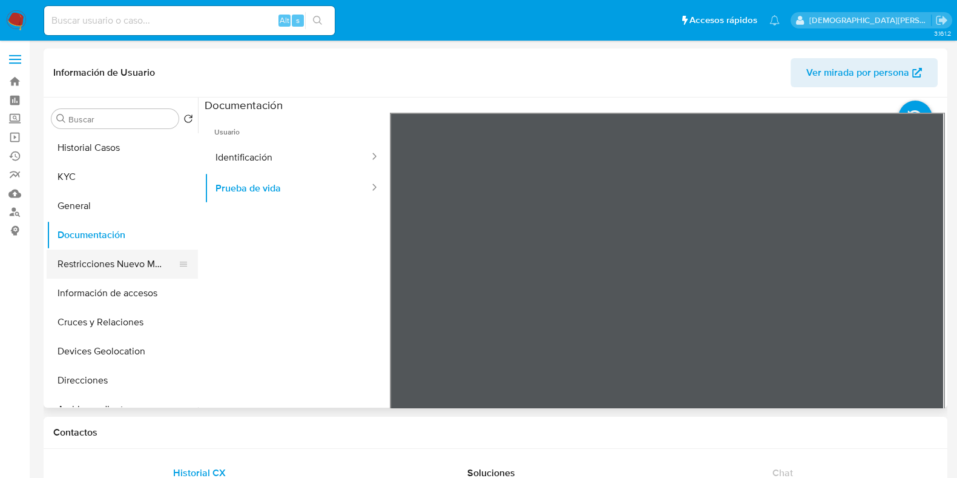
click at [148, 260] on button "Restricciones Nuevo Mundo" at bounding box center [118, 263] width 142 height 29
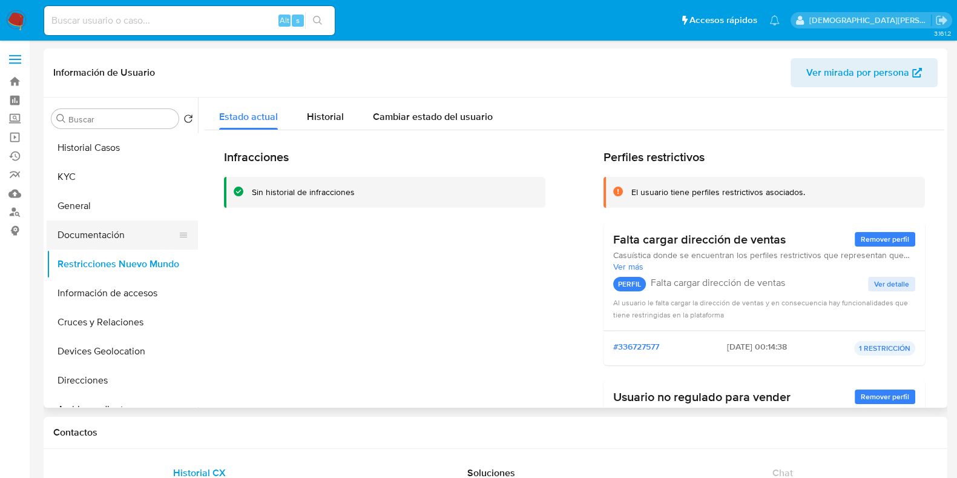
click at [91, 246] on button "Documentación" at bounding box center [118, 234] width 142 height 29
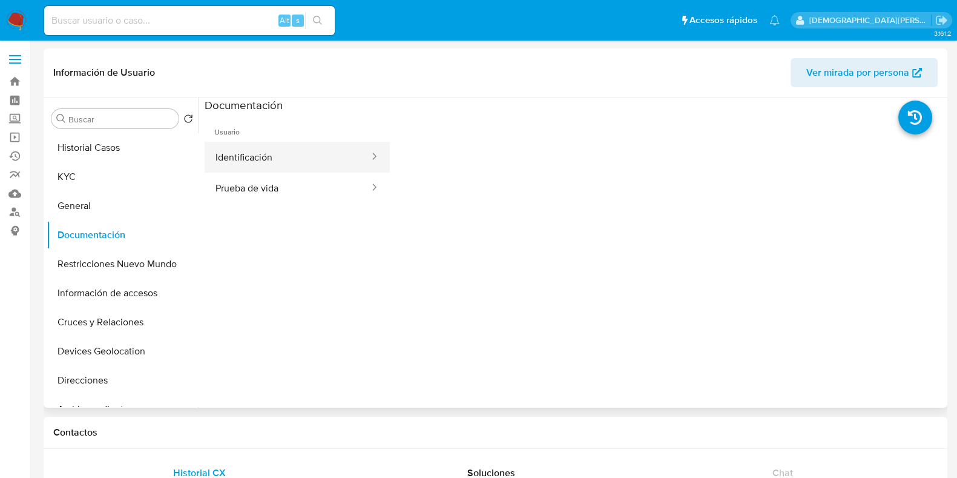
drag, startPoint x: 281, startPoint y: 156, endPoint x: 373, endPoint y: 154, distance: 92.0
click at [283, 156] on button "Identificación" at bounding box center [288, 157] width 166 height 31
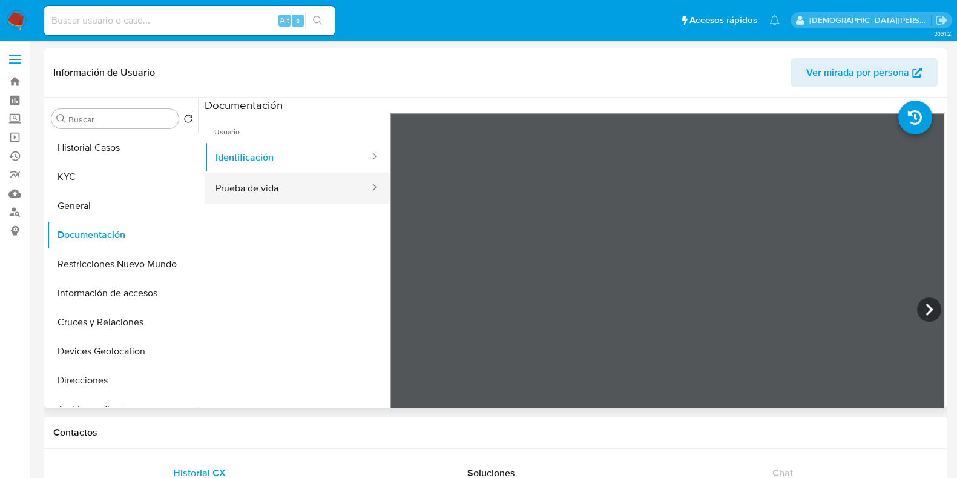
click at [298, 189] on button "Prueba de vida" at bounding box center [288, 187] width 166 height 31
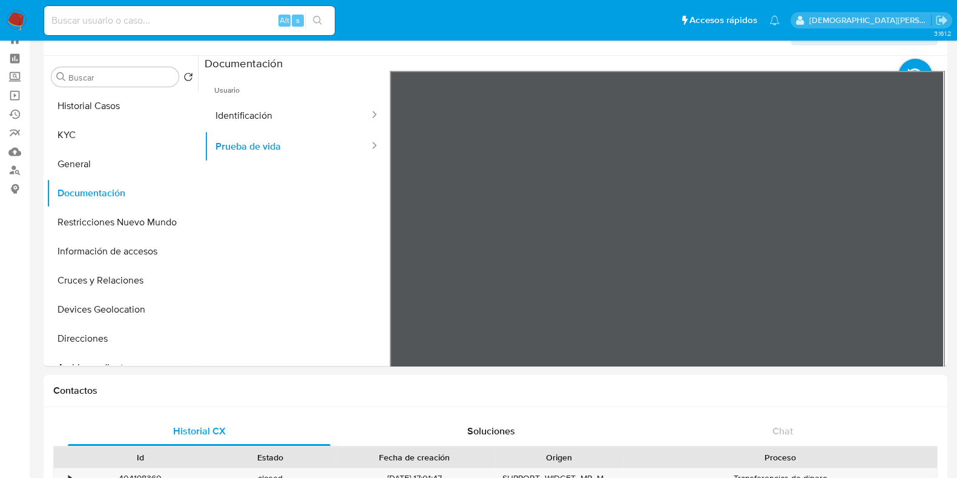
scroll to position [75, 0]
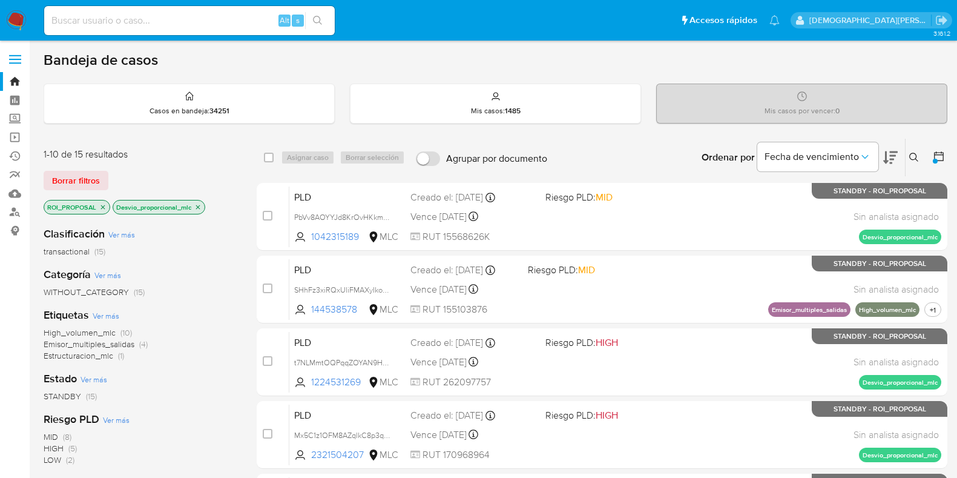
scroll to position [75, 0]
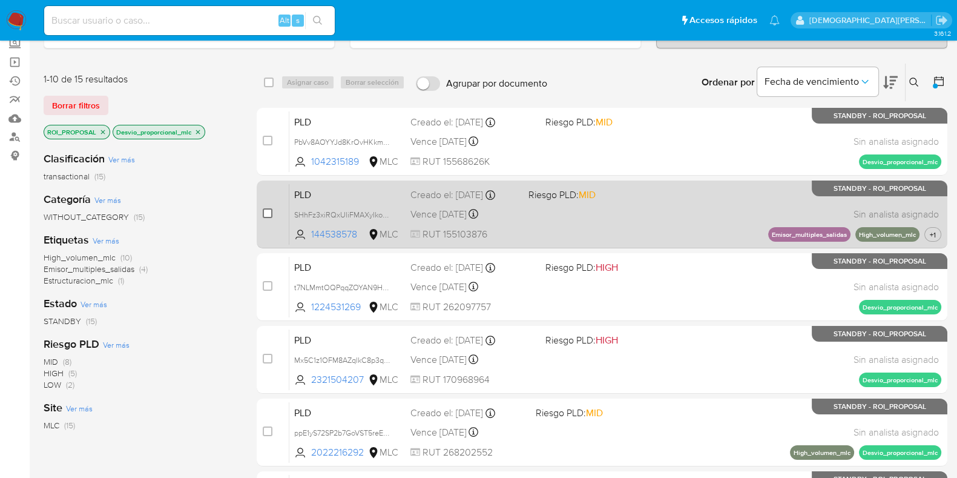
click at [263, 211] on input "checkbox" at bounding box center [268, 213] width 10 height 10
checkbox input "true"
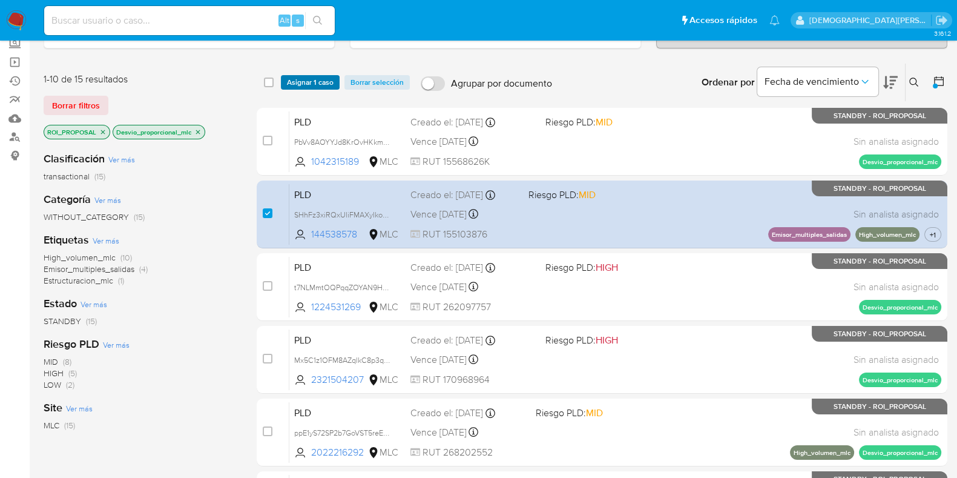
click at [320, 79] on span "Asignar 1 caso" at bounding box center [310, 82] width 47 height 12
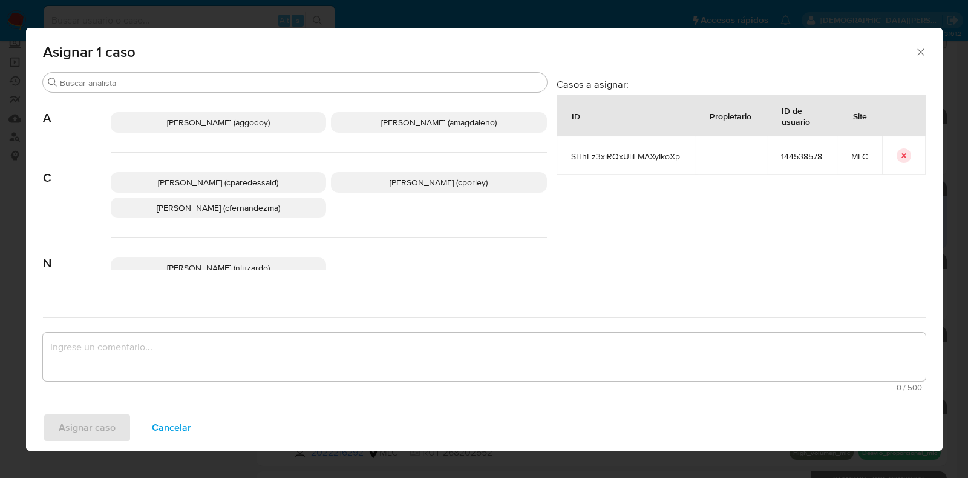
click at [416, 183] on span "[PERSON_NAME] (cporley)" at bounding box center [439, 182] width 98 height 12
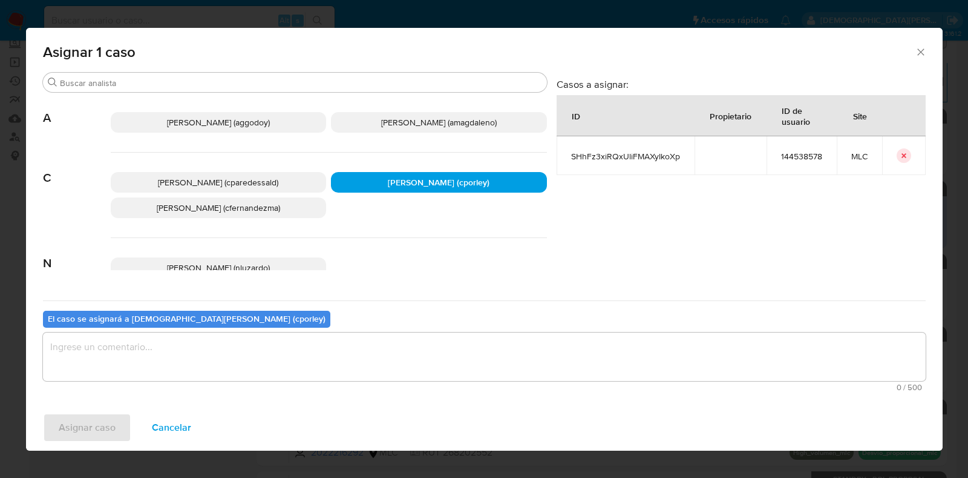
click at [342, 351] on textarea "assign-modal" at bounding box center [484, 356] width 883 height 48
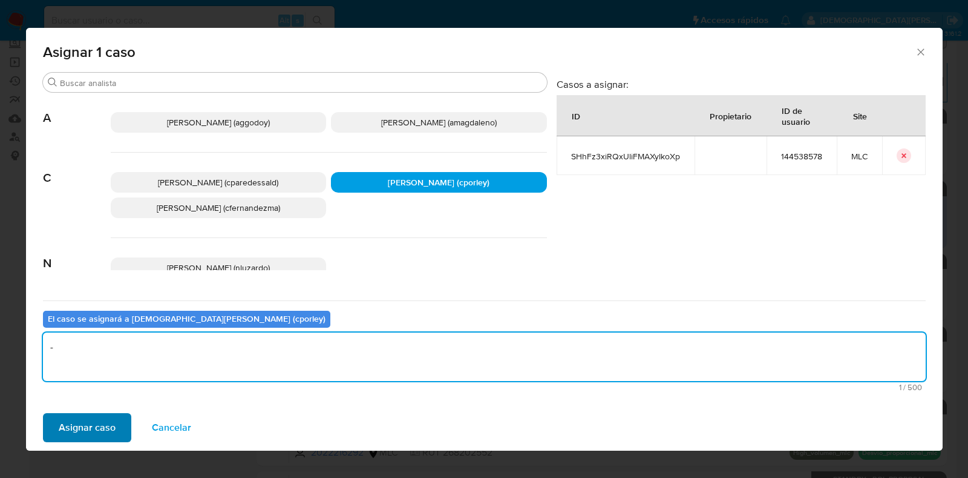
type textarea "-"
click at [83, 422] on span "Asignar caso" at bounding box center [87, 427] width 57 height 27
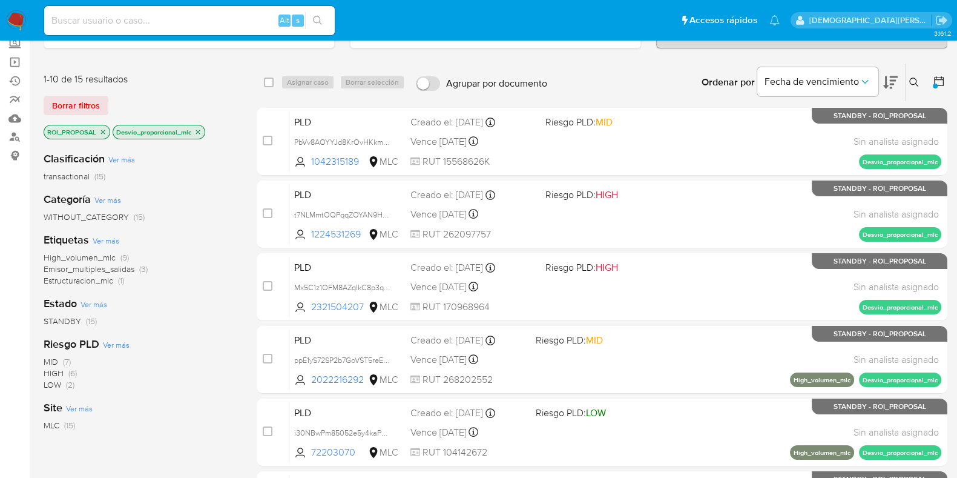
click at [200, 131] on icon "close-filter" at bounding box center [197, 131] width 7 height 7
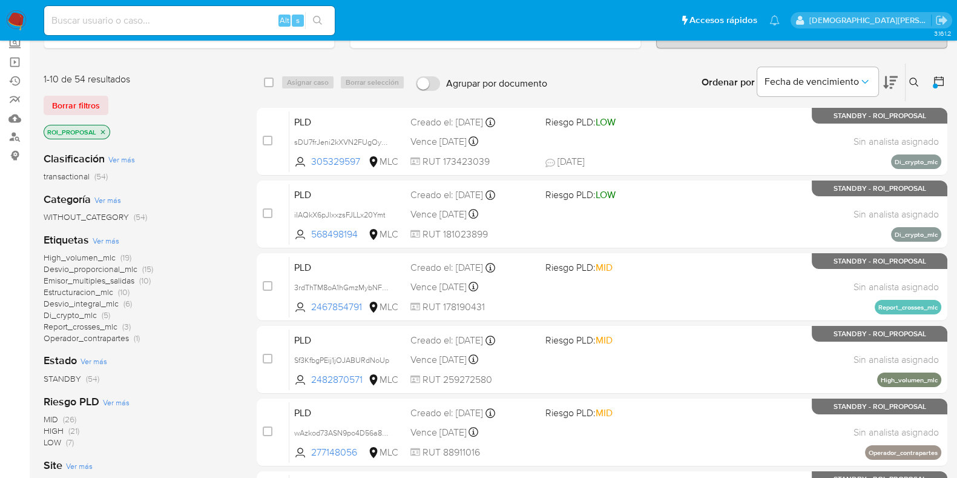
click at [106, 265] on span "Desvio_proporcional_mlc" at bounding box center [91, 269] width 94 height 12
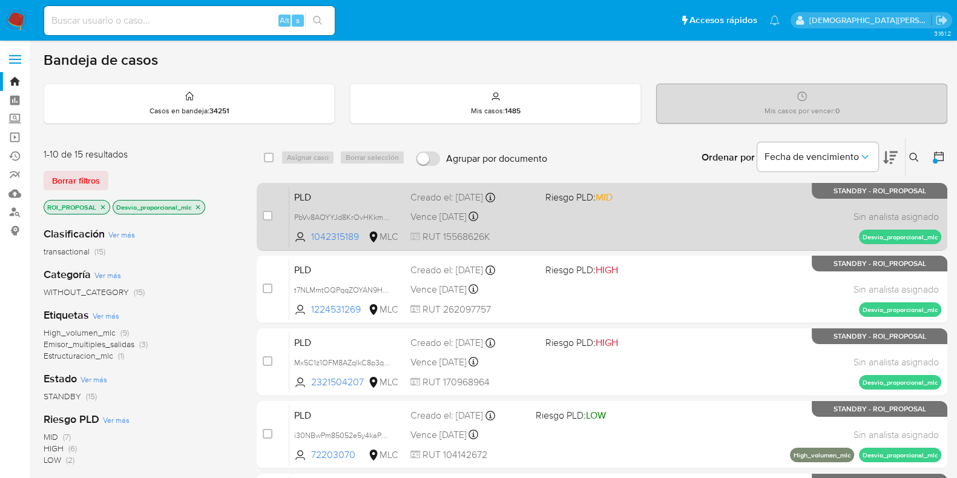
click at [671, 222] on div "PLD PbVv8AOYYJd8KrOvHKkmuQyl 1042315189 MLC Riesgo PLD: MID Creado el: [DATE] C…" at bounding box center [615, 216] width 652 height 61
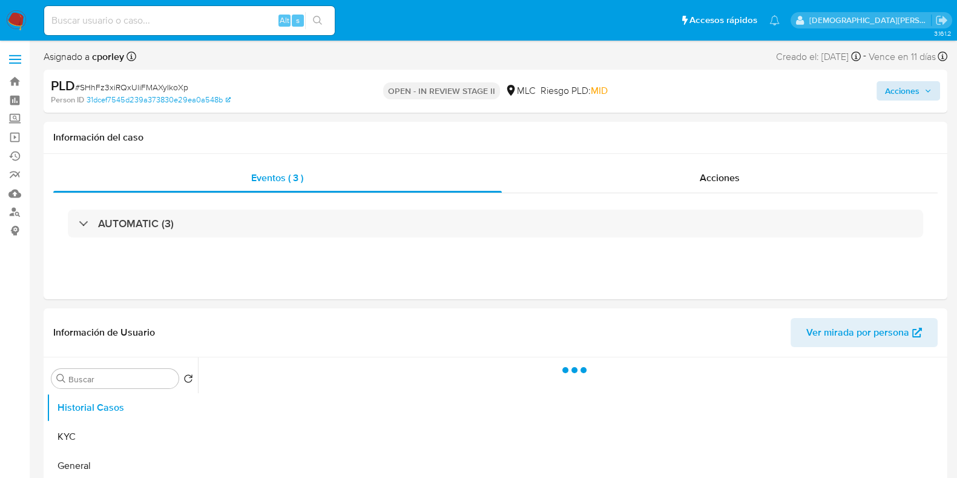
select select "10"
click at [892, 88] on span "Acciones" at bounding box center [902, 90] width 34 height 19
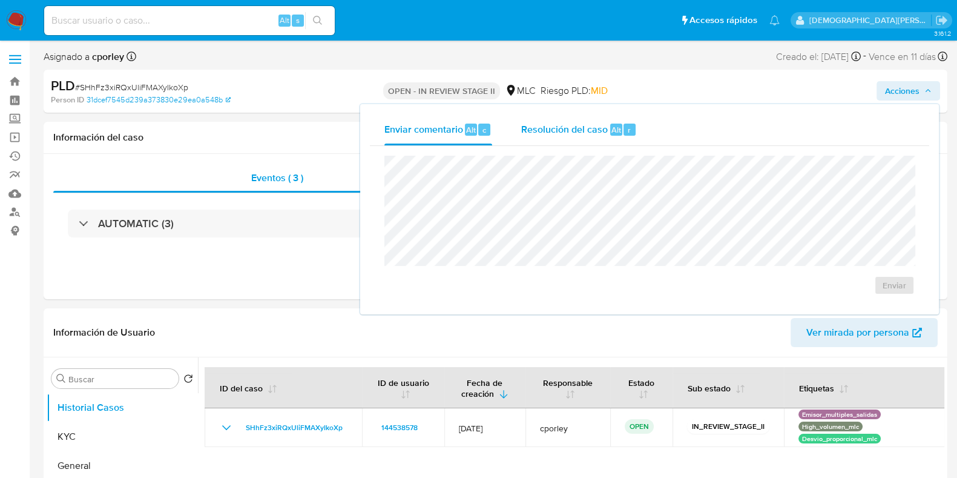
click at [562, 126] on span "Resolución del caso" at bounding box center [564, 129] width 87 height 14
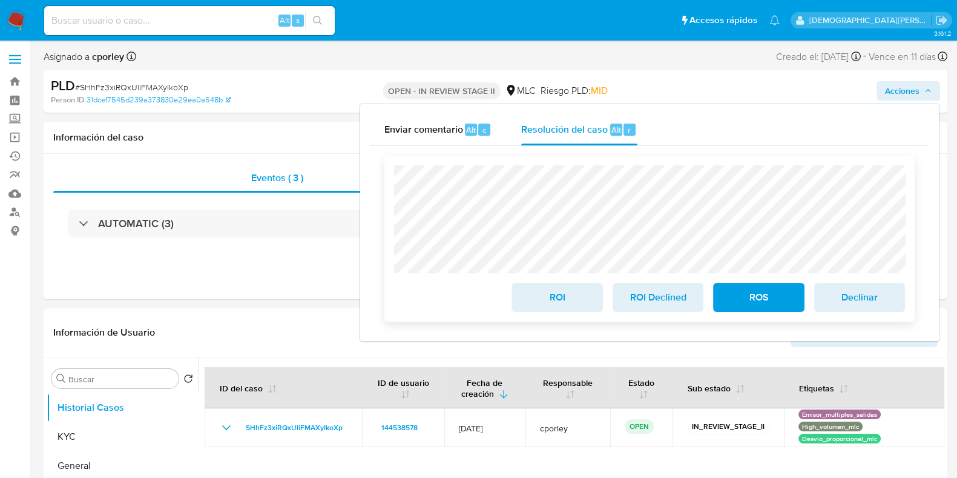
click at [764, 301] on span "ROS" at bounding box center [758, 297] width 59 height 27
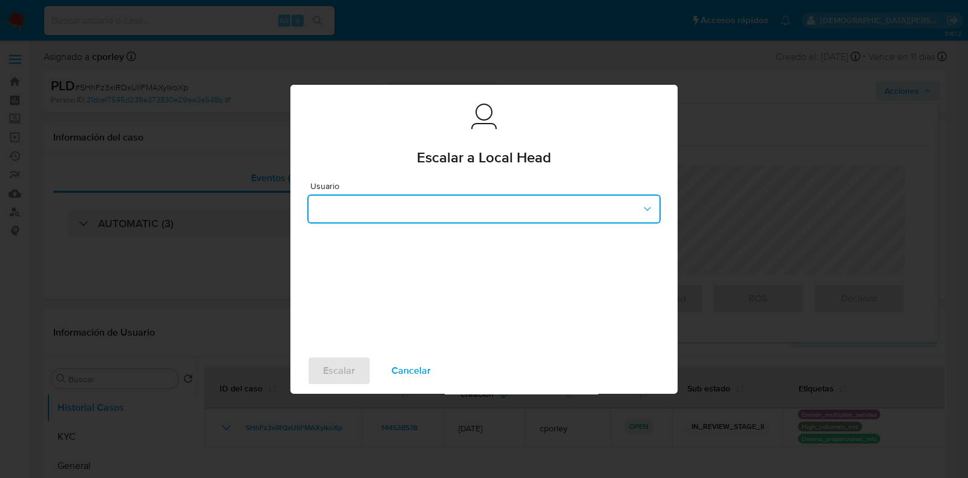
click at [554, 204] on button "button" at bounding box center [483, 208] width 353 height 29
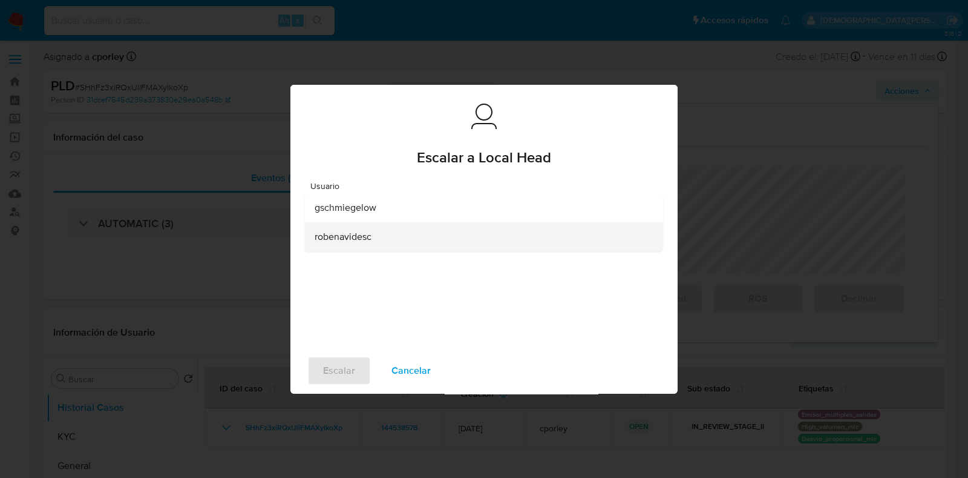
click at [369, 241] on span "robenavidesc" at bounding box center [343, 237] width 57 height 12
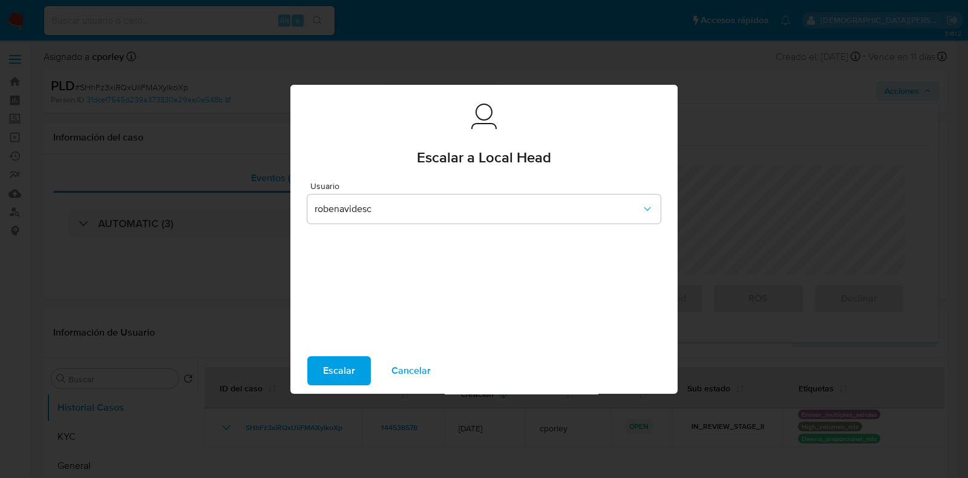
click at [340, 378] on span "Escalar" at bounding box center [339, 370] width 32 height 27
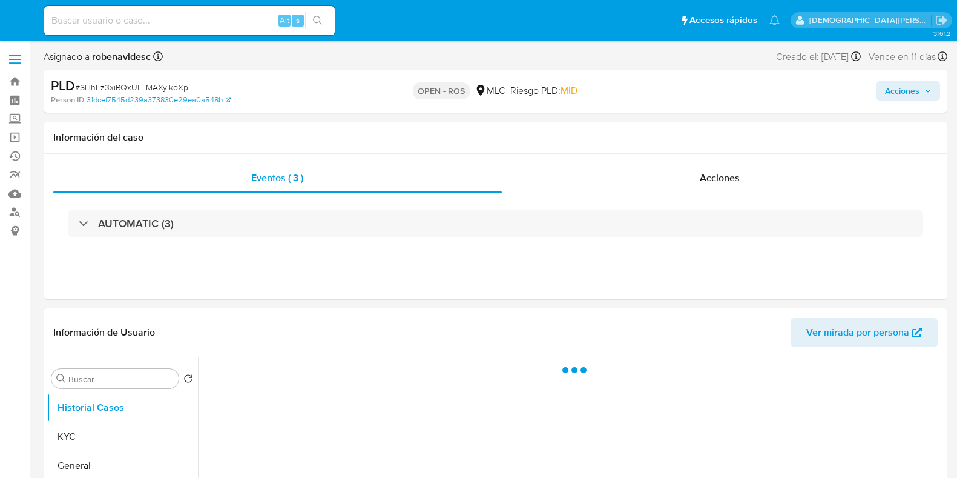
select select "10"
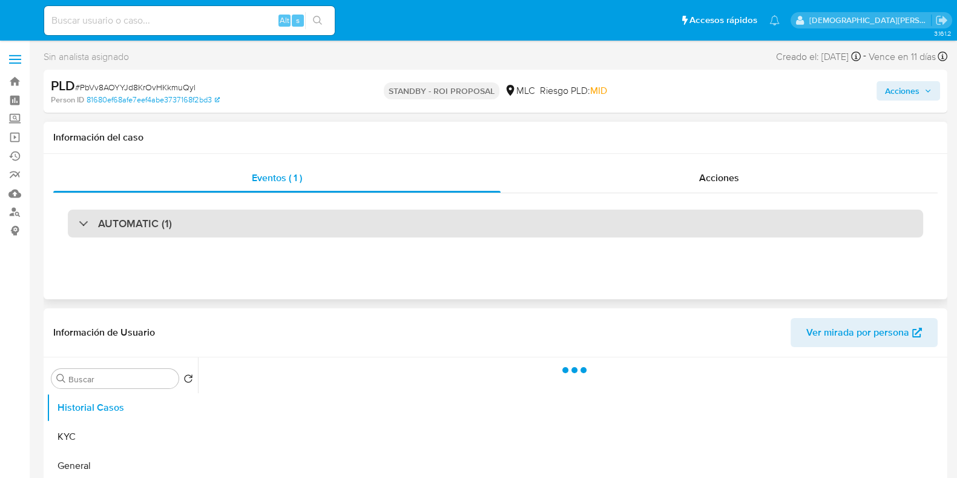
select select "10"
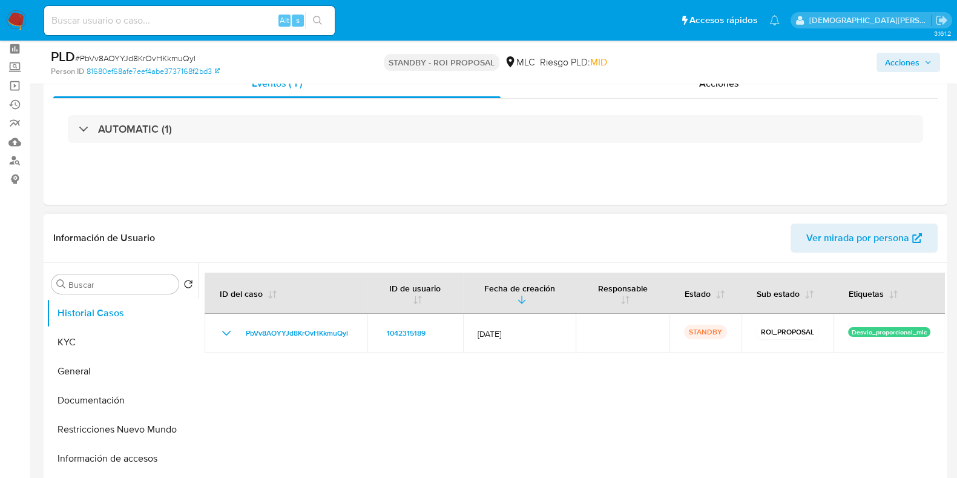
scroll to position [75, 0]
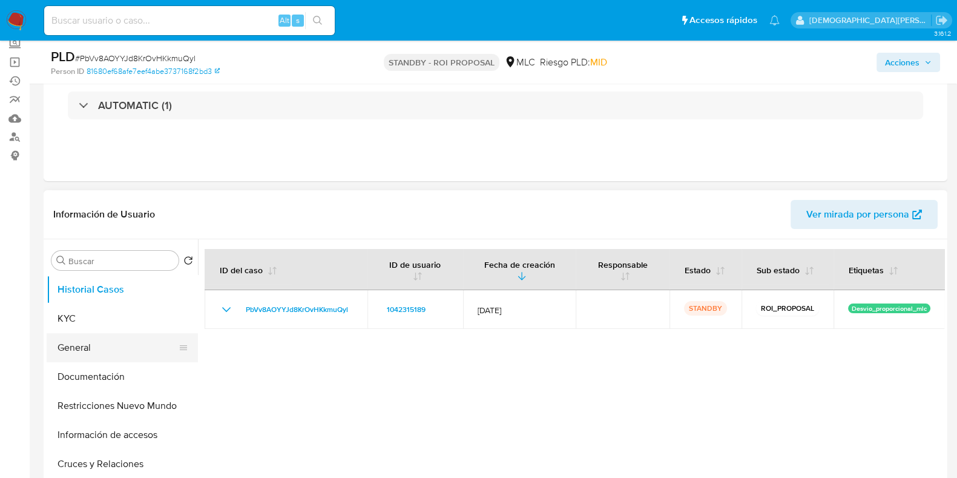
click at [109, 346] on button "General" at bounding box center [118, 347] width 142 height 29
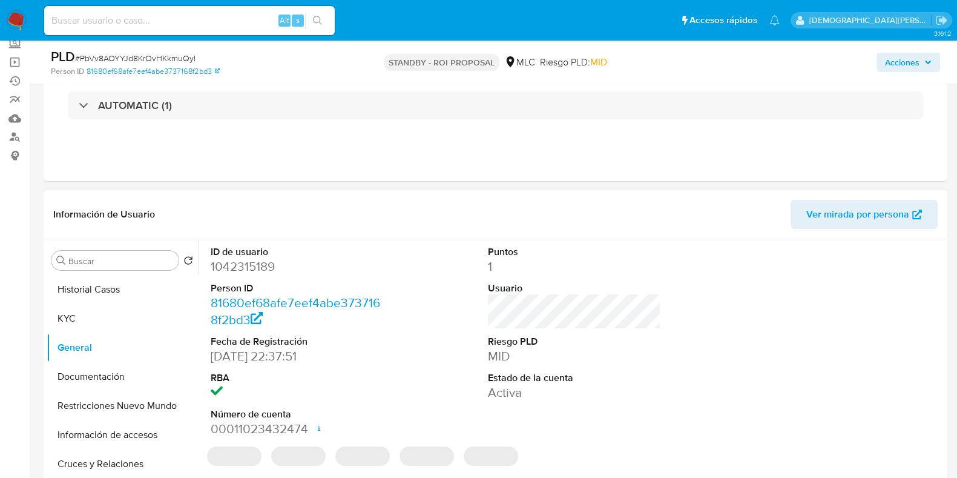
click at [231, 263] on dd "1042315189" at bounding box center [297, 266] width 173 height 17
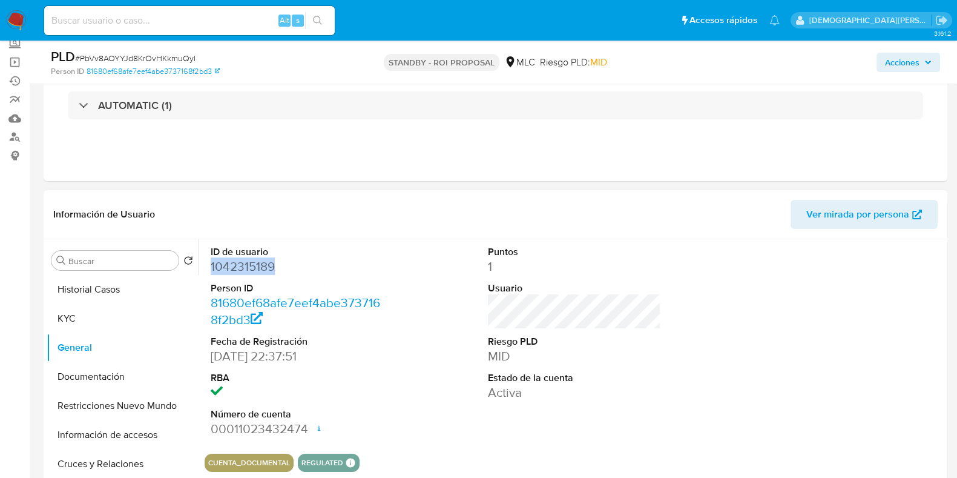
copy dd "1042315189"
click at [107, 381] on button "Documentación" at bounding box center [118, 376] width 142 height 29
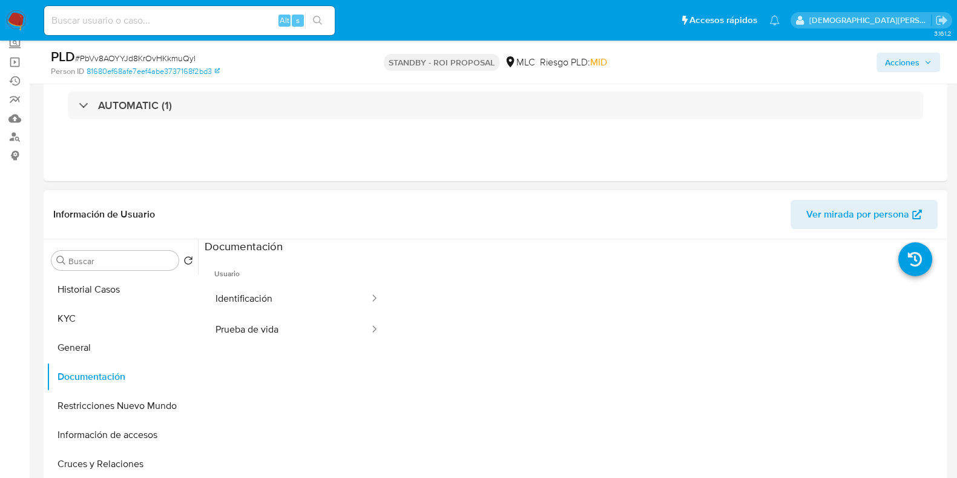
scroll to position [227, 0]
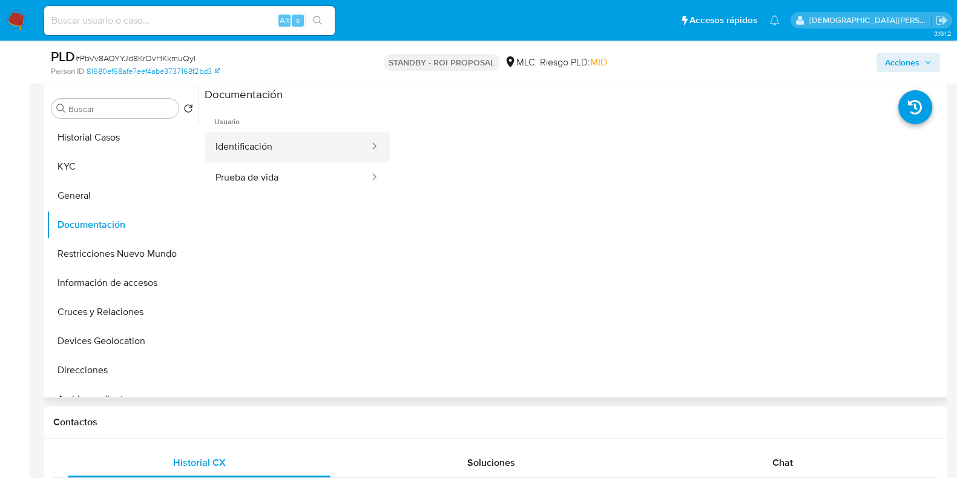
click at [315, 150] on button "Identificación" at bounding box center [288, 146] width 166 height 31
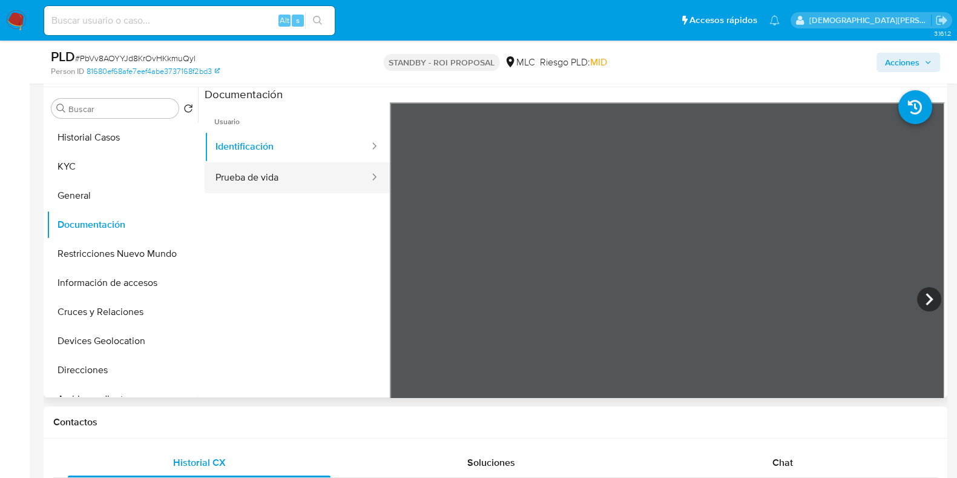
click at [240, 177] on button "Prueba de vida" at bounding box center [288, 177] width 166 height 31
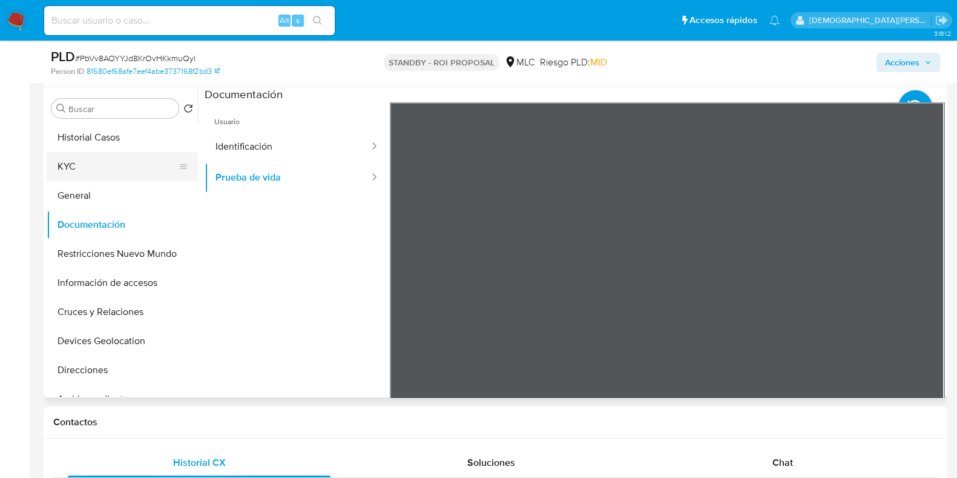
click at [81, 169] on button "KYC" at bounding box center [118, 166] width 142 height 29
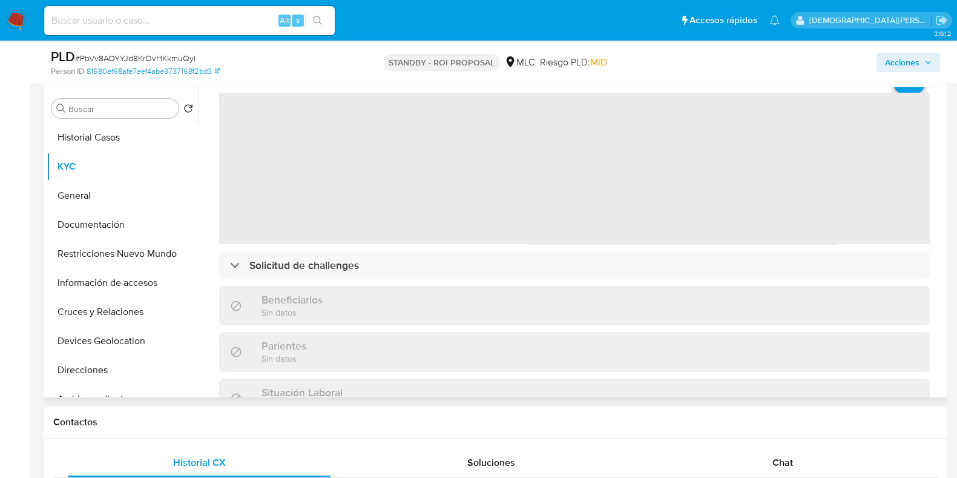
scroll to position [0, 0]
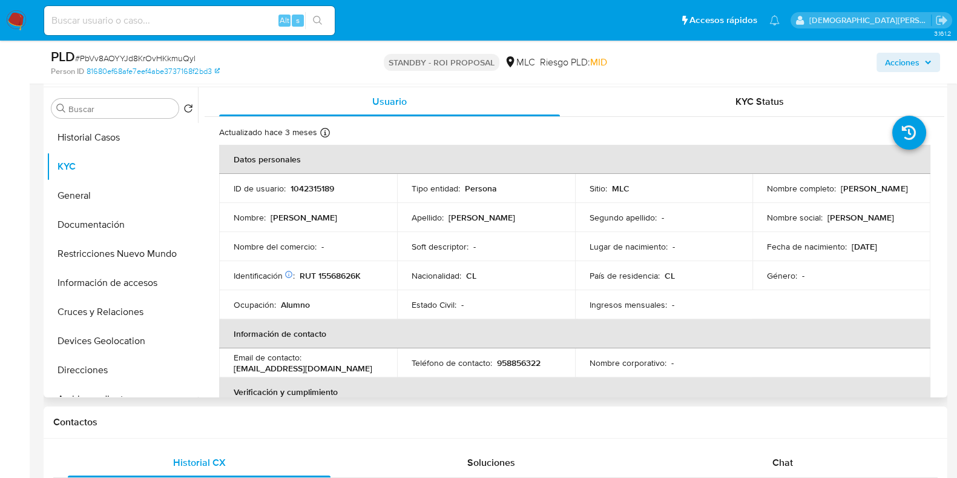
drag, startPoint x: 896, startPoint y: 195, endPoint x: 754, endPoint y: 197, distance: 141.6
click at [754, 197] on td "Nombre completo : [PERSON_NAME]" at bounding box center [841, 188] width 178 height 29
click at [102, 222] on button "Documentación" at bounding box center [118, 224] width 142 height 29
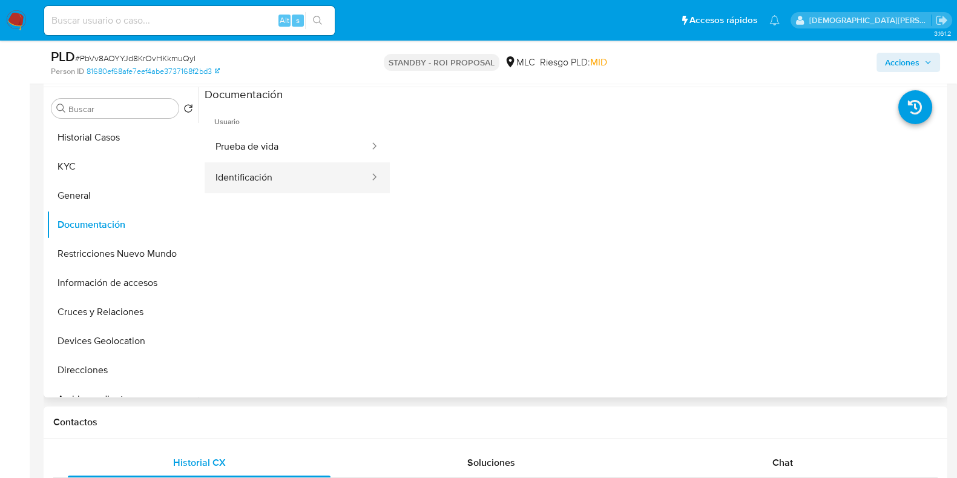
click at [300, 165] on button "Identificación" at bounding box center [288, 177] width 166 height 31
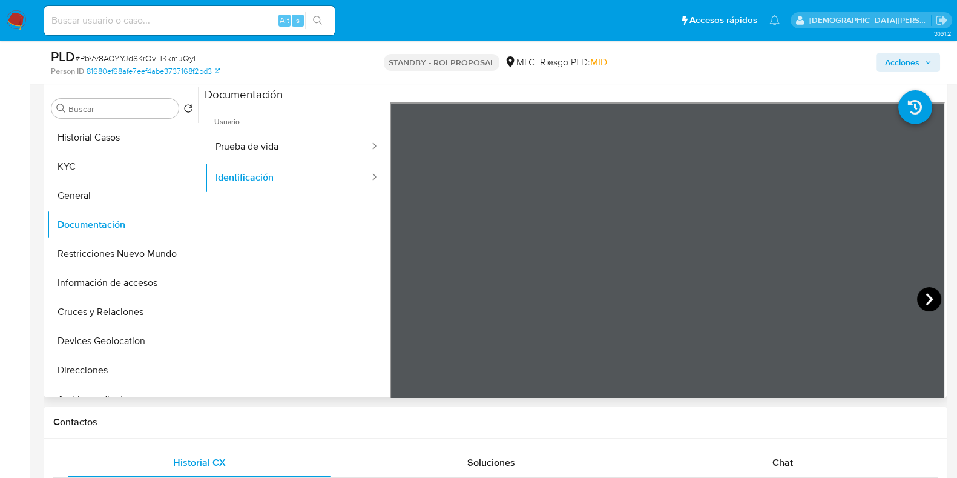
click at [765, 292] on icon at bounding box center [929, 299] width 24 height 24
click at [107, 255] on button "Restricciones Nuevo Mundo" at bounding box center [118, 253] width 142 height 29
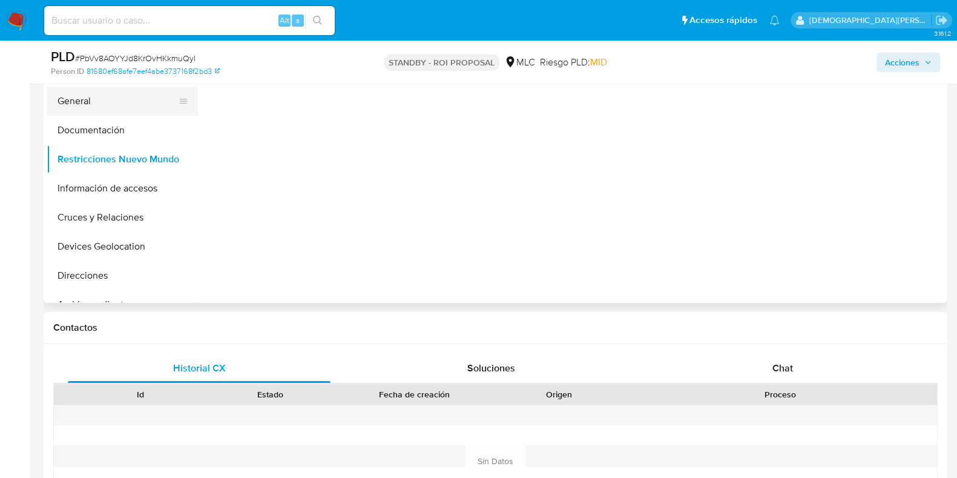
scroll to position [227, 0]
